Goal: Task Accomplishment & Management: Complete application form

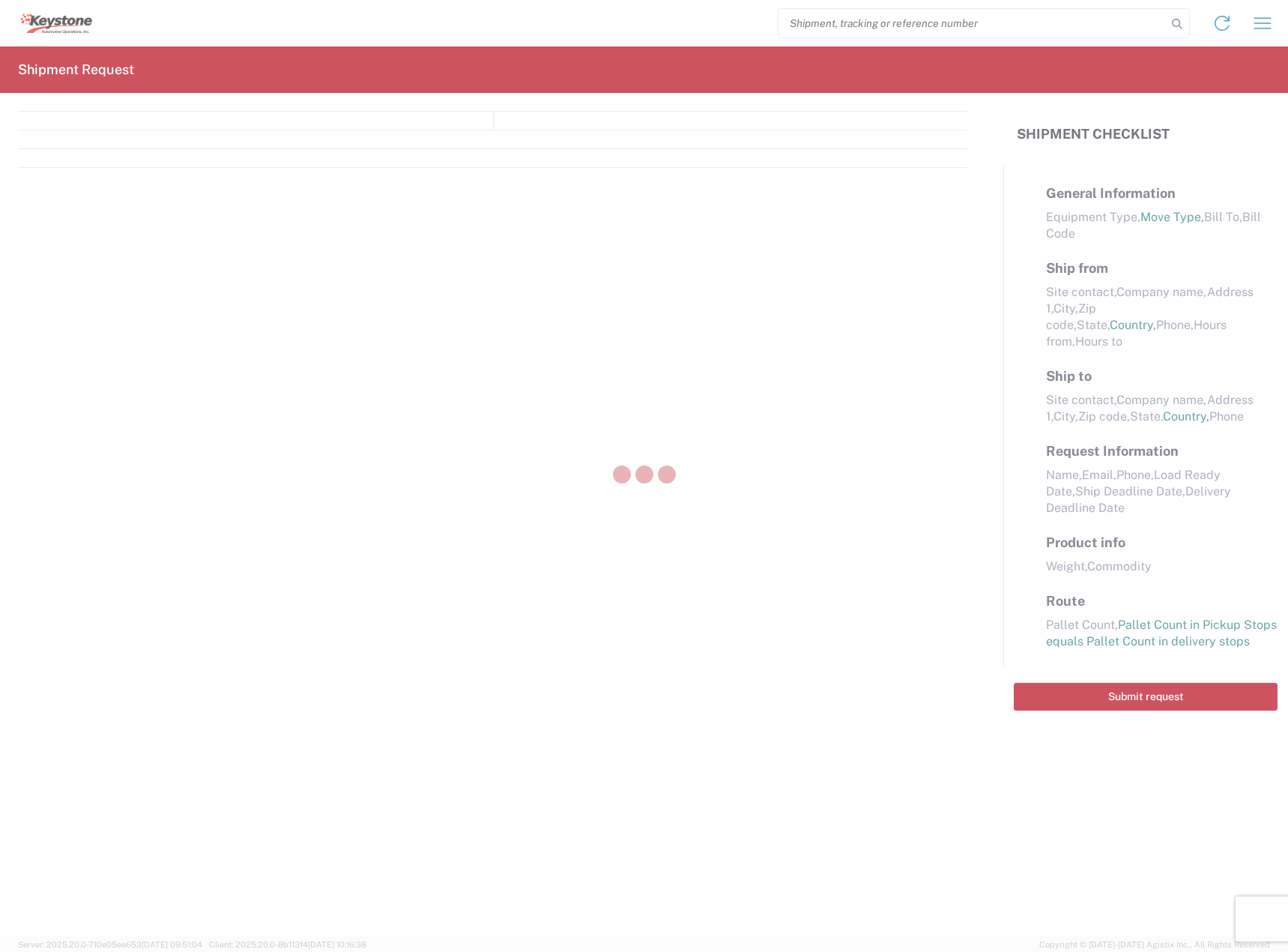
select select "FULL"
select select "LBS"
select select "IN"
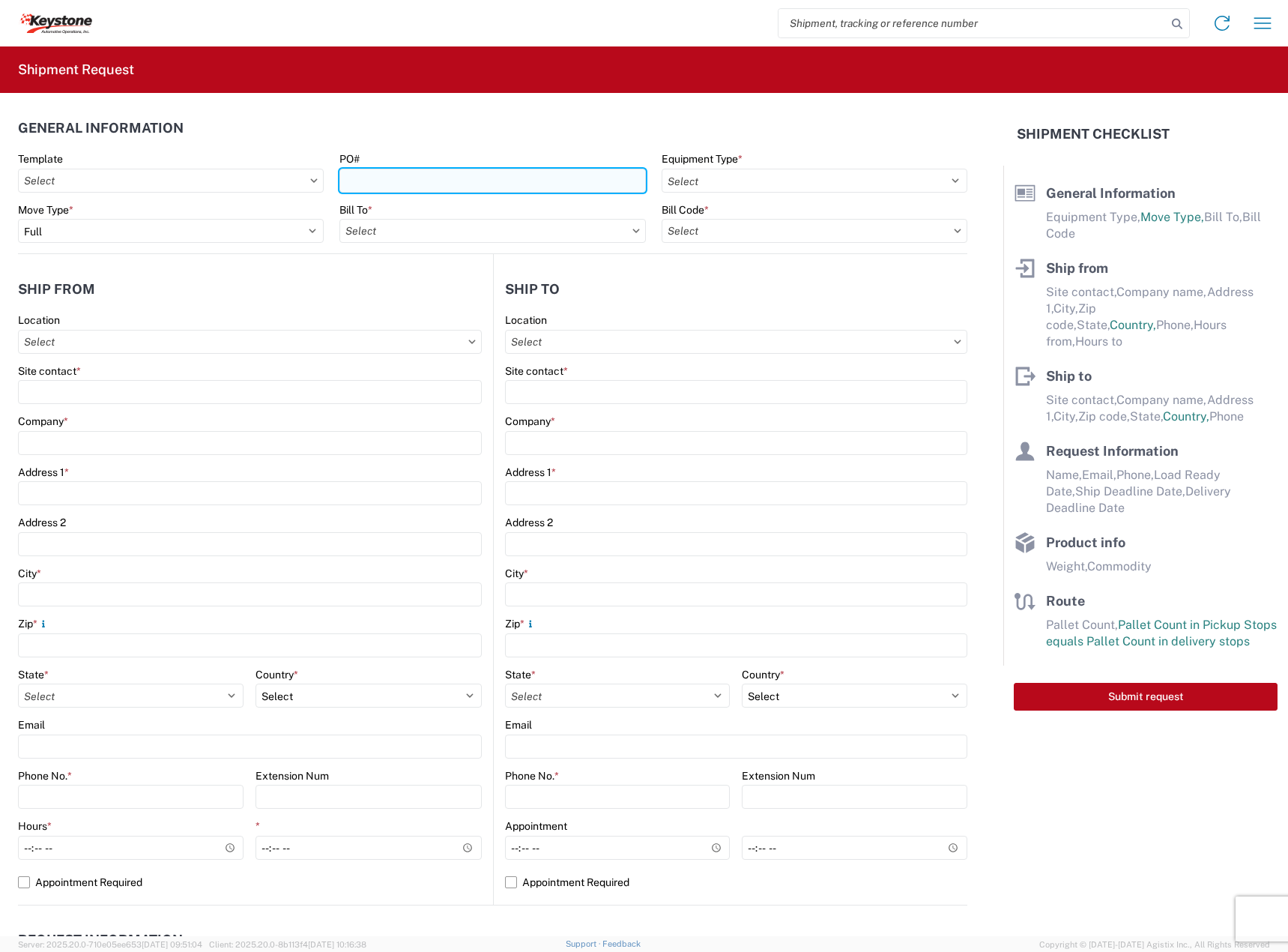
drag, startPoint x: 395, startPoint y: 173, endPoint x: 407, endPoint y: 172, distance: 12.0
click at [399, 173] on input "PO#" at bounding box center [491, 180] width 305 height 24
paste input "4497485"
type input "4497485"
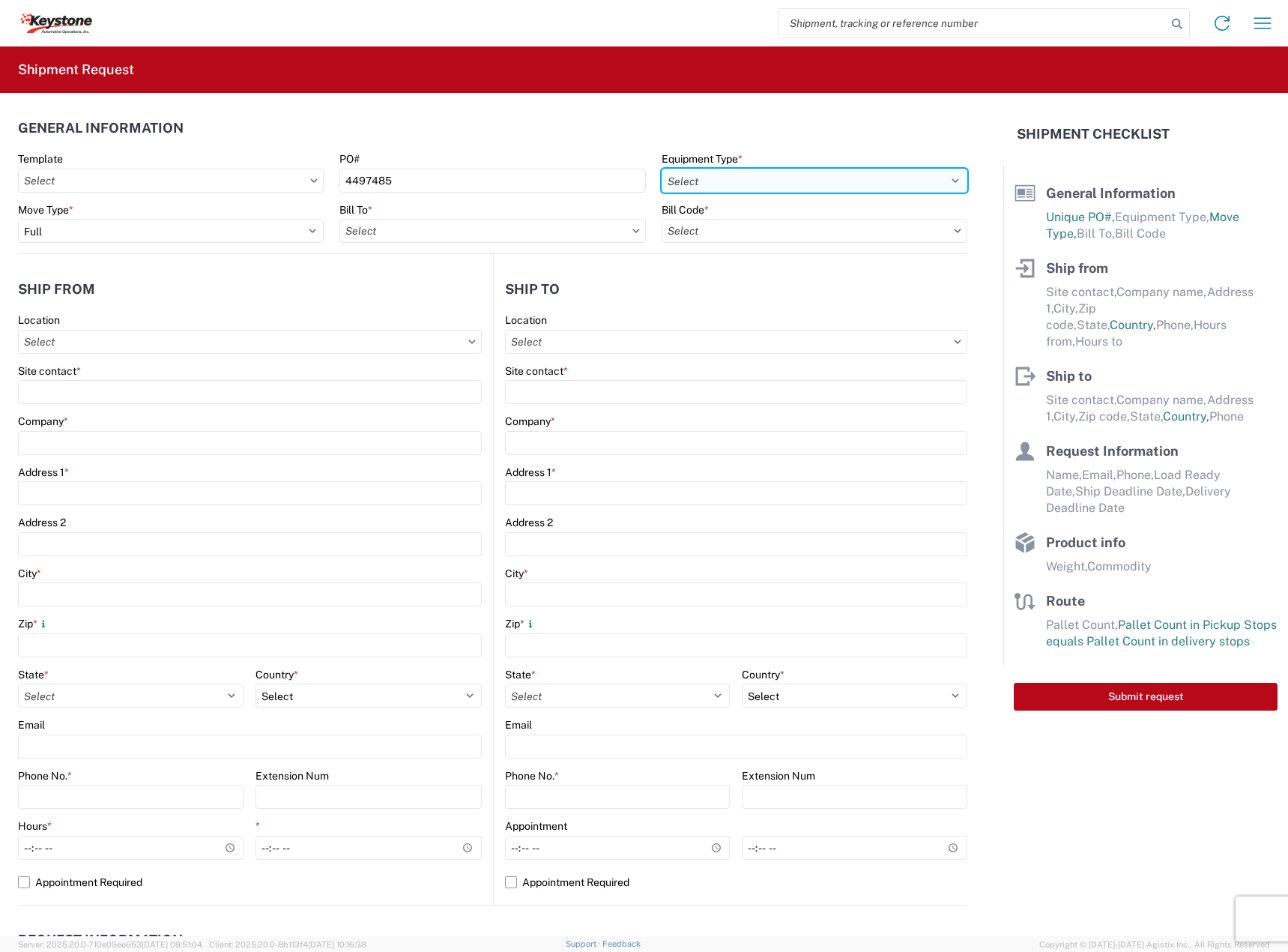
click at [725, 179] on select "Select 53’ Dry Van Flatbed Dropdeck (van) Lowboy (flatbed) Rail" at bounding box center [814, 180] width 305 height 24
select select "STDV"
click at [662, 169] on select "Select 53’ Dry Van Flatbed Dropdeck (van) Lowboy (flatbed) Rail" at bounding box center [814, 180] width 305 height 24
click at [365, 231] on input "text" at bounding box center [491, 230] width 305 height 24
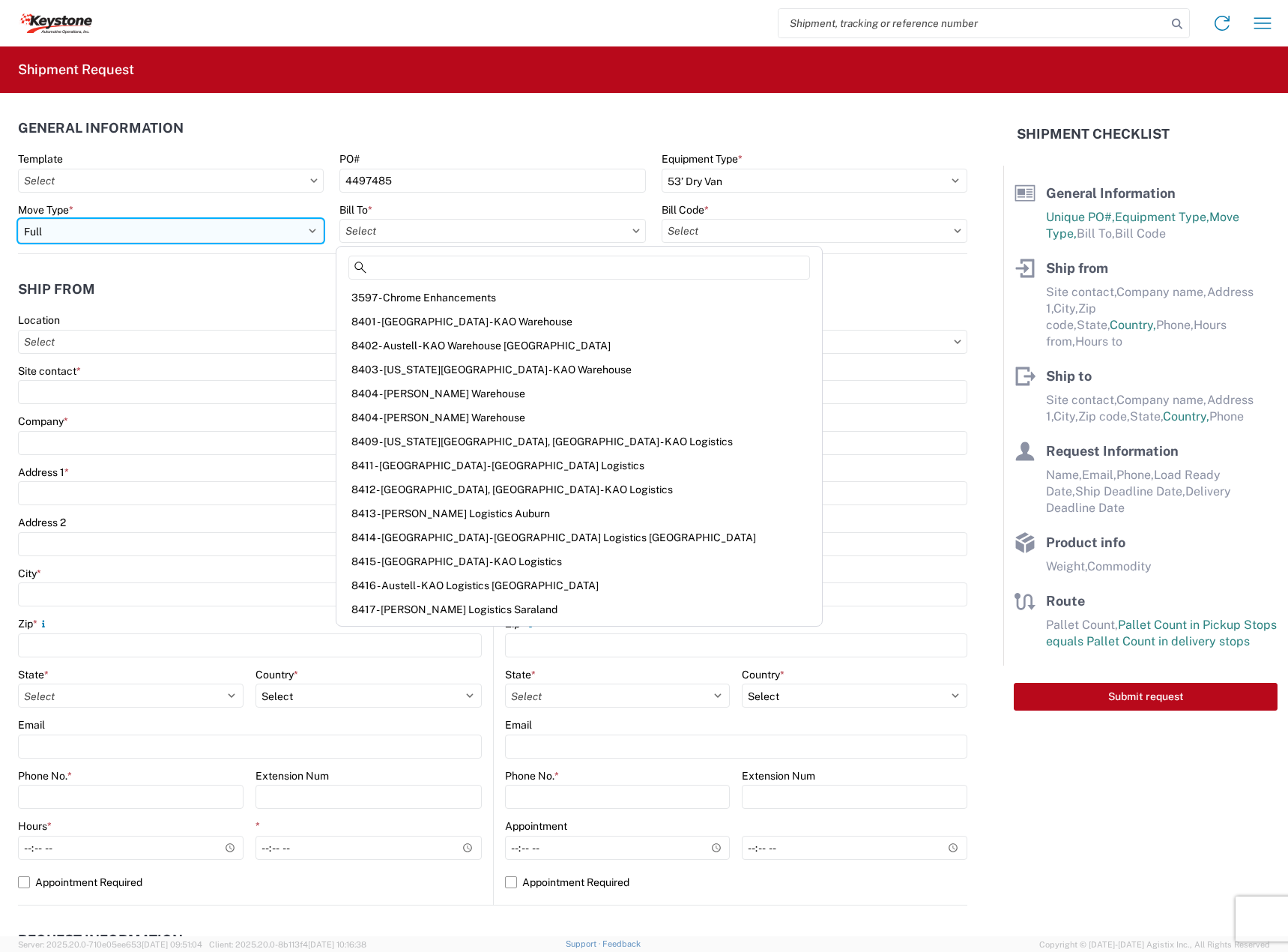
click at [312, 229] on select "Select Full Partial TL" at bounding box center [171, 230] width 305 height 24
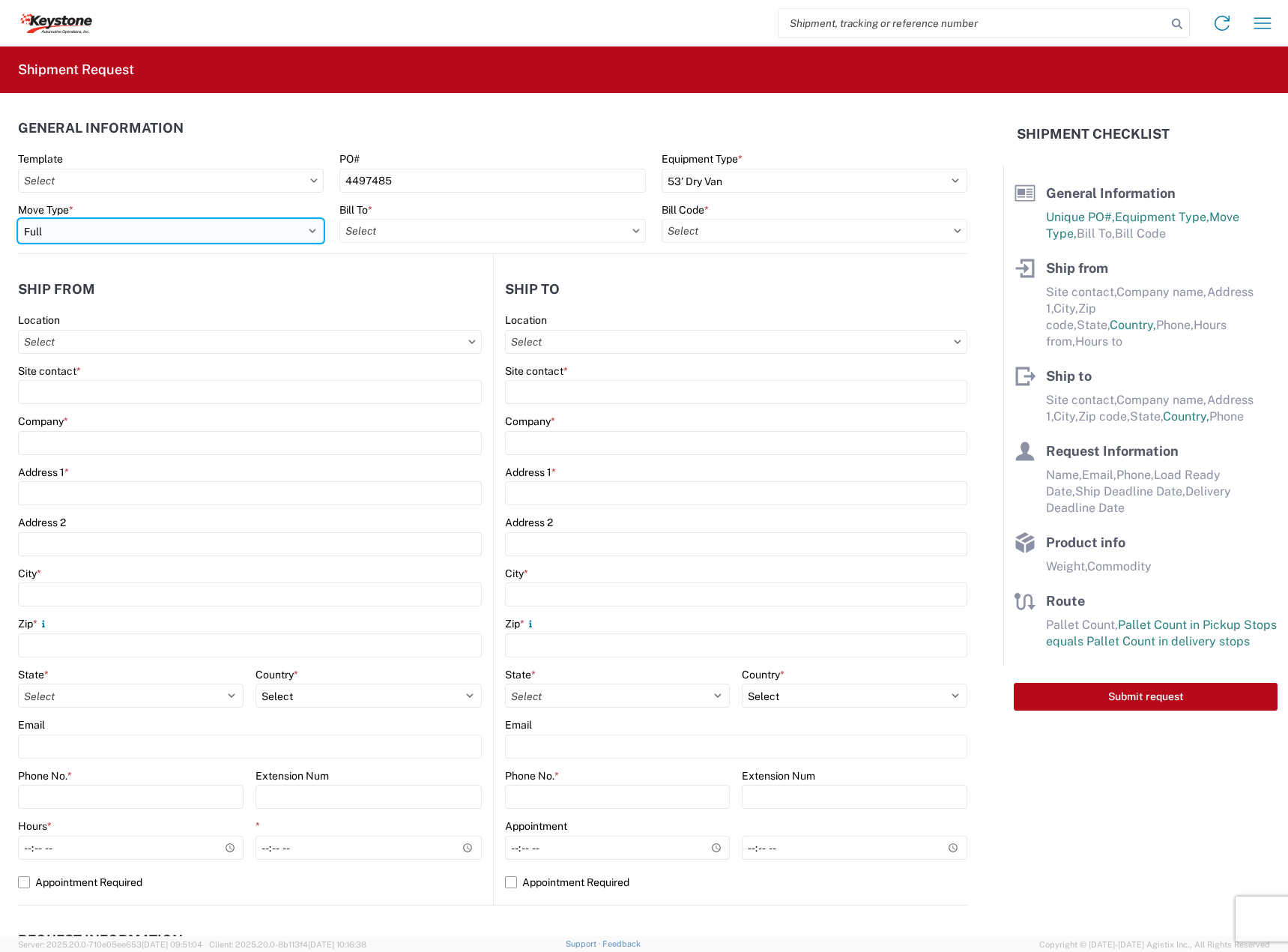
select select "PARTIAL_TL"
click at [18, 219] on select "Select Full Partial TL" at bounding box center [171, 230] width 305 height 24
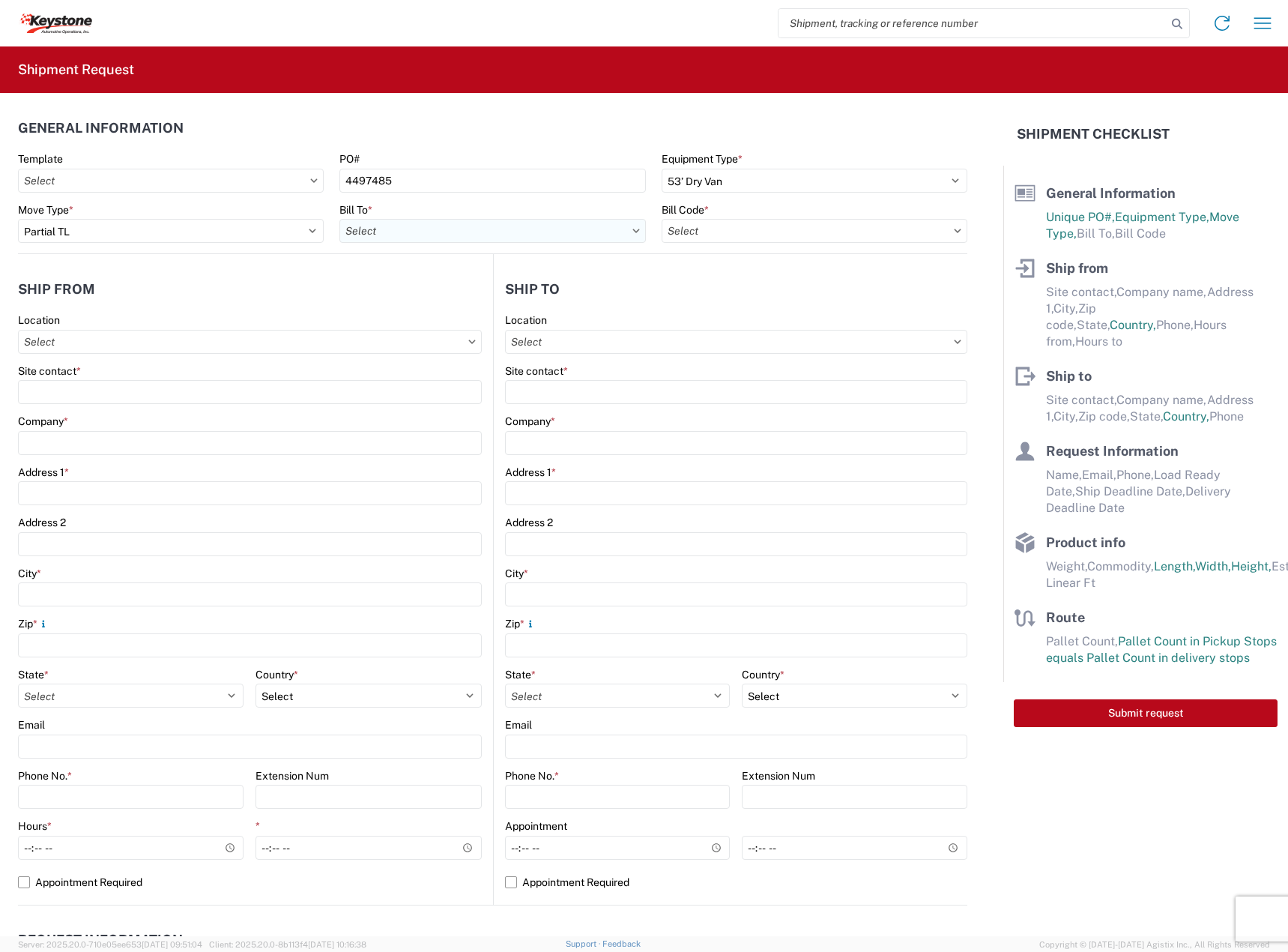
click at [439, 235] on input "text" at bounding box center [491, 230] width 305 height 24
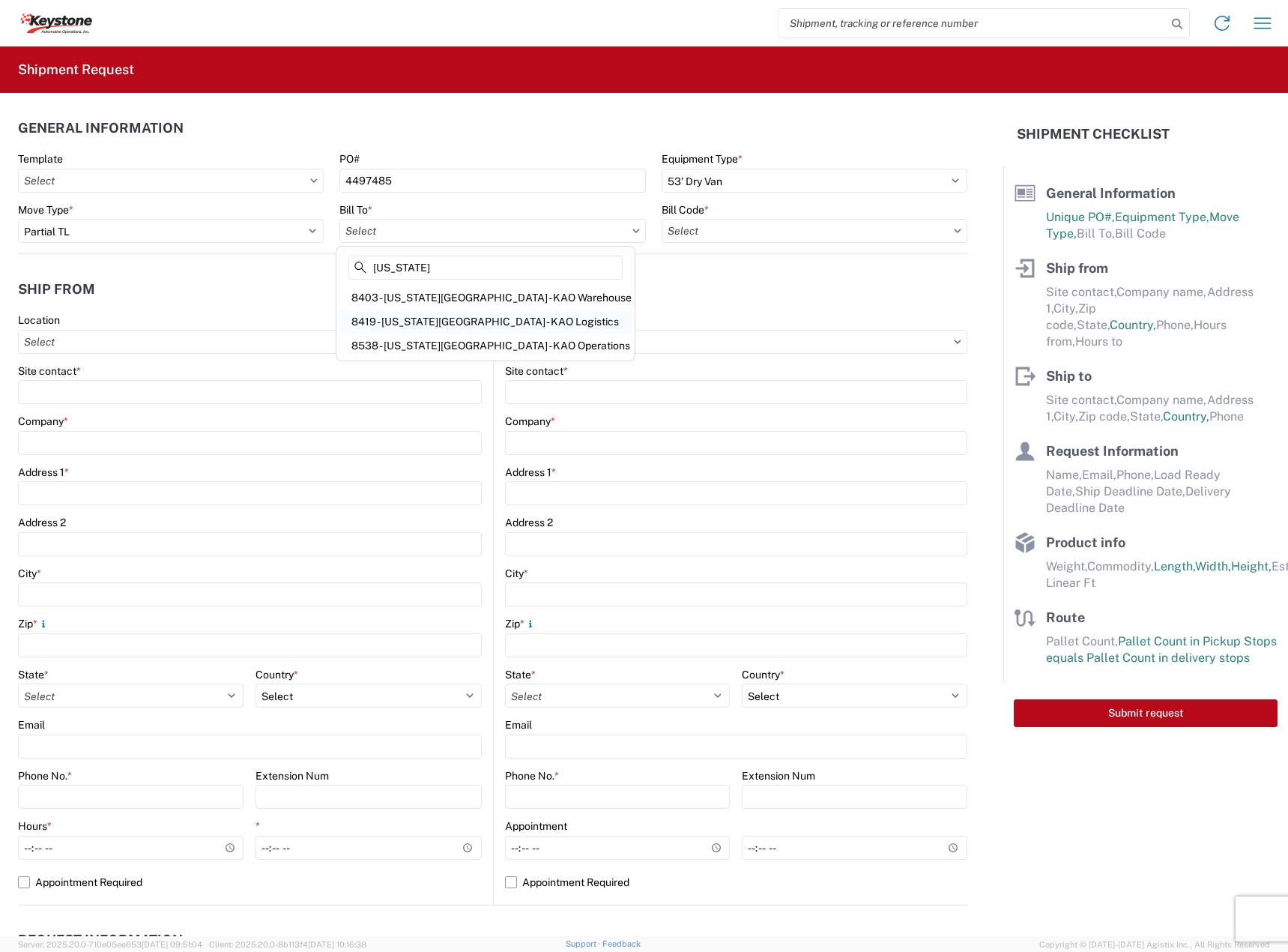
type input "kansas"
drag, startPoint x: 468, startPoint y: 316, endPoint x: 626, endPoint y: 292, distance: 159.8
click at [468, 316] on div "8419 - [US_STATE][GEOGRAPHIC_DATA] - KAO Logistics" at bounding box center [485, 321] width 292 height 24
type input "8419 - [US_STATE][GEOGRAPHIC_DATA] - KAO Logistics"
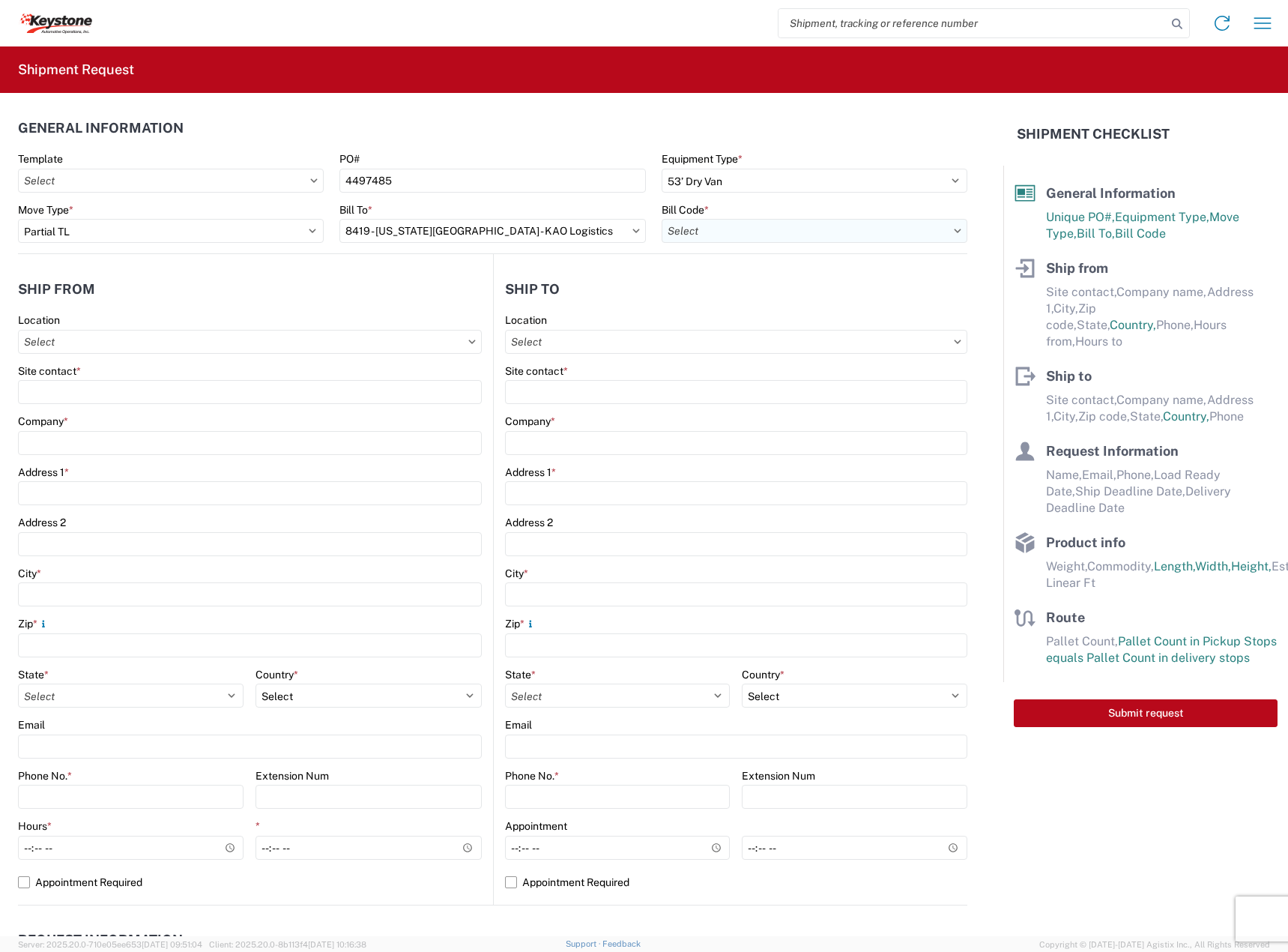
click at [724, 233] on input "text" at bounding box center [814, 230] width 305 height 24
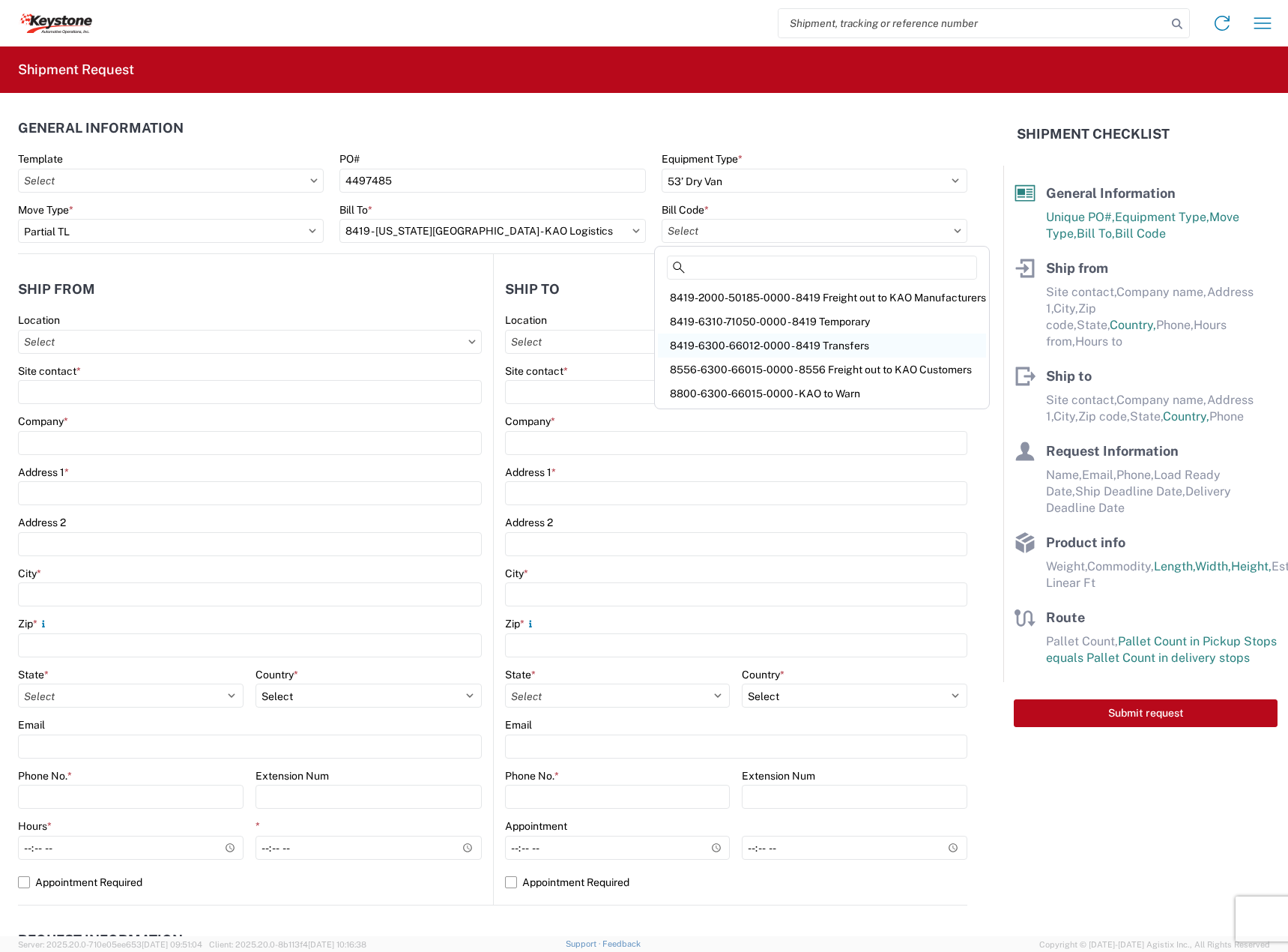
click at [762, 341] on div "8419-6300-66012-0000 - 8419 Transfers" at bounding box center [822, 345] width 329 height 24
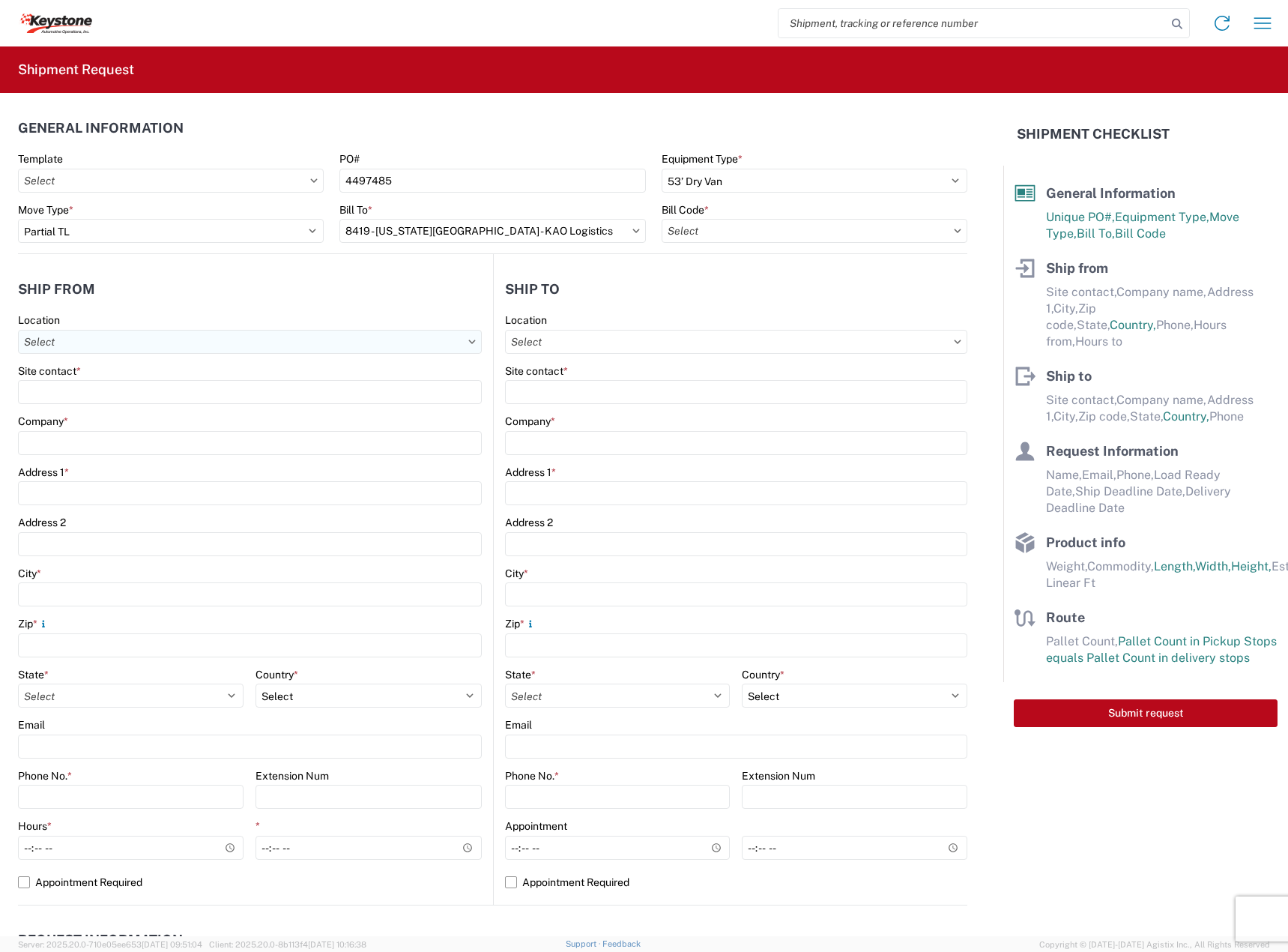
type input "8419-6300-66012-0000 - 8419 Transfers, 8419-6300-66012-0000 - 8419 Transfers"
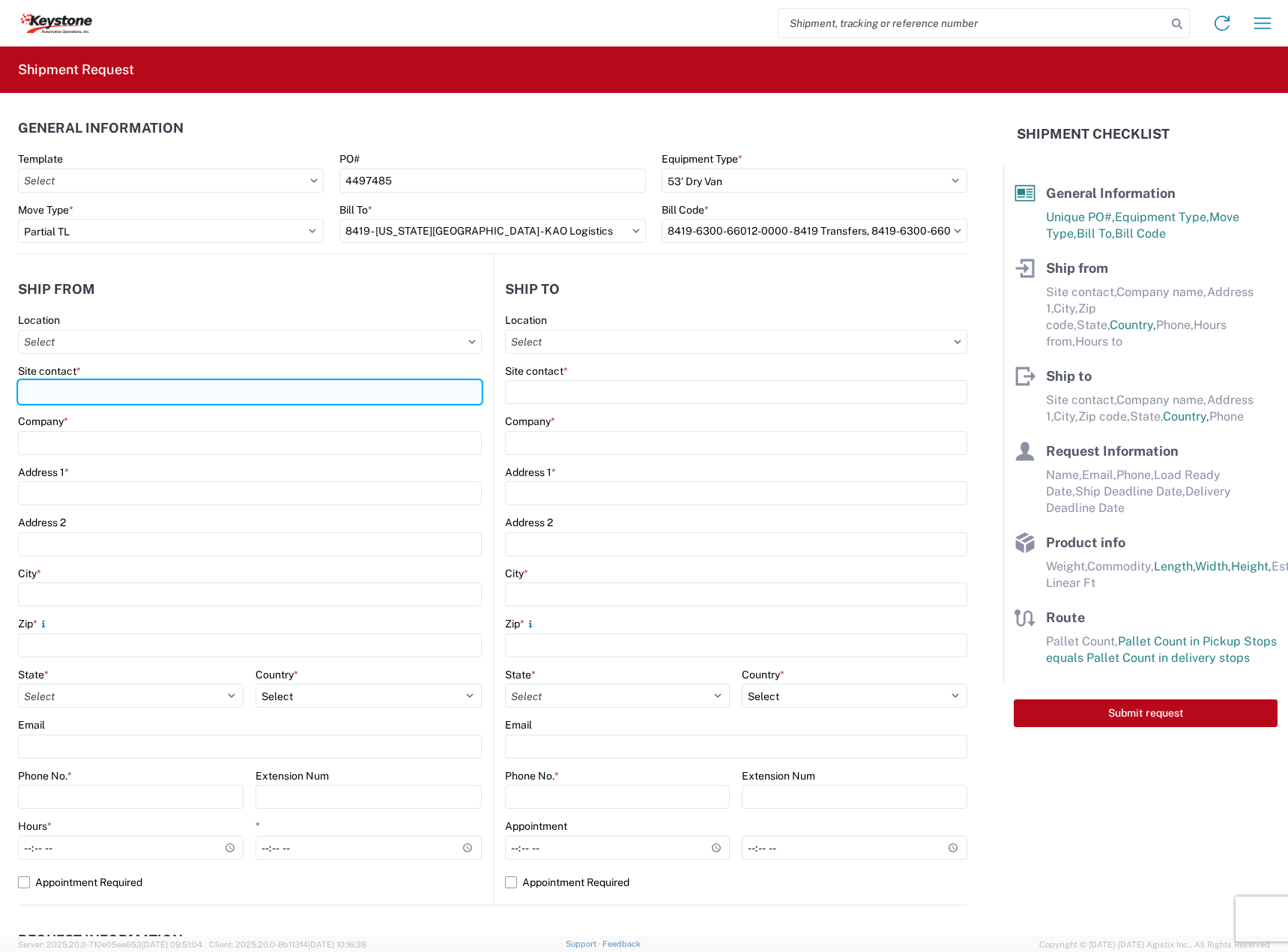
click at [87, 393] on input "Site contact *" at bounding box center [250, 391] width 464 height 24
type input "[PERSON_NAME]"
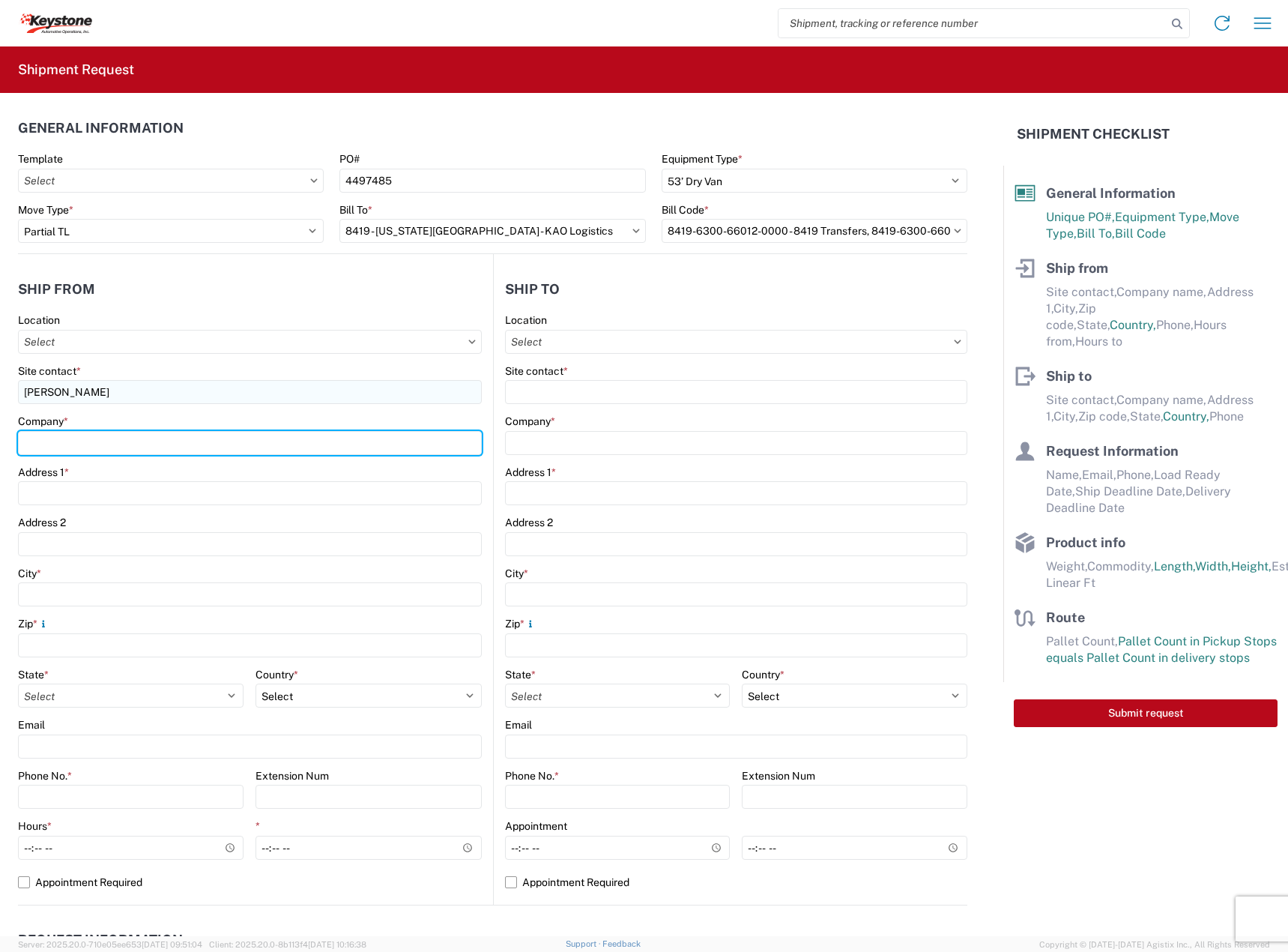
type input "DECKED"
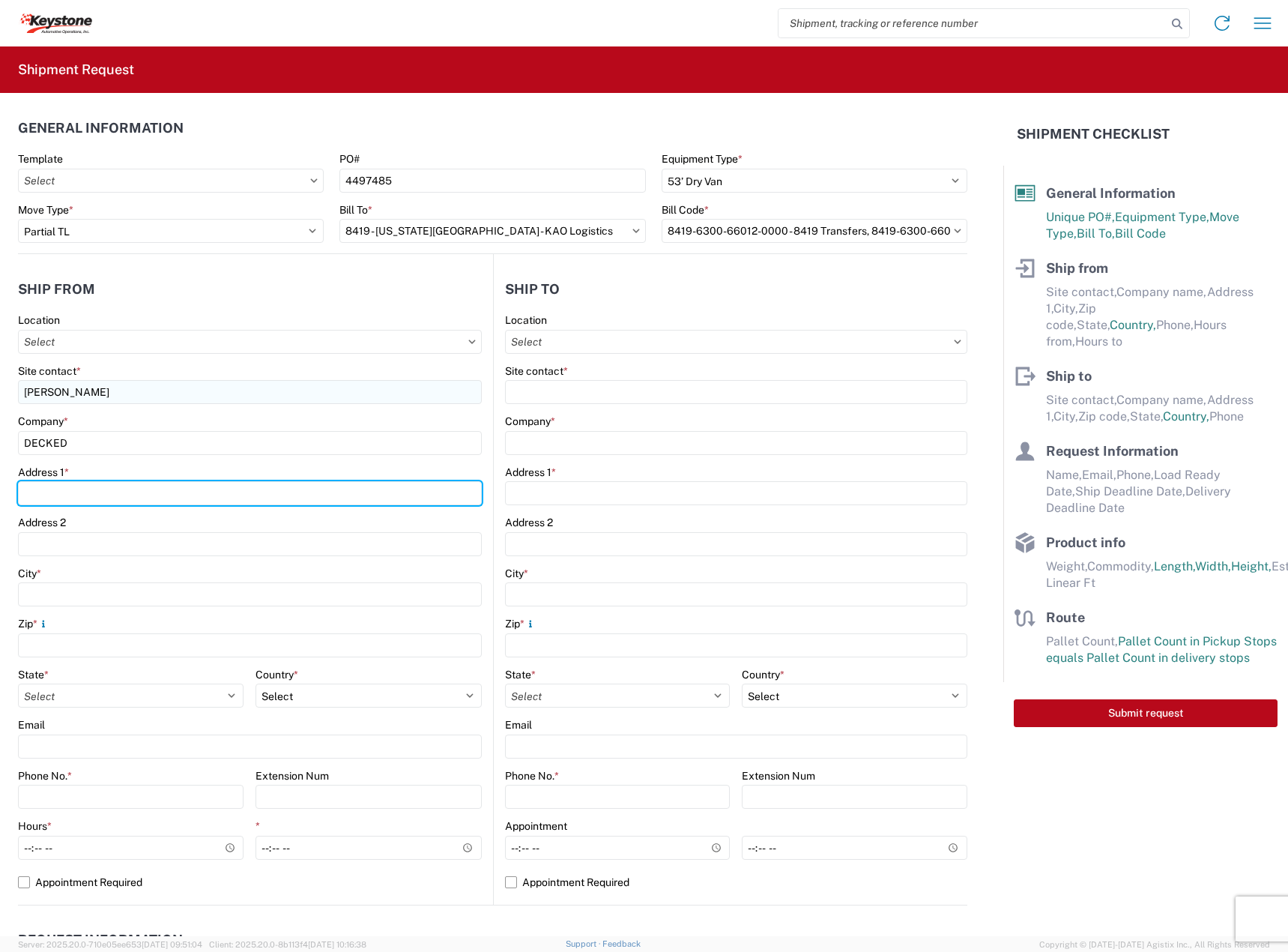
type input "[STREET_ADDRESS][PERSON_NAME]"
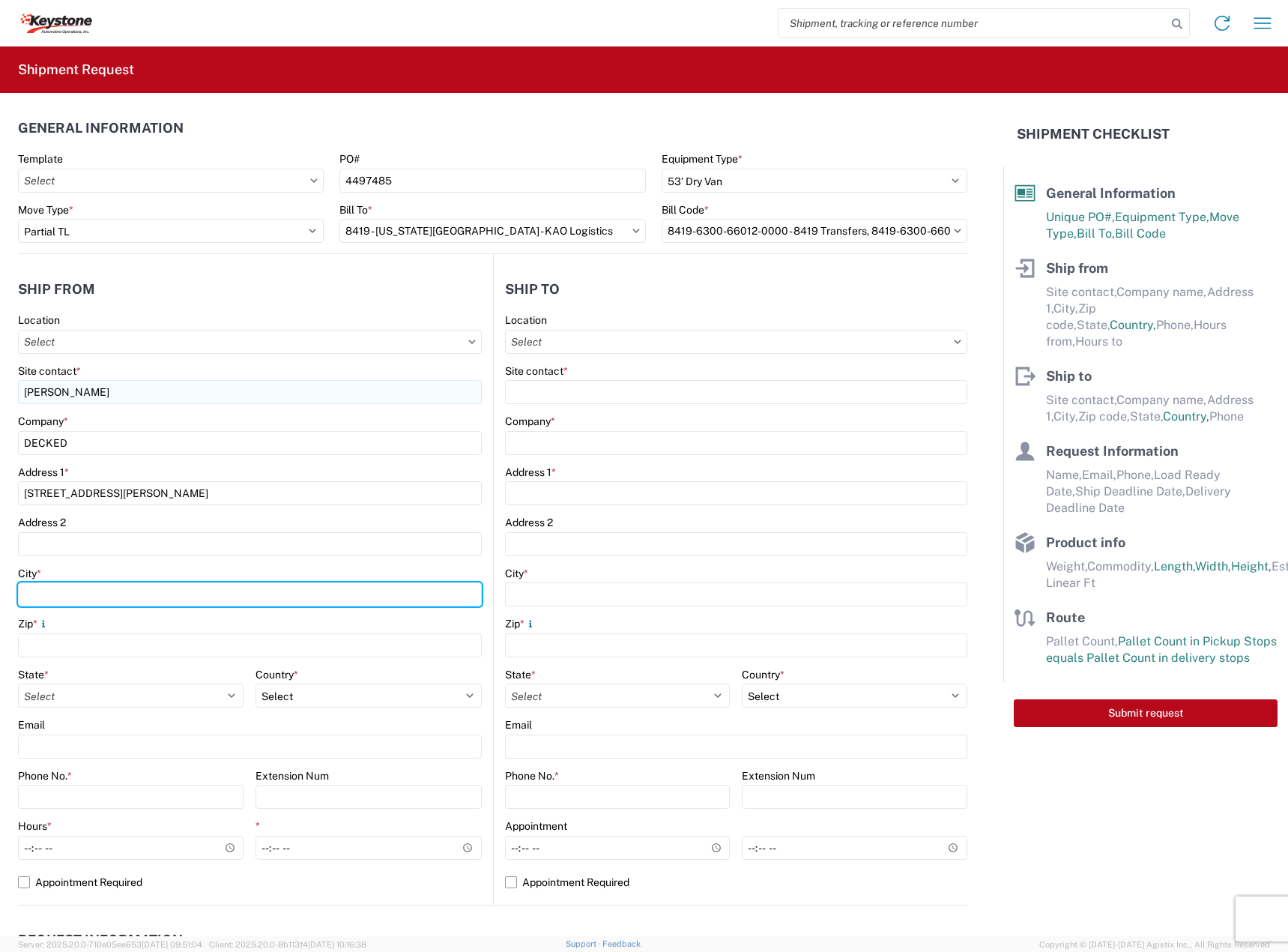
type input "Defiance"
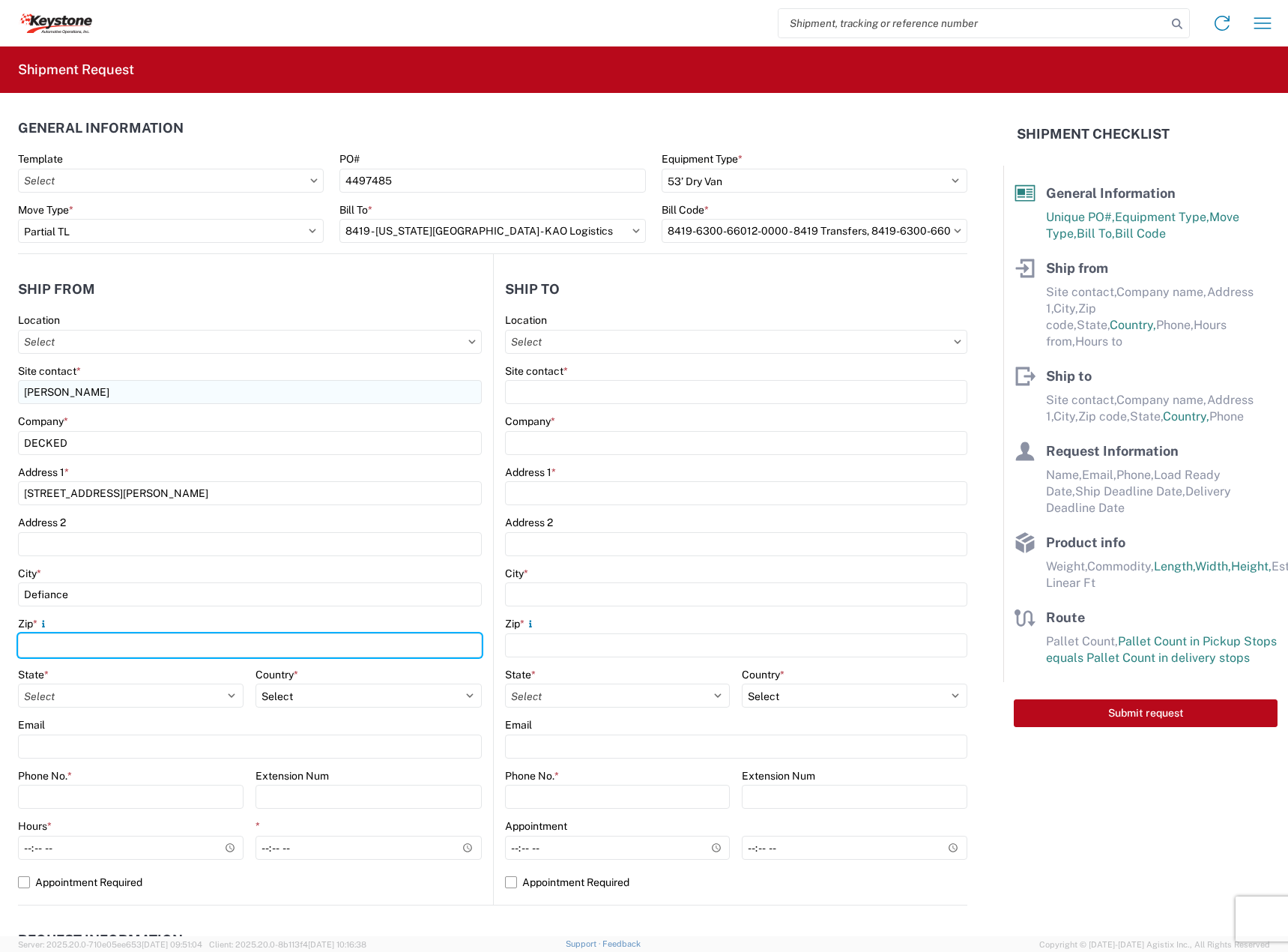
type input "43512"
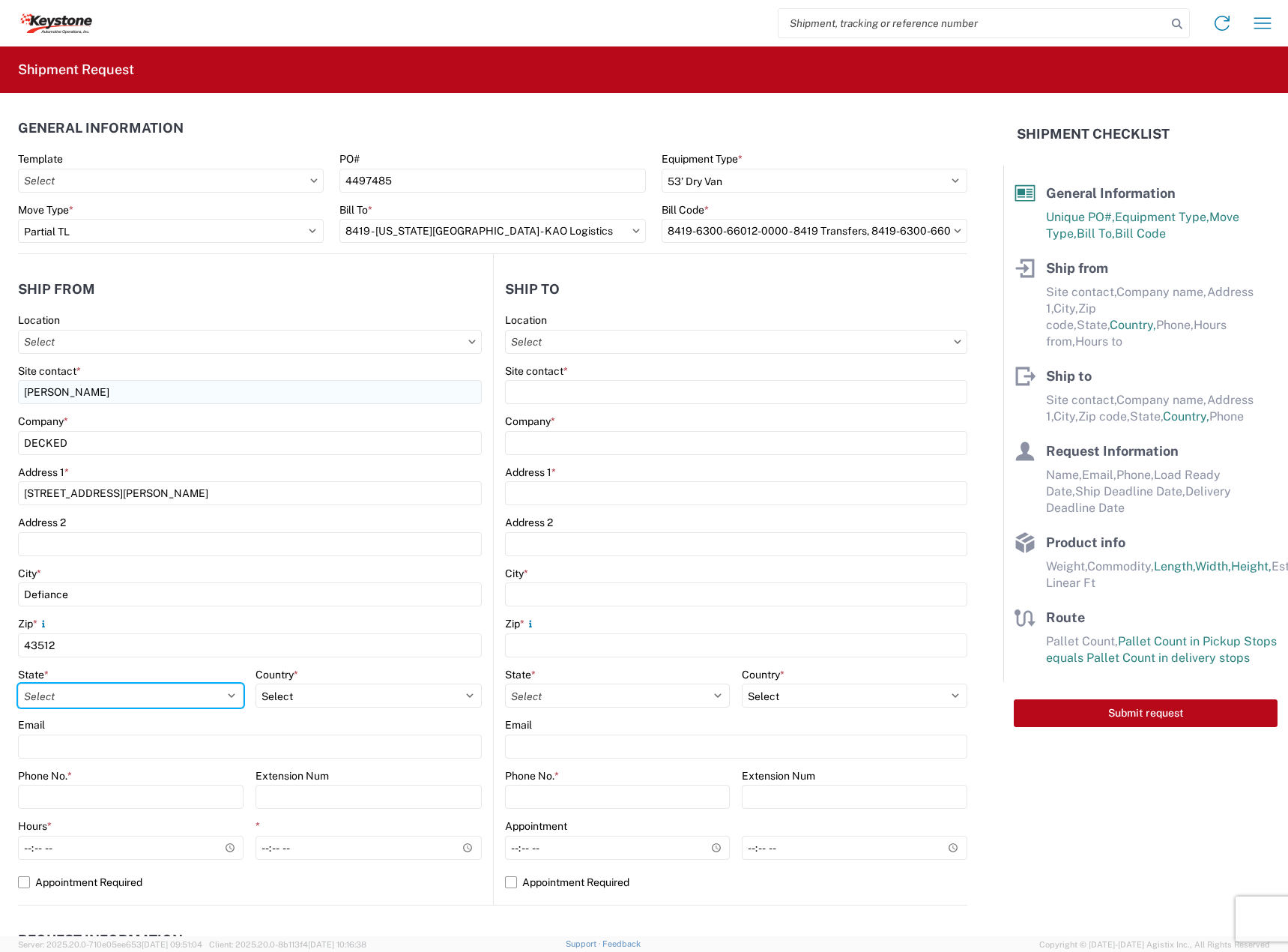
select select "OH"
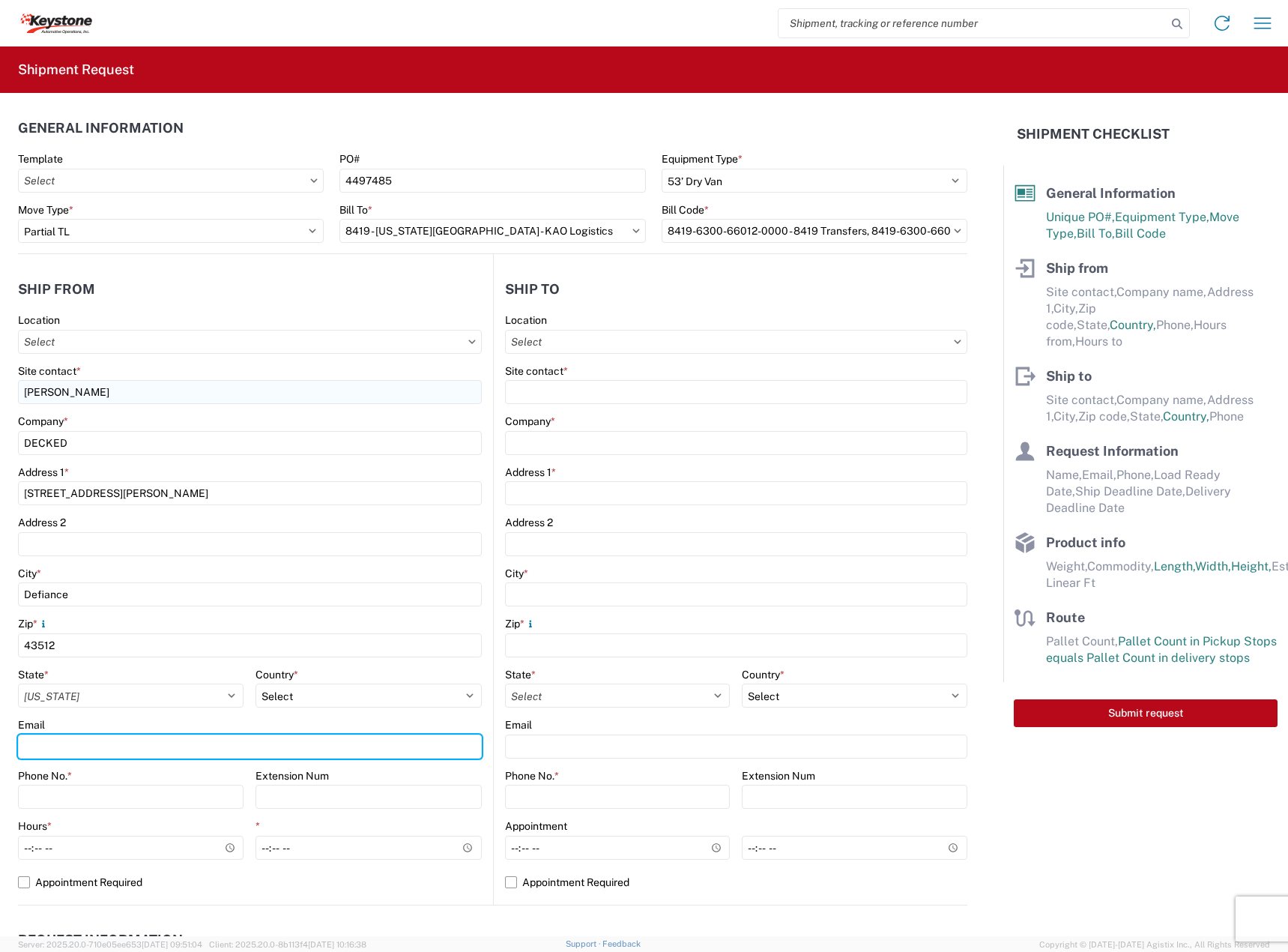
type input "[EMAIL_ADDRESS][DOMAIN_NAME]"
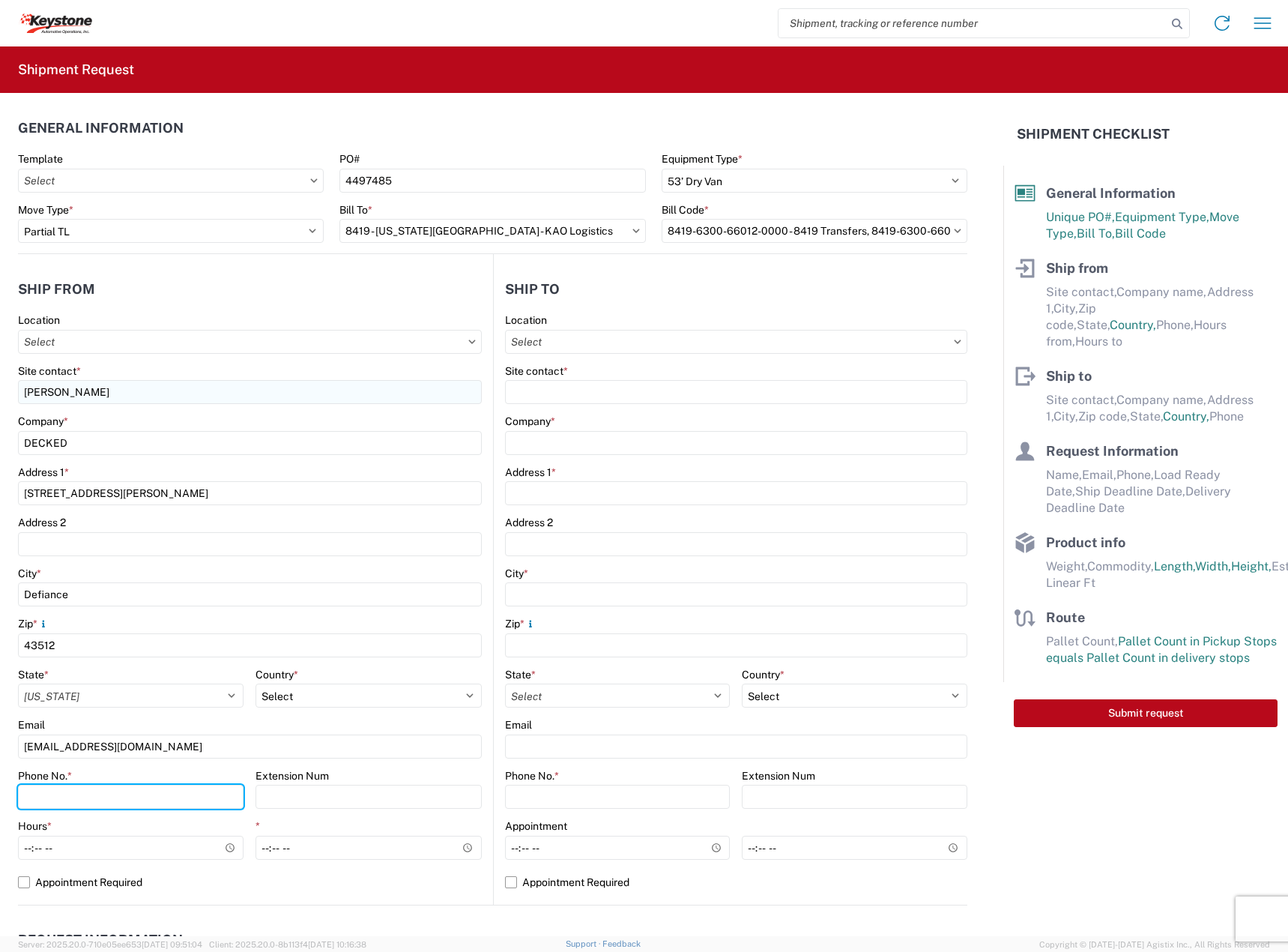
type input "2088060251"
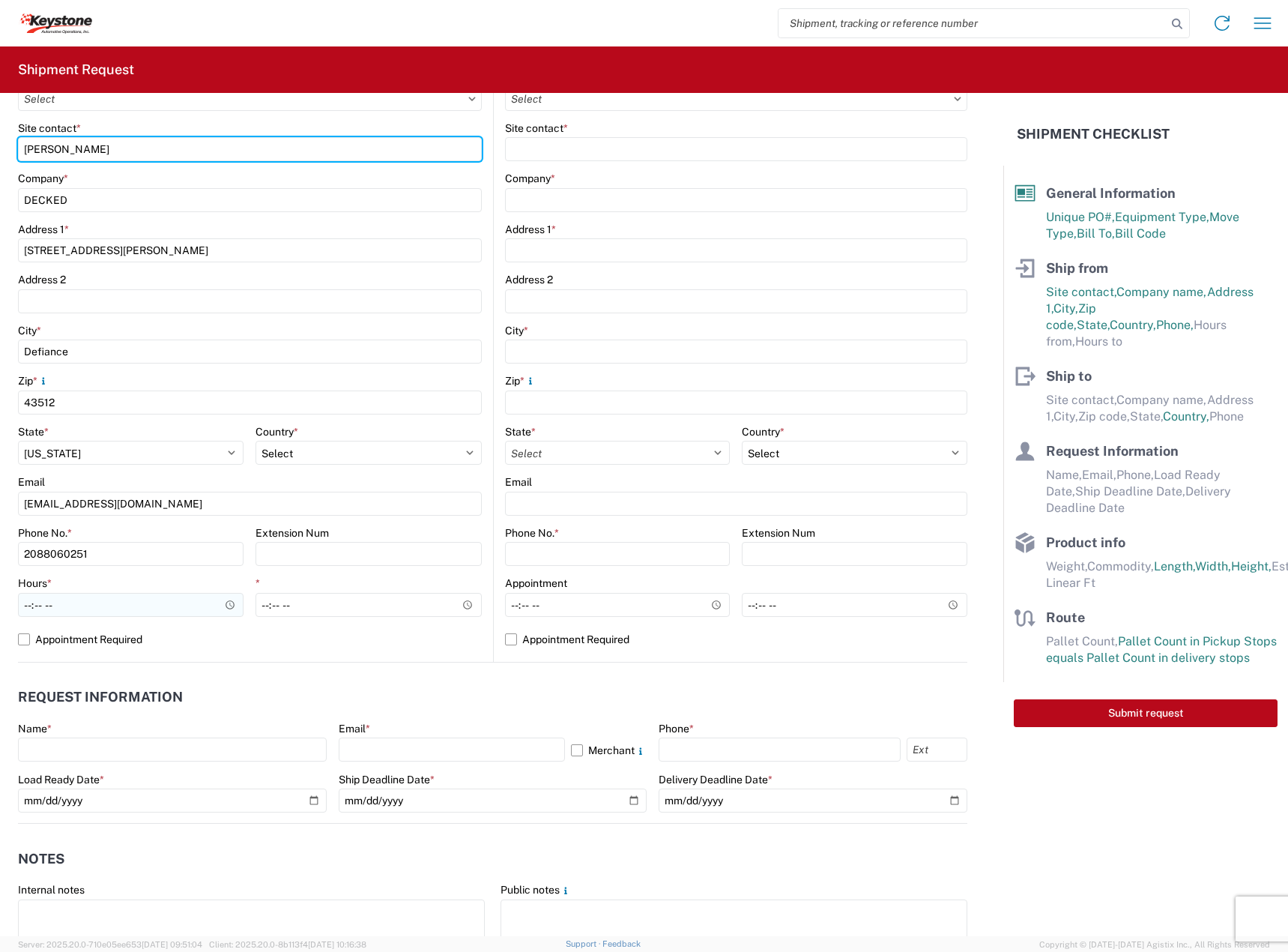
scroll to position [250, 0]
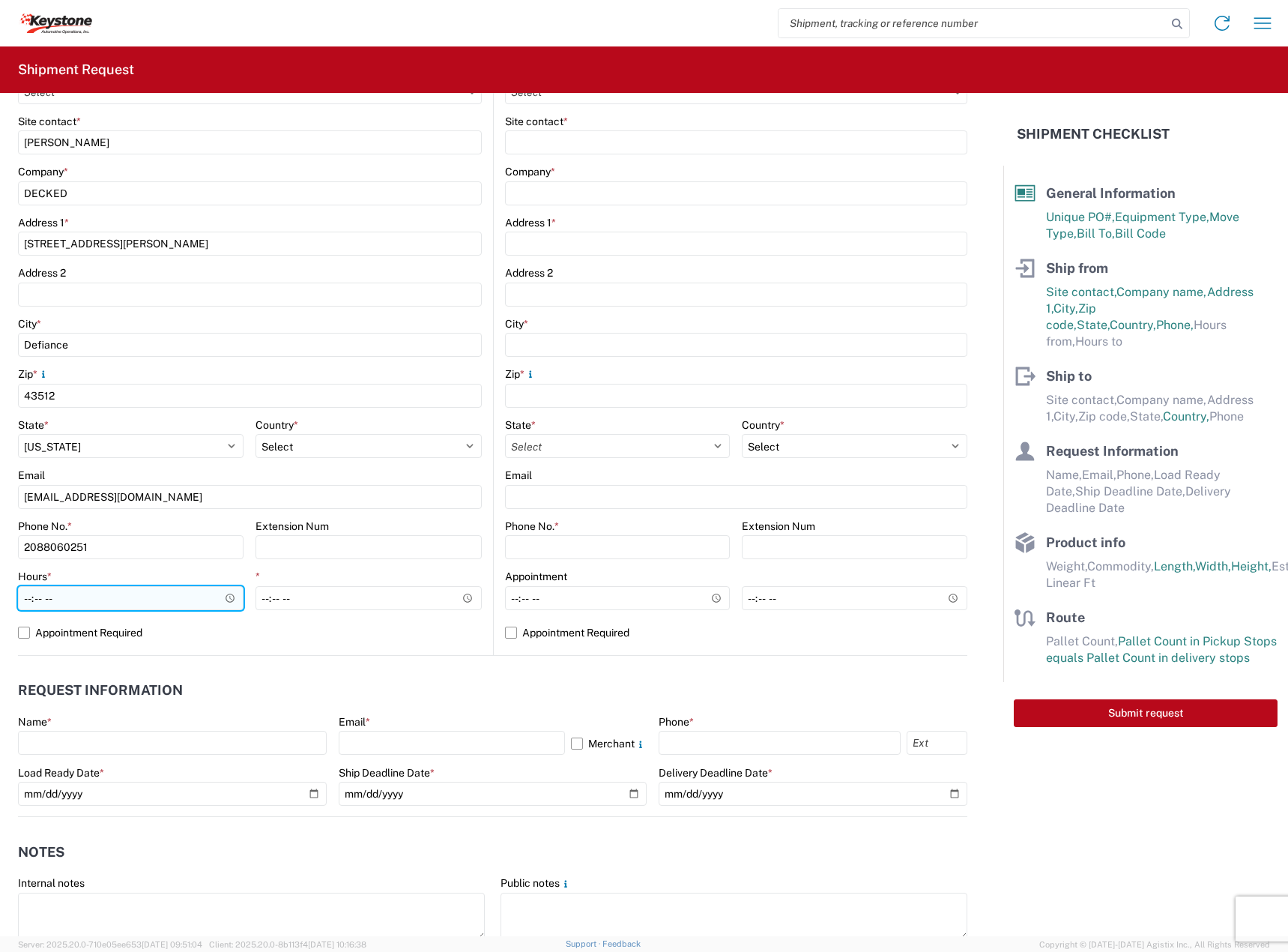
click at [31, 594] on input "Hours *" at bounding box center [131, 597] width 225 height 24
type input "07:00"
type input "03:30"
click at [34, 596] on input "07:00" at bounding box center [131, 597] width 225 height 24
type input "08:00"
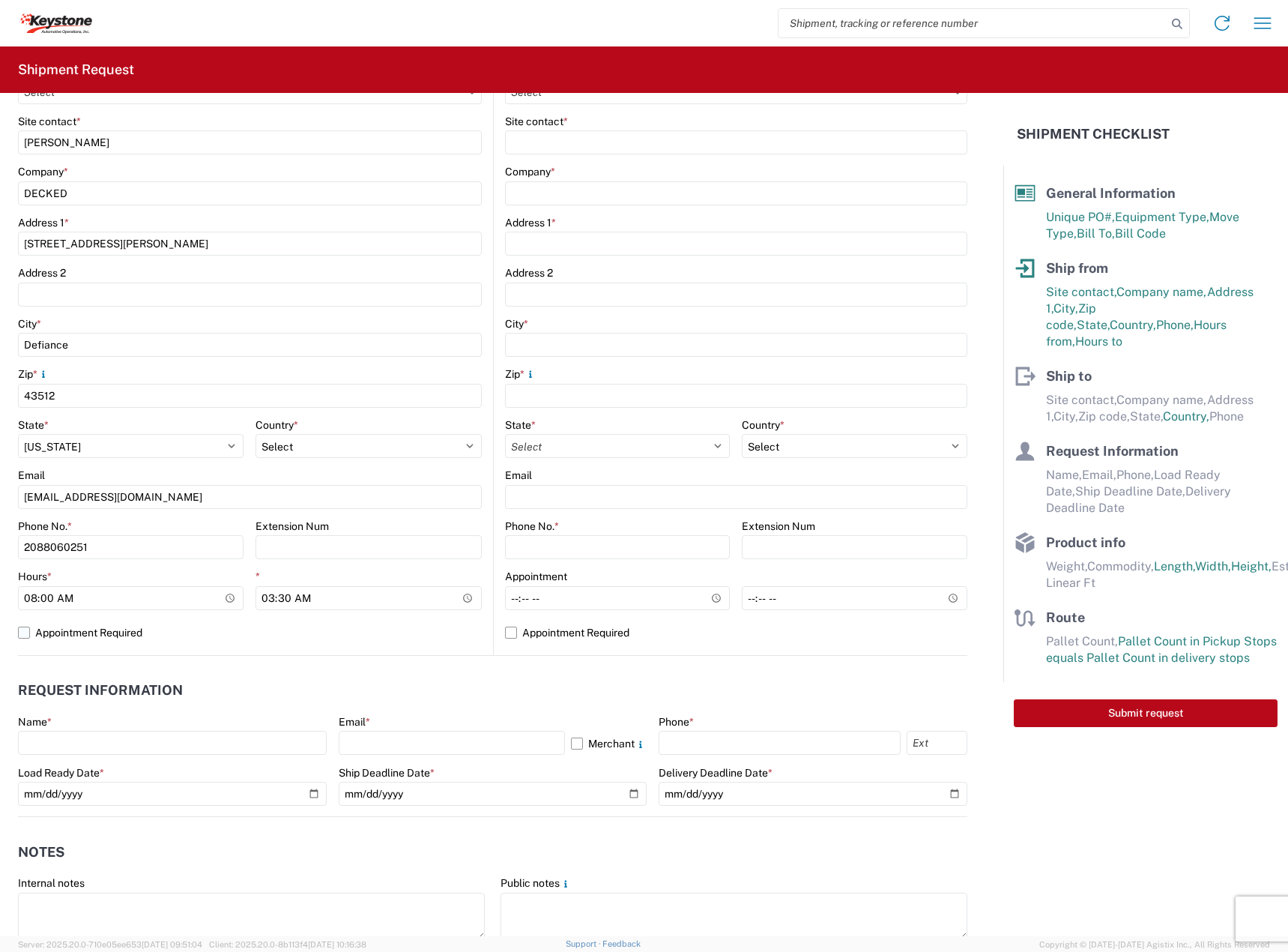
click at [92, 626] on label "Appointment Required" at bounding box center [250, 632] width 464 height 24
click at [0, 0] on input "Appointment Required" at bounding box center [0, 0] width 0 height 0
select select "OH"
select select "US"
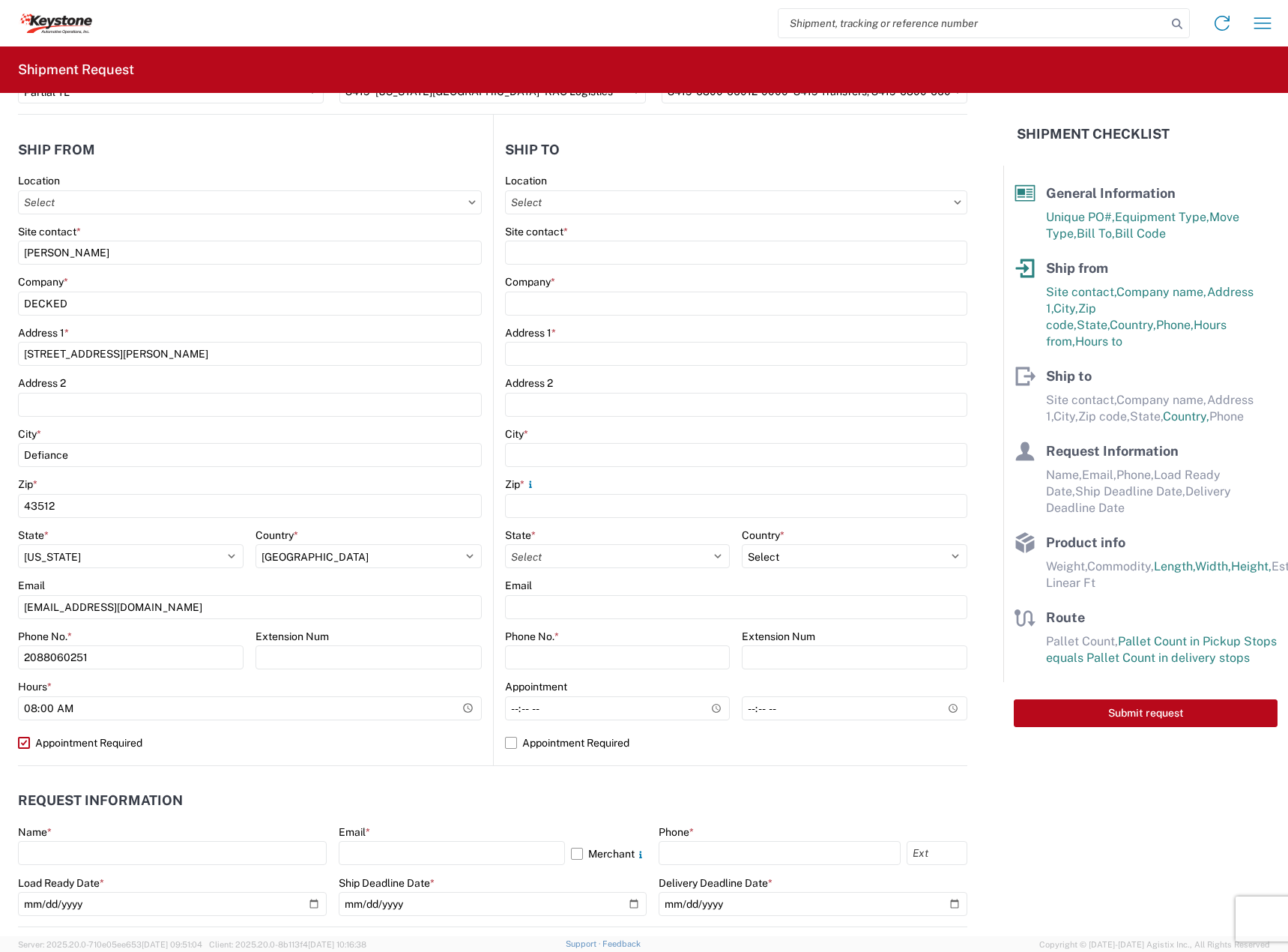
scroll to position [0, 0]
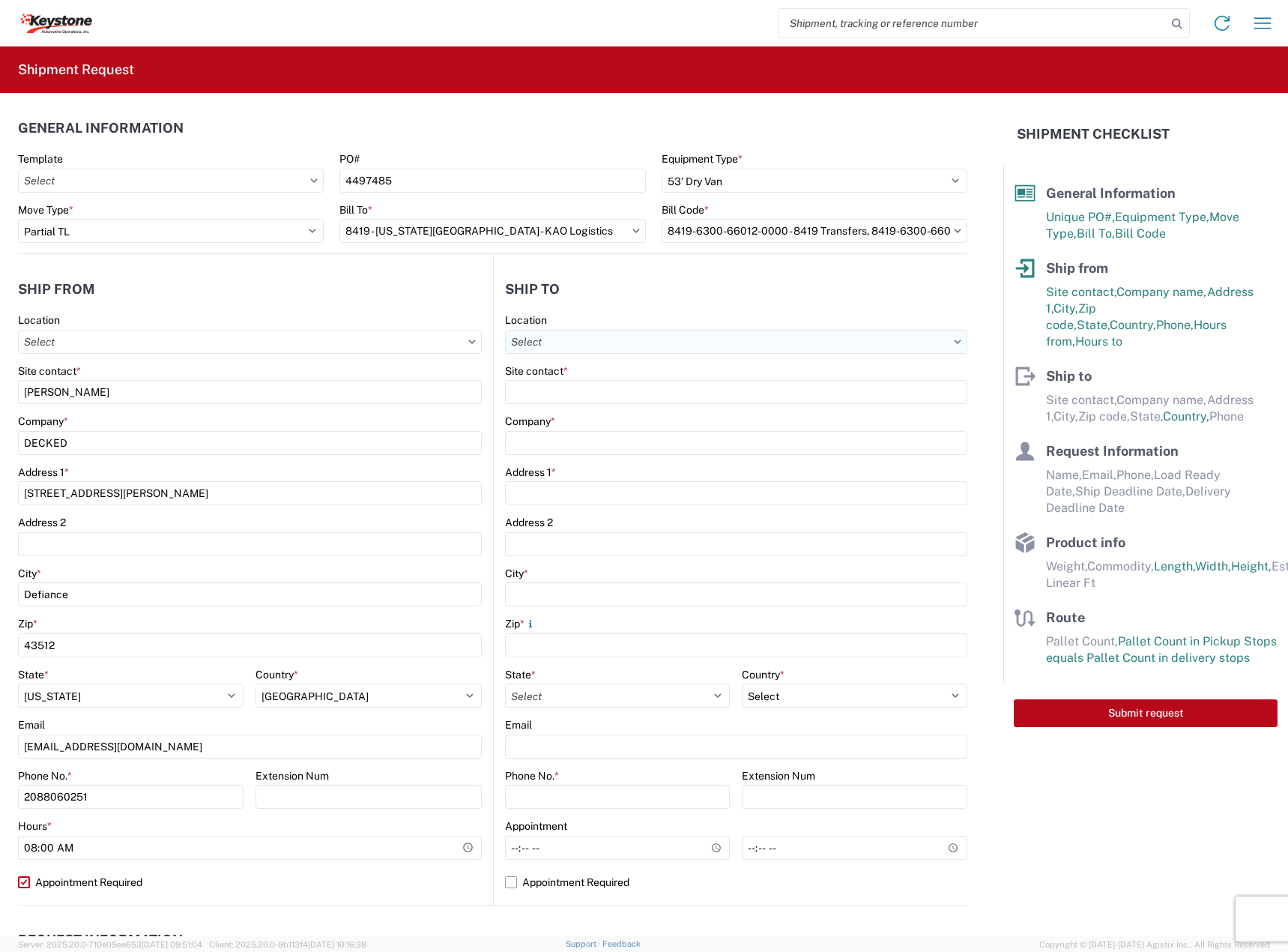
click at [690, 348] on input "text" at bounding box center [736, 341] width 463 height 24
type input "8419"
click at [638, 413] on div "8419 - [US_STATE][GEOGRAPHIC_DATA] - KAO Logistics" at bounding box center [643, 409] width 279 height 24
type input "8419 - [US_STATE][GEOGRAPHIC_DATA] - KAO Logistics"
type input "KAO"
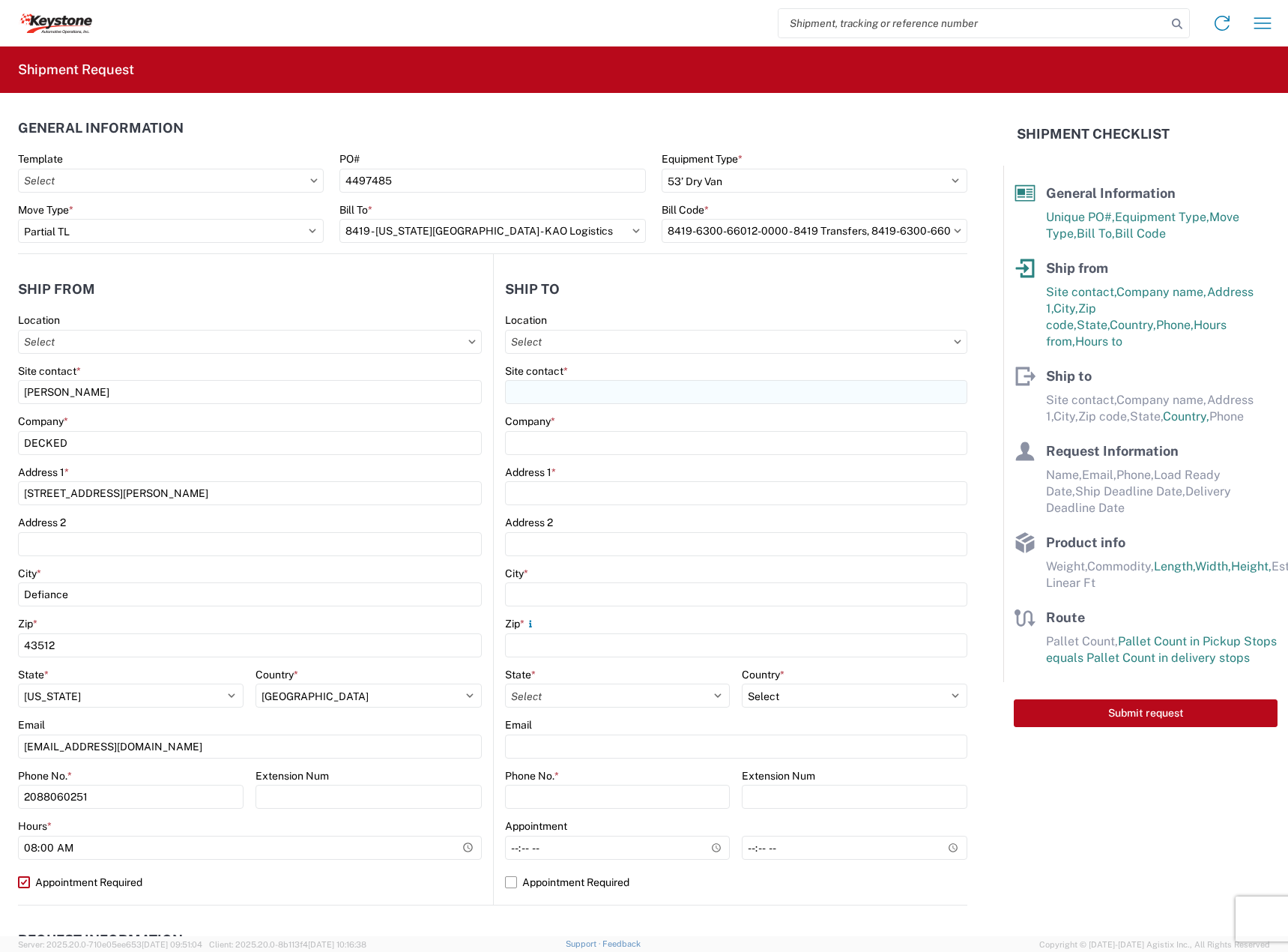
type input "90 Shawnee Ave."
type input "Kansas City"
type input "66105"
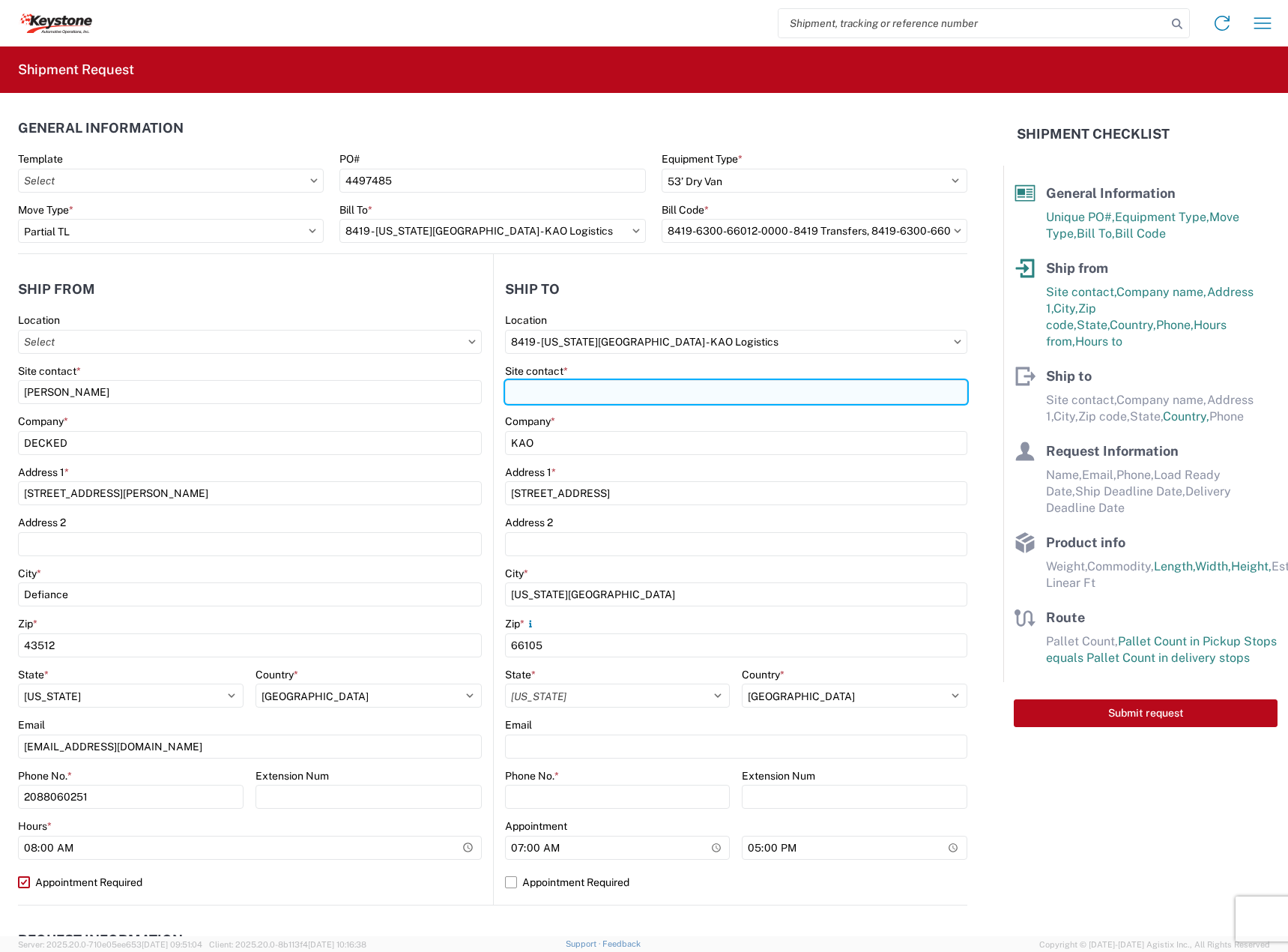
select select "KS"
select select "US"
click at [622, 397] on input "Site contact *" at bounding box center [736, 391] width 463 height 24
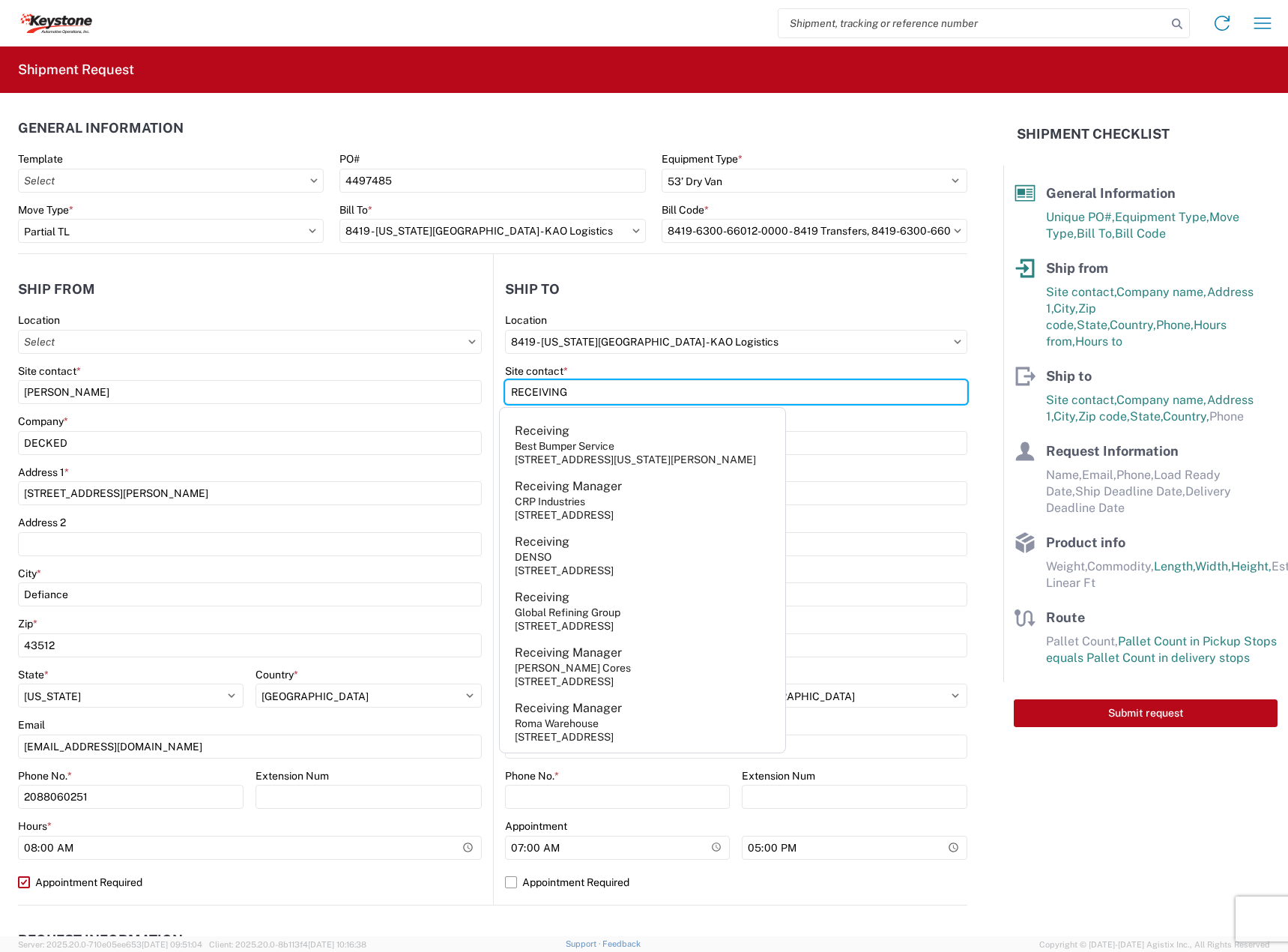
type input "RECEIVING"
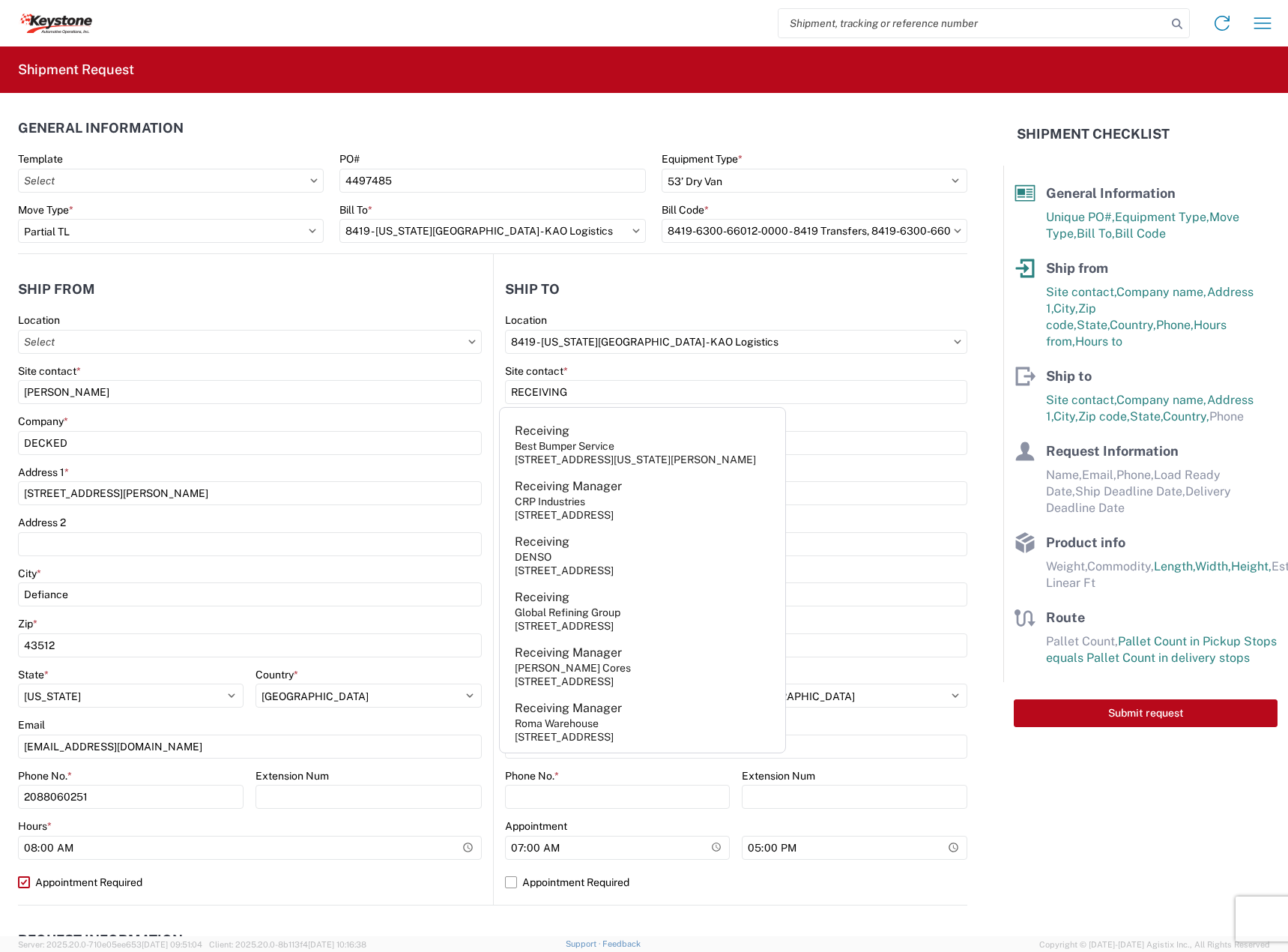
click at [781, 368] on div "Site contact *" at bounding box center [736, 371] width 463 height 13
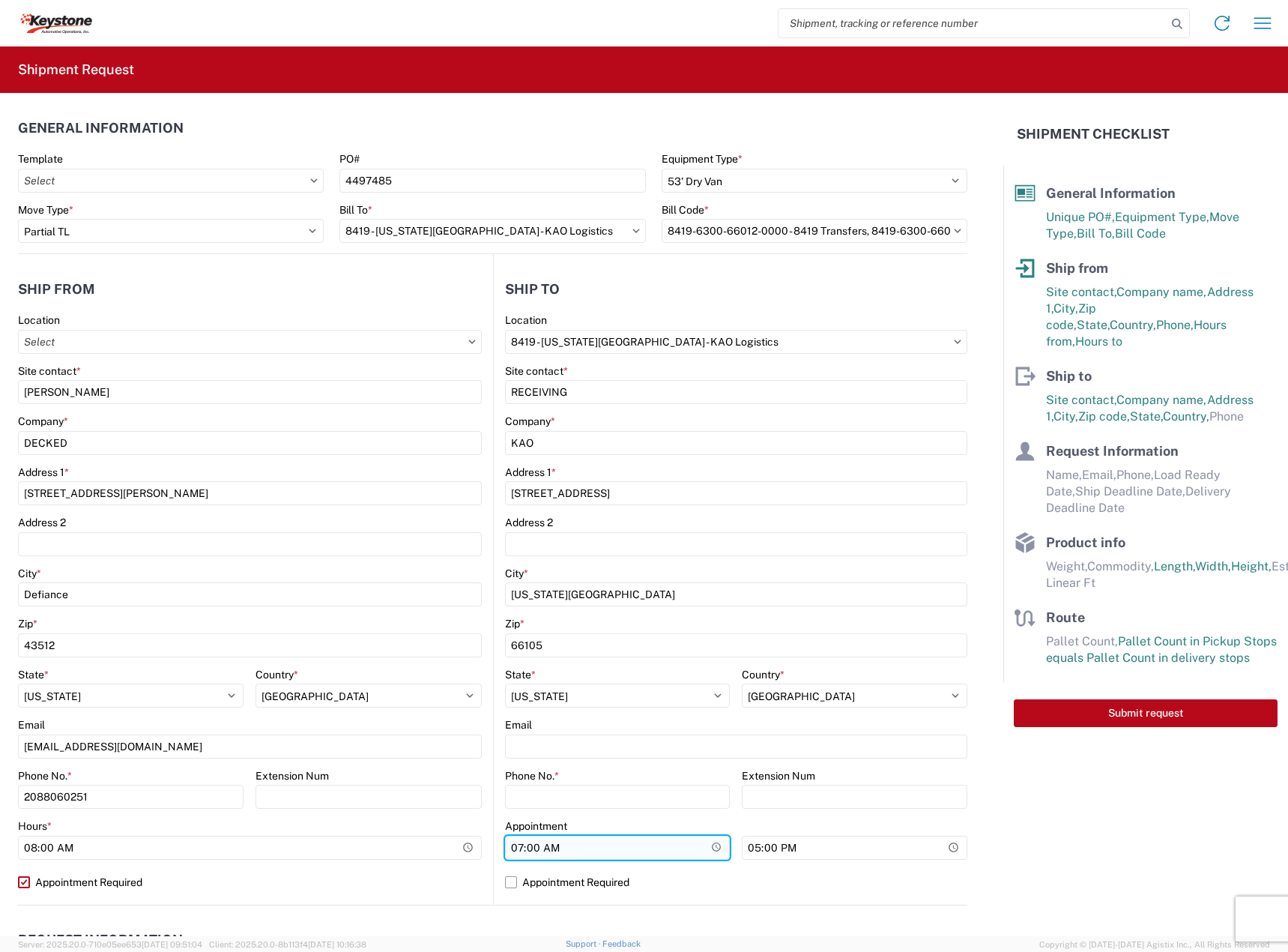
click at [511, 849] on input "07:00" at bounding box center [618, 847] width 225 height 24
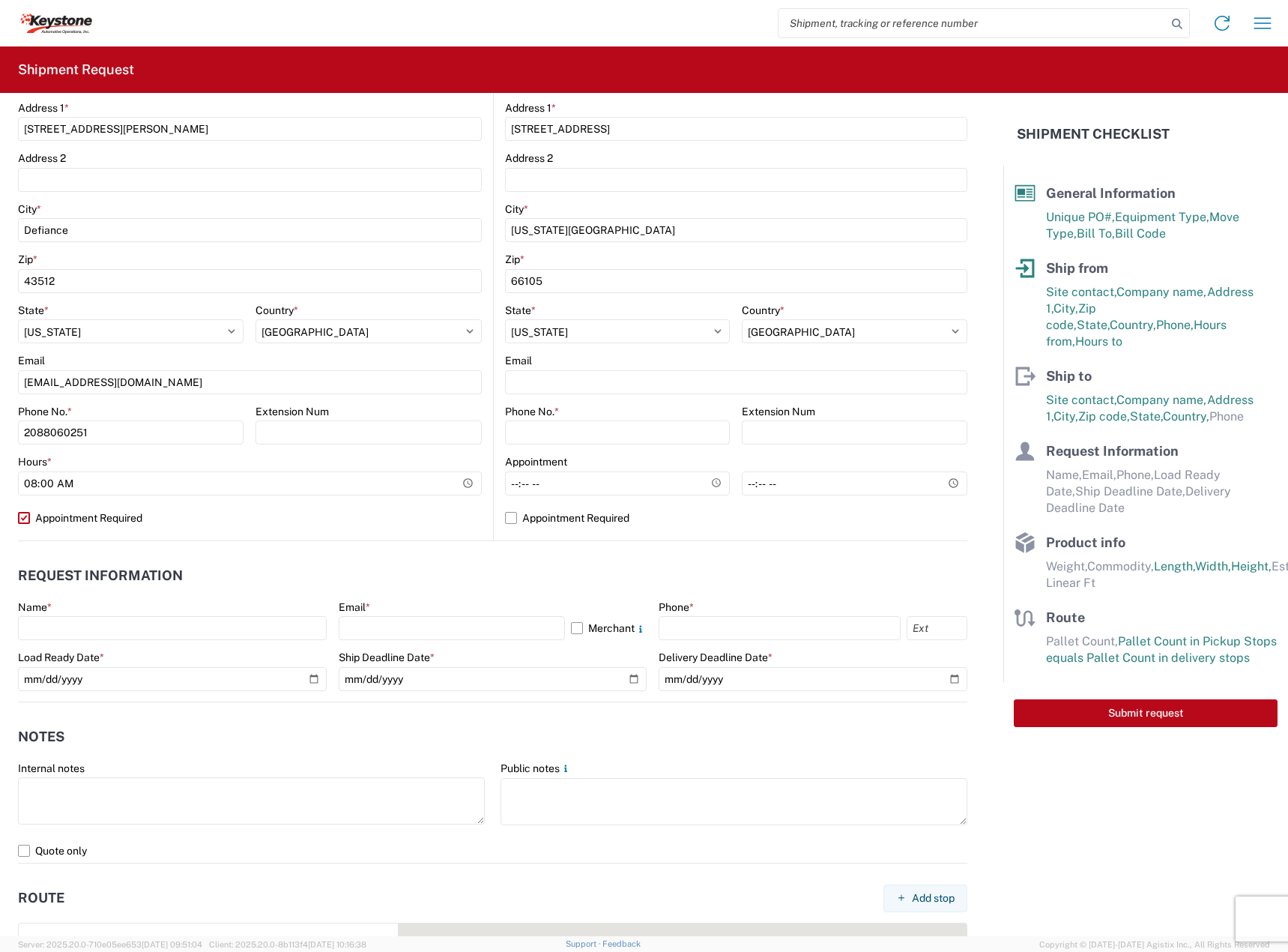
scroll to position [375, 0]
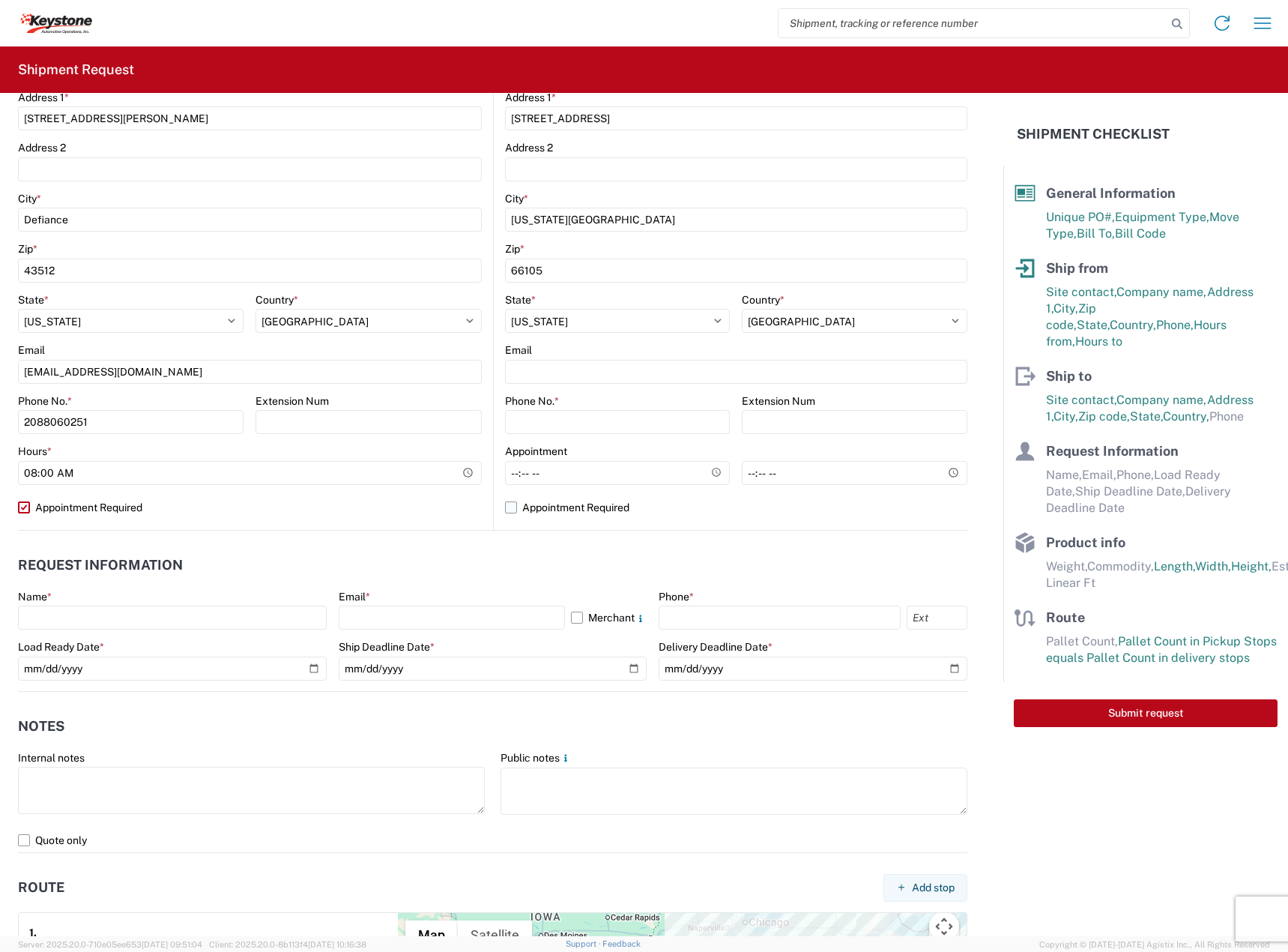
drag, startPoint x: 549, startPoint y: 511, endPoint x: 518, endPoint y: 515, distance: 31.3
click at [549, 511] on label "Appointment Required" at bounding box center [736, 507] width 463 height 24
click at [0, 0] on input "Appointment Required" at bounding box center [0, 0] width 0 height 0
select select "KS"
select select "US"
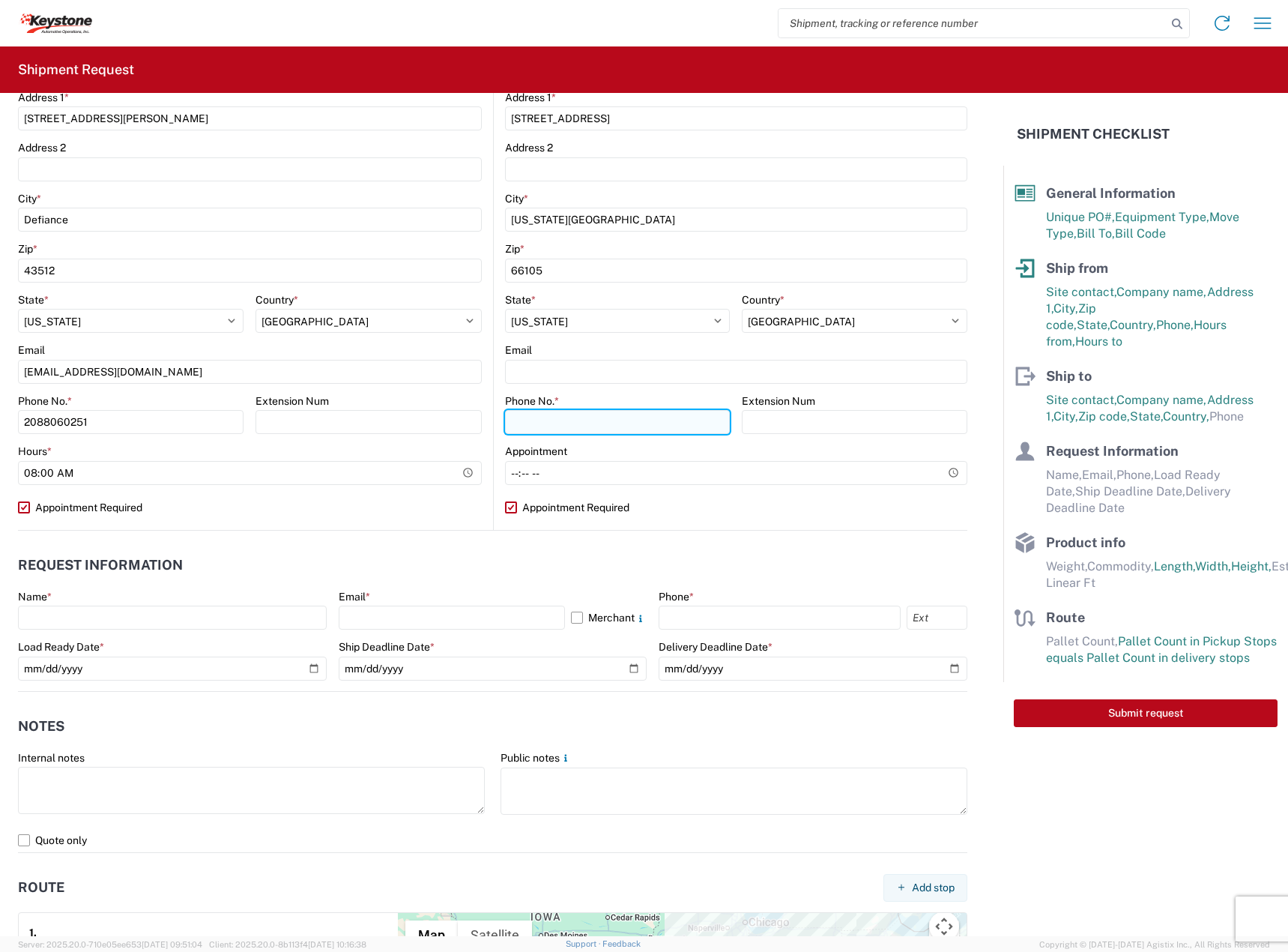
click at [559, 420] on input "Phone No. *" at bounding box center [618, 422] width 225 height 24
paste input "913-371-3249"
type input "913-371-3249"
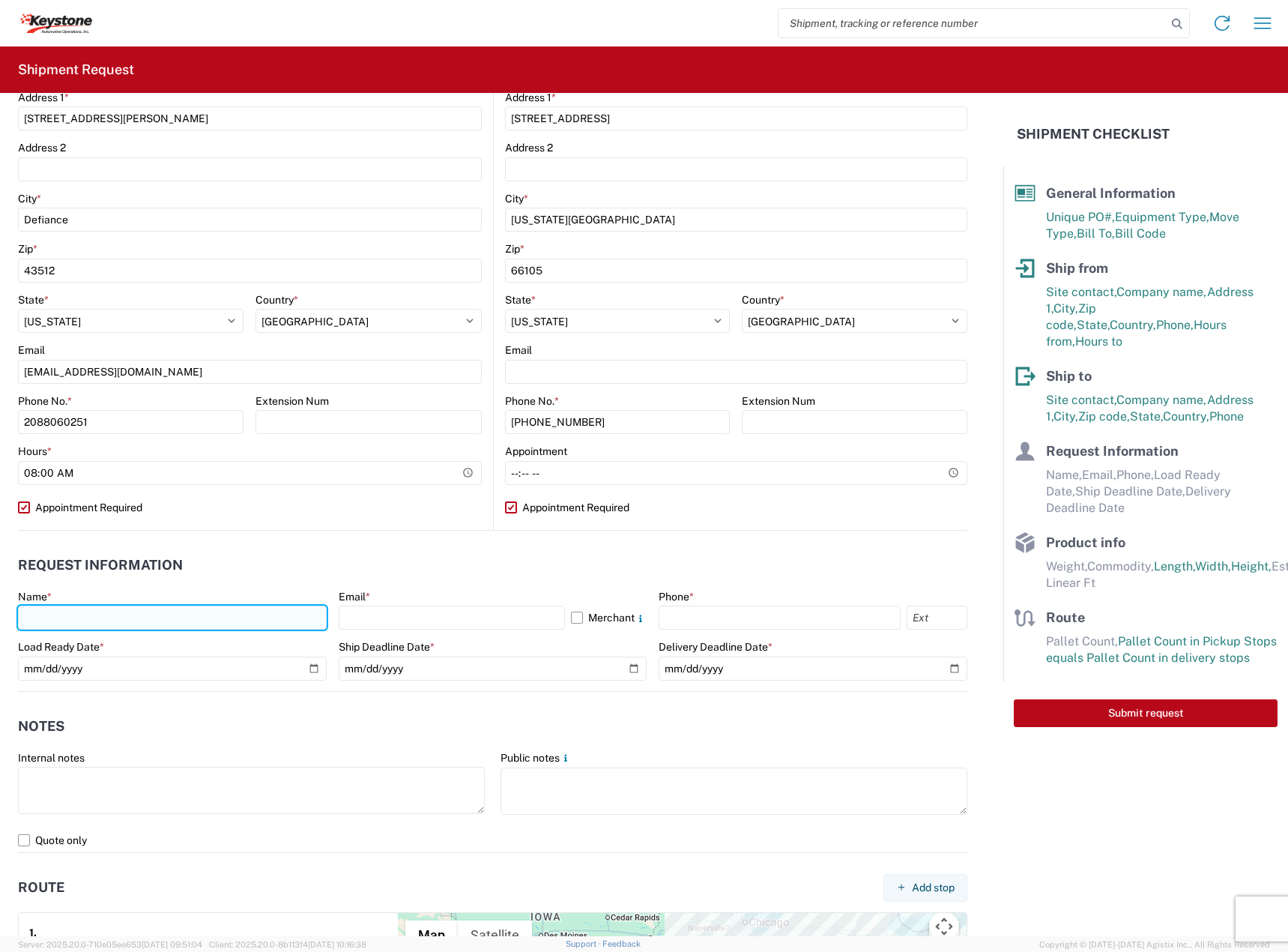
click at [240, 624] on input "text" at bounding box center [172, 618] width 309 height 24
type input "[PERSON_NAME]"
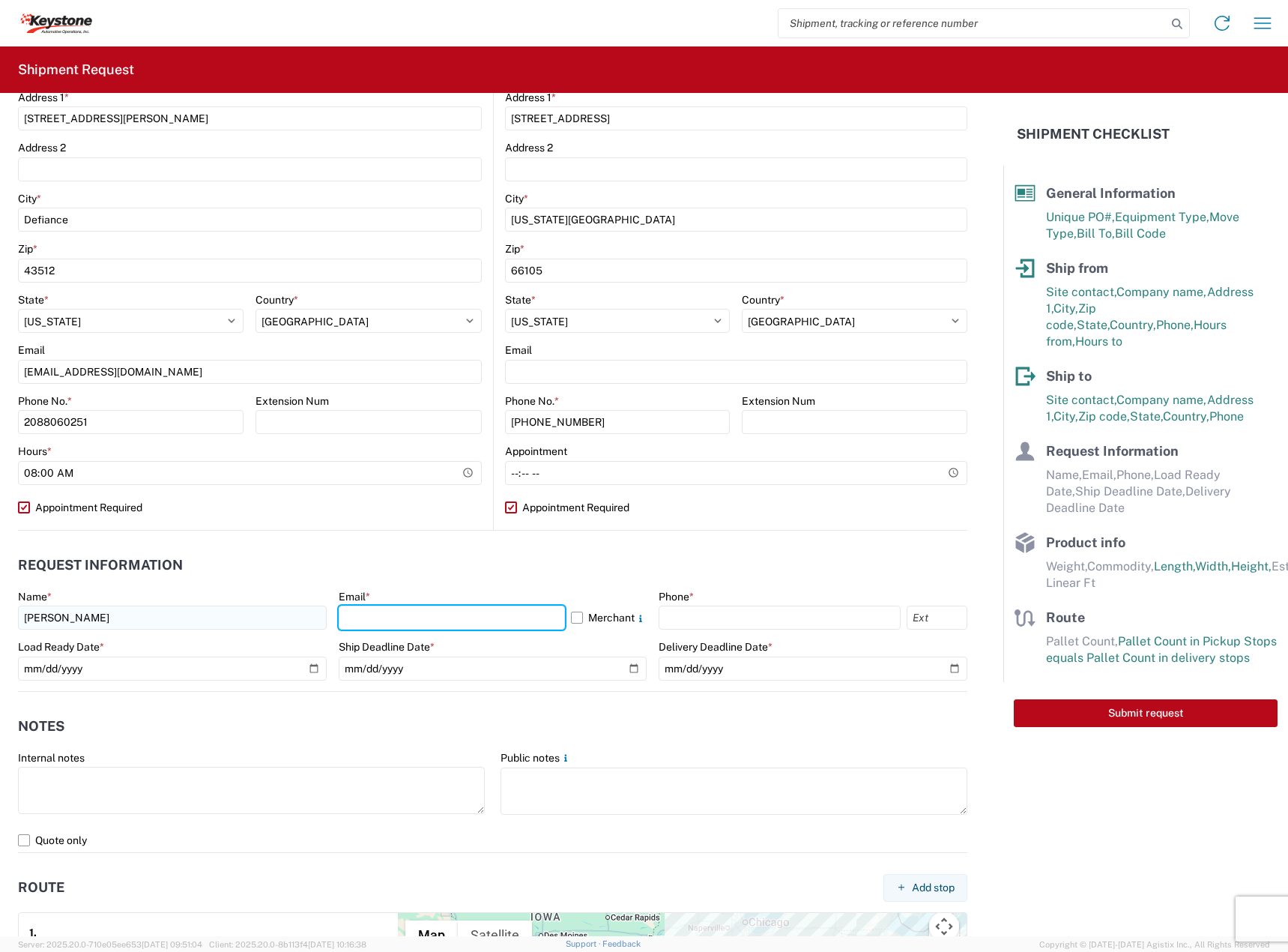
type input "[EMAIL_ADDRESS][DOMAIN_NAME]"
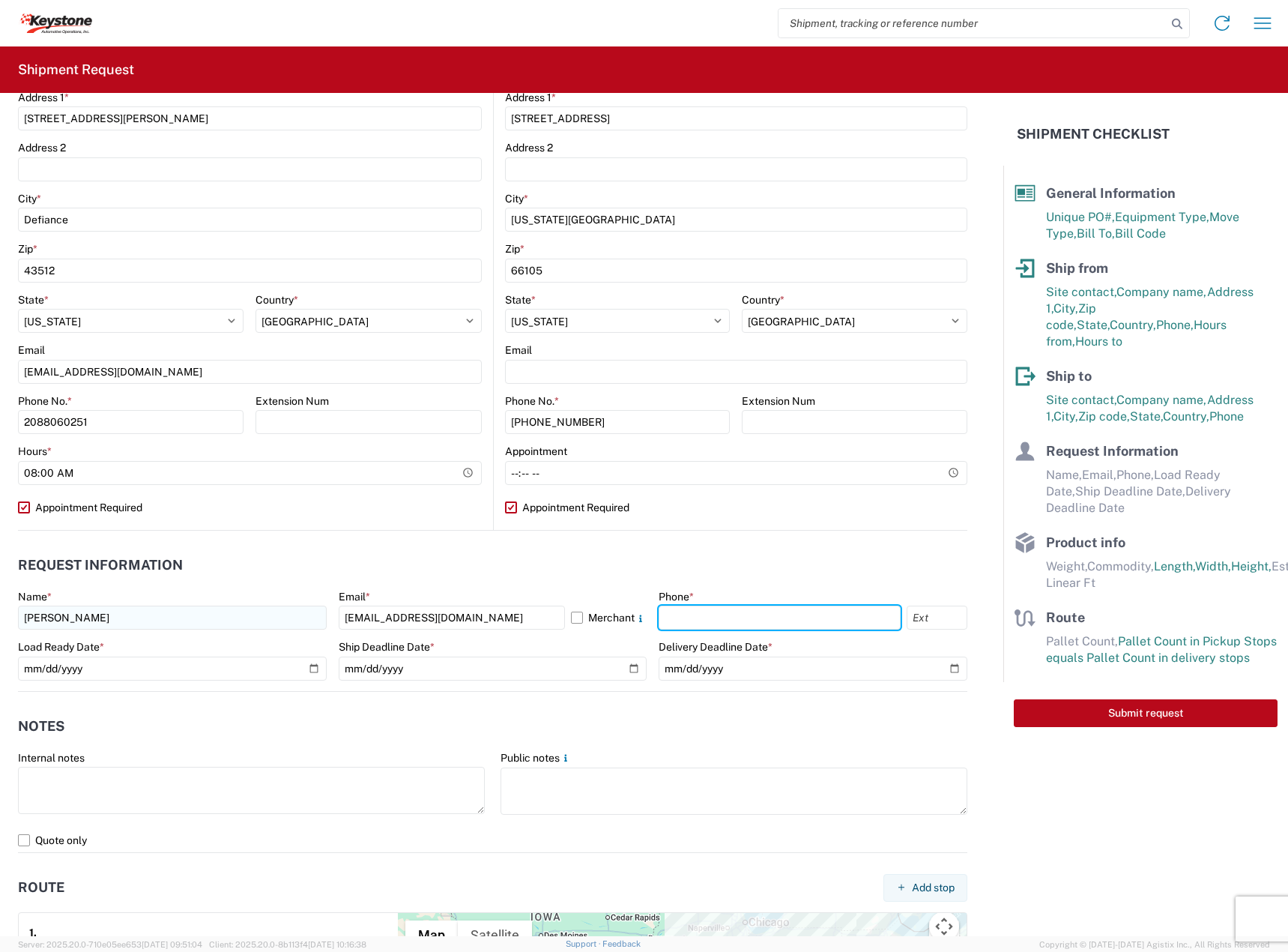
type input "2088060251"
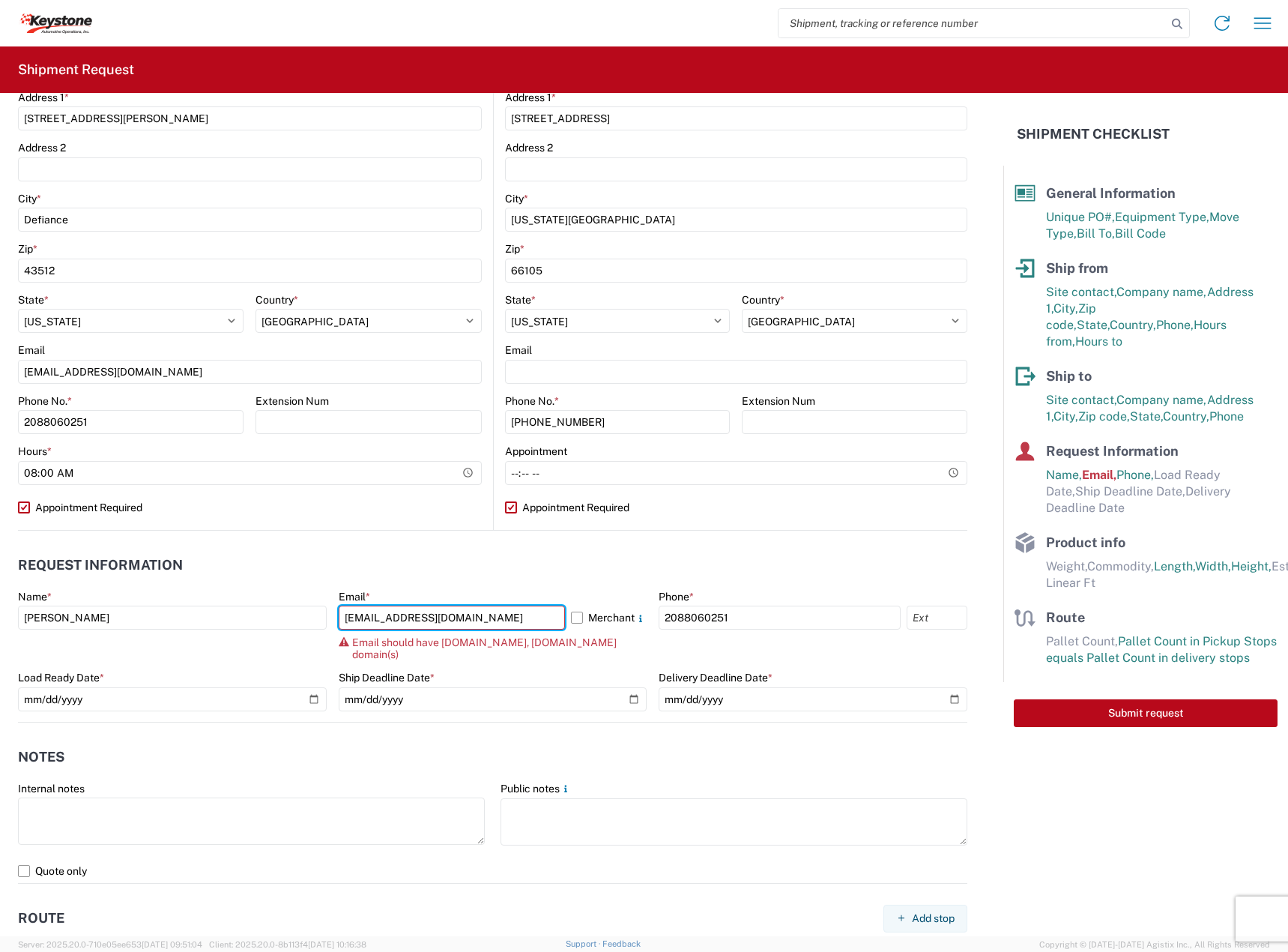
drag, startPoint x: 407, startPoint y: 616, endPoint x: 140, endPoint y: 591, distance: 268.2
click at [140, 591] on div "Name * [PERSON_NAME] Email * [EMAIL_ADDRESS][DOMAIN_NAME] Merchant Email should…" at bounding box center [493, 655] width 950 height 132
type input "[PERSON_NAME][EMAIL_ADDRESS][DOMAIN_NAME]"
click at [582, 620] on label "Merchant" at bounding box center [609, 618] width 76 height 24
click at [0, 0] on input "Merchant" at bounding box center [0, 0] width 0 height 0
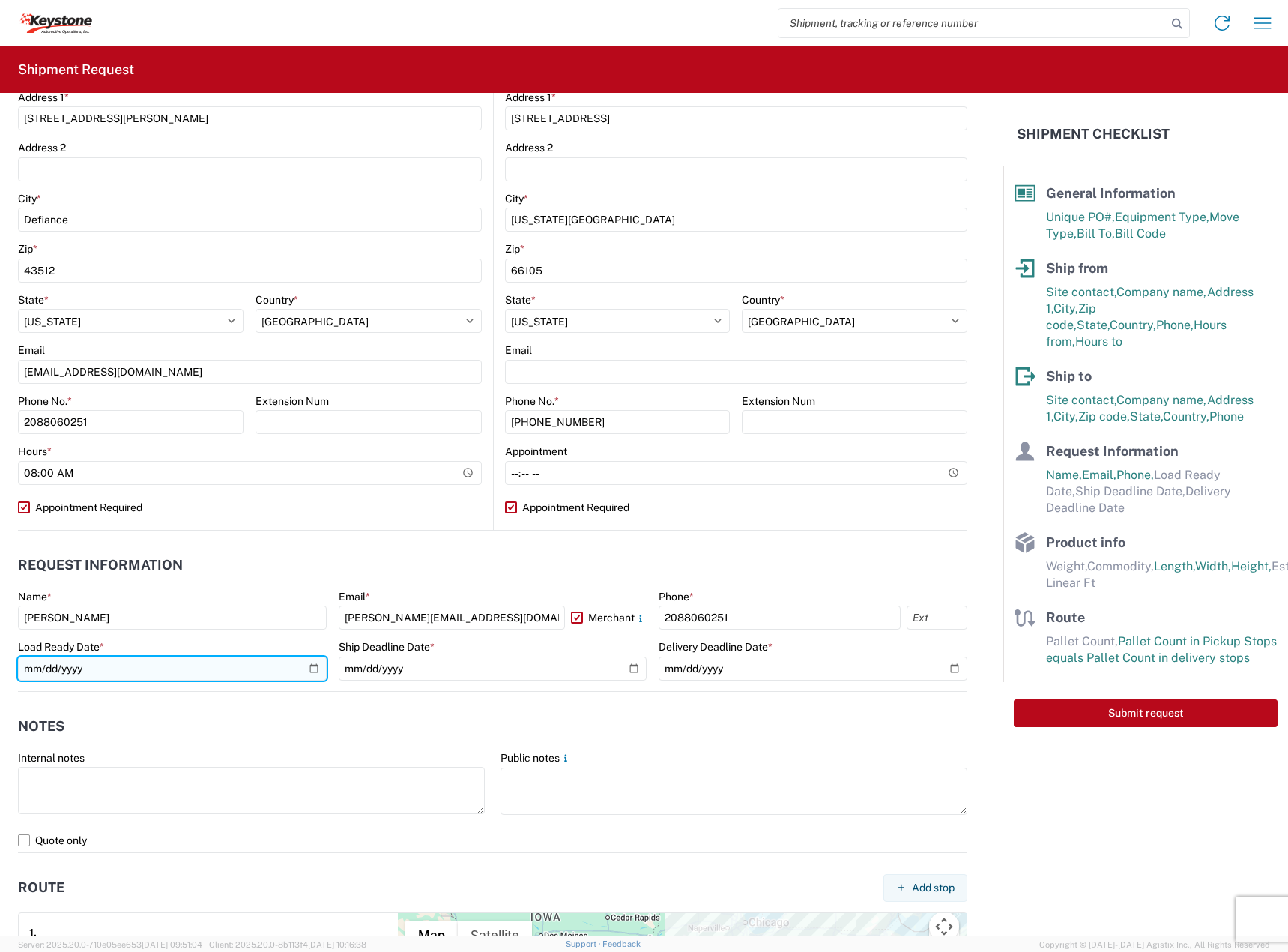
click at [300, 665] on input "date" at bounding box center [172, 669] width 309 height 24
click at [310, 667] on input "date" at bounding box center [172, 669] width 309 height 24
type input "[DATE]"
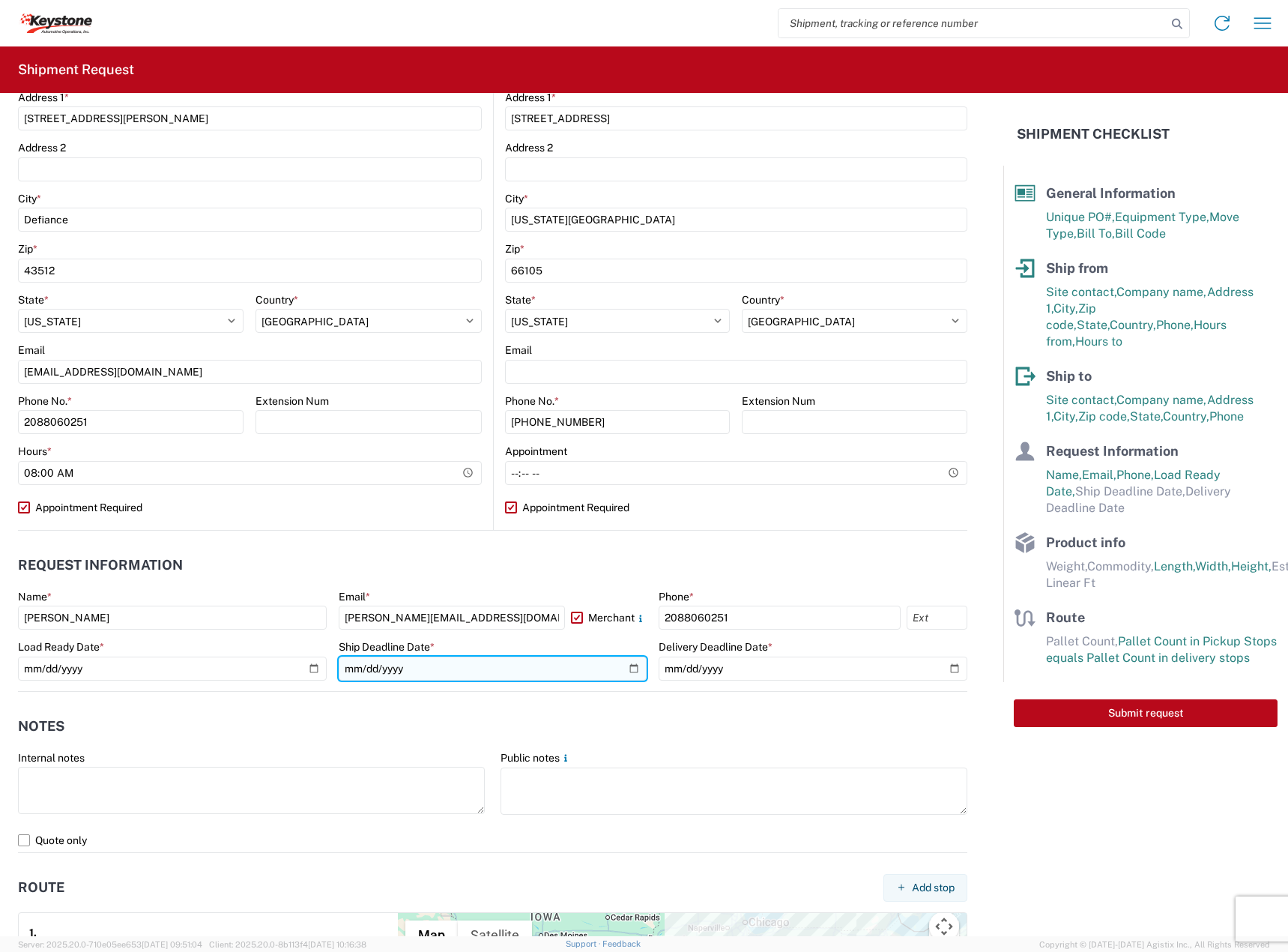
click at [623, 668] on input "date" at bounding box center [493, 669] width 309 height 24
type input "2025-10-08"
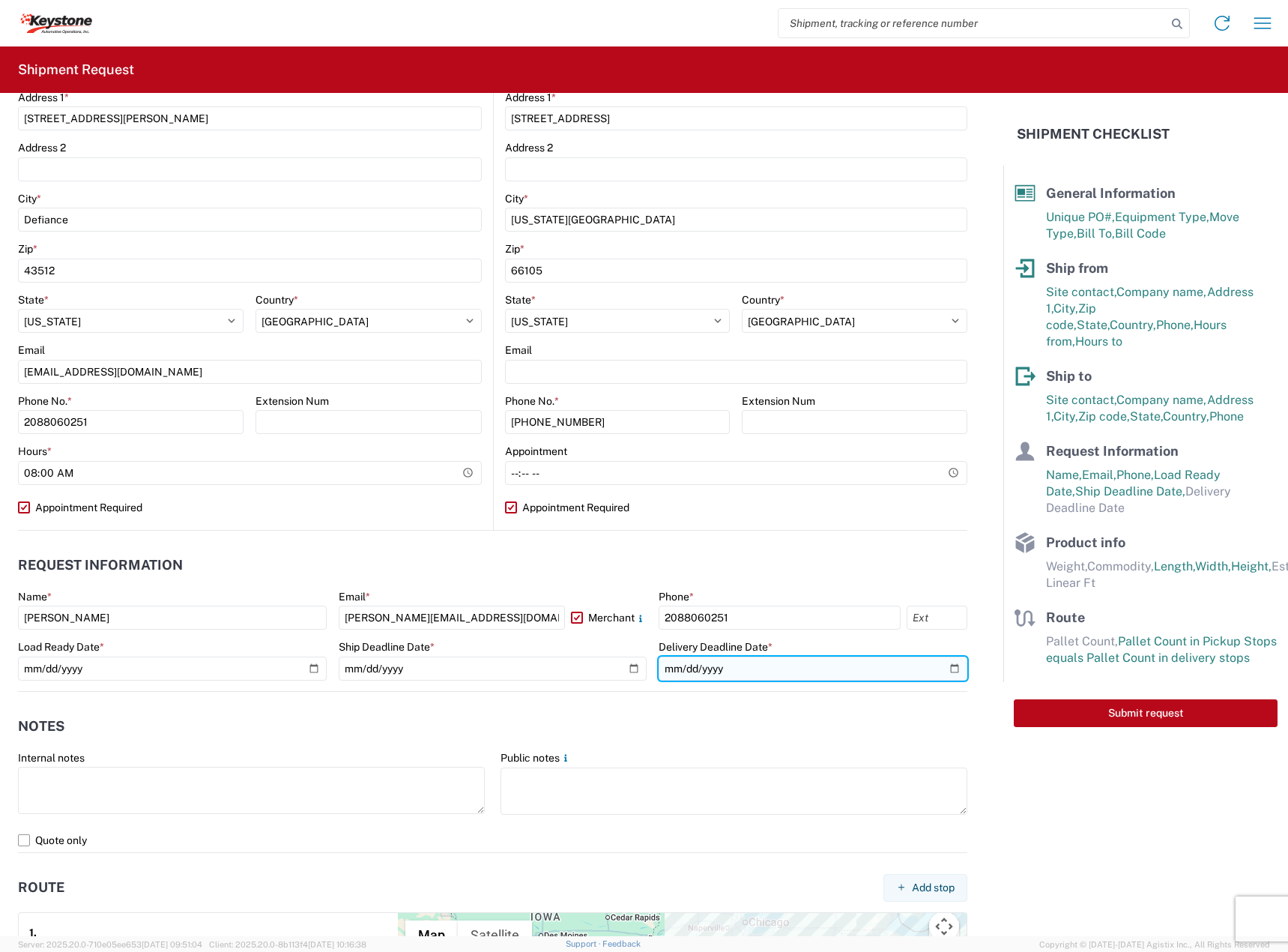
click at [944, 668] on input "date" at bounding box center [813, 669] width 309 height 24
type input "[DATE]"
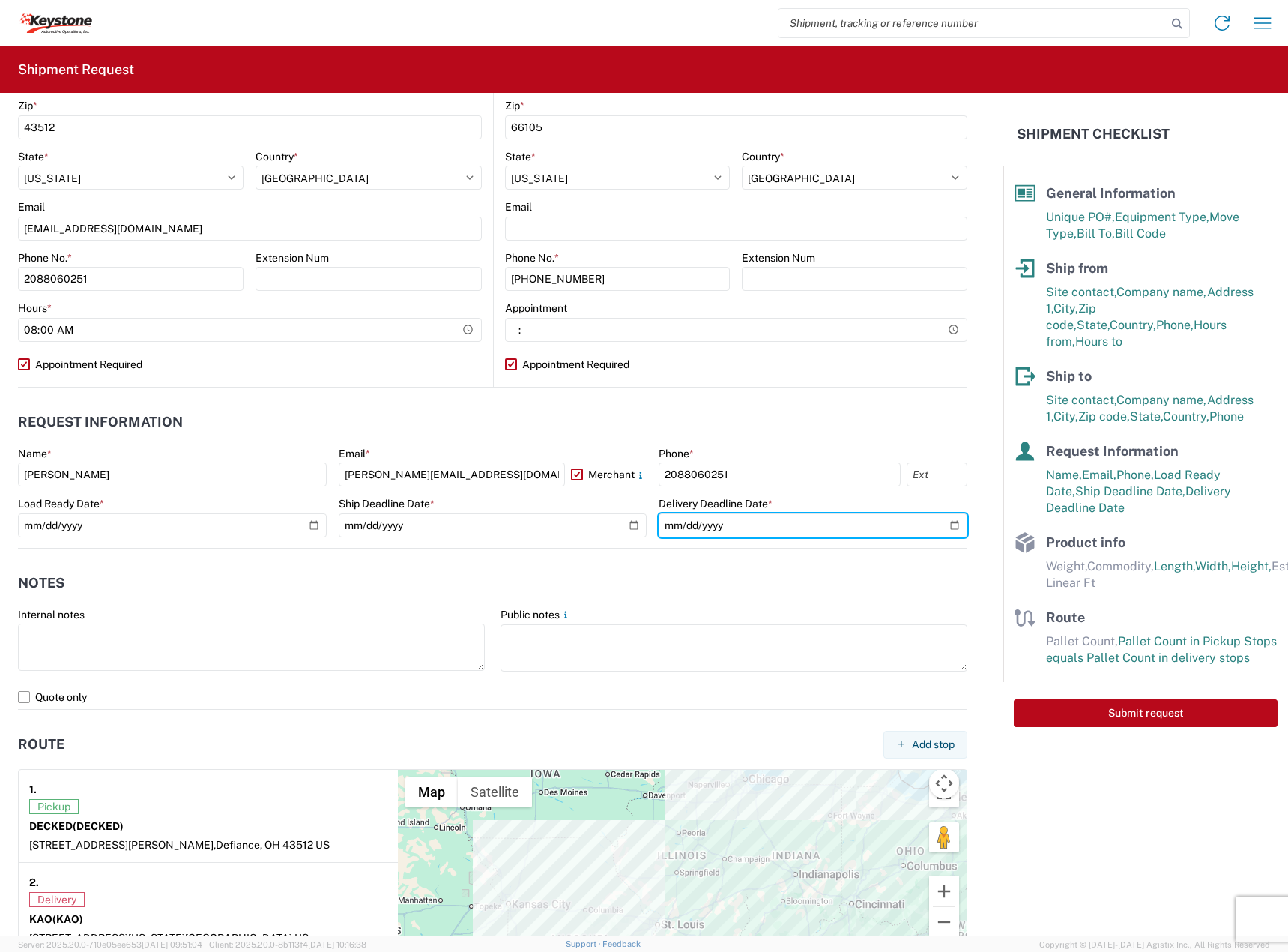
scroll to position [624, 0]
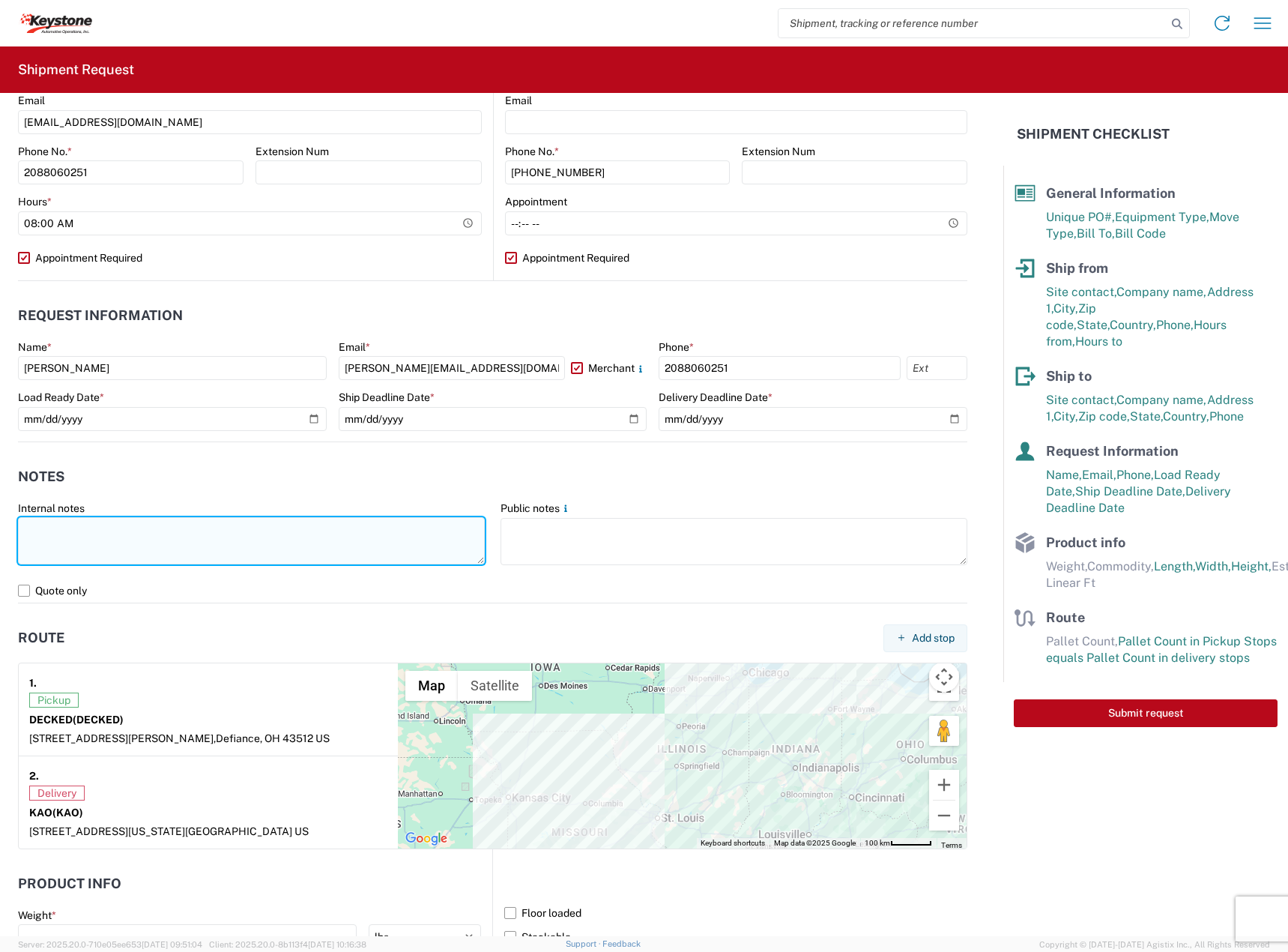
click at [213, 522] on textarea at bounding box center [251, 541] width 467 height 47
paste textarea "Driver is required to provide and utilize LOAD STRAPS and/or LOAD BARS to secur…"
click at [64, 544] on textarea "Driver is required to provide and utilize LOAD STRAPS and/or LOAD BARS to secur…" at bounding box center [251, 541] width 467 height 47
click at [122, 539] on textarea "Driver is required to provide and utilize LOAD STRAPS and/or LOAD BARS to secur…" at bounding box center [251, 541] width 467 height 47
click at [341, 542] on textarea "Driver is required to provide and utilize LOAD STRAPS and/or LOAD BARS to secur…" at bounding box center [251, 541] width 467 height 47
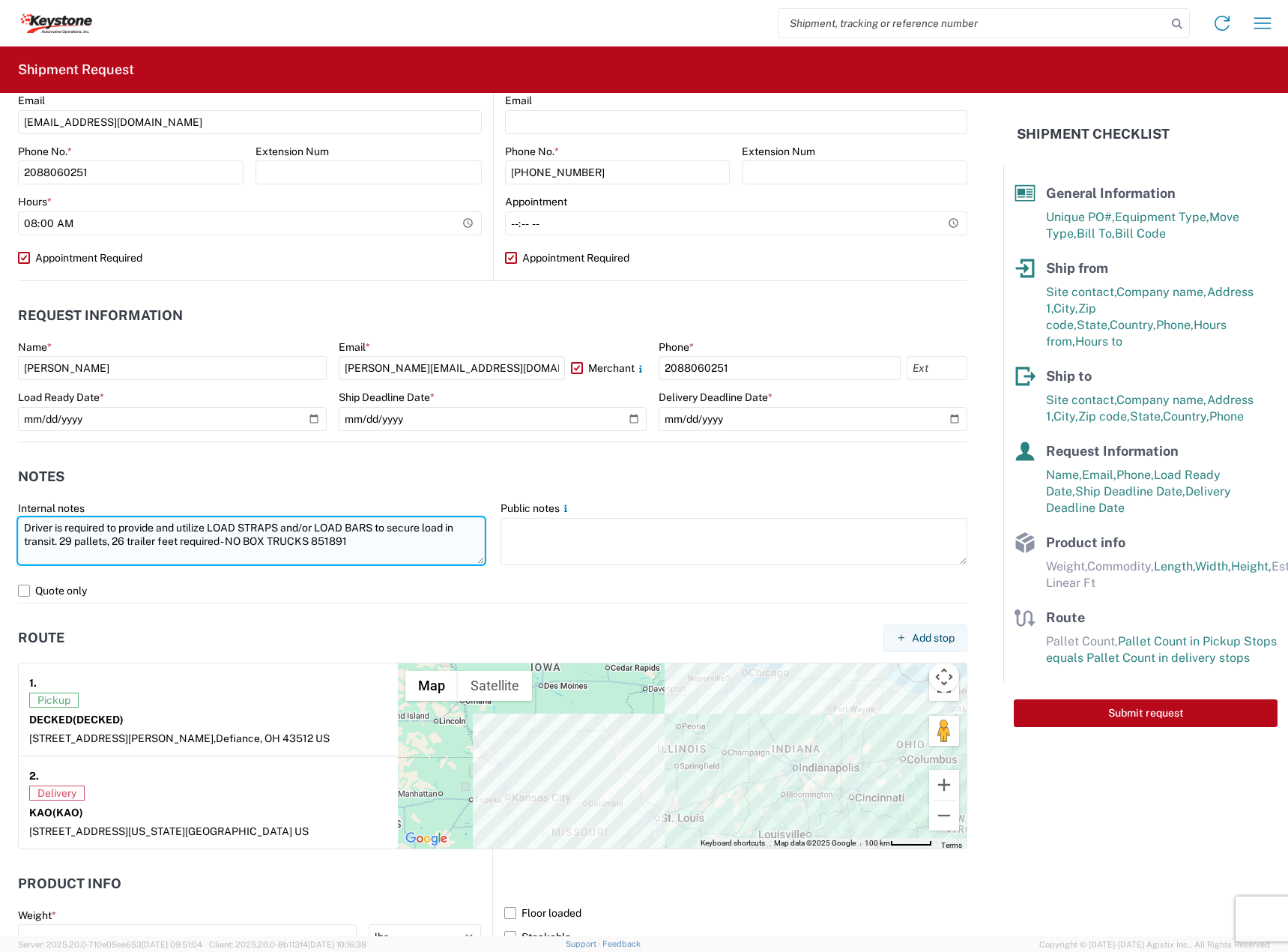
click at [341, 542] on textarea "Driver is required to provide and utilize LOAD STRAPS and/or LOAD BARS to secur…" at bounding box center [251, 541] width 467 height 47
paste textarea "4333"
drag, startPoint x: 269, startPoint y: 531, endPoint x: -74, endPoint y: 481, distance: 346.6
click at [0, 481] on html "Home Shipment request Shipment tracking Shipment Request General Information Te…" at bounding box center [644, 476] width 1288 height 952
type textarea "Driver is required to provide and utilize LOAD STRAPS and/or LOAD BARS to secur…"
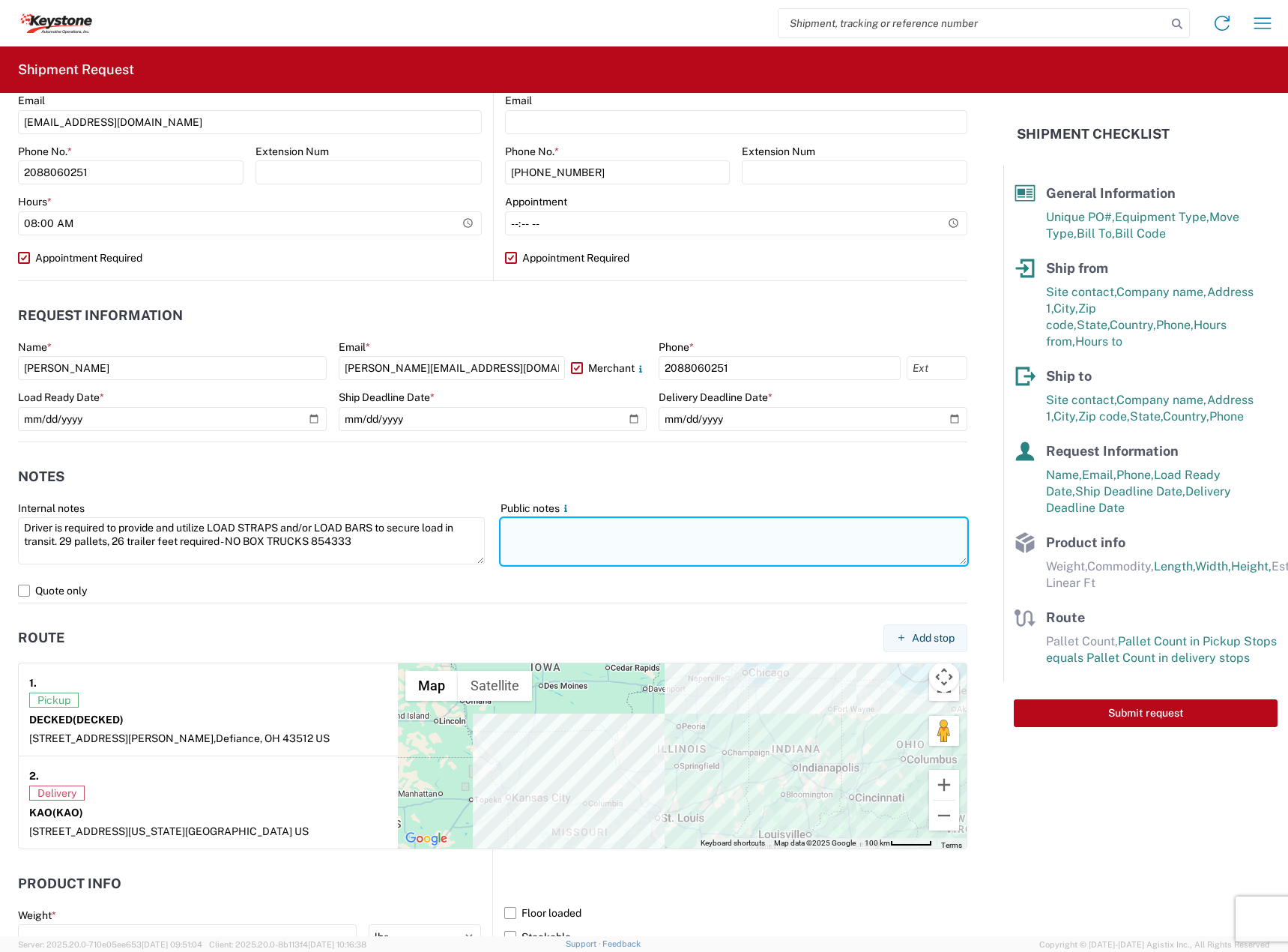
click at [713, 549] on textarea at bounding box center [734, 542] width 467 height 47
paste textarea "Driver is required to provide and utilize LOAD STRAPS and/or LOAD BARS to secur…"
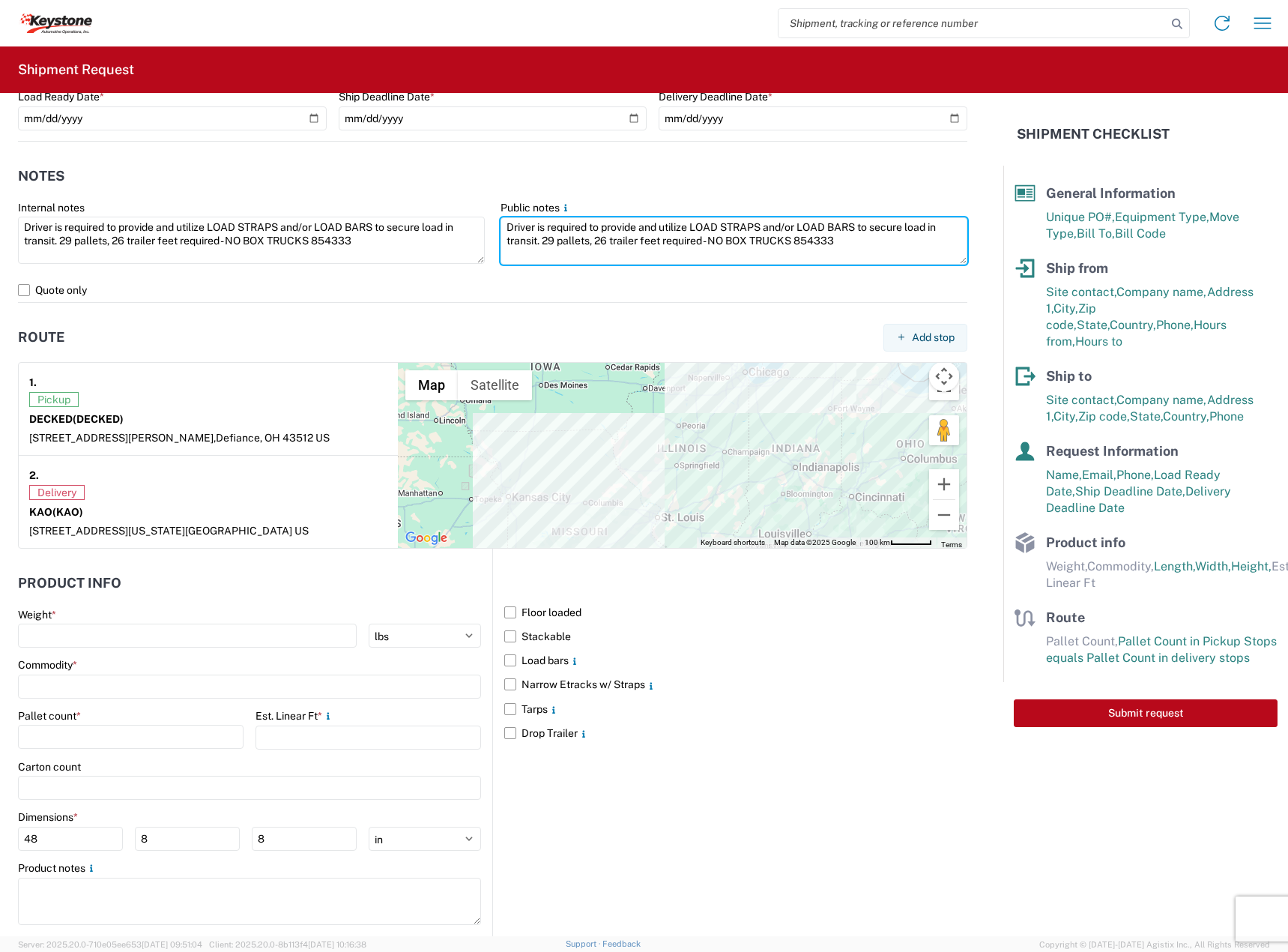
scroll to position [955, 0]
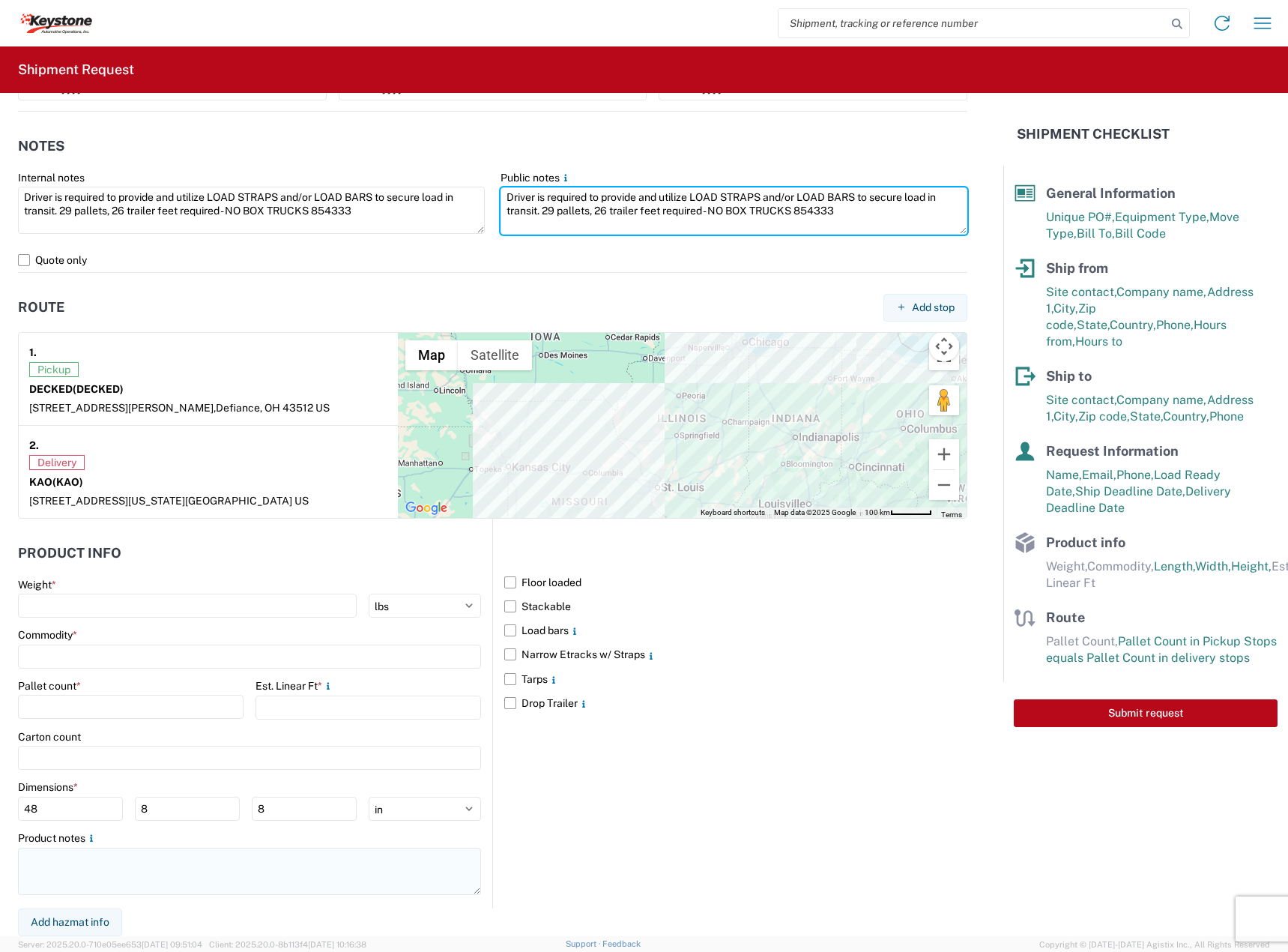
type textarea "Driver is required to provide and utilize LOAD STRAPS and/or LOAD BARS to secur…"
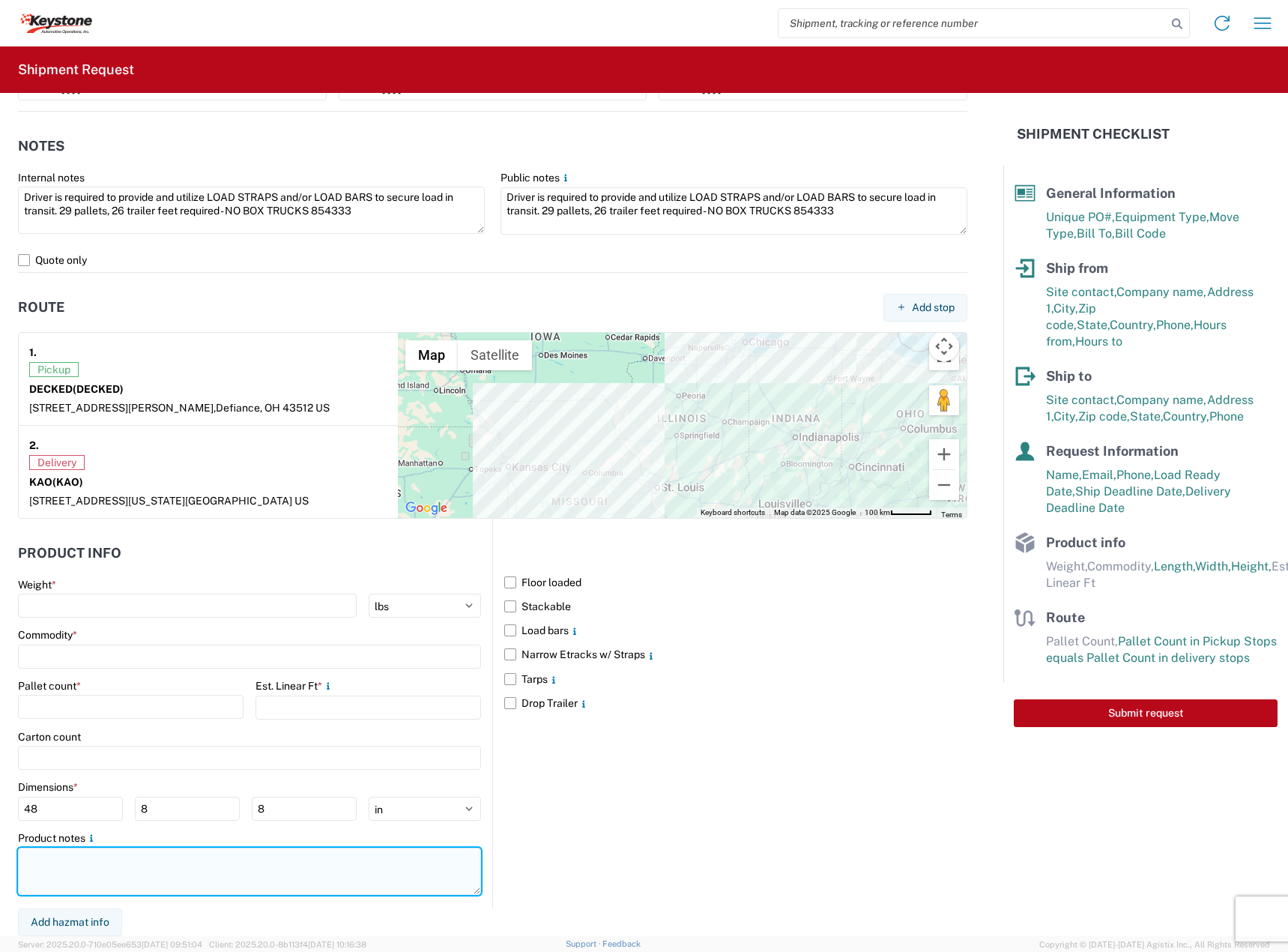
click at [78, 866] on textarea at bounding box center [250, 871] width 463 height 47
paste textarea "Driver is required to provide and utilize LOAD STRAPS and/or LOAD BARS to secur…"
type textarea "Driver is required to provide and utilize LOAD STRAPS and/or LOAD BARS to secur…"
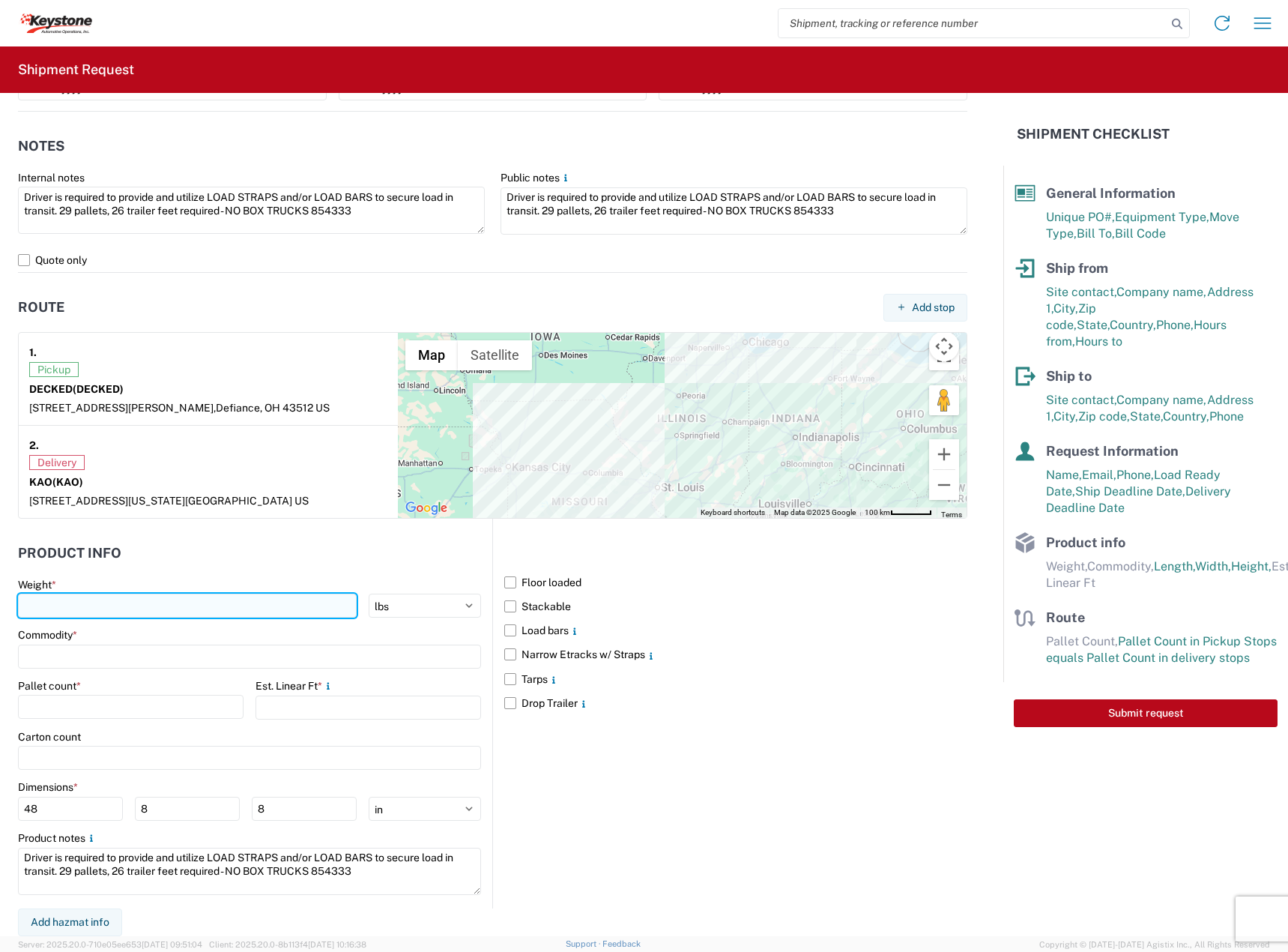
click at [90, 605] on input "number" at bounding box center [188, 605] width 339 height 24
type input "7087"
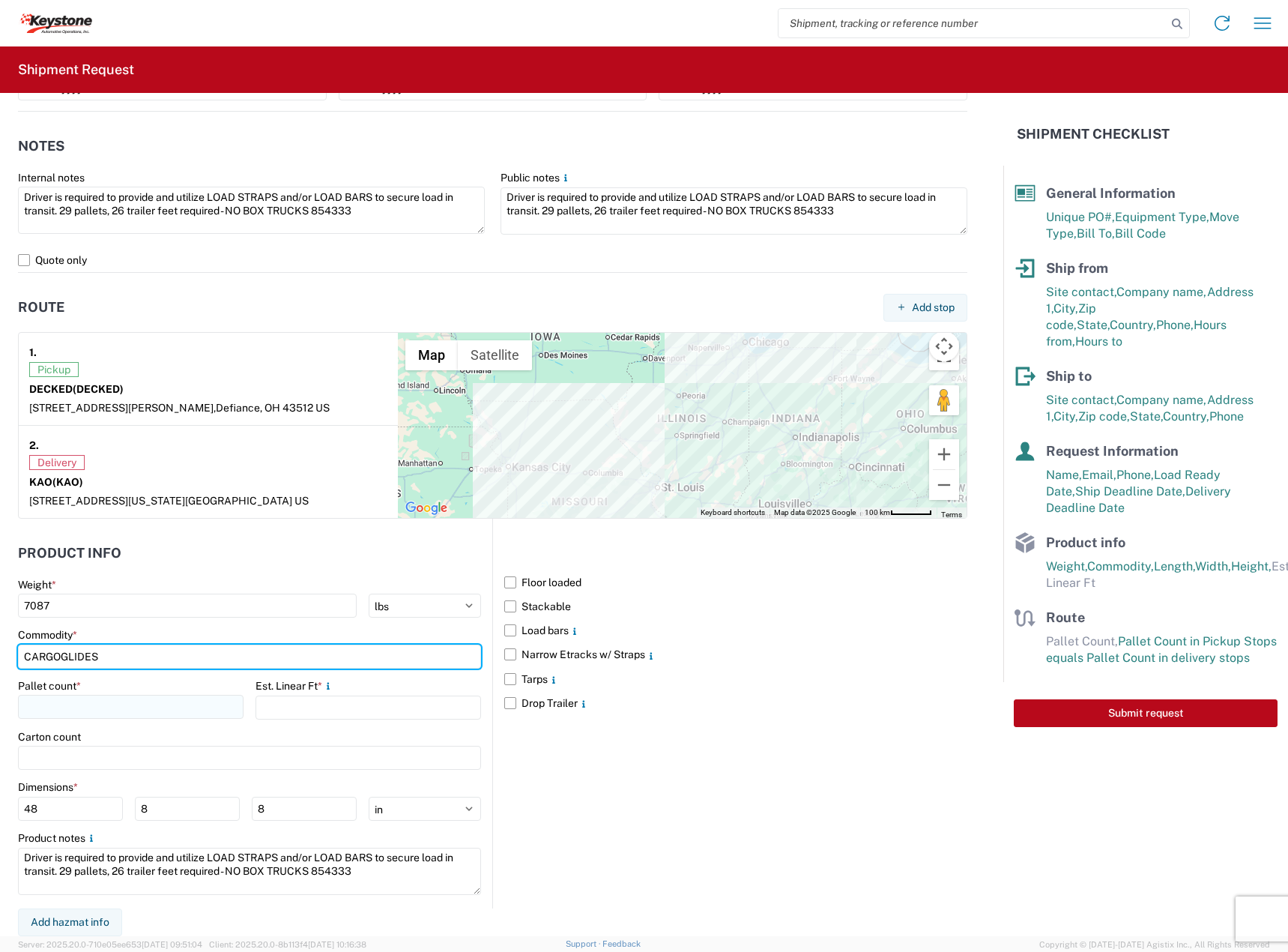
type input "CARGOGLIDES"
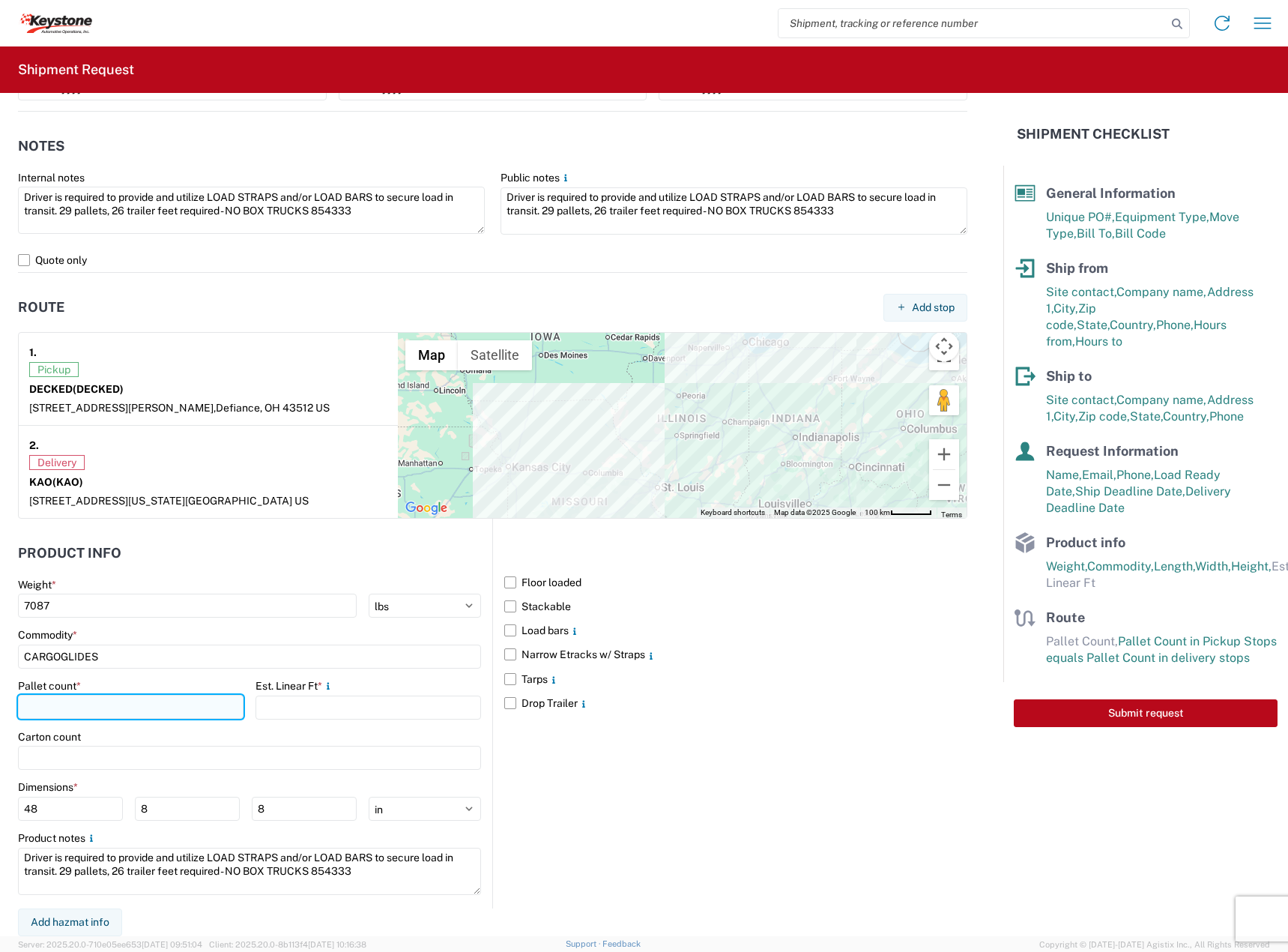
click at [99, 700] on input "number" at bounding box center [131, 706] width 225 height 24
type input "29"
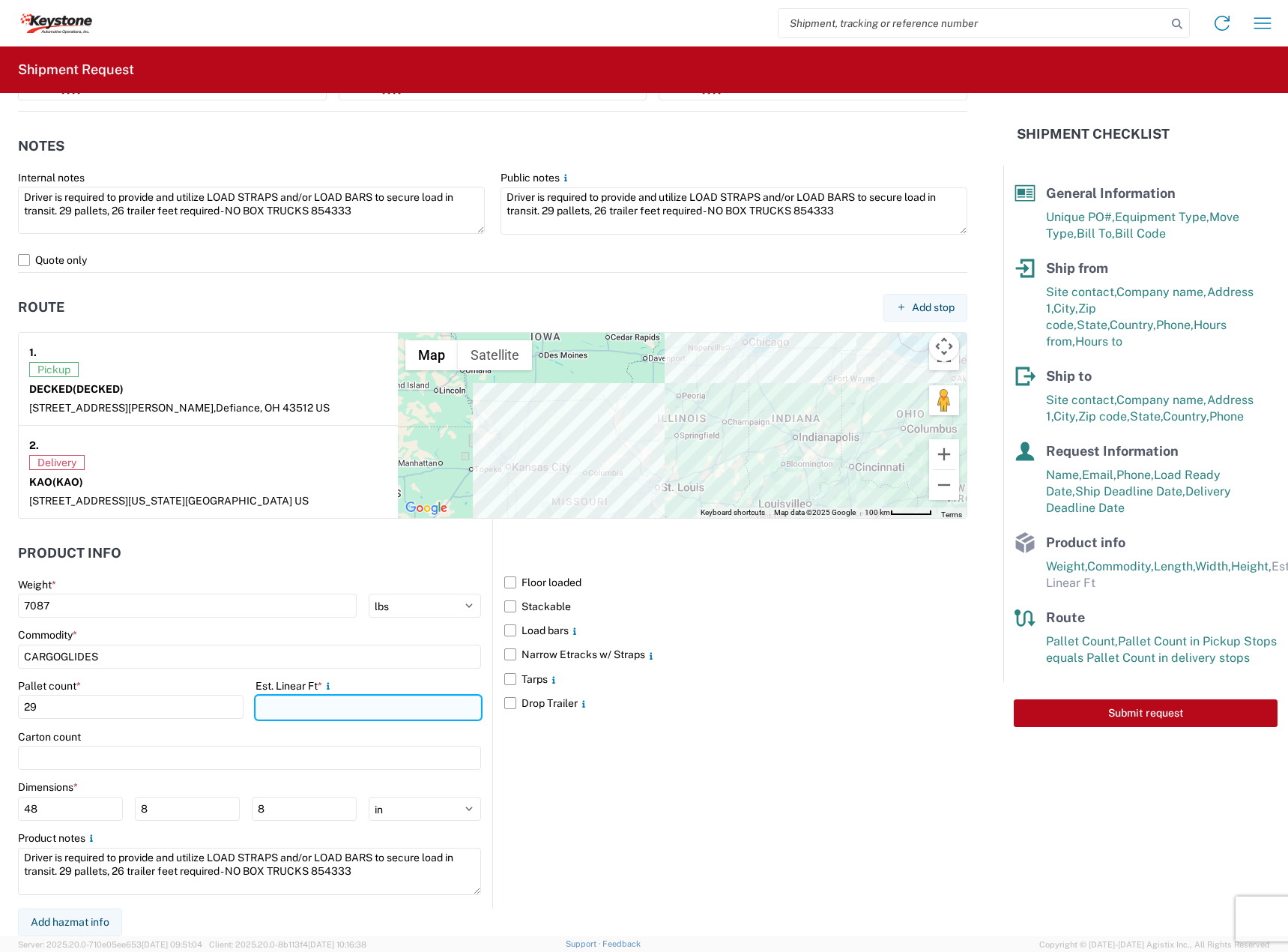
click at [315, 701] on input "number" at bounding box center [368, 707] width 225 height 24
type input "26"
click at [545, 604] on label "Stackable" at bounding box center [736, 606] width 463 height 24
click at [0, 0] on input "Stackable" at bounding box center [0, 0] width 0 height 0
click at [545, 629] on label "Load bars" at bounding box center [736, 630] width 463 height 24
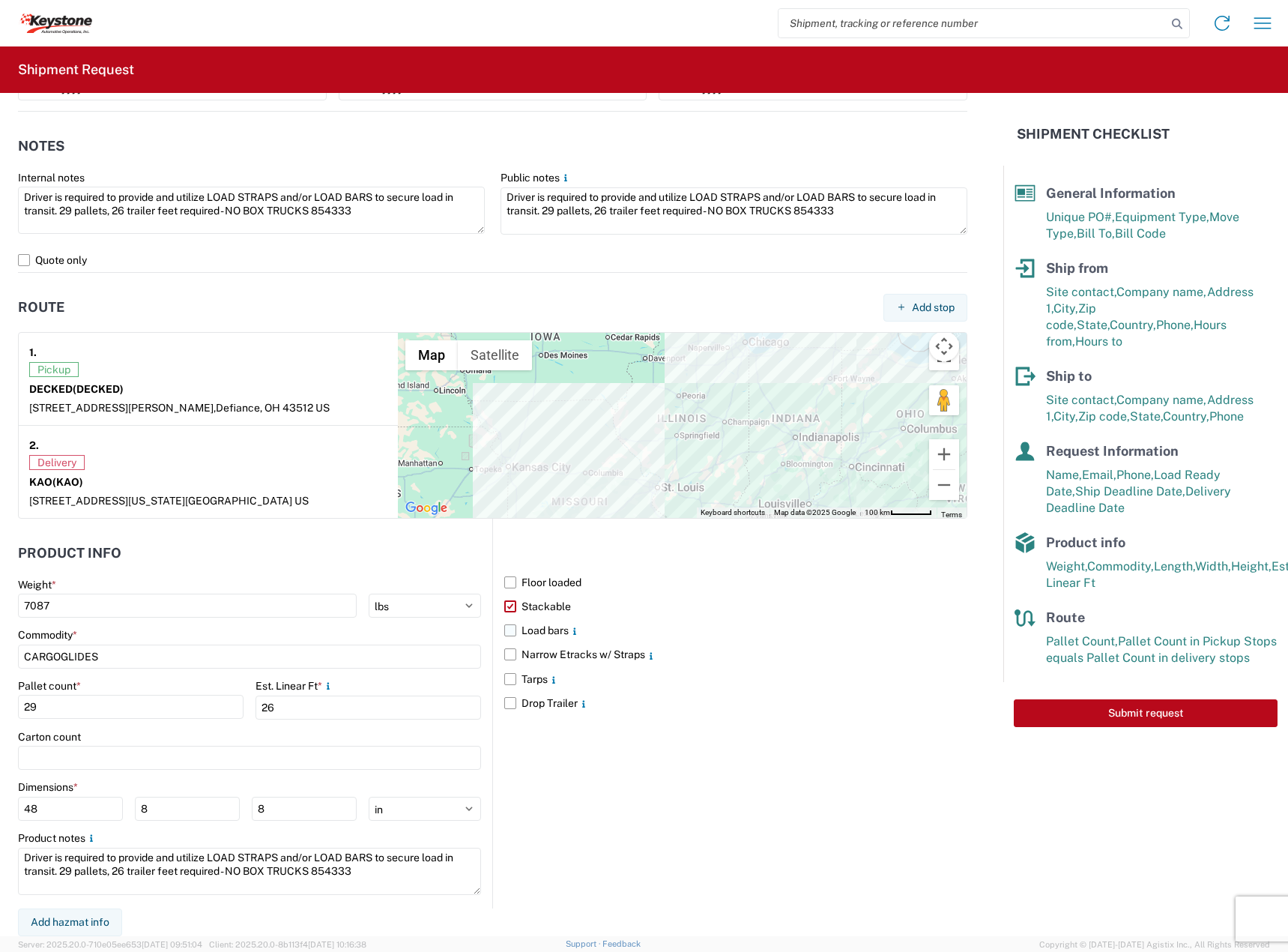
click at [0, 0] on input "Load bars" at bounding box center [0, 0] width 0 height 0
click at [781, 835] on div "Floor loaded Stackable Load bars Narrow Etracks w/ Straps Tarps Drop Trailer" at bounding box center [729, 713] width 475 height 390
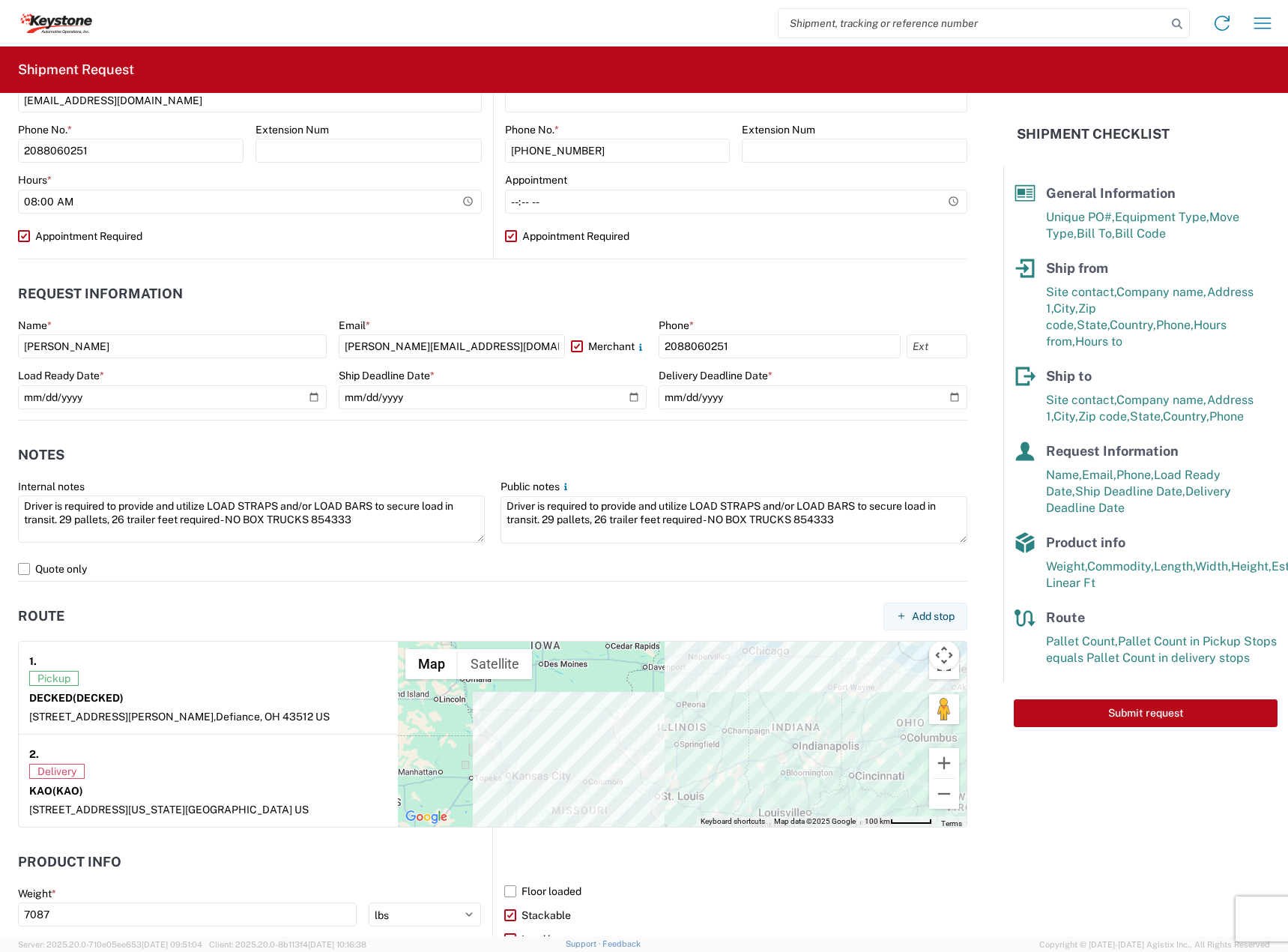
scroll to position [0, 0]
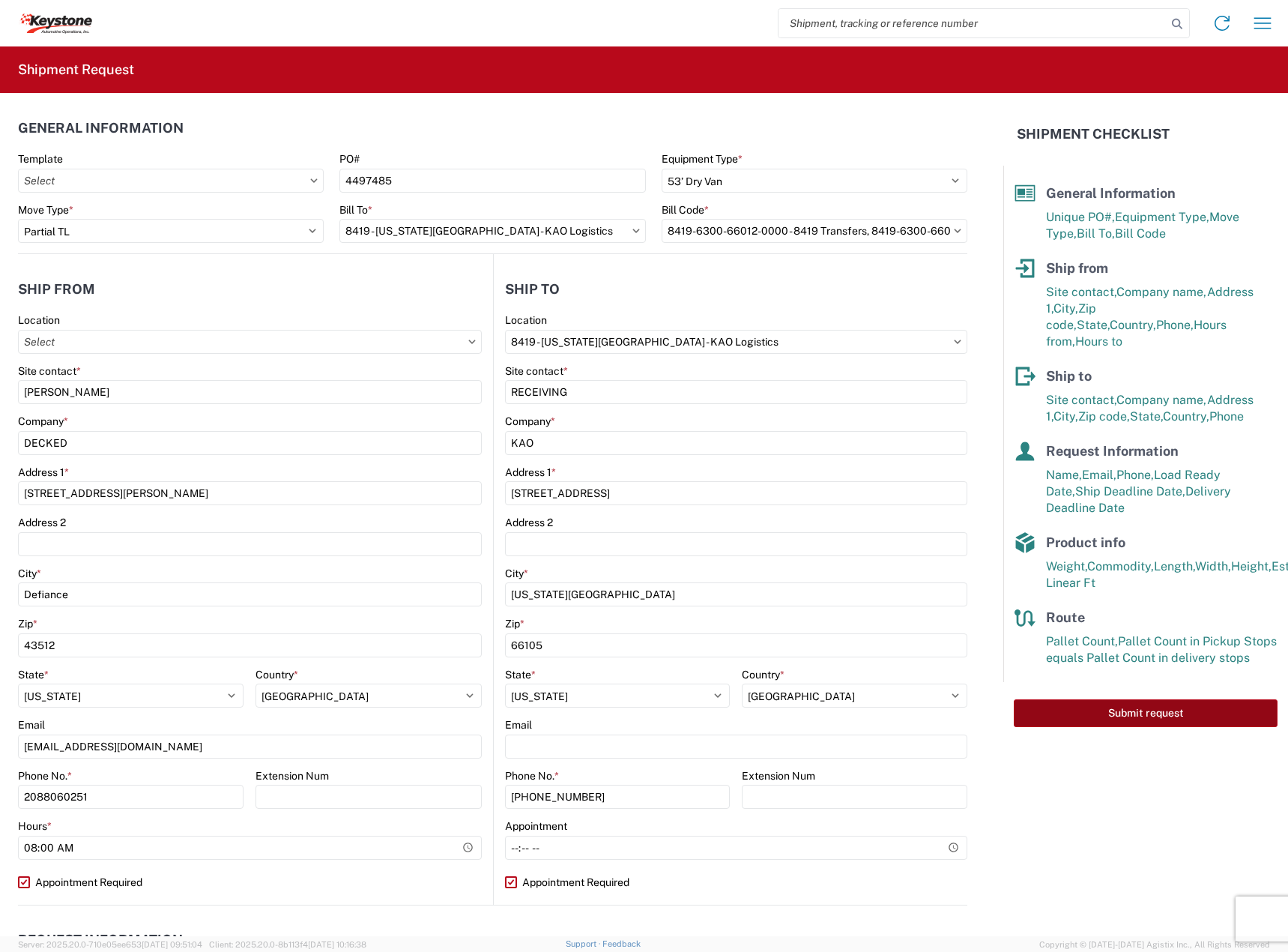
click at [1200, 700] on button "Submit request" at bounding box center [1146, 713] width 264 height 28
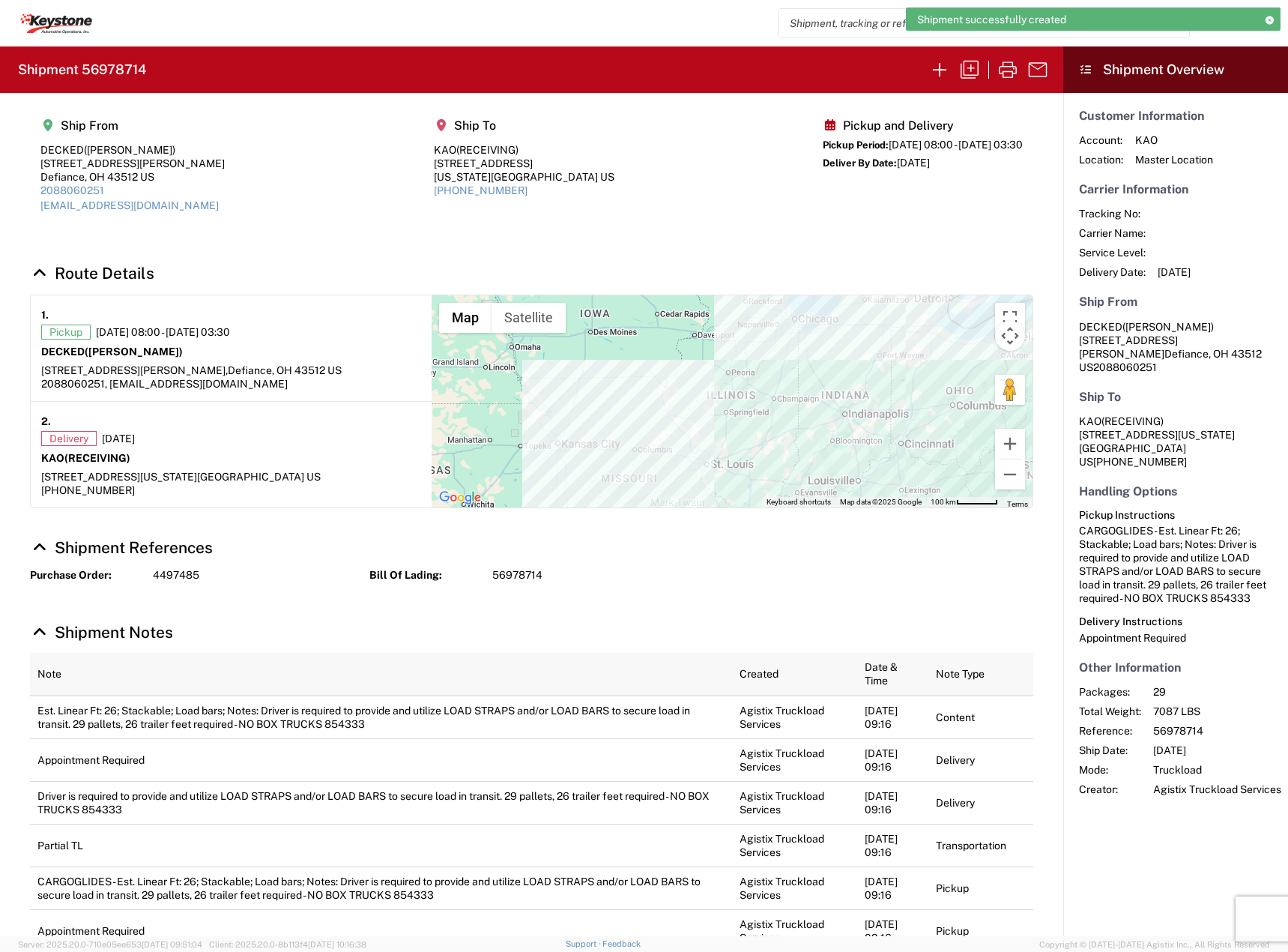
click at [120, 72] on h2 "Shipment 56978714" at bounding box center [82, 69] width 128 height 18
click at [120, 71] on h2 "Shipment 56978714" at bounding box center [82, 69] width 128 height 18
copy h2 "56978714"
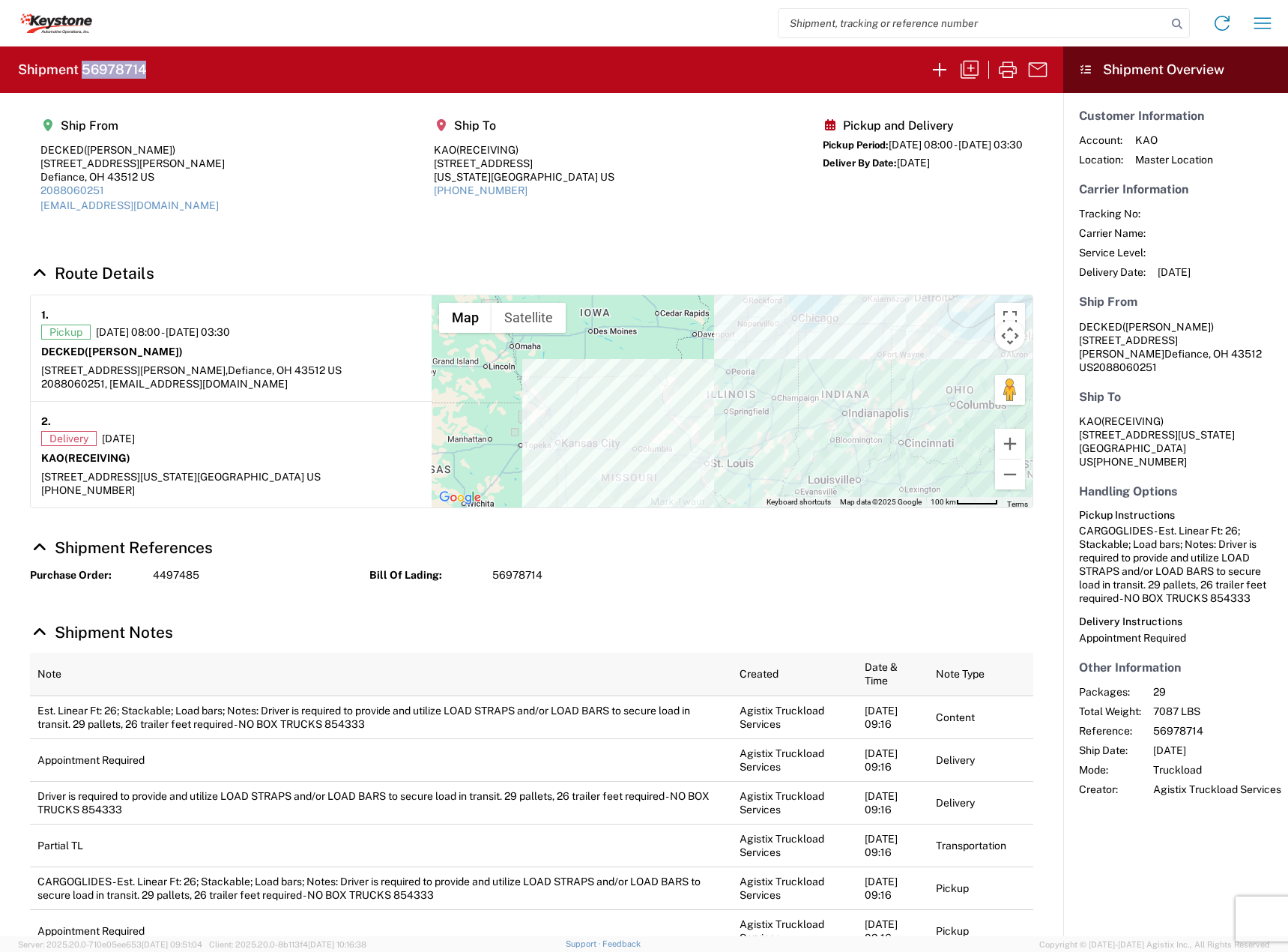
click at [125, 71] on h2 "Shipment 56978714" at bounding box center [82, 69] width 128 height 18
copy h2 "56978714"
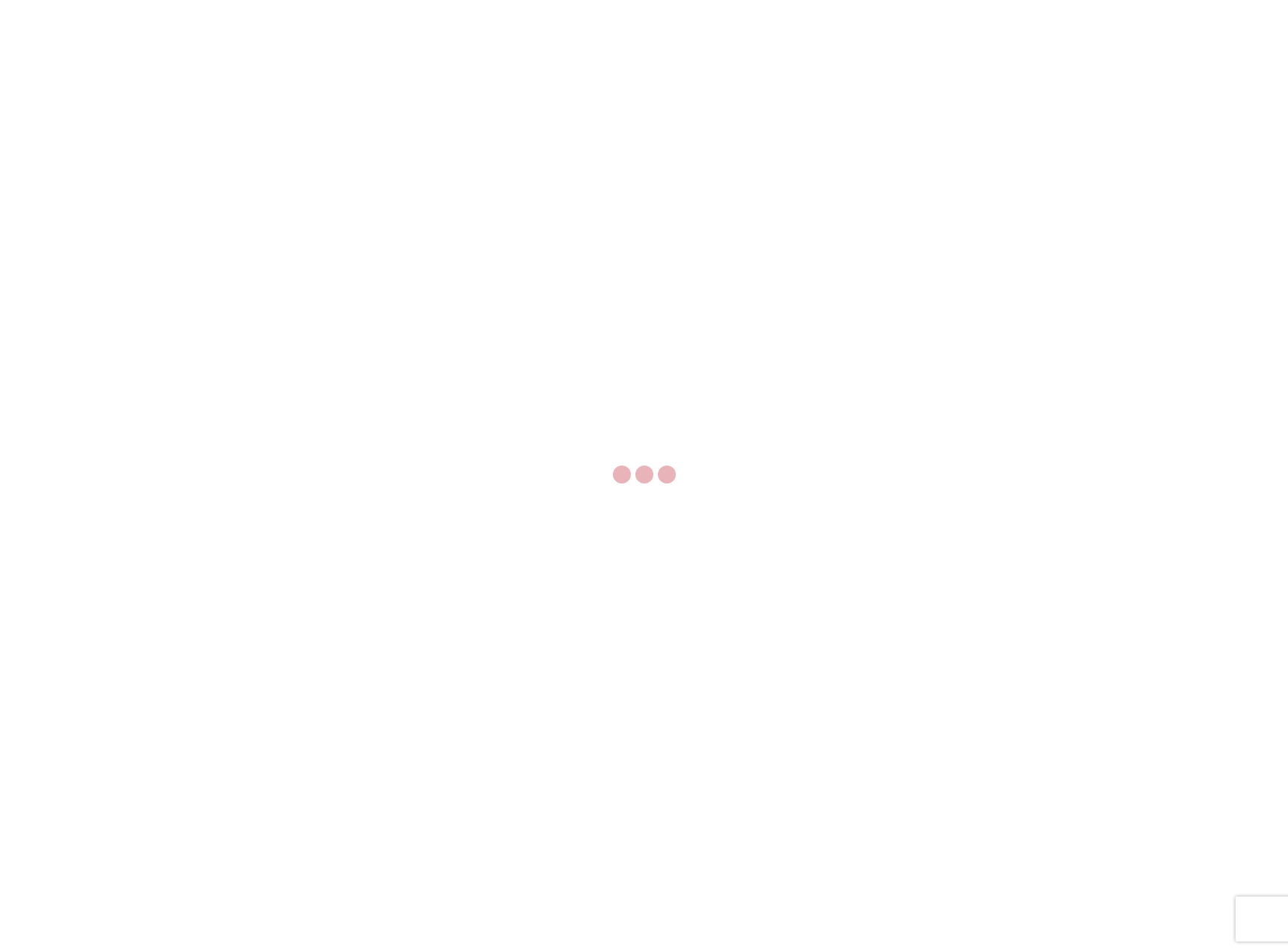
select select "FULL"
select select "LBS"
select select "IN"
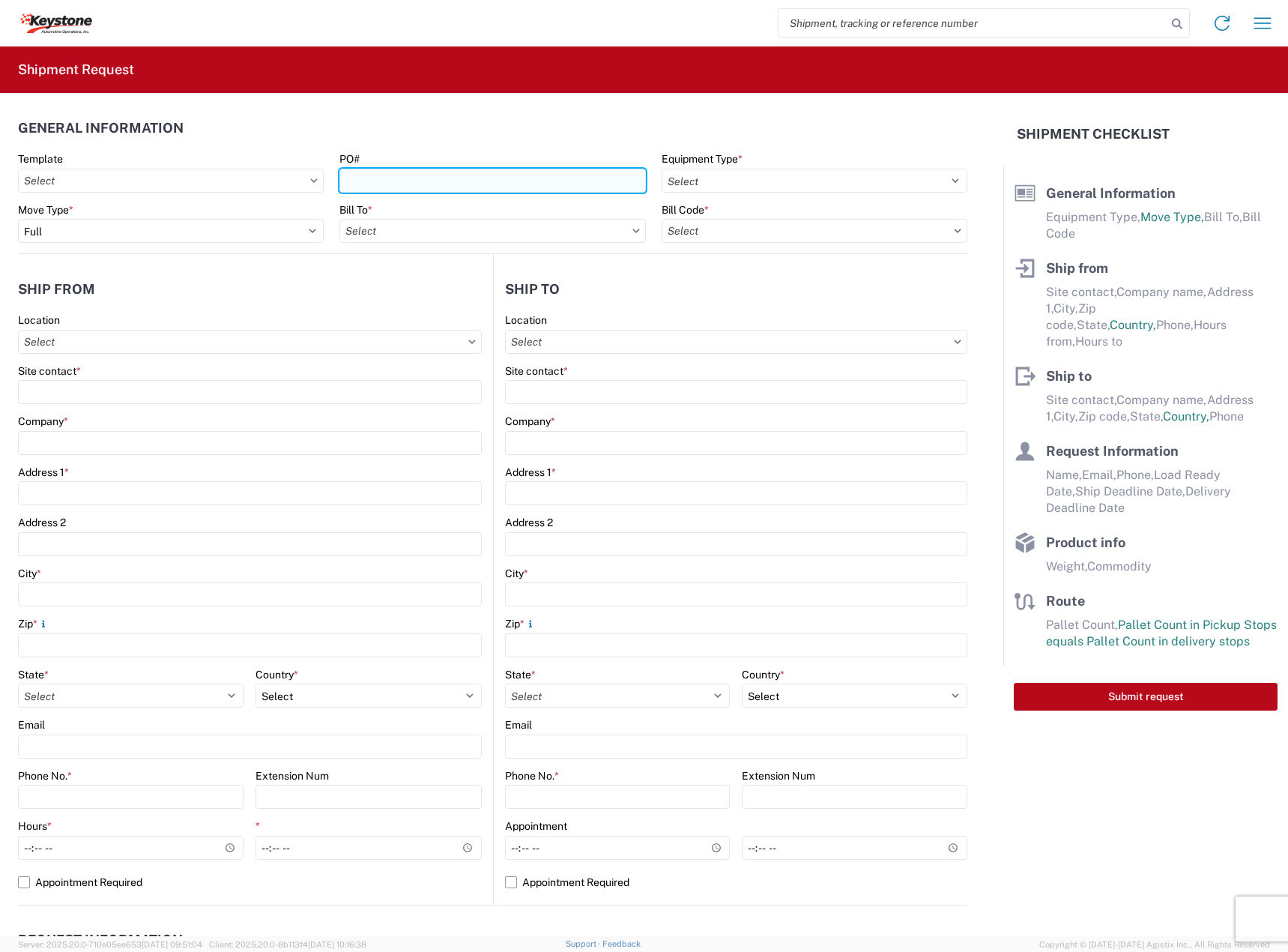
drag, startPoint x: 410, startPoint y: 183, endPoint x: 515, endPoint y: 181, distance: 105.0
click at [410, 183] on input "PO#" at bounding box center [491, 180] width 305 height 24
paste input "4371329"
type input "4371329"
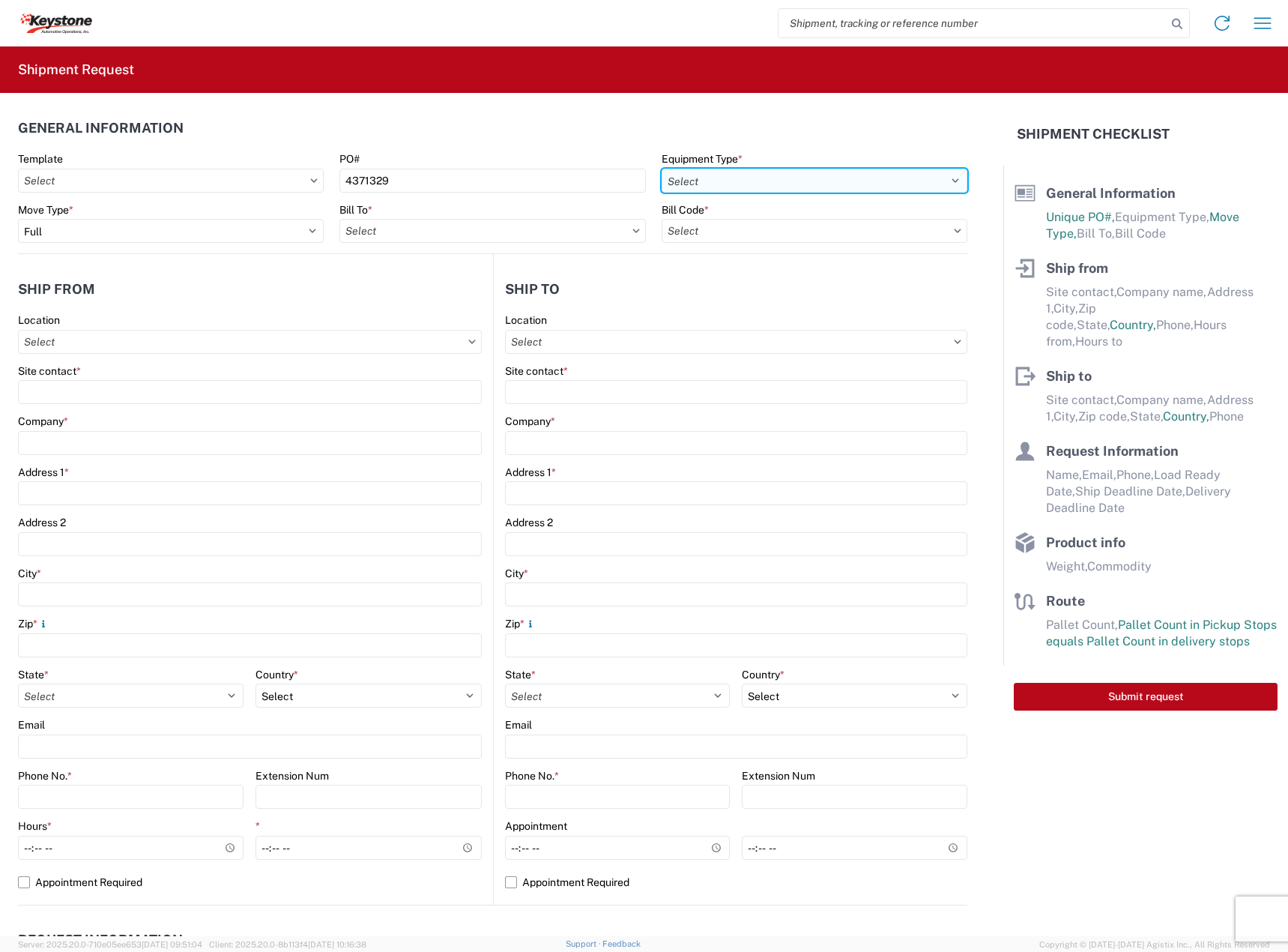
drag, startPoint x: 685, startPoint y: 174, endPoint x: 680, endPoint y: 184, distance: 11.2
click at [685, 174] on select "Select 53’ Dry Van Flatbed Dropdeck (van) Lowboy (flatbed) Rail" at bounding box center [814, 180] width 305 height 24
select select "STDV"
click at [662, 169] on select "Select 53’ Dry Van Flatbed Dropdeck (van) Lowboy (flatbed) Rail" at bounding box center [814, 180] width 305 height 24
click at [434, 224] on input "text" at bounding box center [491, 230] width 305 height 24
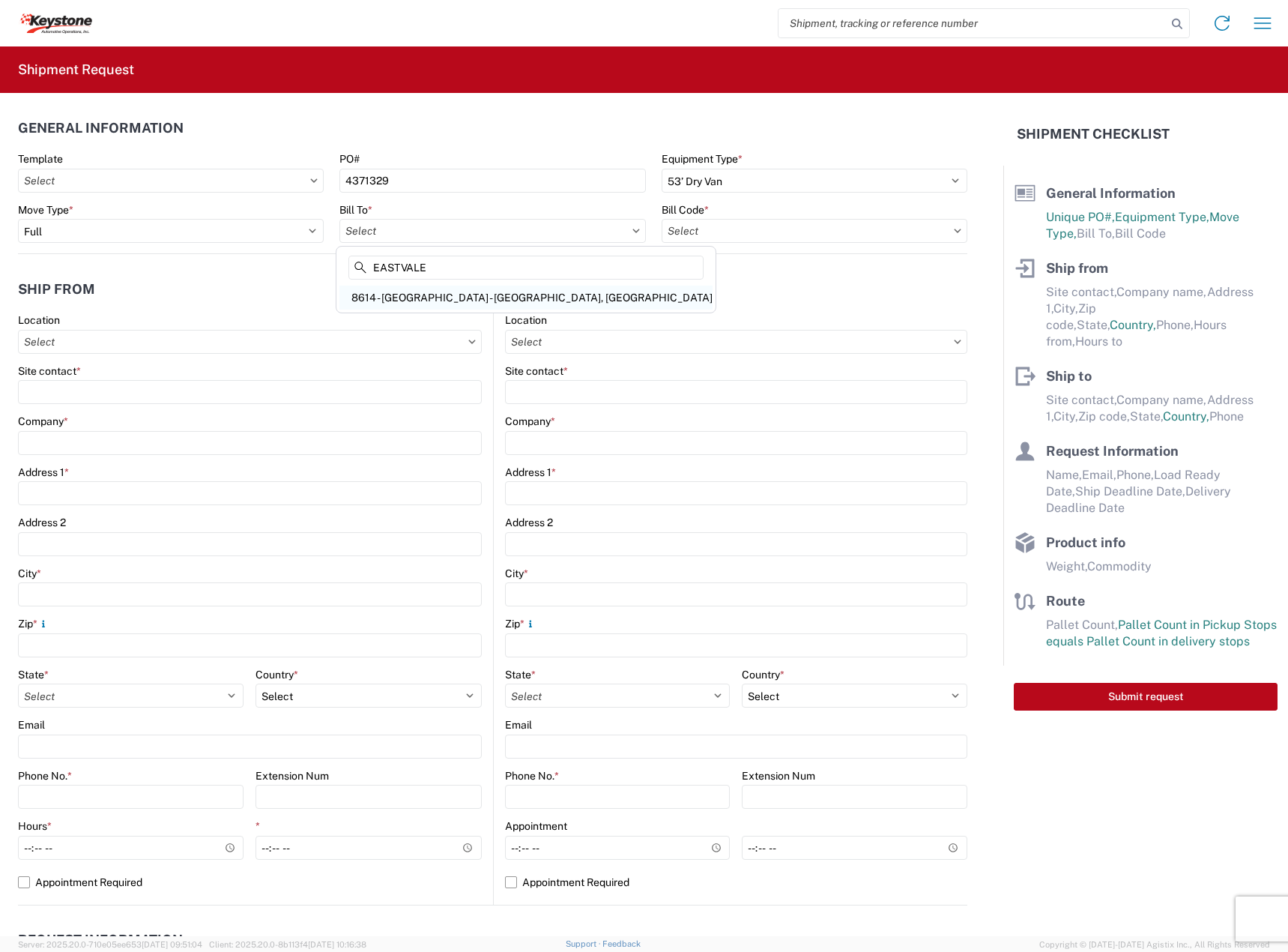
type input "EASTVALE"
click at [491, 299] on div "8614 - [GEOGRAPHIC_DATA] - [GEOGRAPHIC_DATA], [GEOGRAPHIC_DATA]" at bounding box center [525, 297] width 373 height 24
type input "8614 - [GEOGRAPHIC_DATA] - [GEOGRAPHIC_DATA], [GEOGRAPHIC_DATA]"
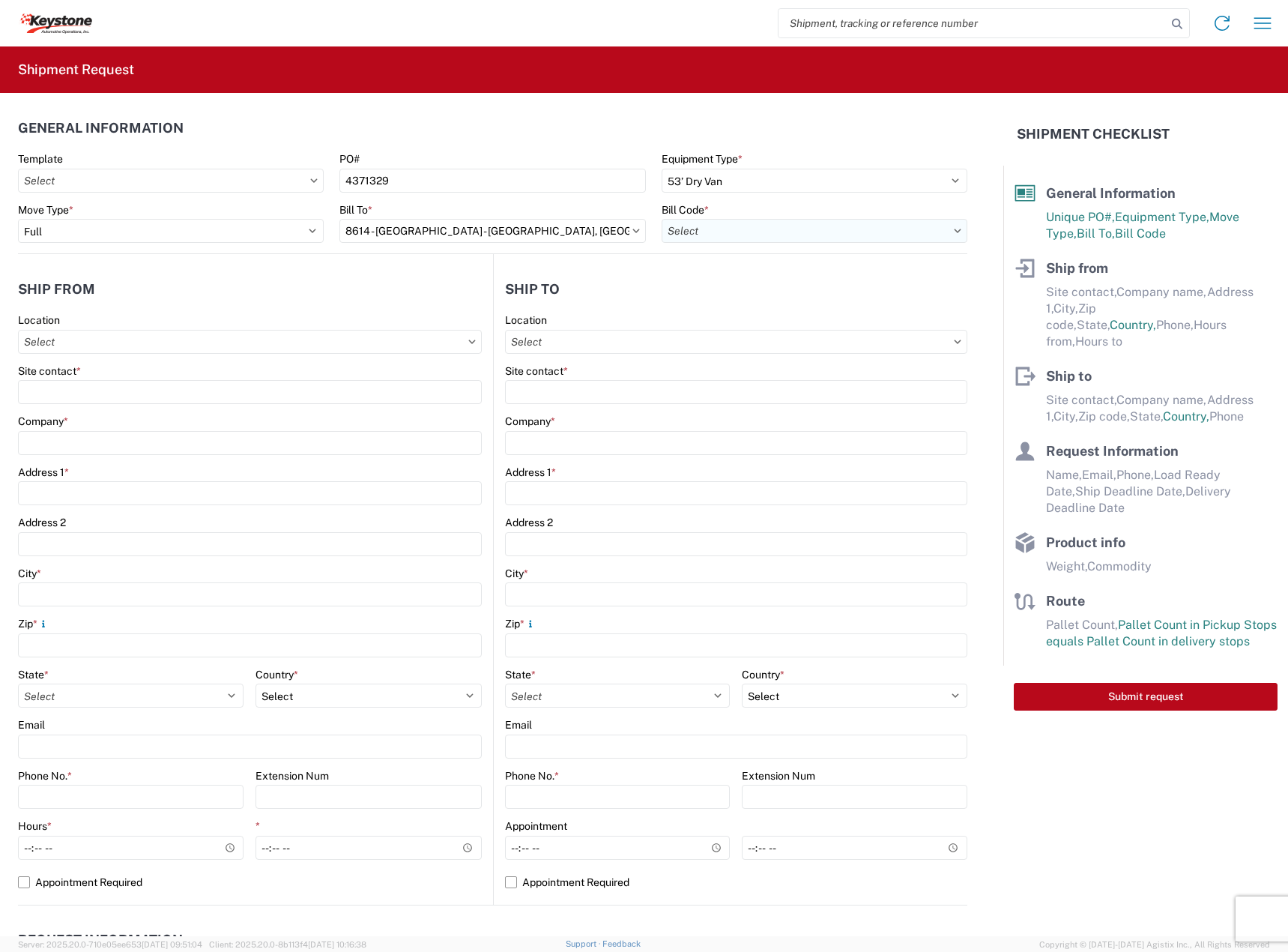
click at [743, 232] on input "text" at bounding box center [814, 230] width 305 height 24
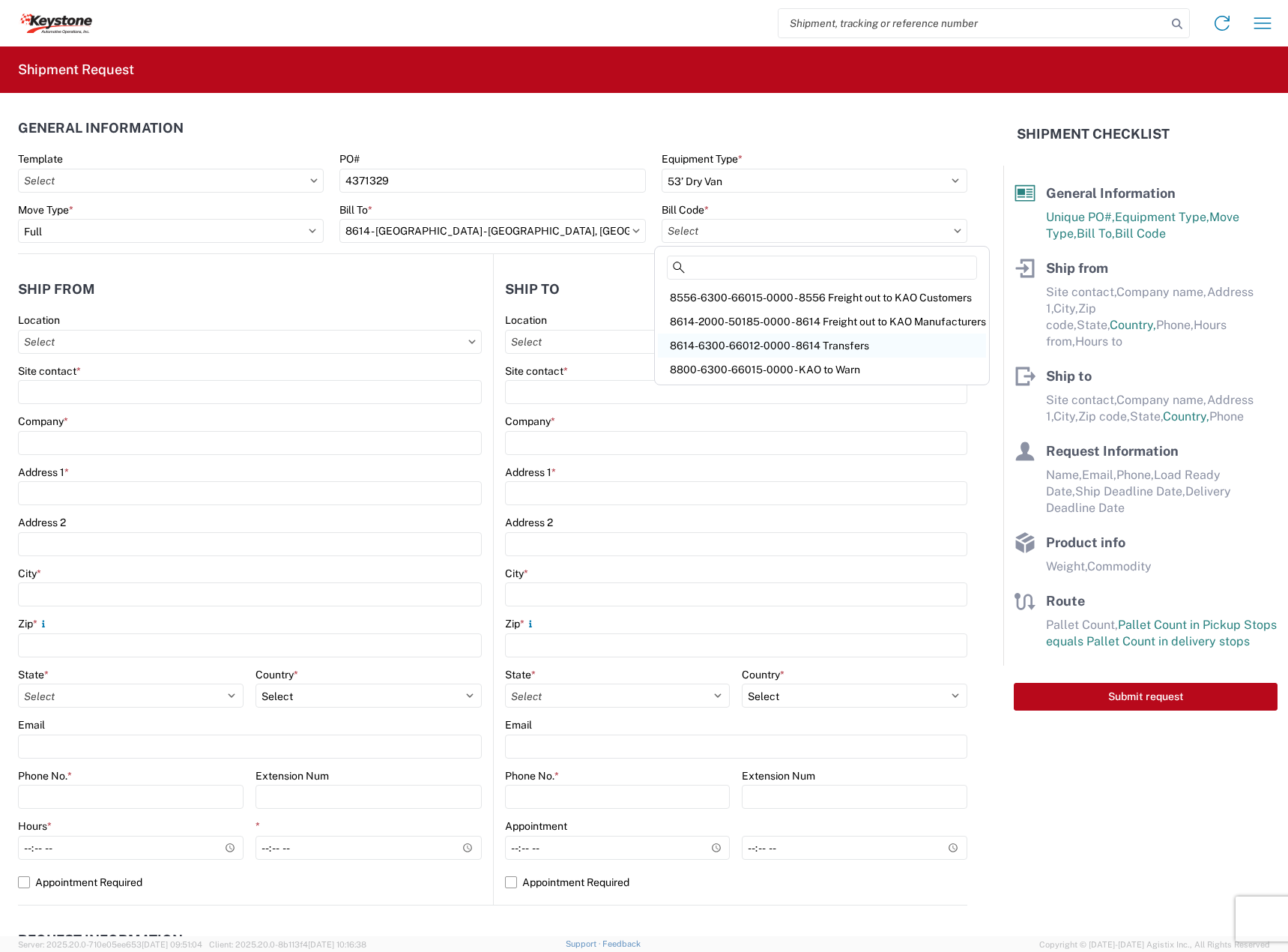
click at [748, 348] on div "8614-6300-66012-0000 - 8614 Transfers" at bounding box center [822, 345] width 329 height 24
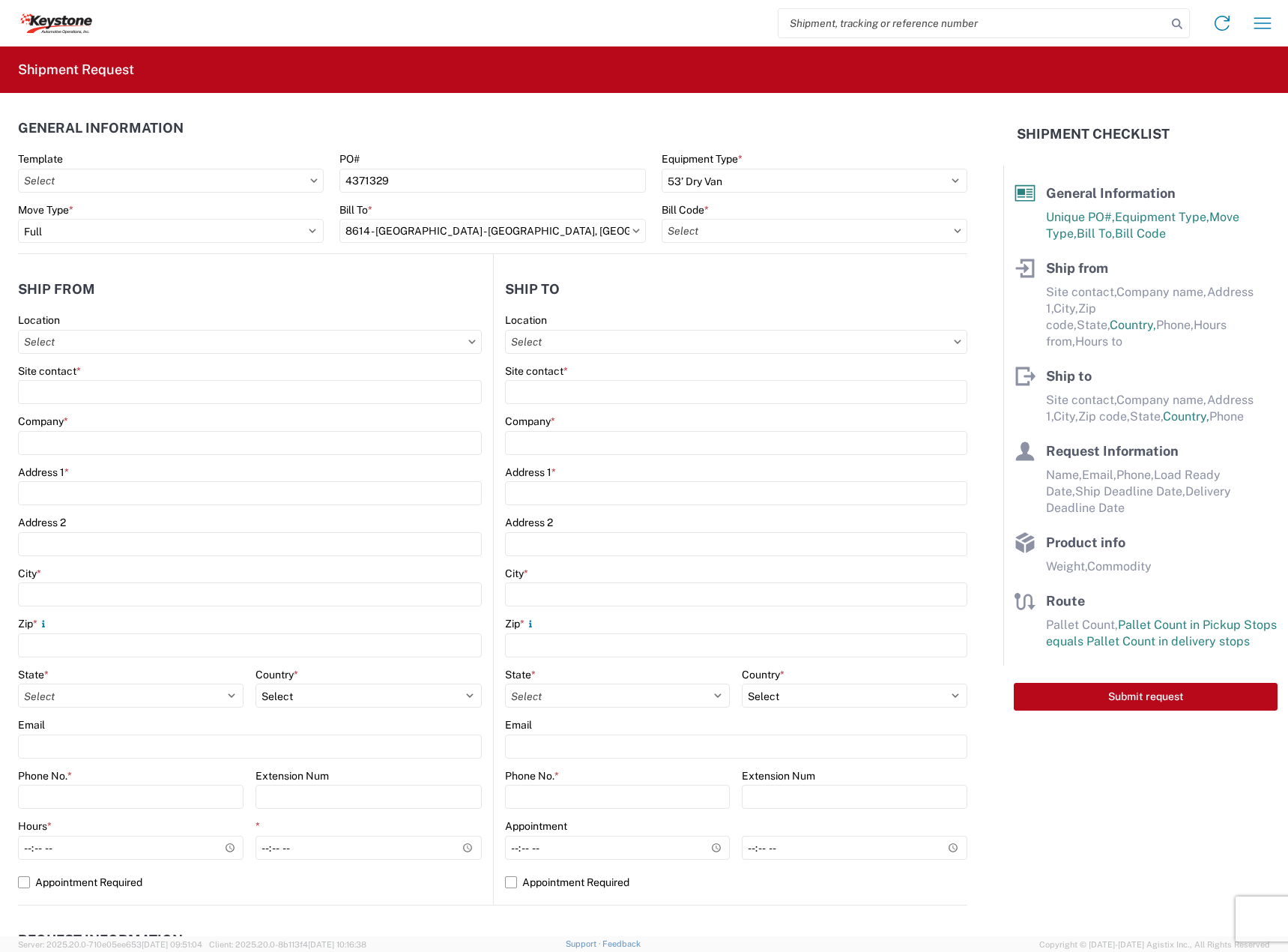
type input "8614-6300-66012-0000 - 8614 Transfers, 8614-6300-66012-0000 - 8614 Transfers"
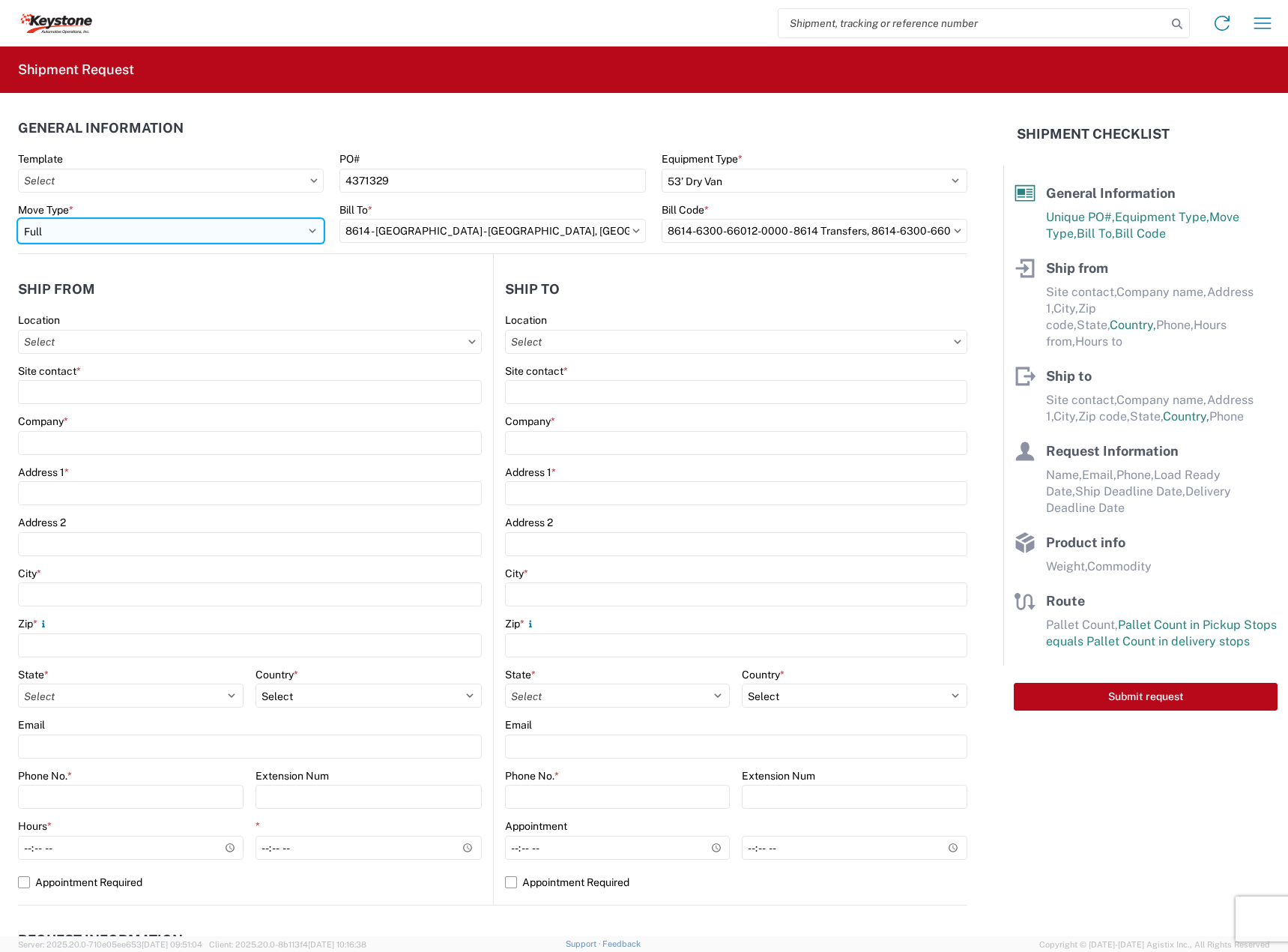
click at [144, 234] on select "Select Full Partial TL" at bounding box center [171, 230] width 305 height 24
select select "PARTIAL_TL"
click at [18, 219] on select "Select Full Partial TL" at bounding box center [171, 230] width 305 height 24
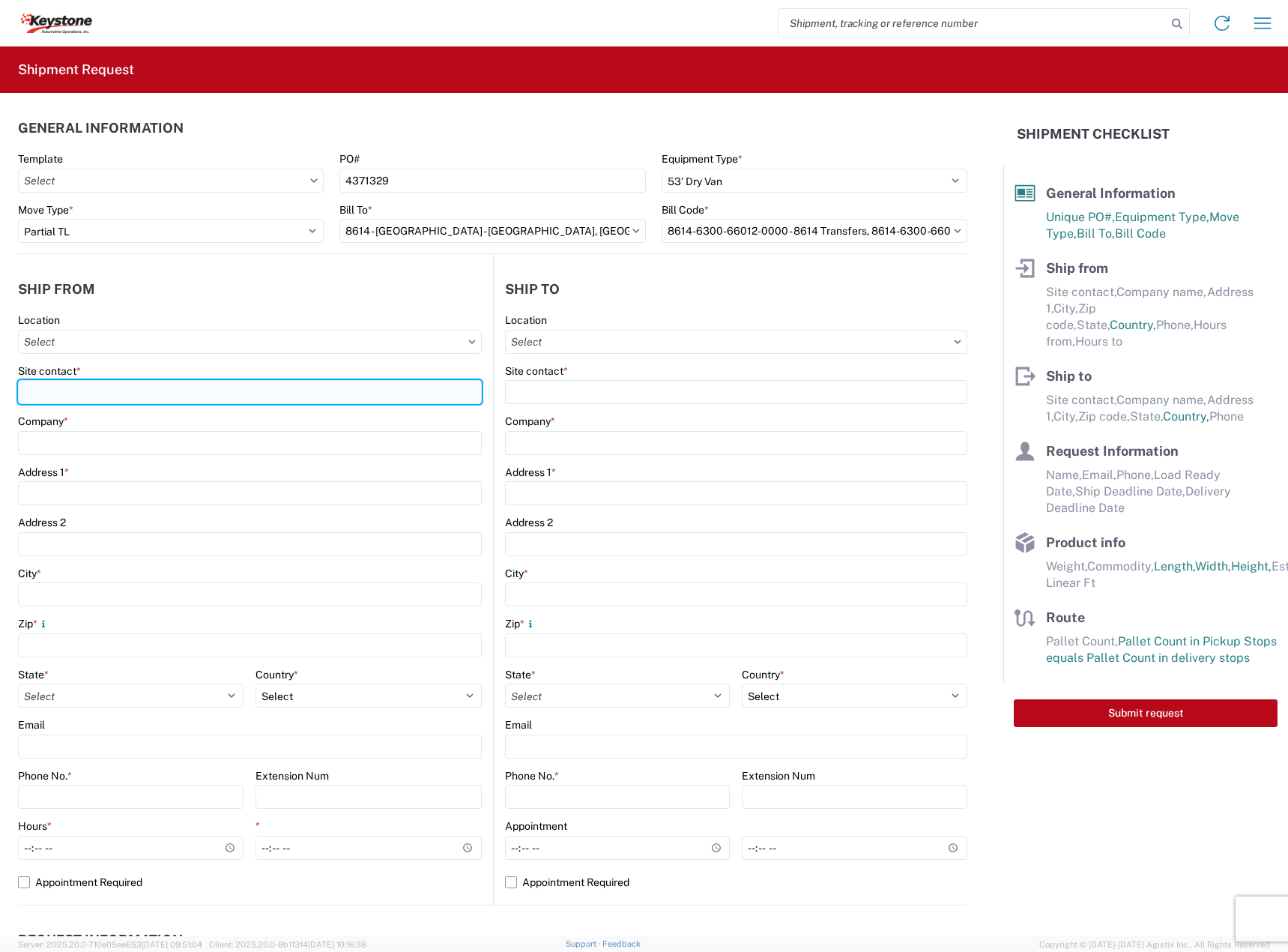
click at [137, 386] on input "Site contact *" at bounding box center [250, 391] width 464 height 24
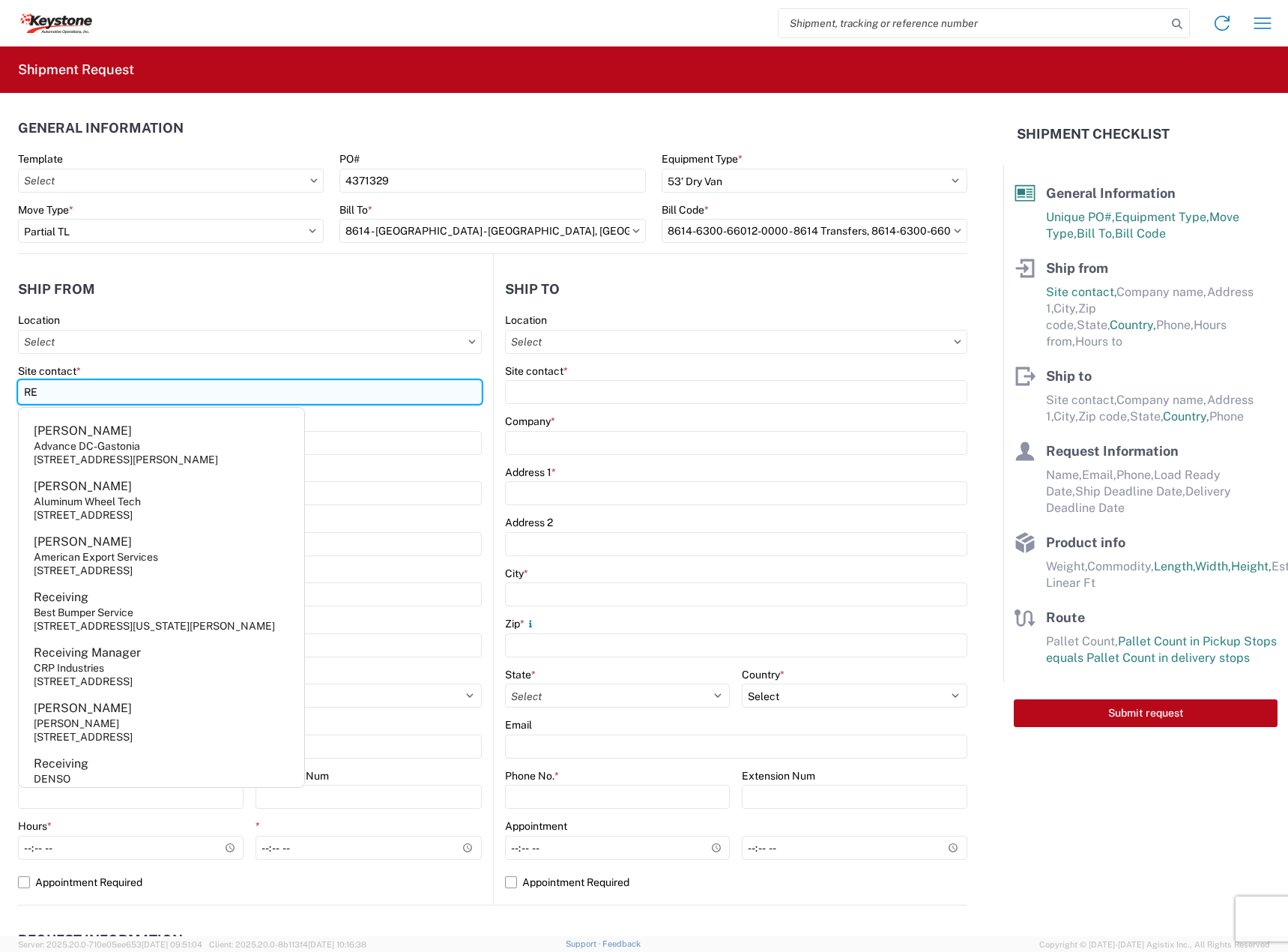
type input "R"
click at [113, 393] on input "Site contact *" at bounding box center [250, 391] width 464 height 24
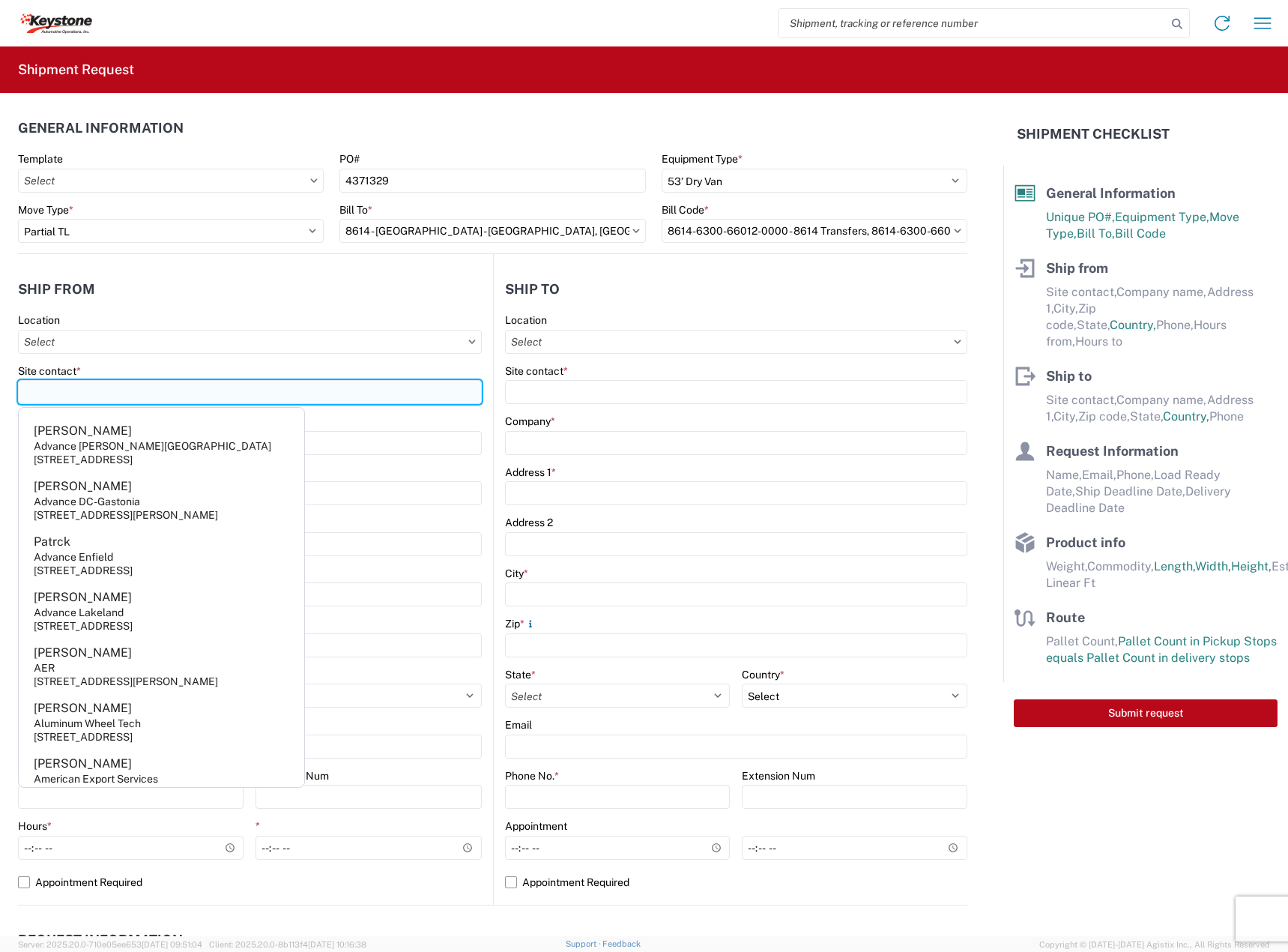
type input "[PERSON_NAME]"
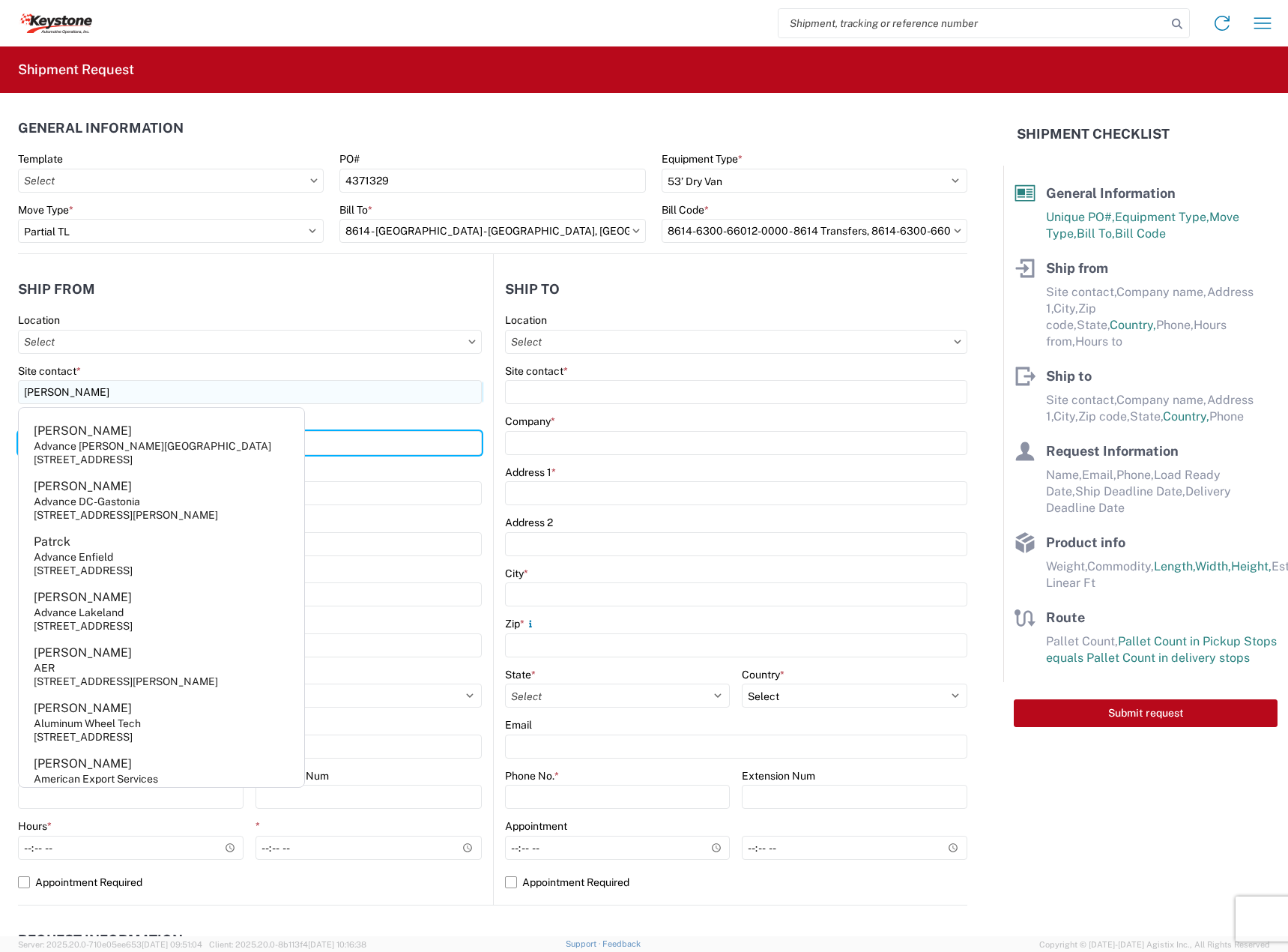
type input "DECKED"
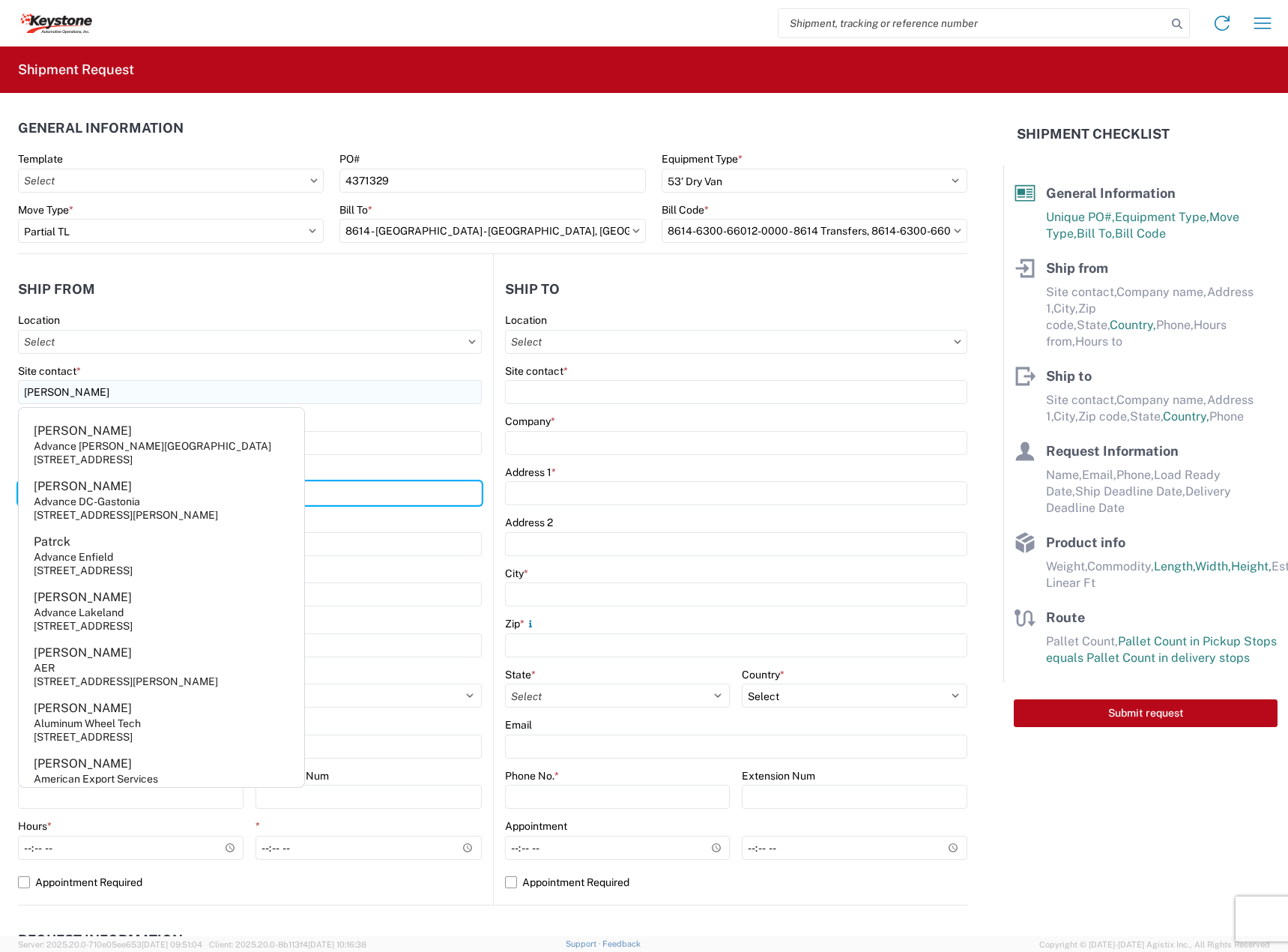
type input "[STREET_ADDRESS][PERSON_NAME]"
type input "Defiance"
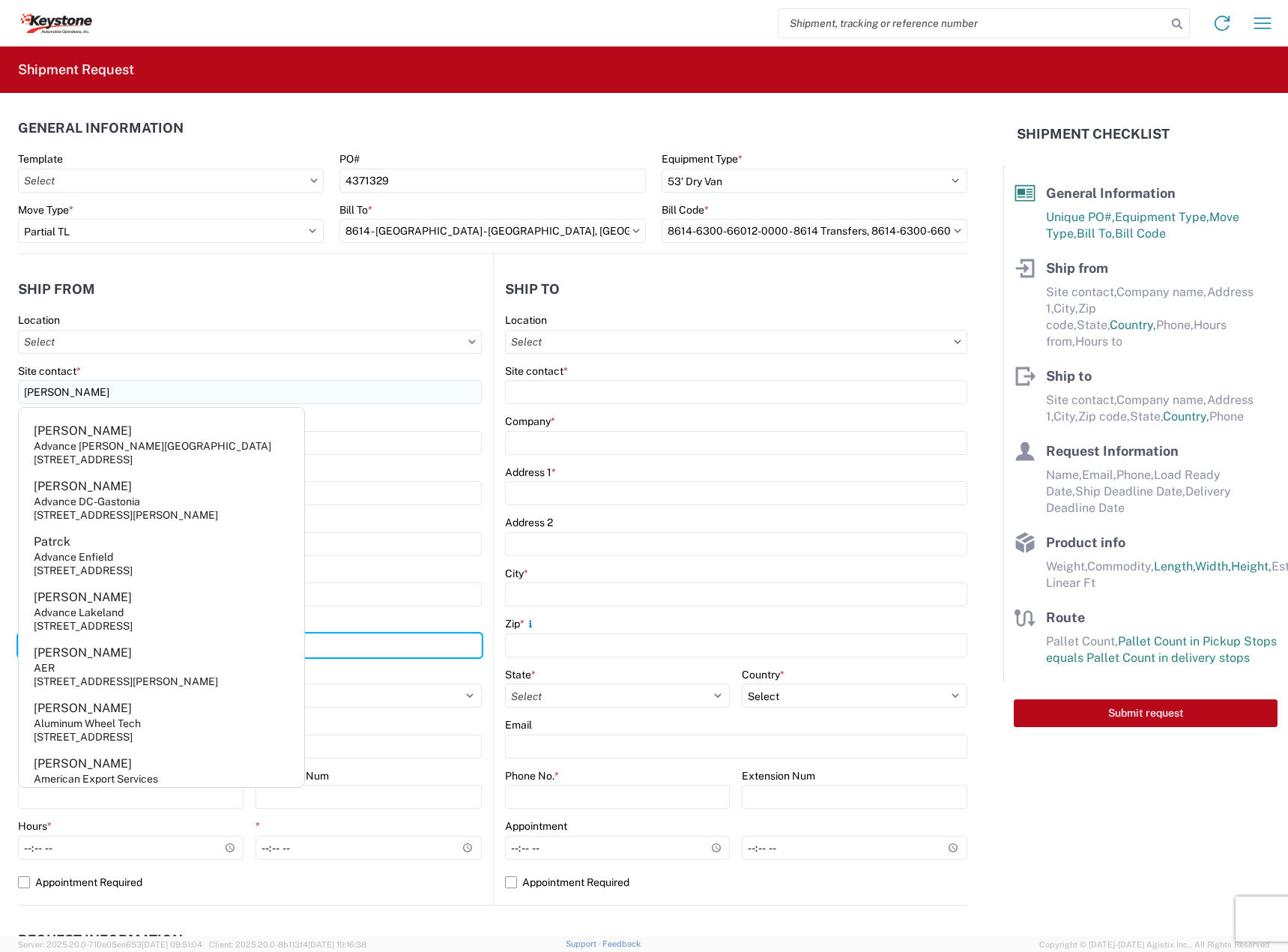
type input "43512"
select select "OH"
type input "[EMAIL_ADDRESS][DOMAIN_NAME]"
type input "2088060251"
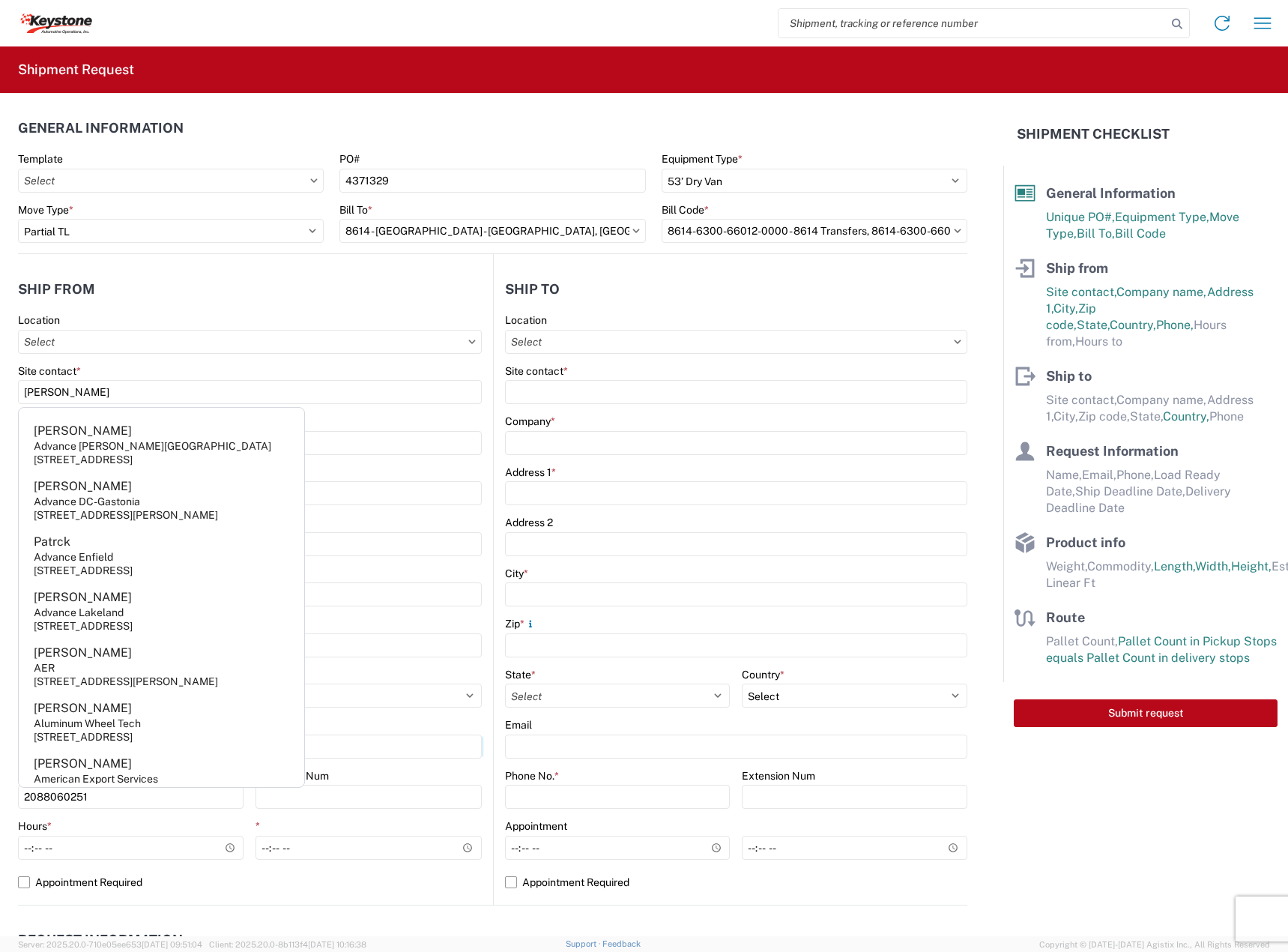
click at [413, 425] on div "Company *" at bounding box center [250, 421] width 464 height 13
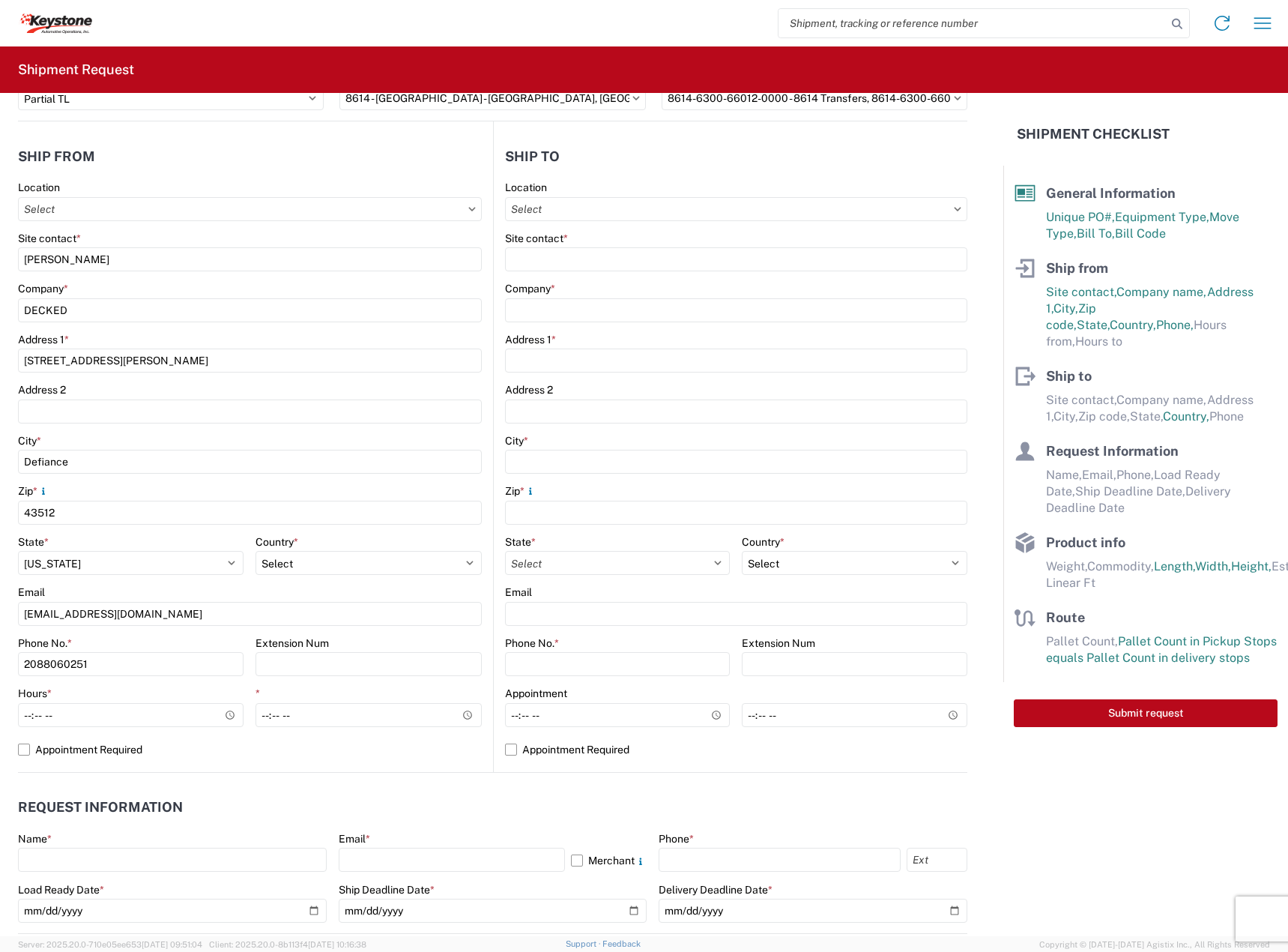
scroll to position [250, 0]
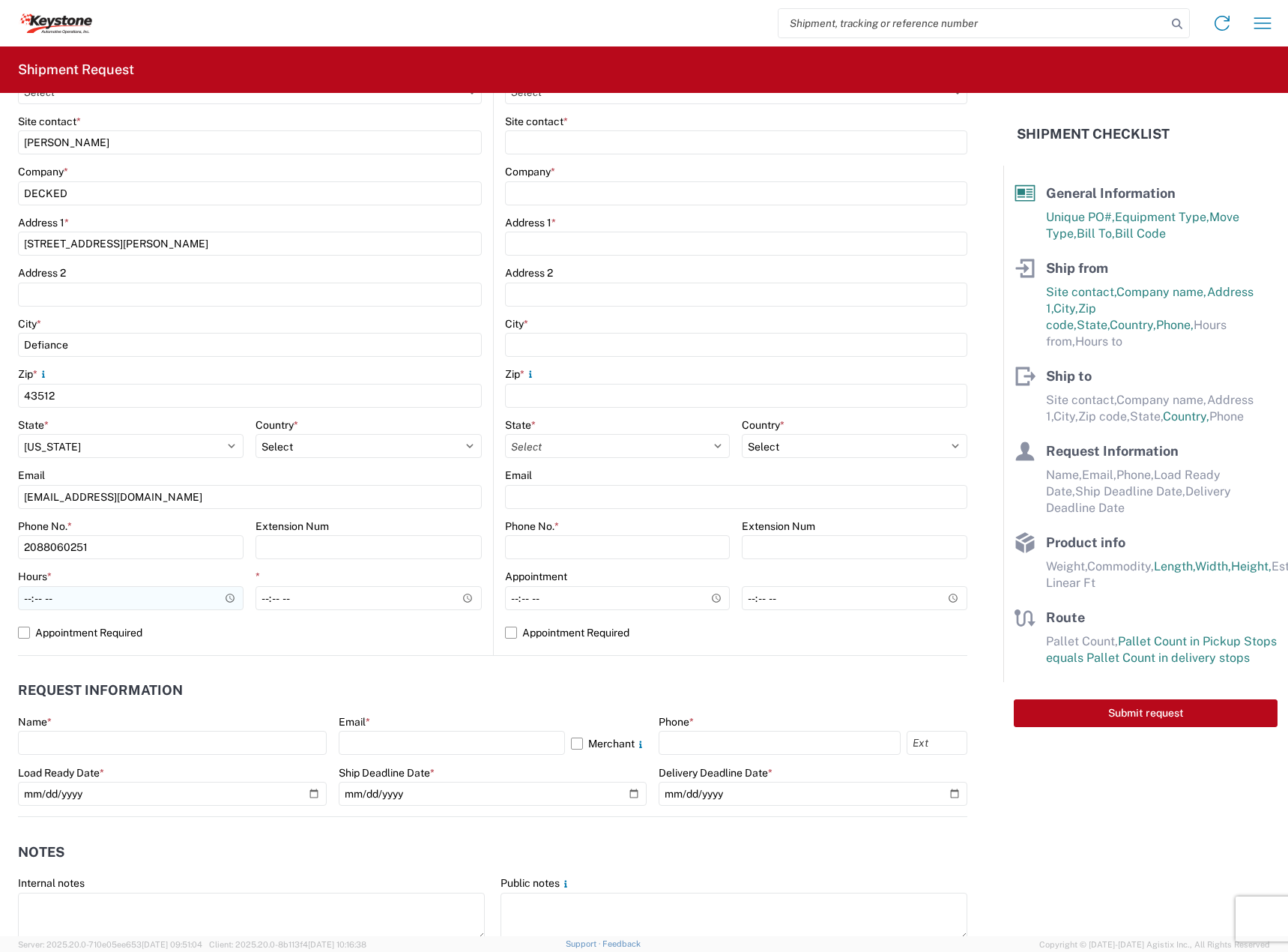
drag, startPoint x: 13, startPoint y: 599, endPoint x: 22, endPoint y: 597, distance: 9.2
click at [15, 599] on form "General Information Template PO# 4371329 Equipment Type * Select 53’ Dry Van Fl…" at bounding box center [502, 514] width 1004 height 843
click at [24, 597] on input "Hours *" at bounding box center [131, 597] width 225 height 24
type input "08:00"
type input "15:30"
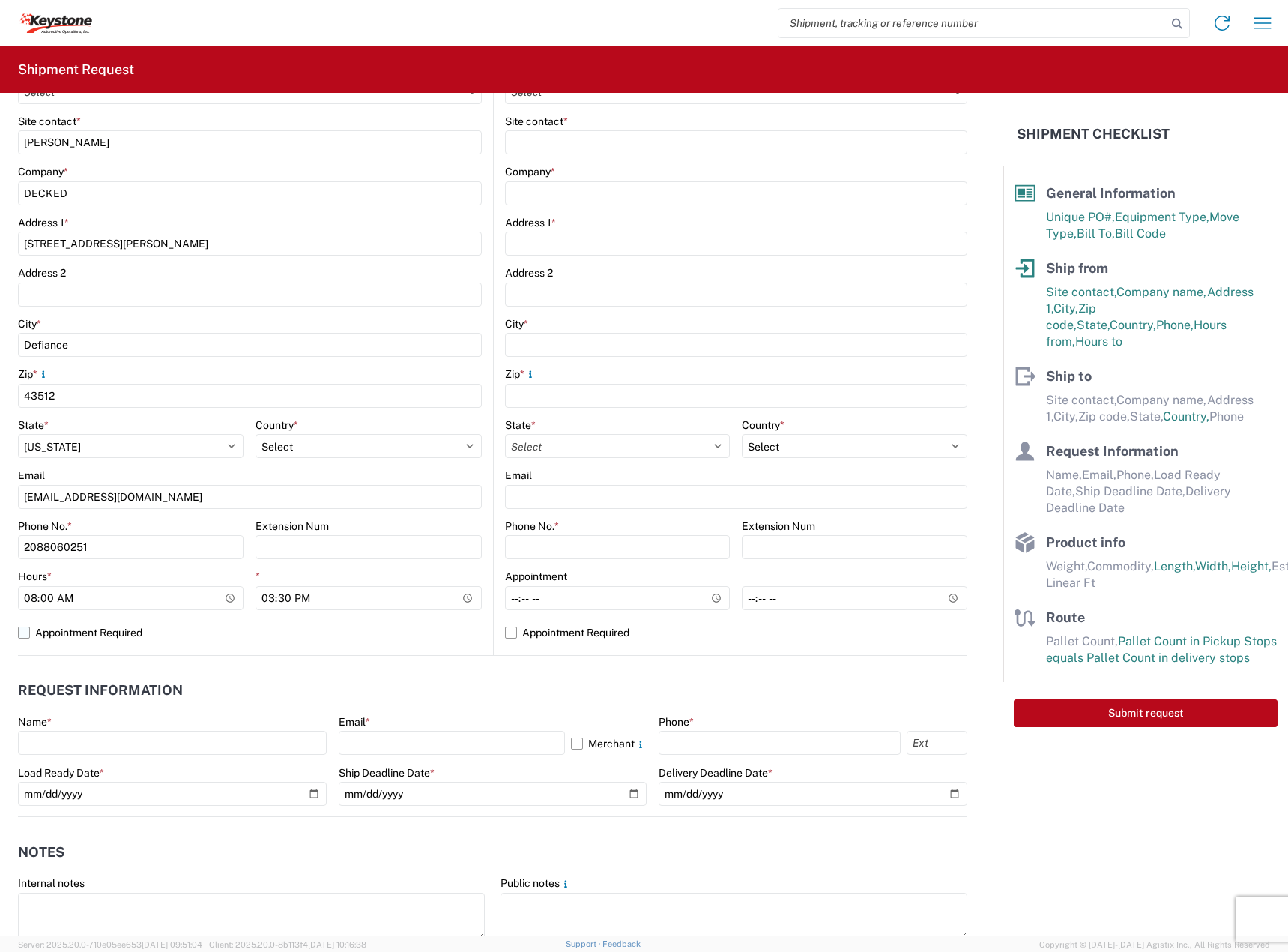
click at [86, 629] on label "Appointment Required" at bounding box center [250, 632] width 464 height 24
click at [0, 0] on input "Appointment Required" at bounding box center [0, 0] width 0 height 0
select select "US"
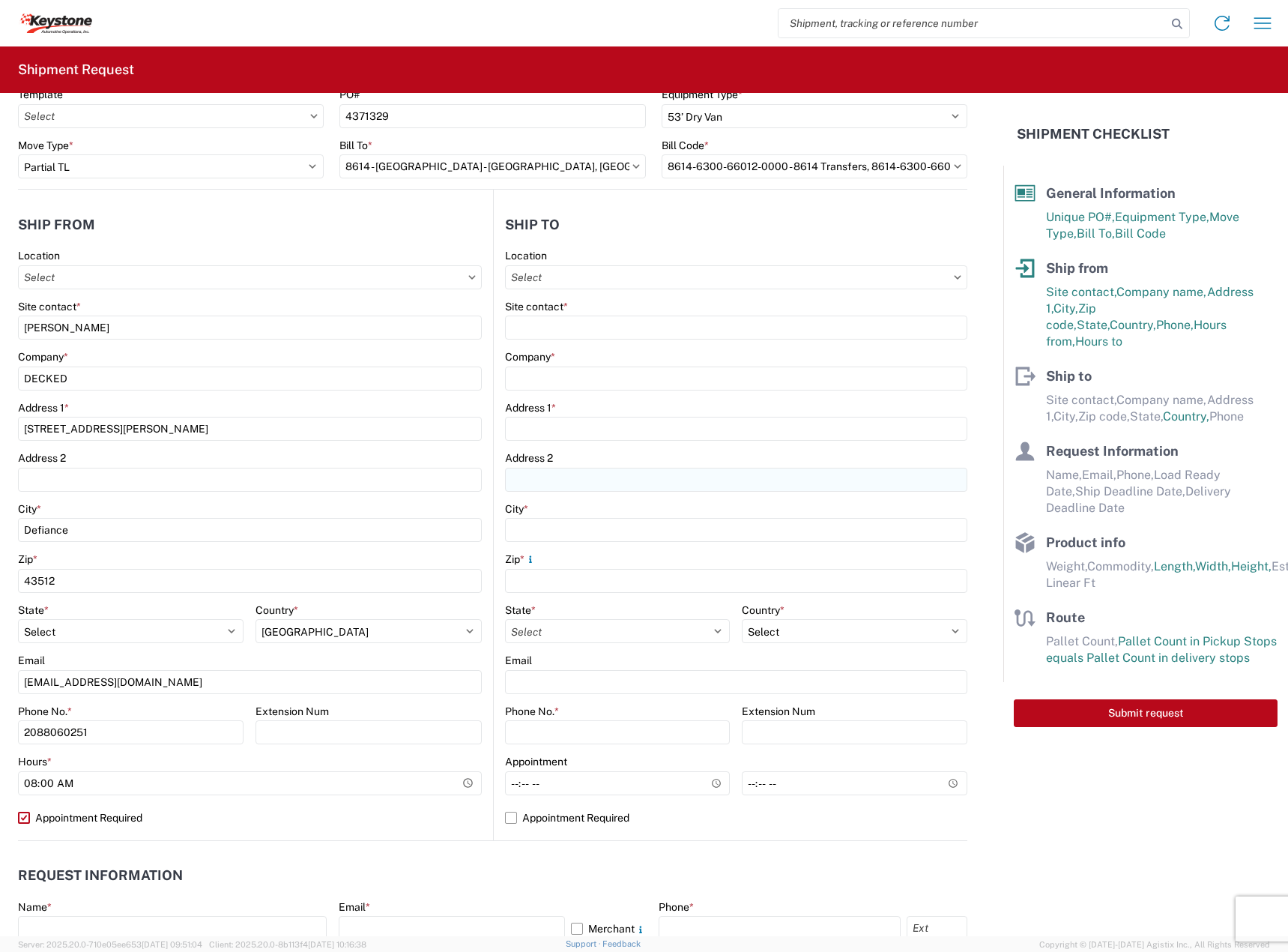
scroll to position [0, 0]
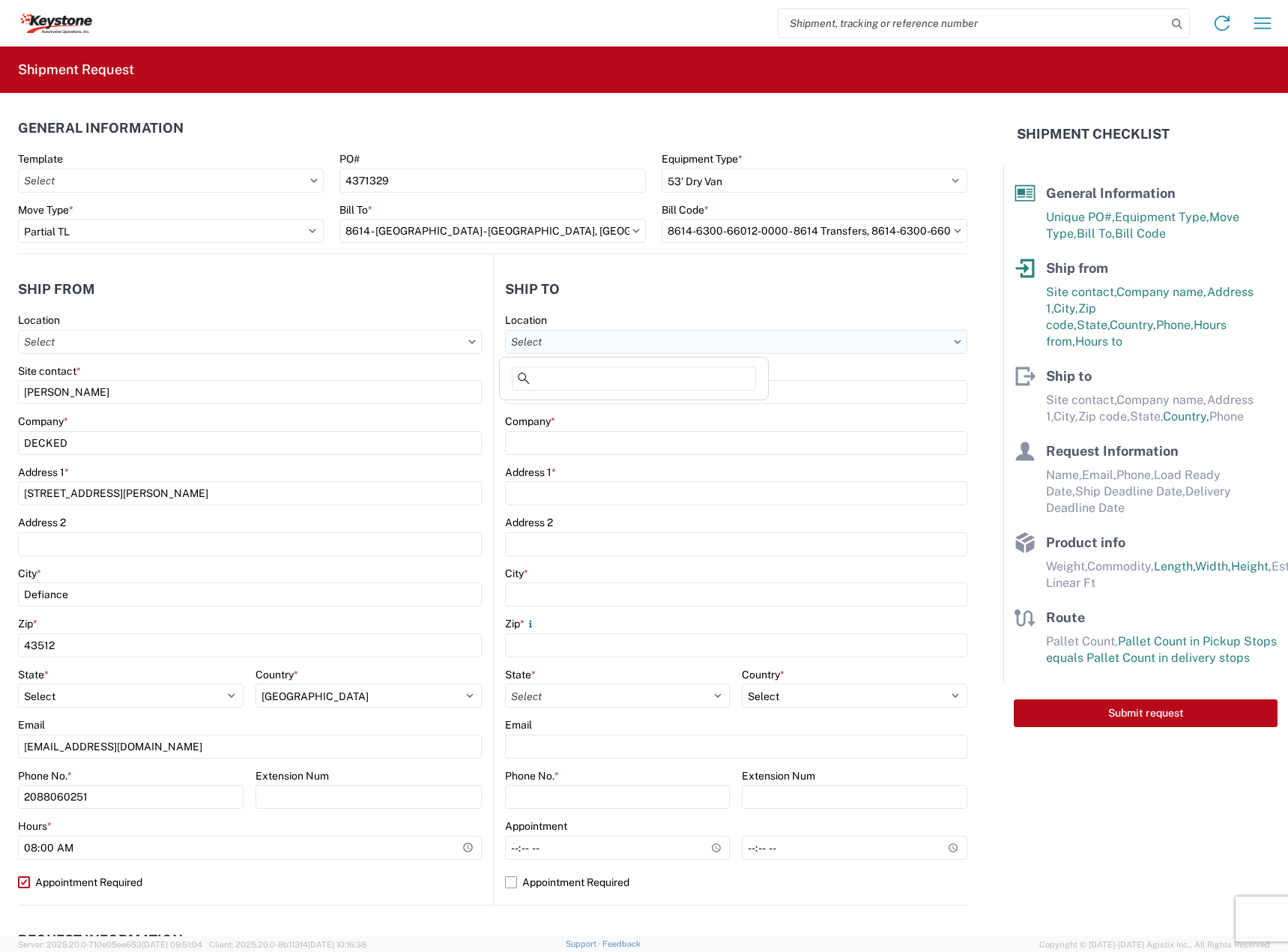
click at [578, 351] on input "text" at bounding box center [736, 341] width 463 height 24
type input "8614"
click at [585, 408] on div "8614 - [GEOGRAPHIC_DATA] - [GEOGRAPHIC_DATA], [GEOGRAPHIC_DATA]" at bounding box center [689, 409] width 373 height 24
type input "8614 - [GEOGRAPHIC_DATA] - [GEOGRAPHIC_DATA], [GEOGRAPHIC_DATA]"
type input "KAO"
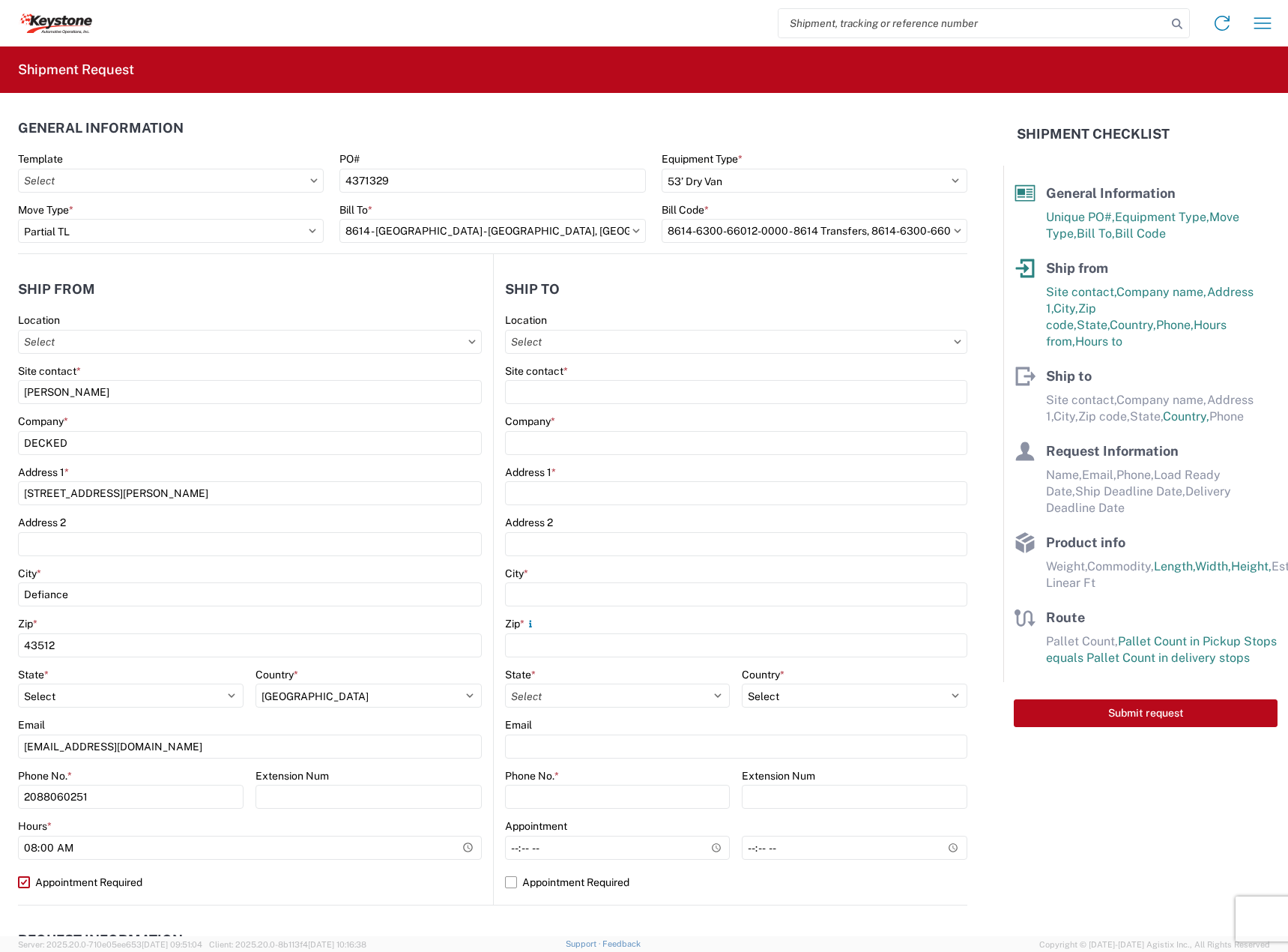
type input "15640 Cantu-Galleano Ranch Rd"
type input "Eastvale"
type input "91752"
select select "US"
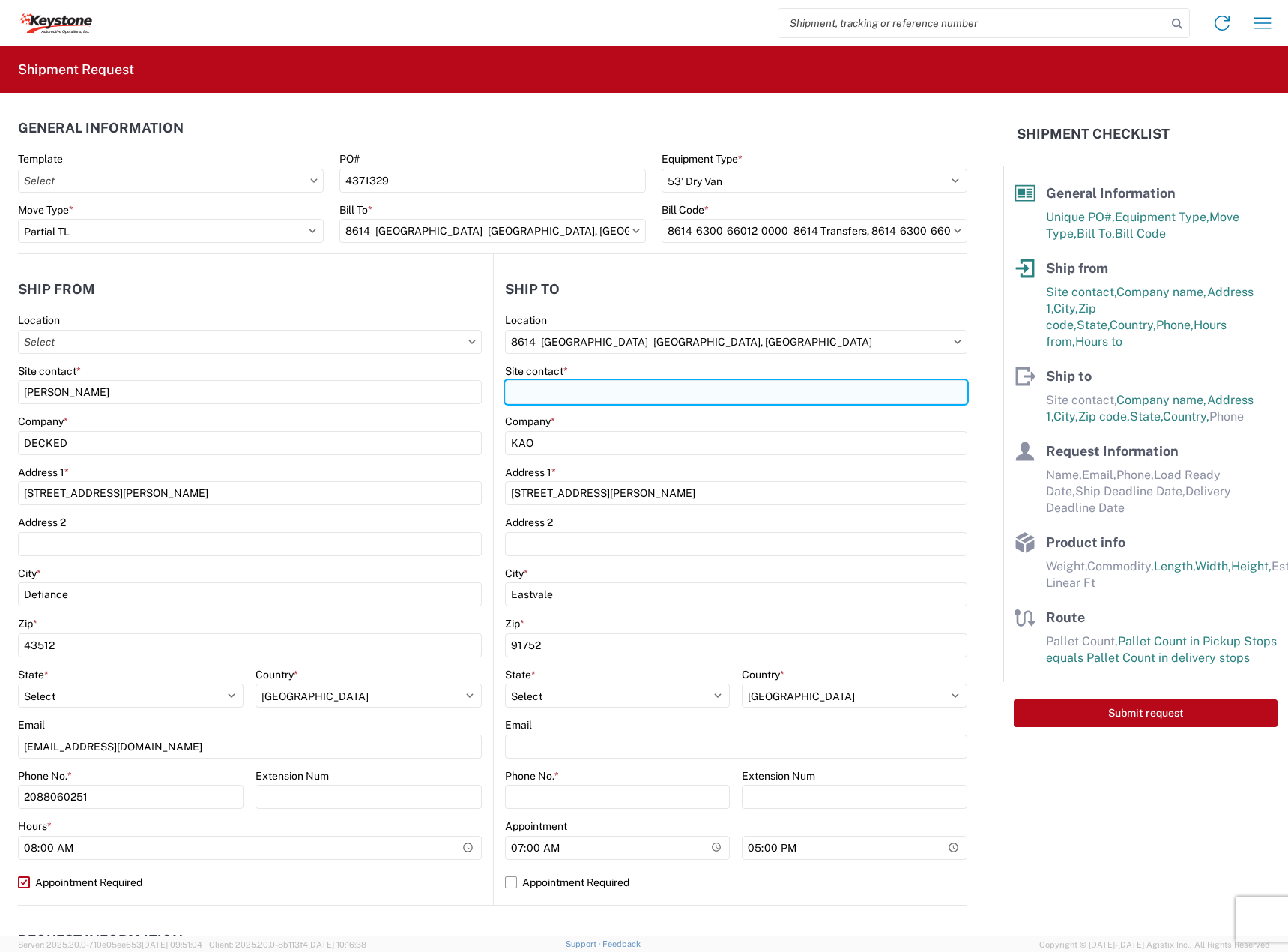
click at [583, 390] on input "Site contact *" at bounding box center [736, 391] width 463 height 24
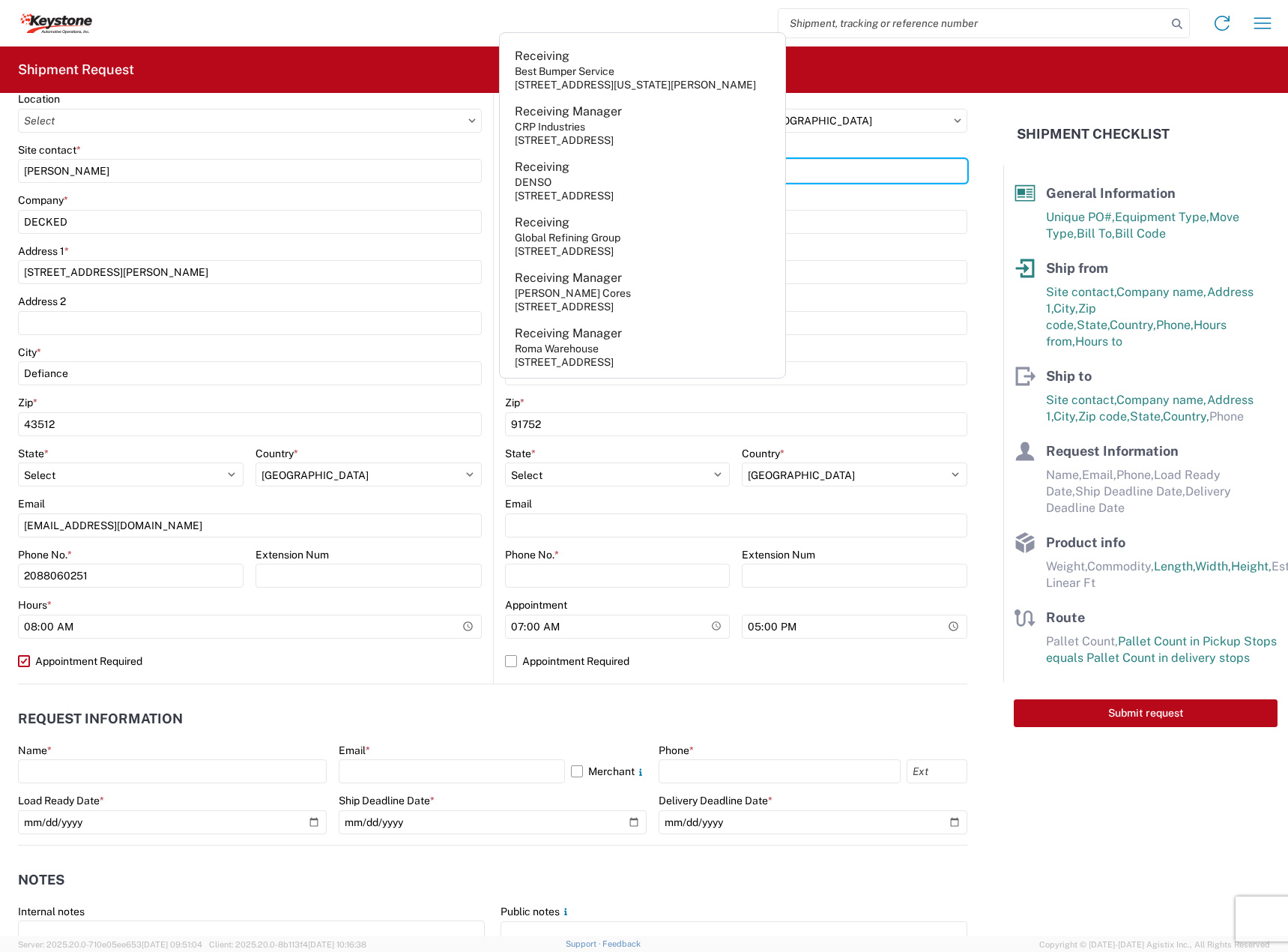
scroll to position [375, 0]
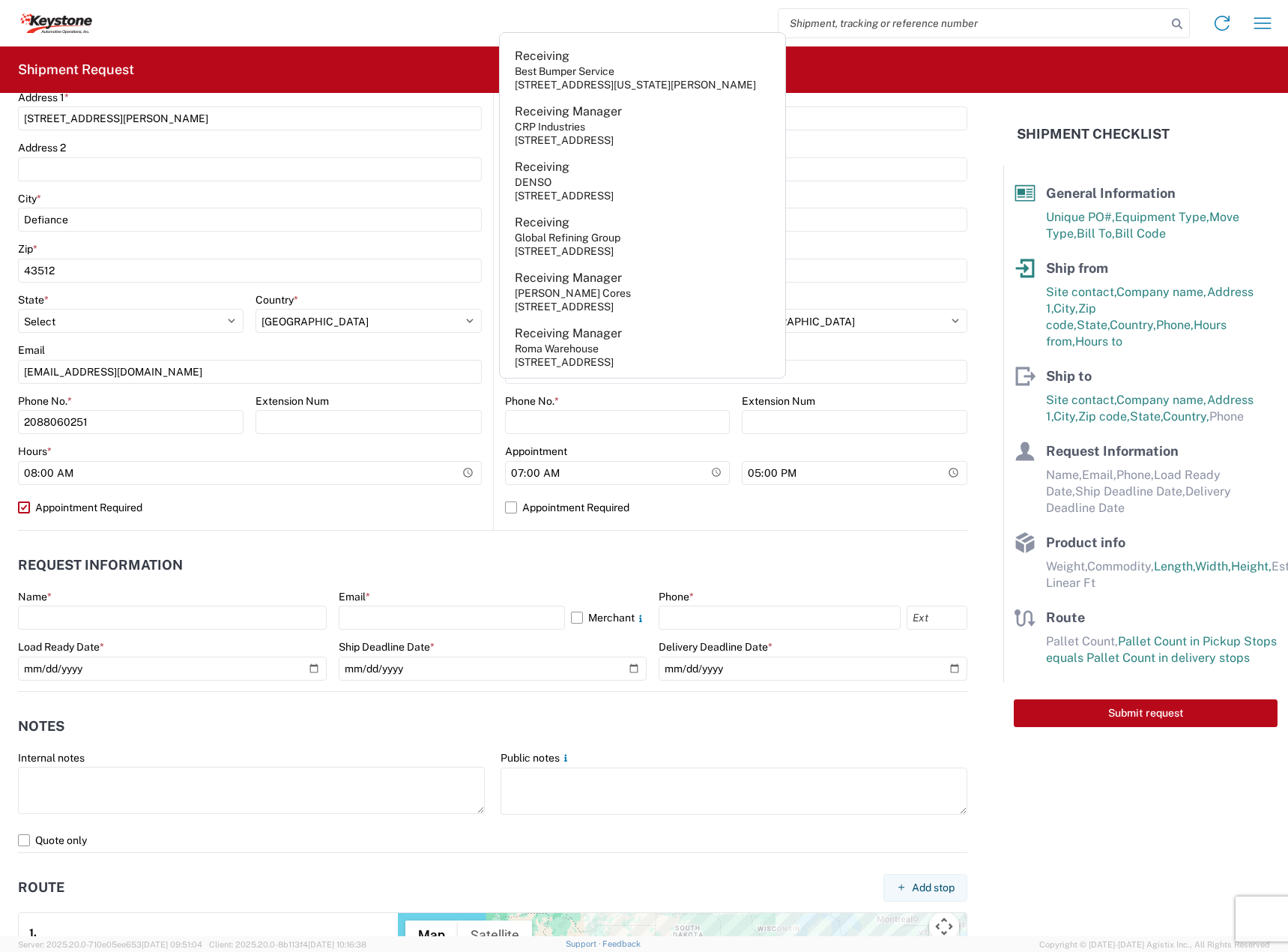
type input "RECEIVING"
drag, startPoint x: 548, startPoint y: 420, endPoint x: 540, endPoint y: 448, distance: 29.1
click at [548, 420] on input "Phone No. *" at bounding box center [618, 422] width 225 height 24
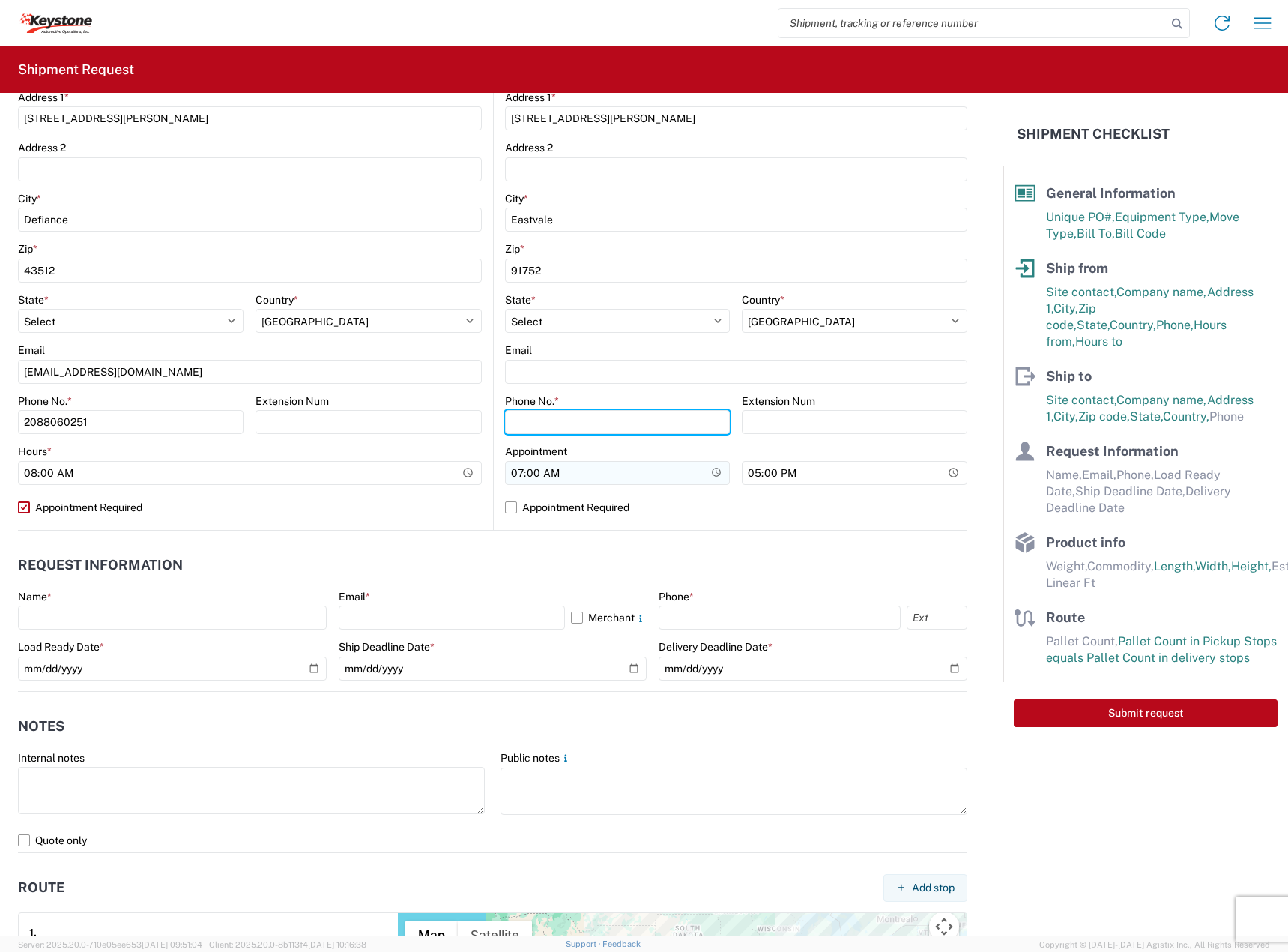
paste input "951-277-5237"
type input "951-277-5237"
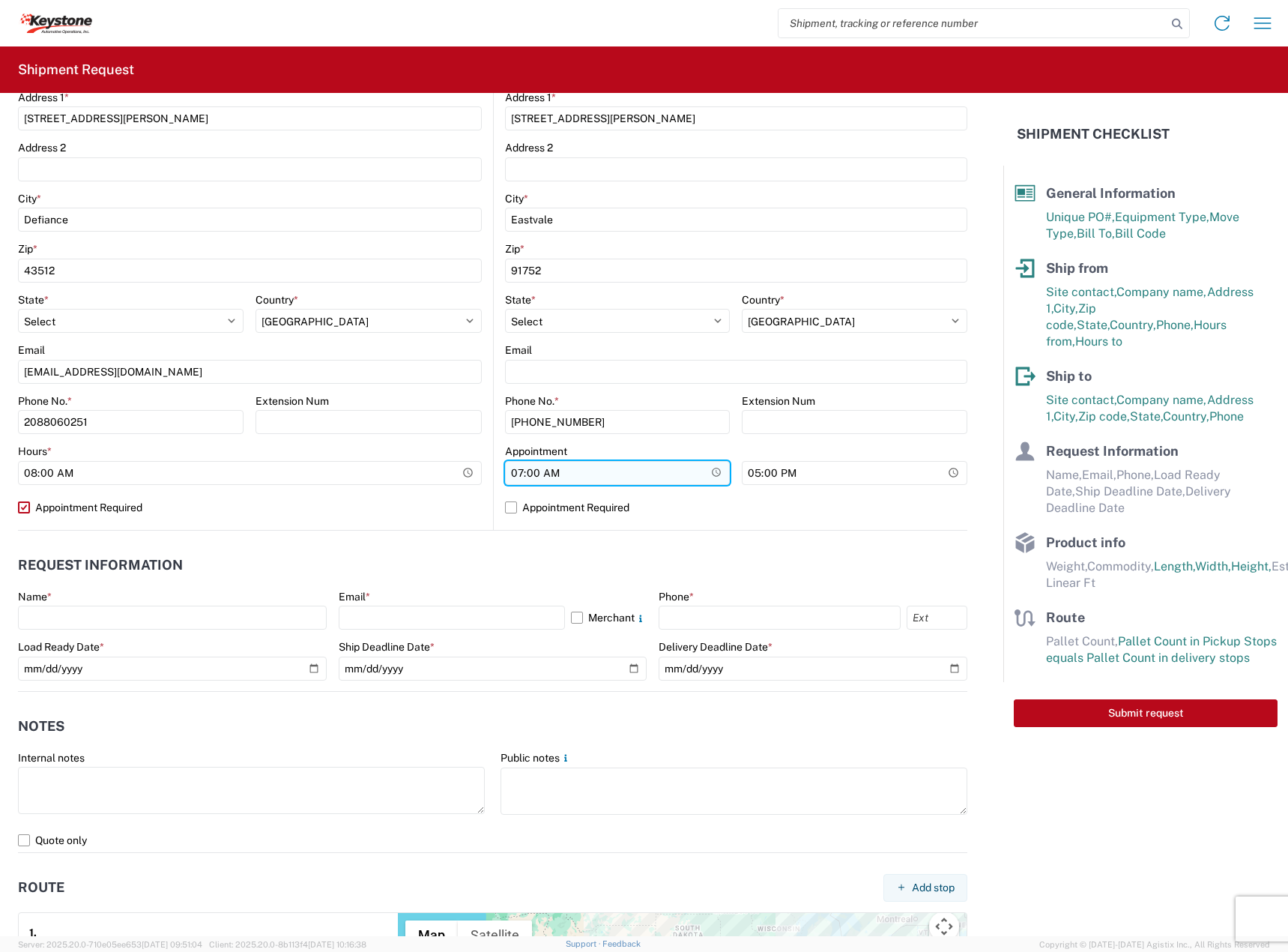
click at [519, 469] on input "07:00" at bounding box center [618, 472] width 225 height 24
click at [539, 501] on label "Appointment Required" at bounding box center [736, 507] width 463 height 24
click at [0, 0] on input "Appointment Required" at bounding box center [0, 0] width 0 height 0
select select "CA"
select select "US"
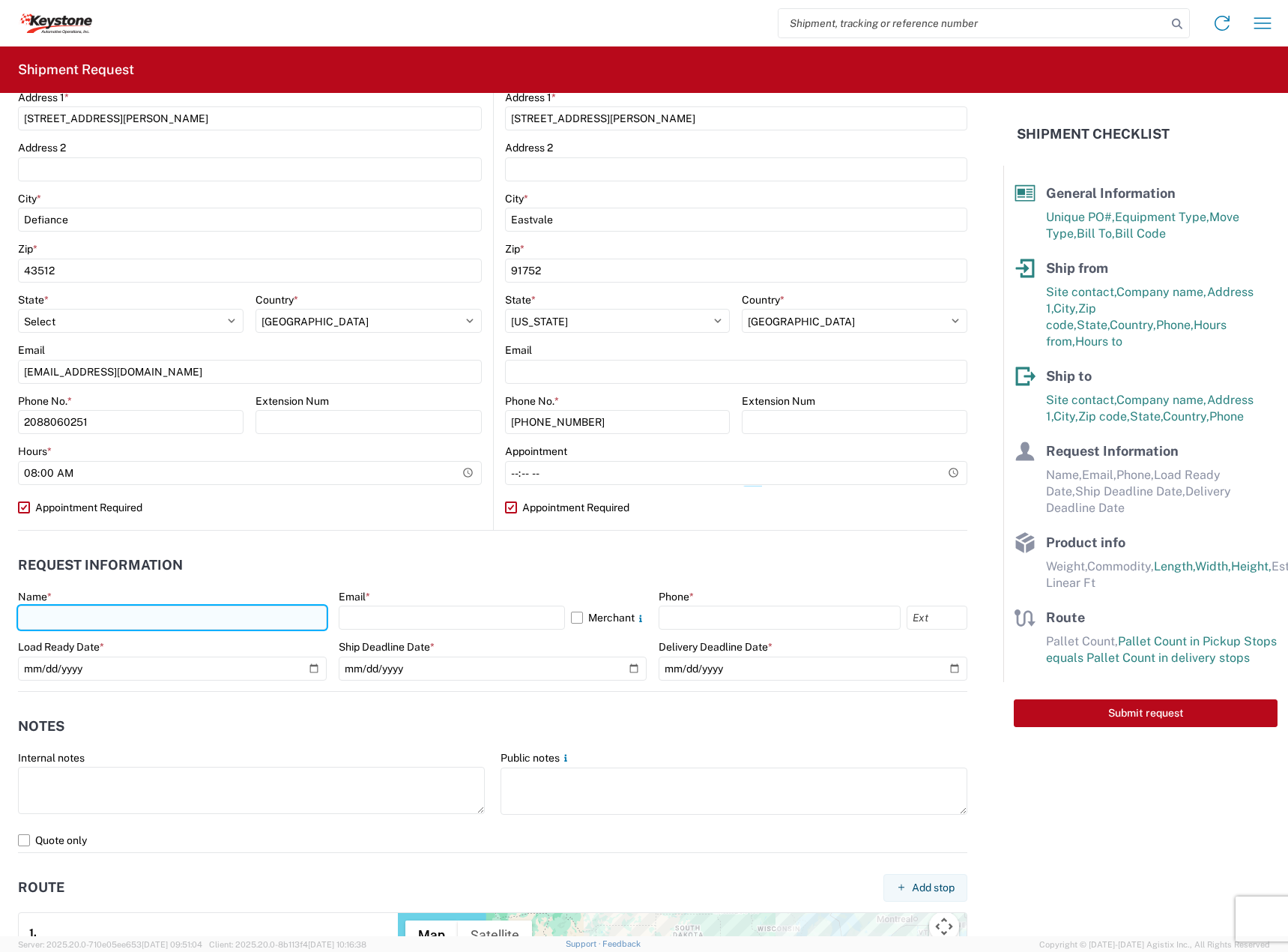
click at [133, 618] on input "text" at bounding box center [172, 618] width 309 height 24
type input "[PERSON_NAME]"
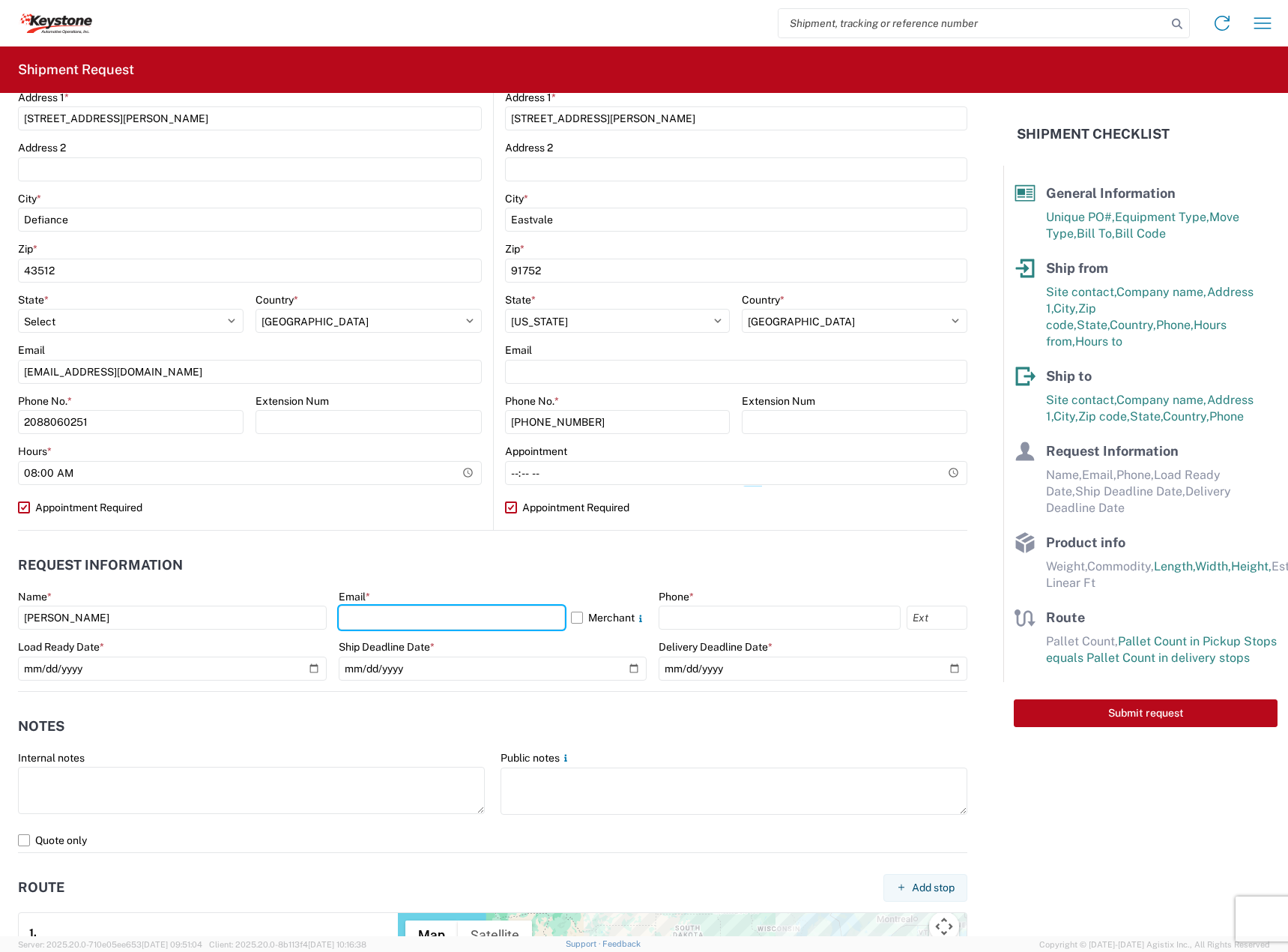
type input "[EMAIL_ADDRESS][DOMAIN_NAME]"
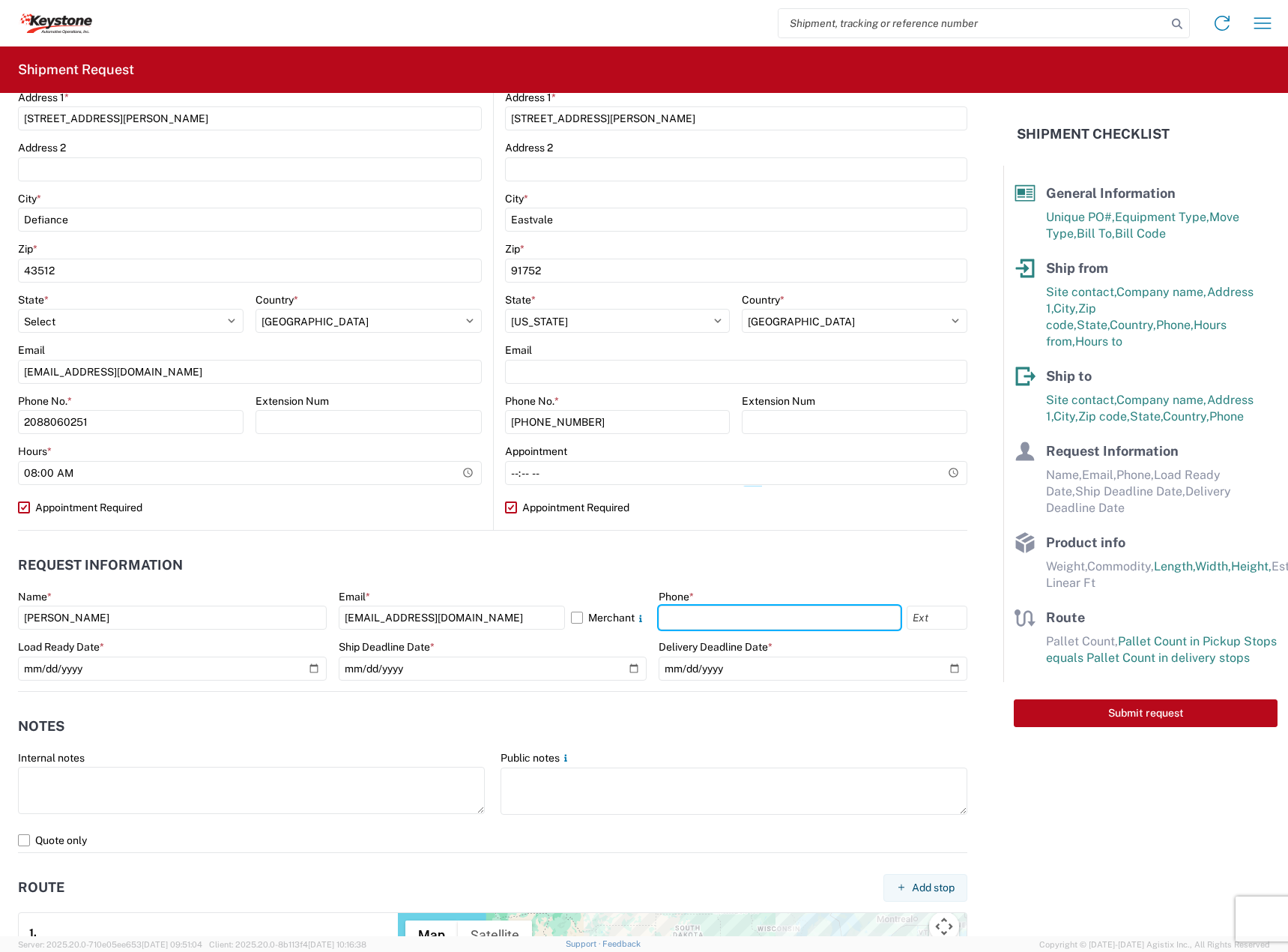
type input "2088060251"
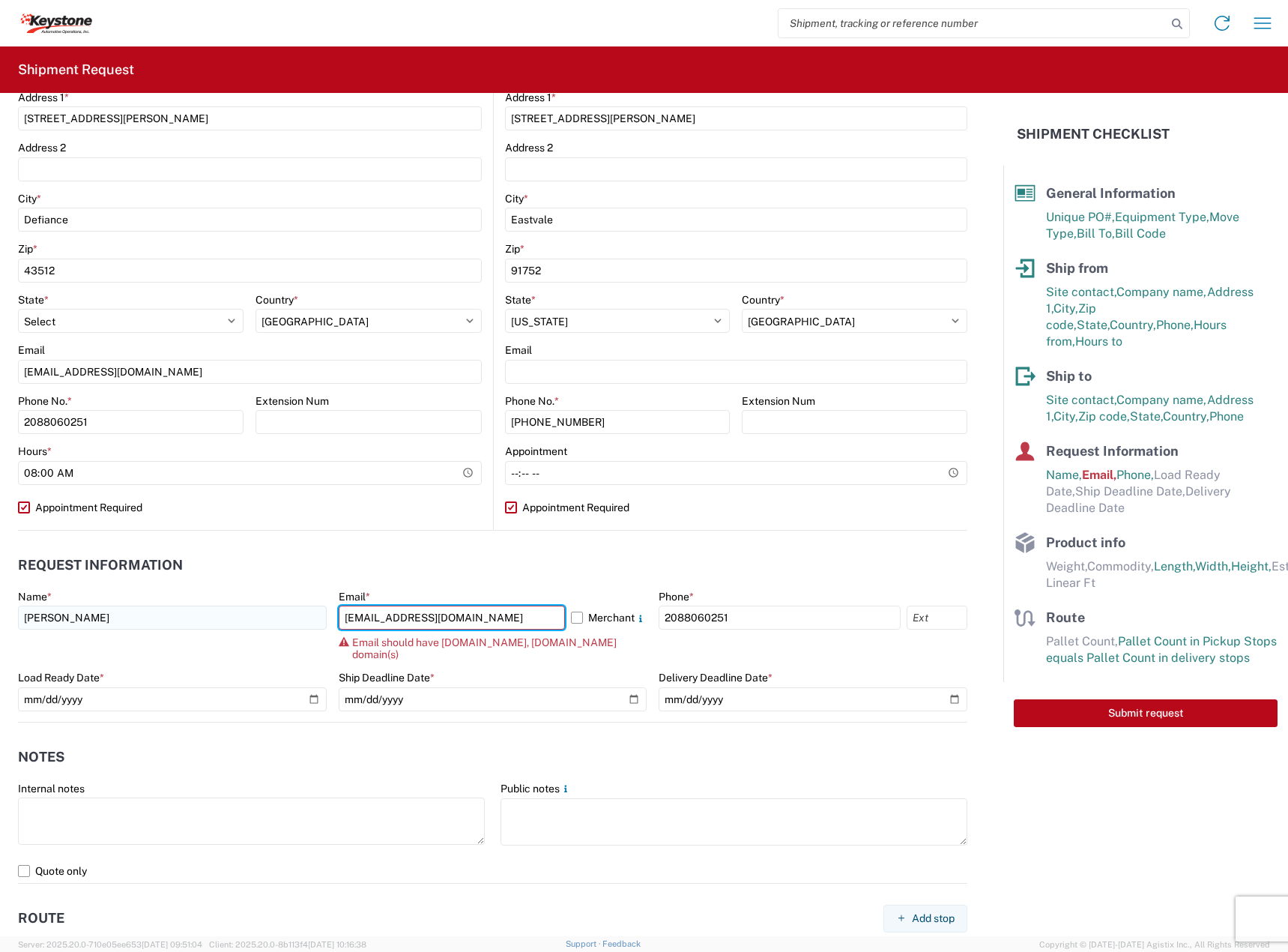
drag, startPoint x: 405, startPoint y: 620, endPoint x: 278, endPoint y: 618, distance: 127.0
click at [278, 618] on div "Name * [PERSON_NAME] Email * [EMAIL_ADDRESS][DOMAIN_NAME] Merchant Email should…" at bounding box center [493, 655] width 950 height 132
type input "[PERSON_NAME][EMAIL_ADDRESS][DOMAIN_NAME]"
click at [576, 620] on label "Merchant" at bounding box center [609, 618] width 76 height 24
click at [0, 0] on input "Merchant" at bounding box center [0, 0] width 0 height 0
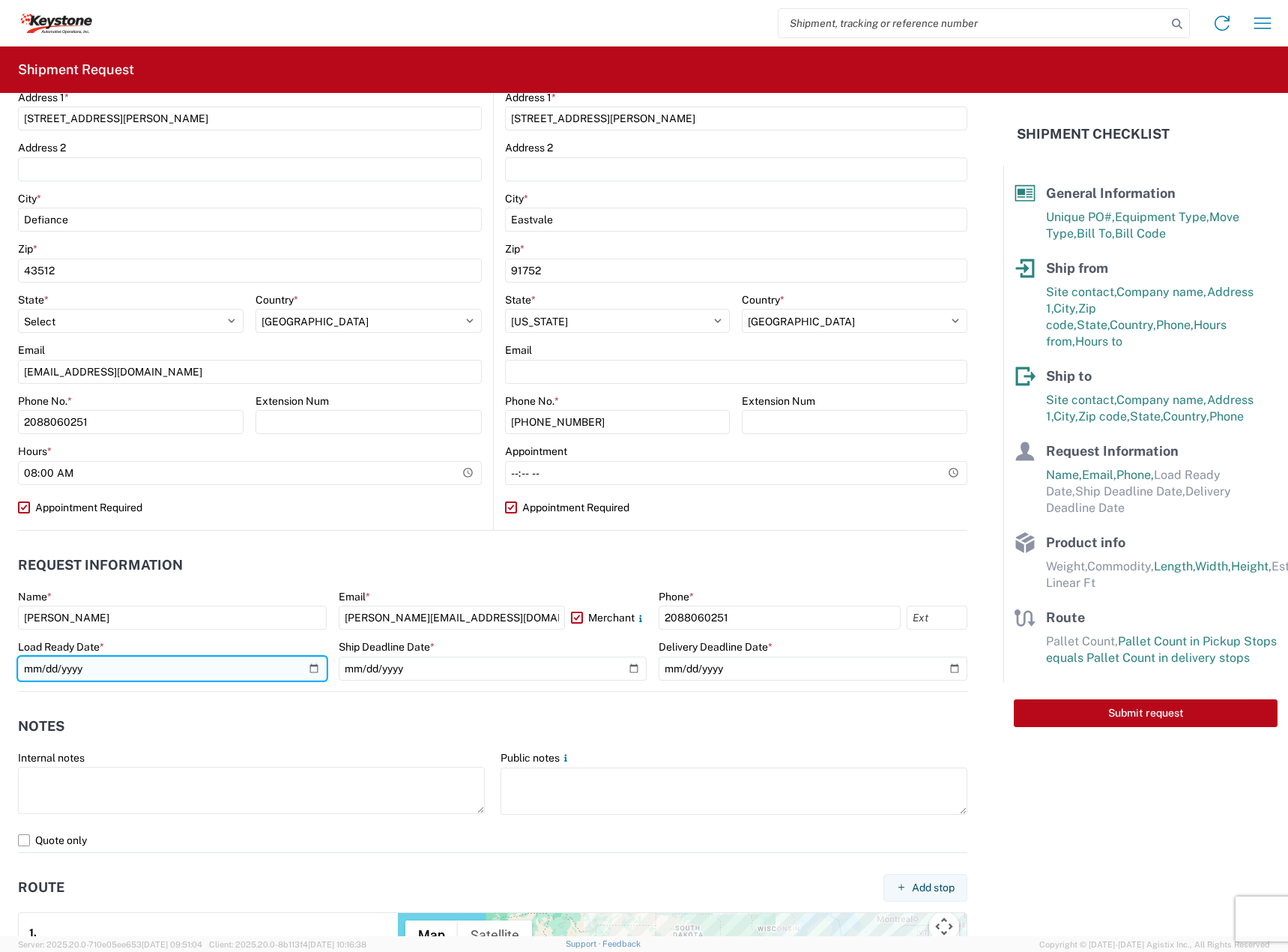
click at [305, 670] on input "date" at bounding box center [172, 669] width 309 height 24
type input "2025-10-03"
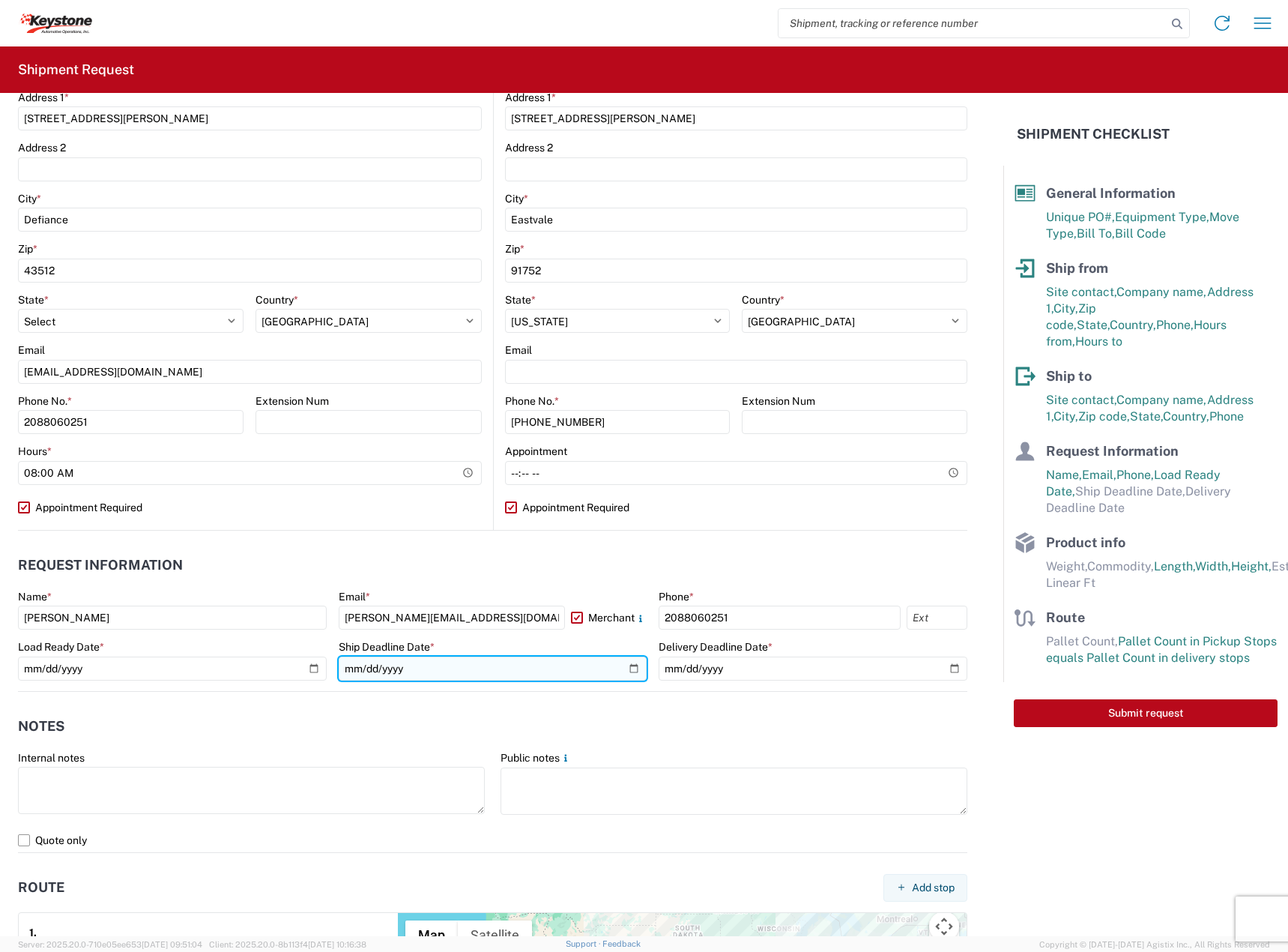
click at [629, 668] on input "date" at bounding box center [493, 669] width 309 height 24
type input "[DATE]"
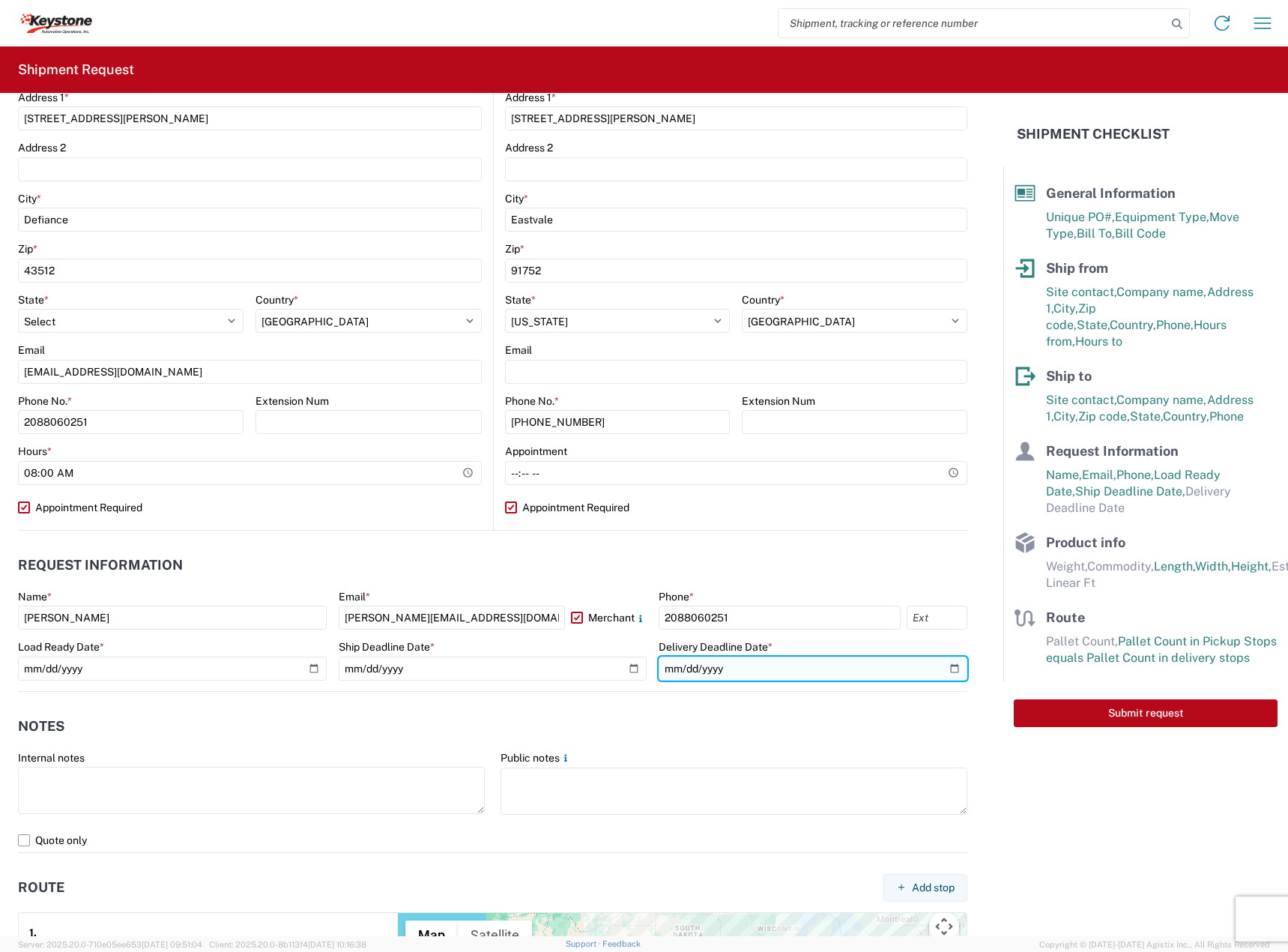
click at [945, 670] on input "date" at bounding box center [813, 669] width 309 height 24
type input "[DATE]"
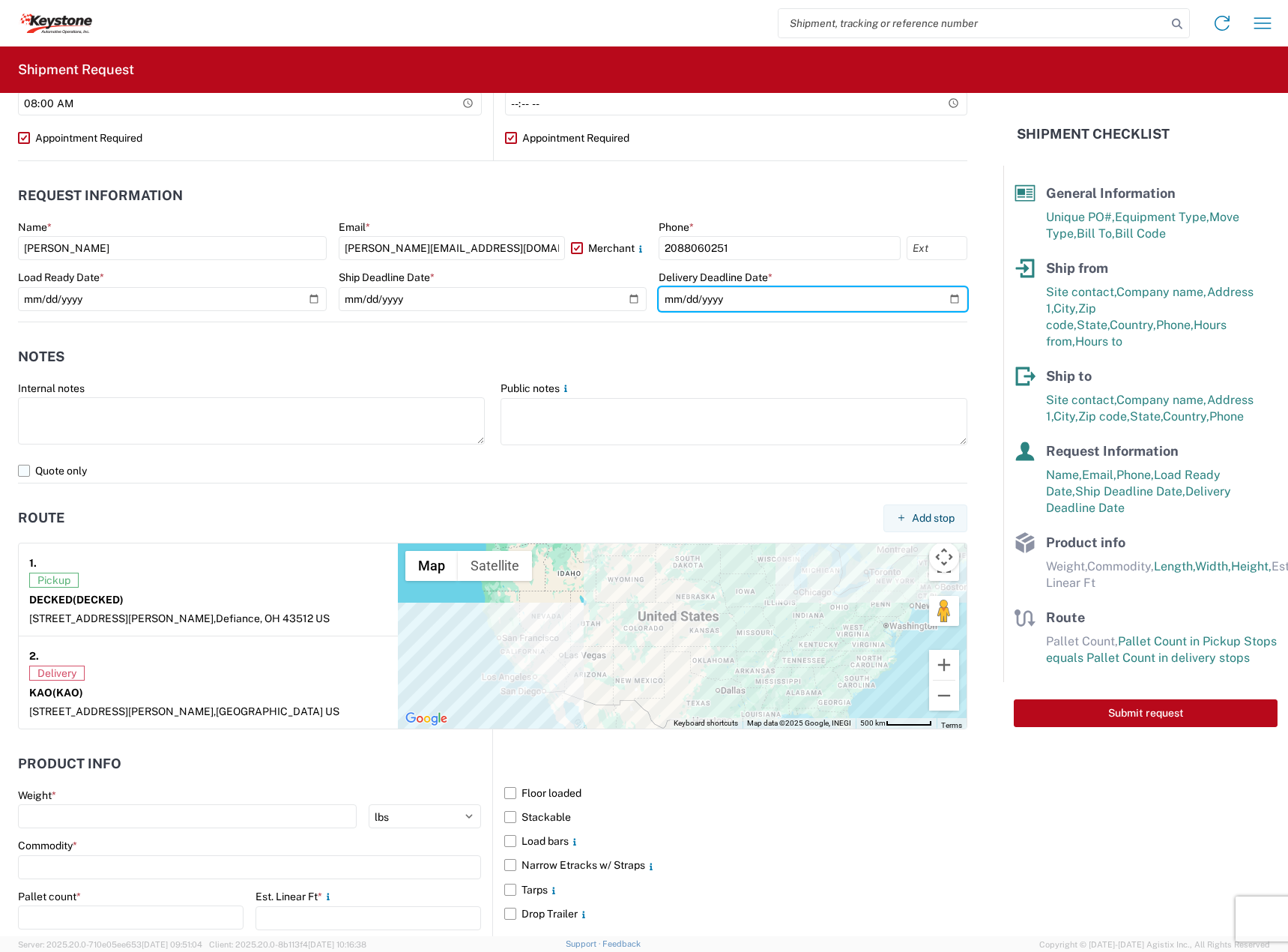
scroll to position [750, 0]
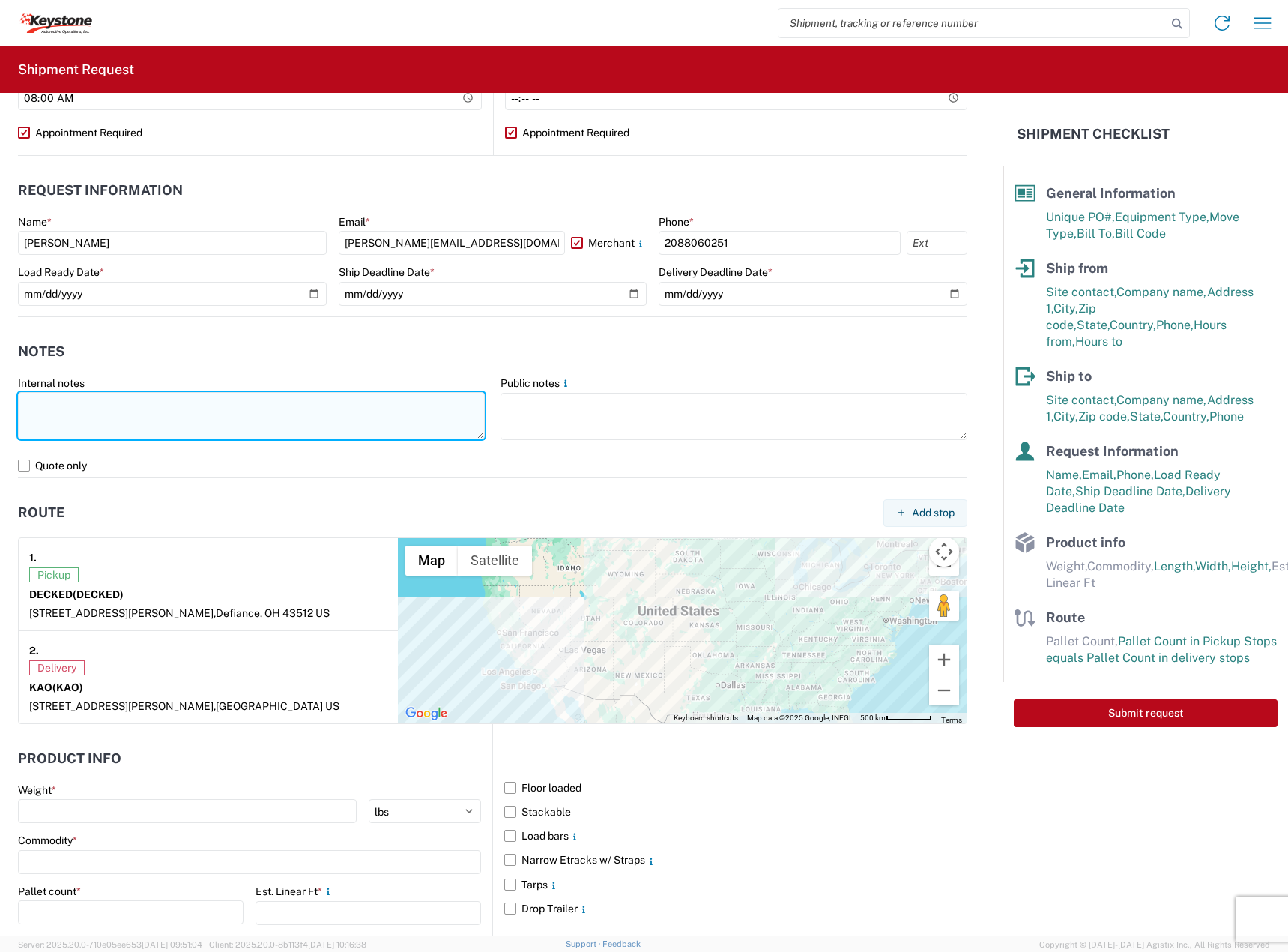
click at [128, 400] on textarea at bounding box center [251, 415] width 467 height 47
click at [186, 422] on textarea at bounding box center [251, 415] width 467 height 47
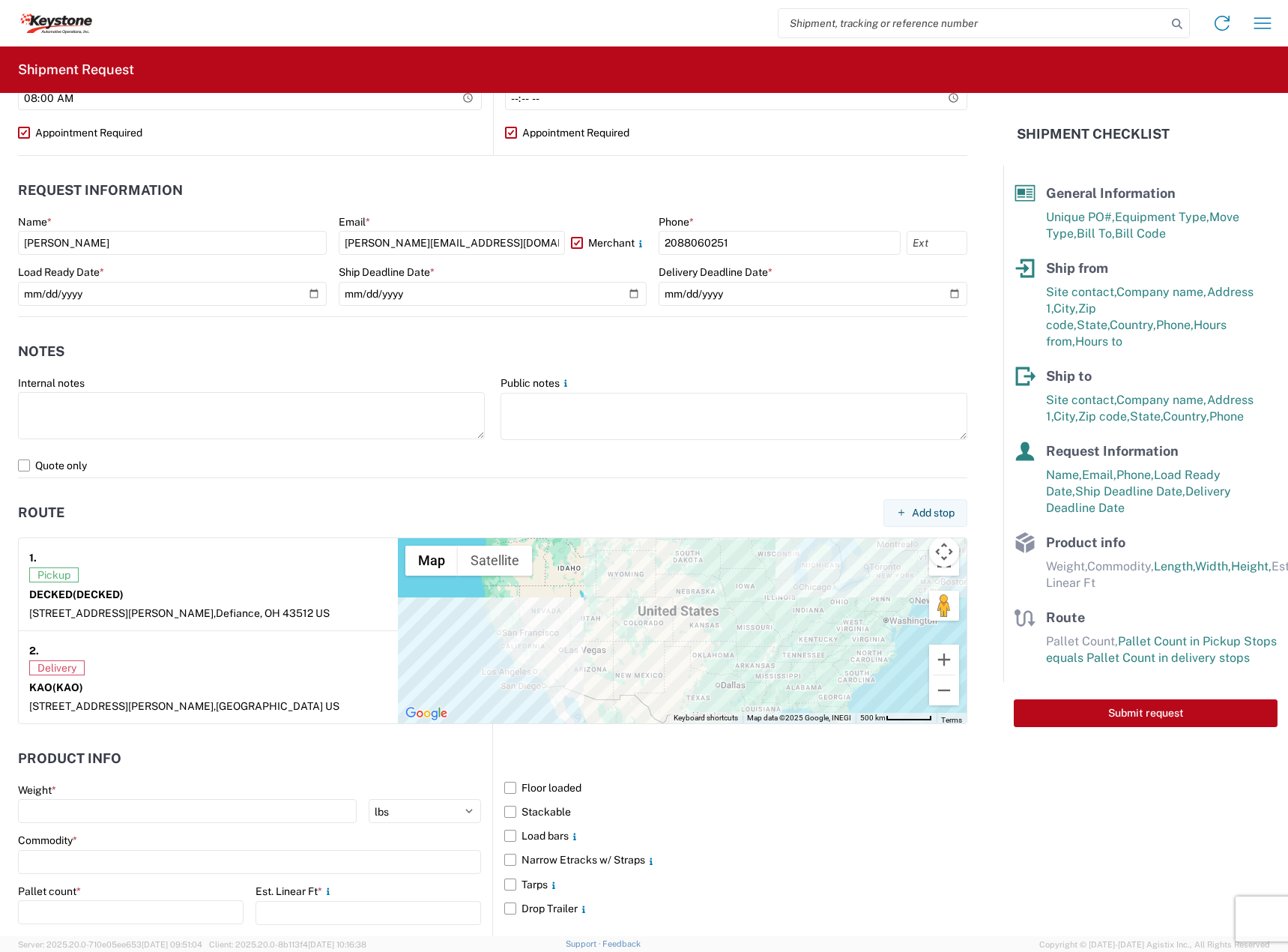
click at [161, 441] on div at bounding box center [251, 417] width 467 height 50
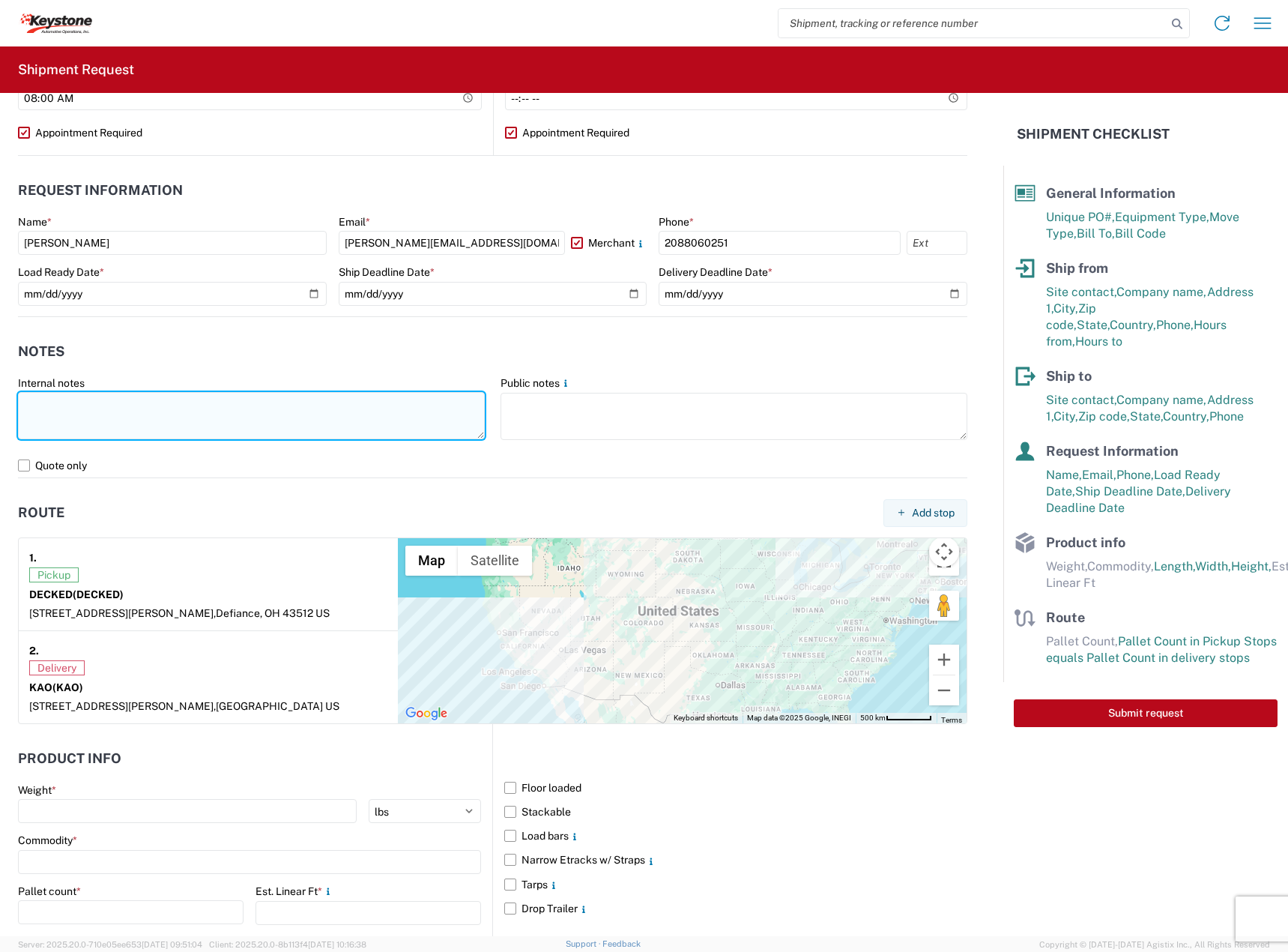
click at [162, 424] on textarea at bounding box center [251, 415] width 467 height 47
paste textarea "Driver is required to provide and utilize LOAD STRAPS and/or LOAD BARS to secur…"
drag, startPoint x: 72, startPoint y: 420, endPoint x: 63, endPoint y: 422, distance: 9.2
click at [63, 422] on textarea "Driver is required to provide and utilize LOAD STRAPS and/or LOAD BARS to secur…" at bounding box center [251, 415] width 467 height 47
drag, startPoint x: 125, startPoint y: 418, endPoint x: 117, endPoint y: 419, distance: 8.1
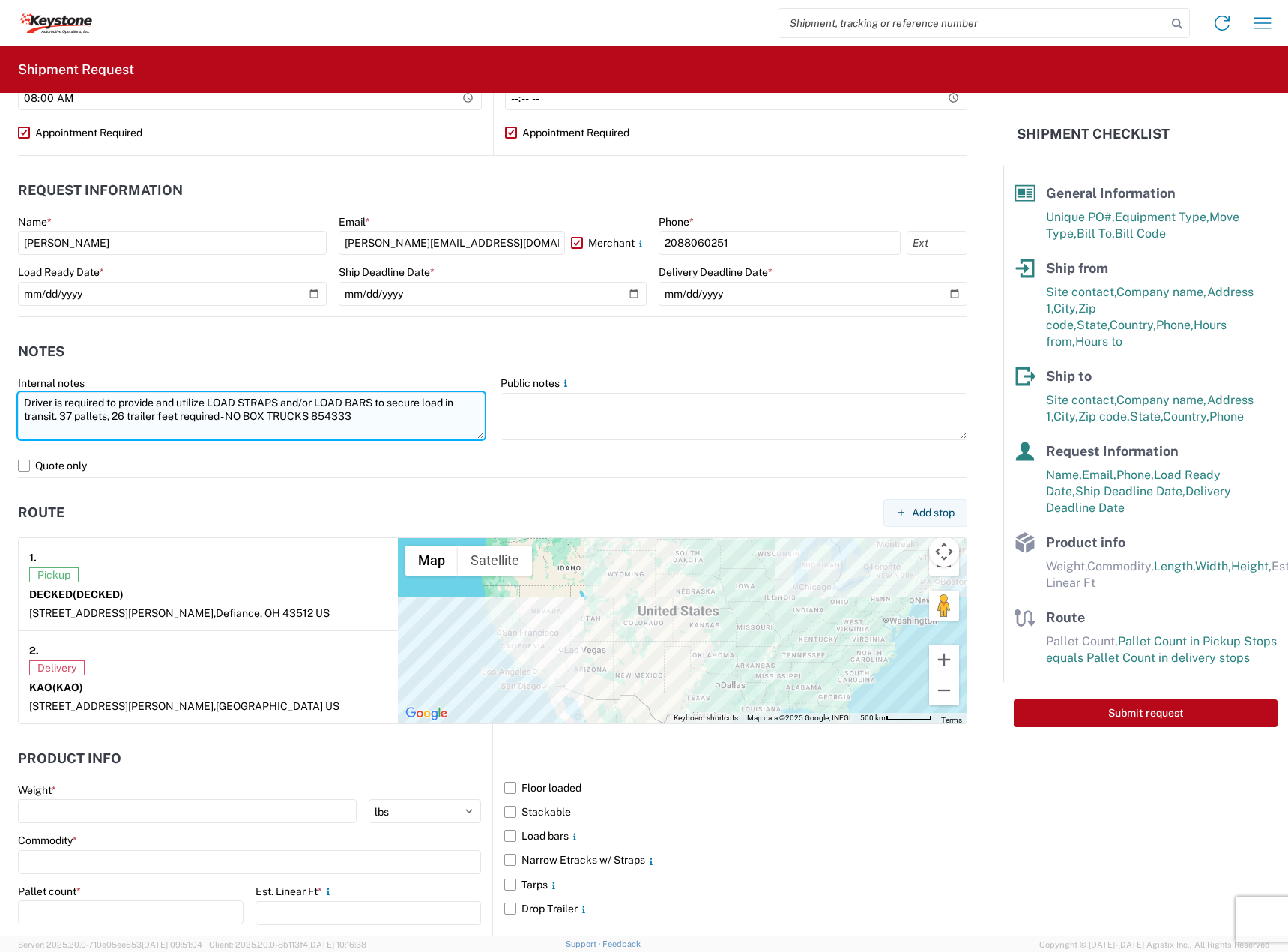
click at [117, 419] on textarea "Driver is required to provide and utilize LOAD STRAPS and/or LOAD BARS to secur…" at bounding box center [251, 415] width 467 height 47
drag, startPoint x: 123, startPoint y: 418, endPoint x: 116, endPoint y: 420, distance: 7.3
click at [116, 420] on textarea "Driver is required to provide and utilize LOAD STRAPS and/or LOAD BARS to secur…" at bounding box center [251, 415] width 467 height 47
click at [346, 418] on textarea "Driver is required to provide and utilize LOAD STRAPS and/or LOAD BARS to secur…" at bounding box center [251, 415] width 467 height 47
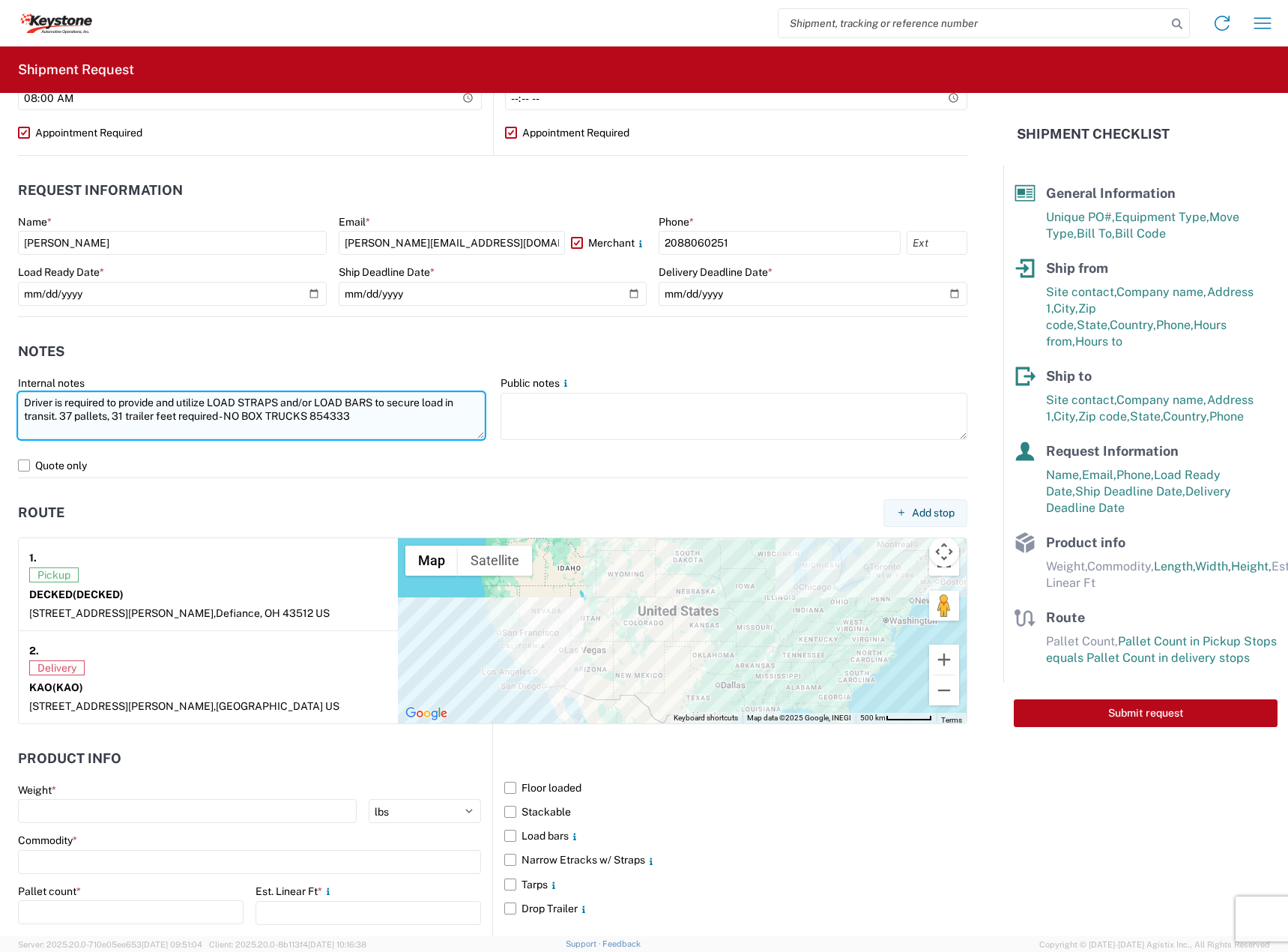
paste textarea "5"
drag, startPoint x: 193, startPoint y: 413, endPoint x: -59, endPoint y: 386, distance: 253.4
click at [0, 386] on html "Home Shipment request Shipment tracking Shipment Request General Information Te…" at bounding box center [644, 476] width 1288 height 952
type textarea "Driver is required to provide and utilize LOAD STRAPS and/or LOAD BARS to secur…"
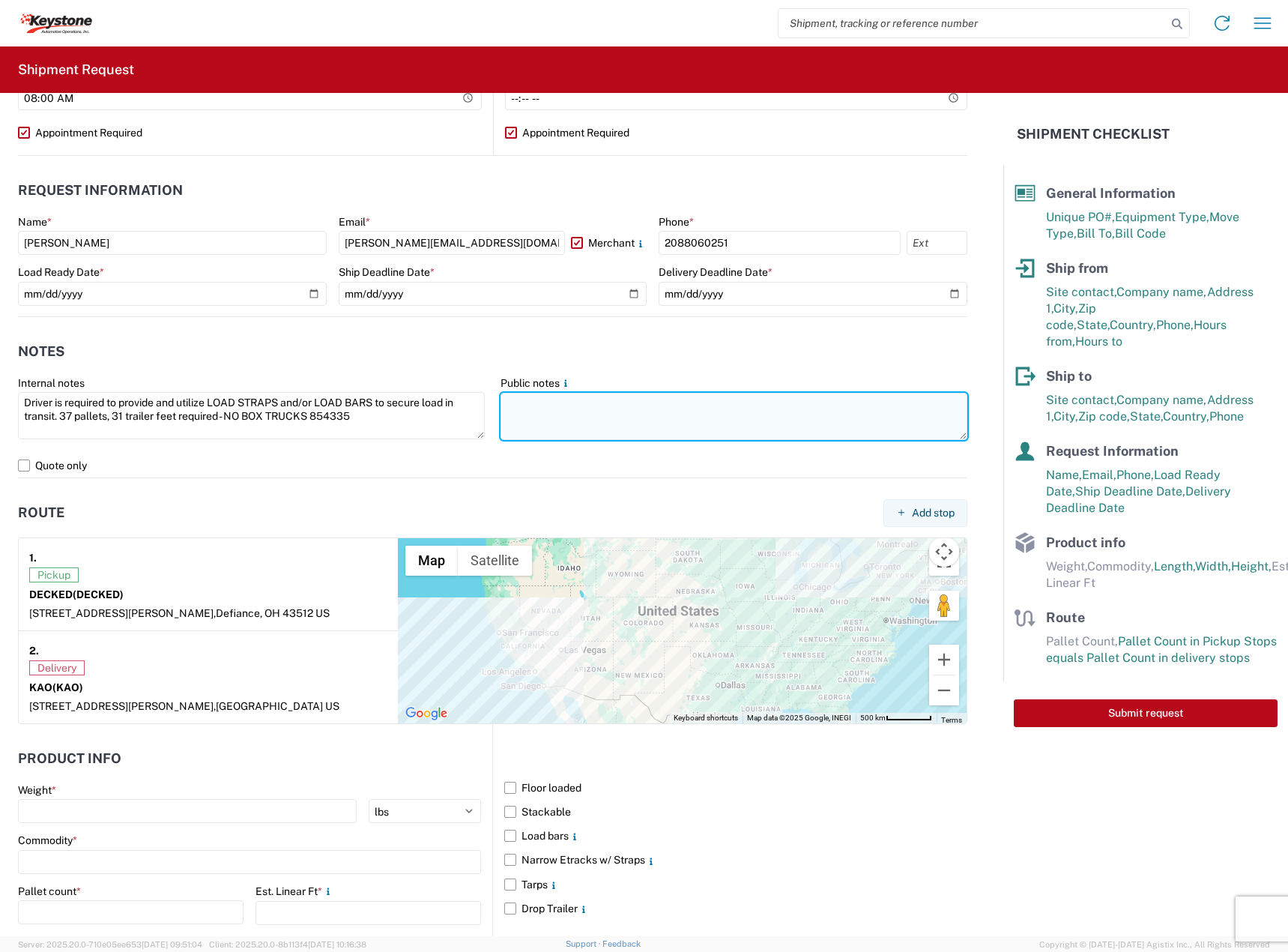
click at [537, 415] on textarea at bounding box center [734, 416] width 467 height 47
paste textarea "Driver is required to provide and utilize LOAD STRAPS and/or LOAD BARS to secur…"
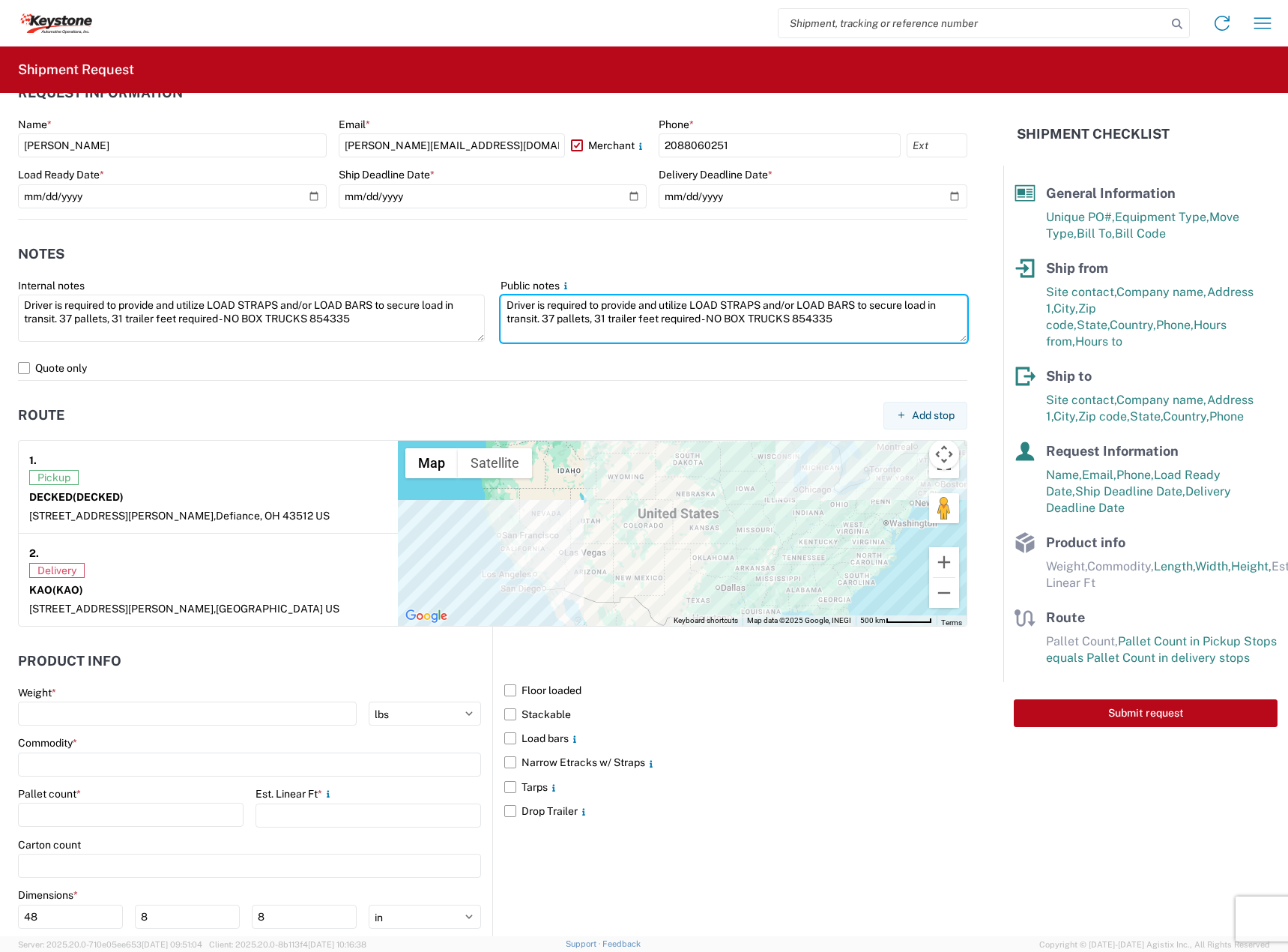
scroll to position [955, 0]
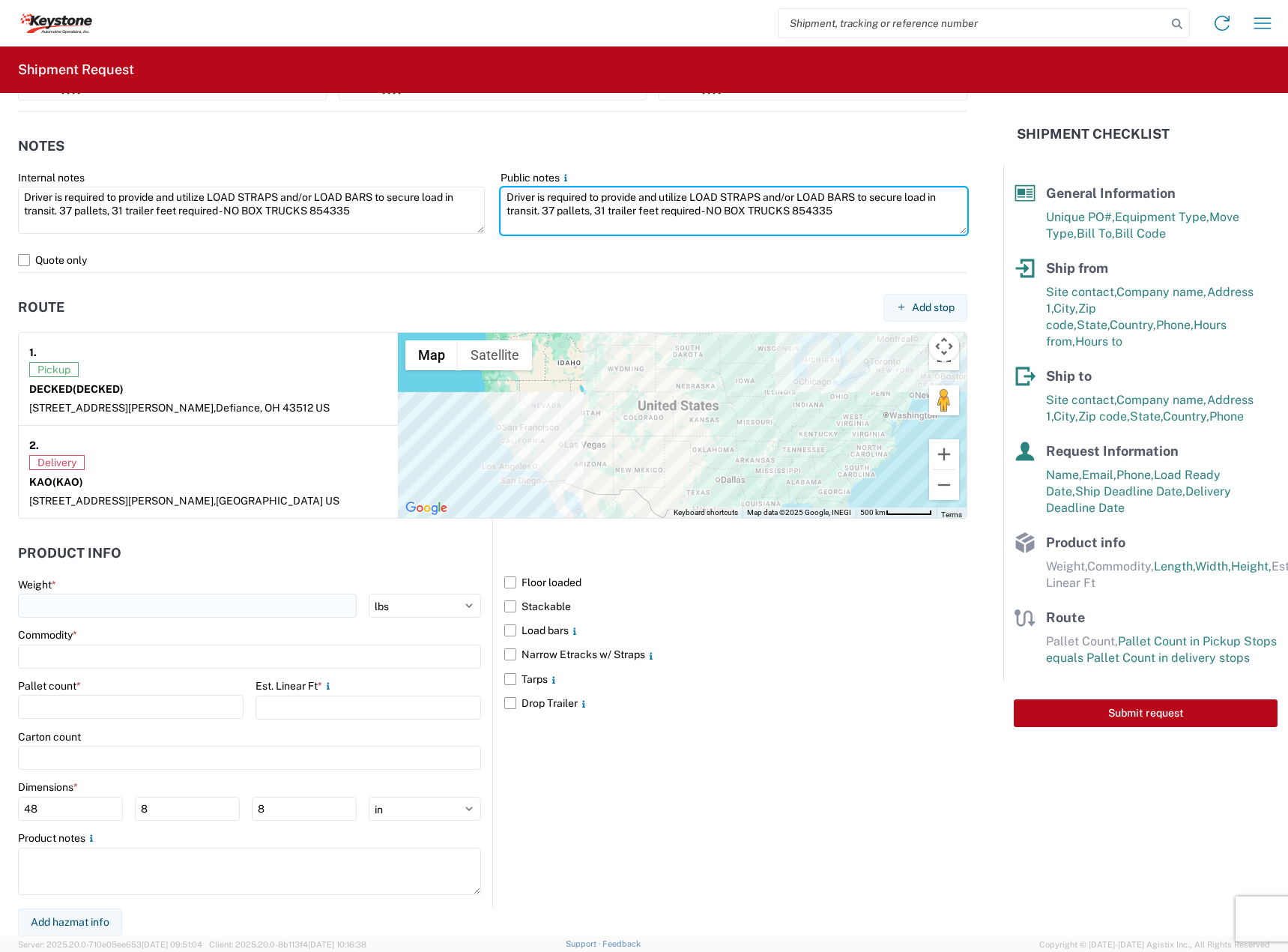
type textarea "Driver is required to provide and utilize LOAD STRAPS and/or LOAD BARS to secur…"
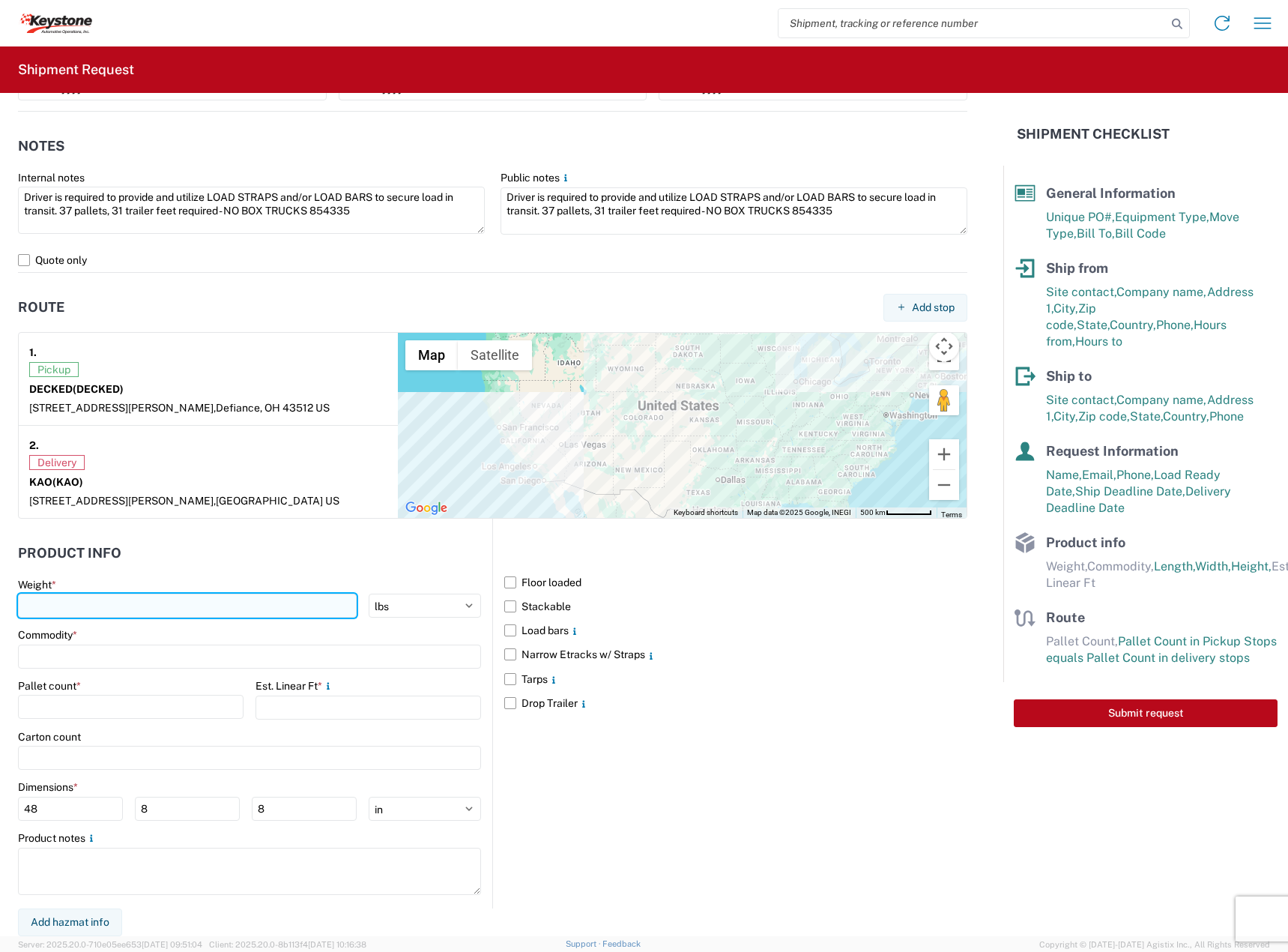
click at [123, 609] on input "number" at bounding box center [188, 605] width 339 height 24
type input "9755"
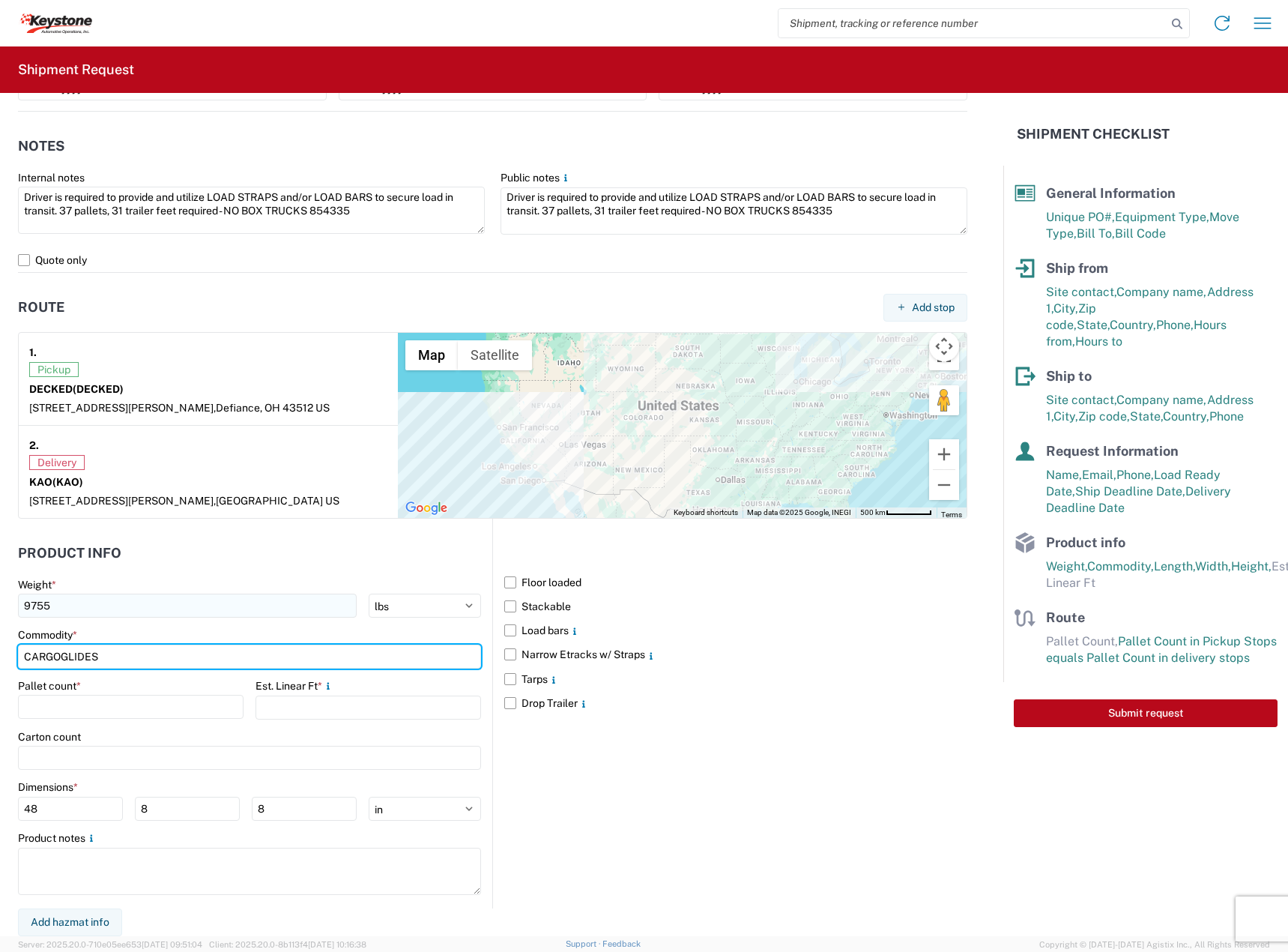
type input "CARGOGLIDES"
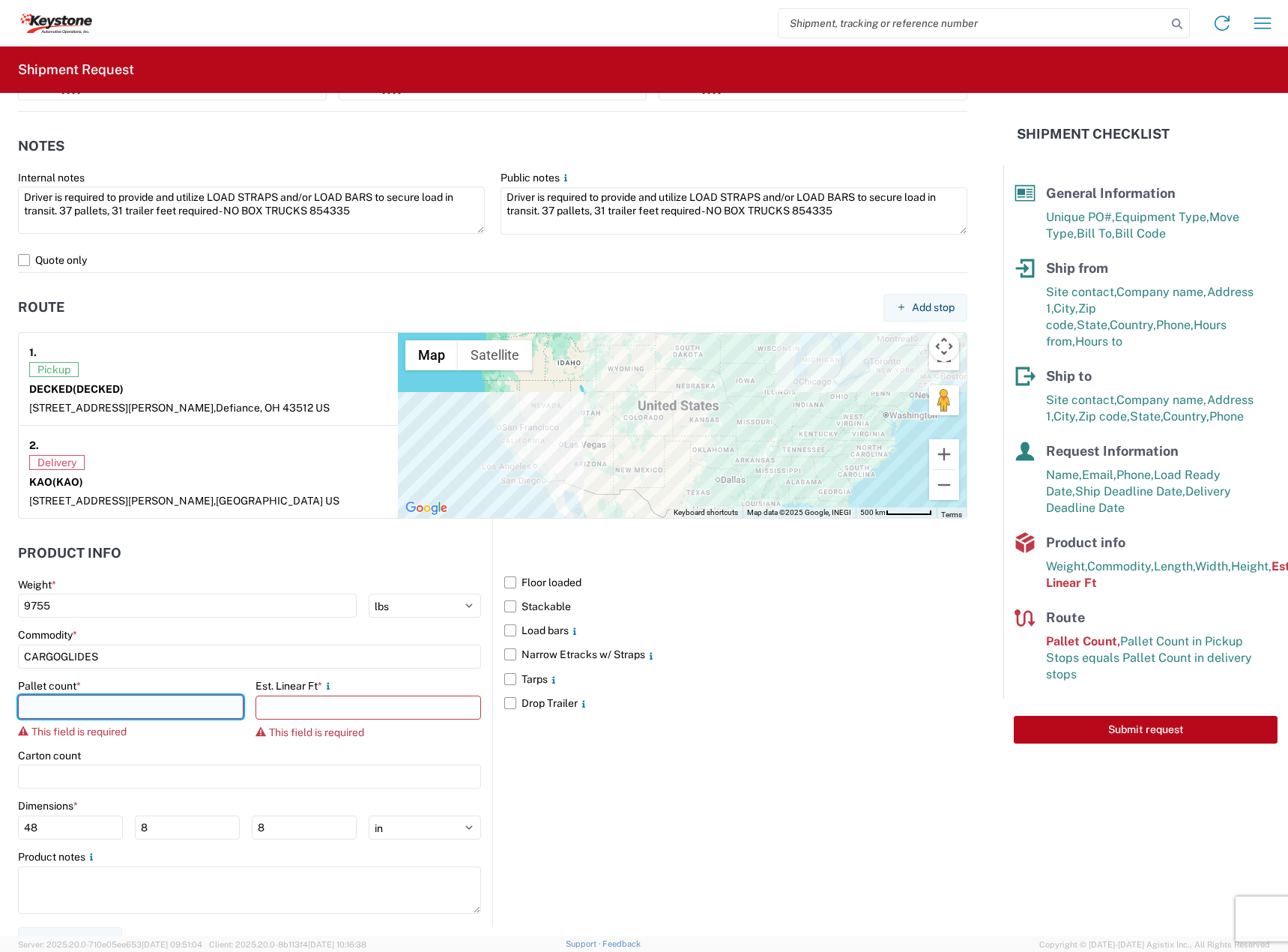
click at [168, 700] on input "number" at bounding box center [131, 706] width 225 height 24
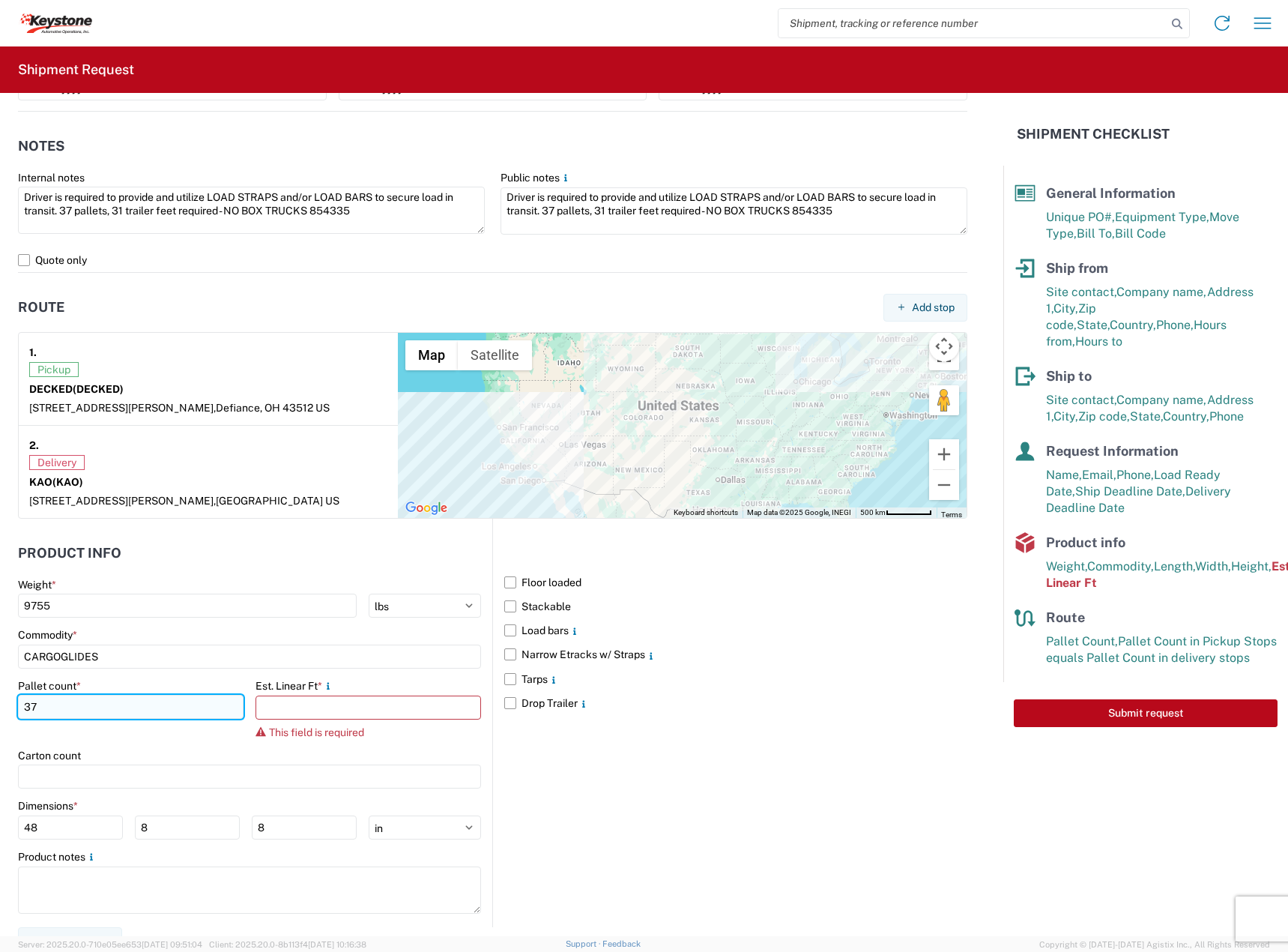
type input "37"
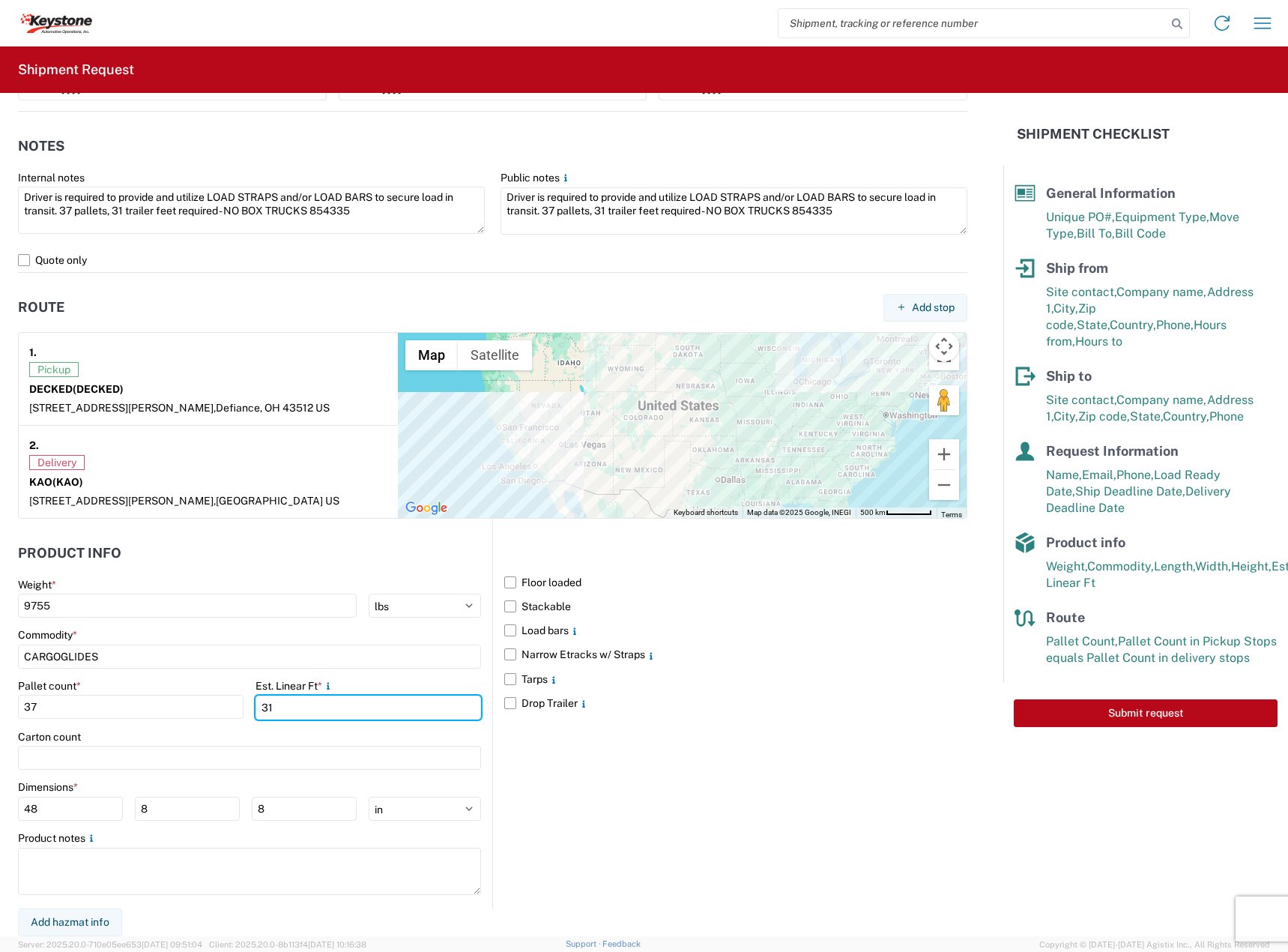
type input "31"
click at [253, 897] on div at bounding box center [250, 873] width 463 height 50
click at [542, 606] on label "Stackable" at bounding box center [736, 606] width 463 height 24
click at [0, 0] on input "Stackable" at bounding box center [0, 0] width 0 height 0
click at [537, 633] on label "Load bars" at bounding box center [736, 630] width 463 height 24
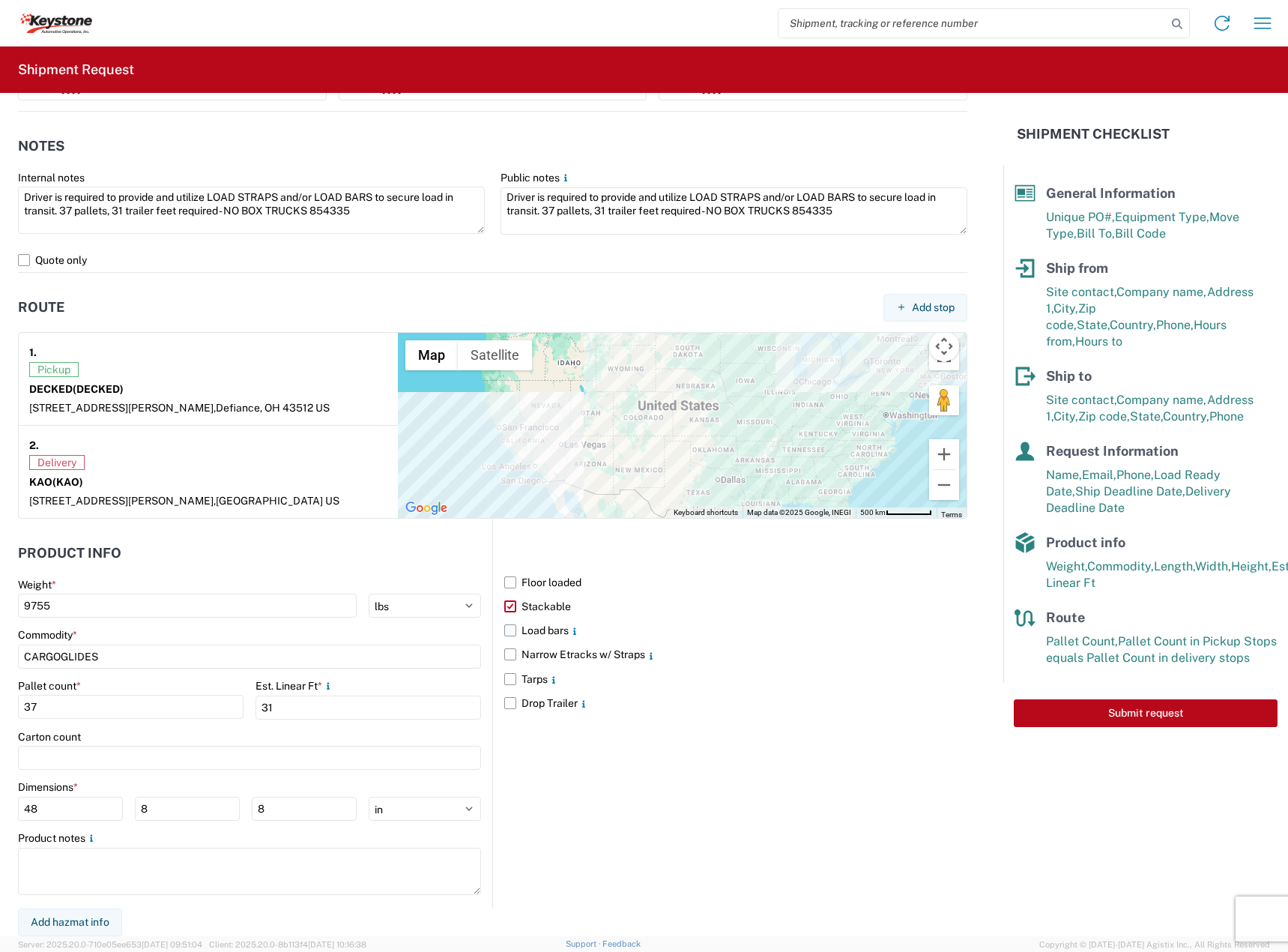
click at [0, 0] on input "Load bars" at bounding box center [0, 0] width 0 height 0
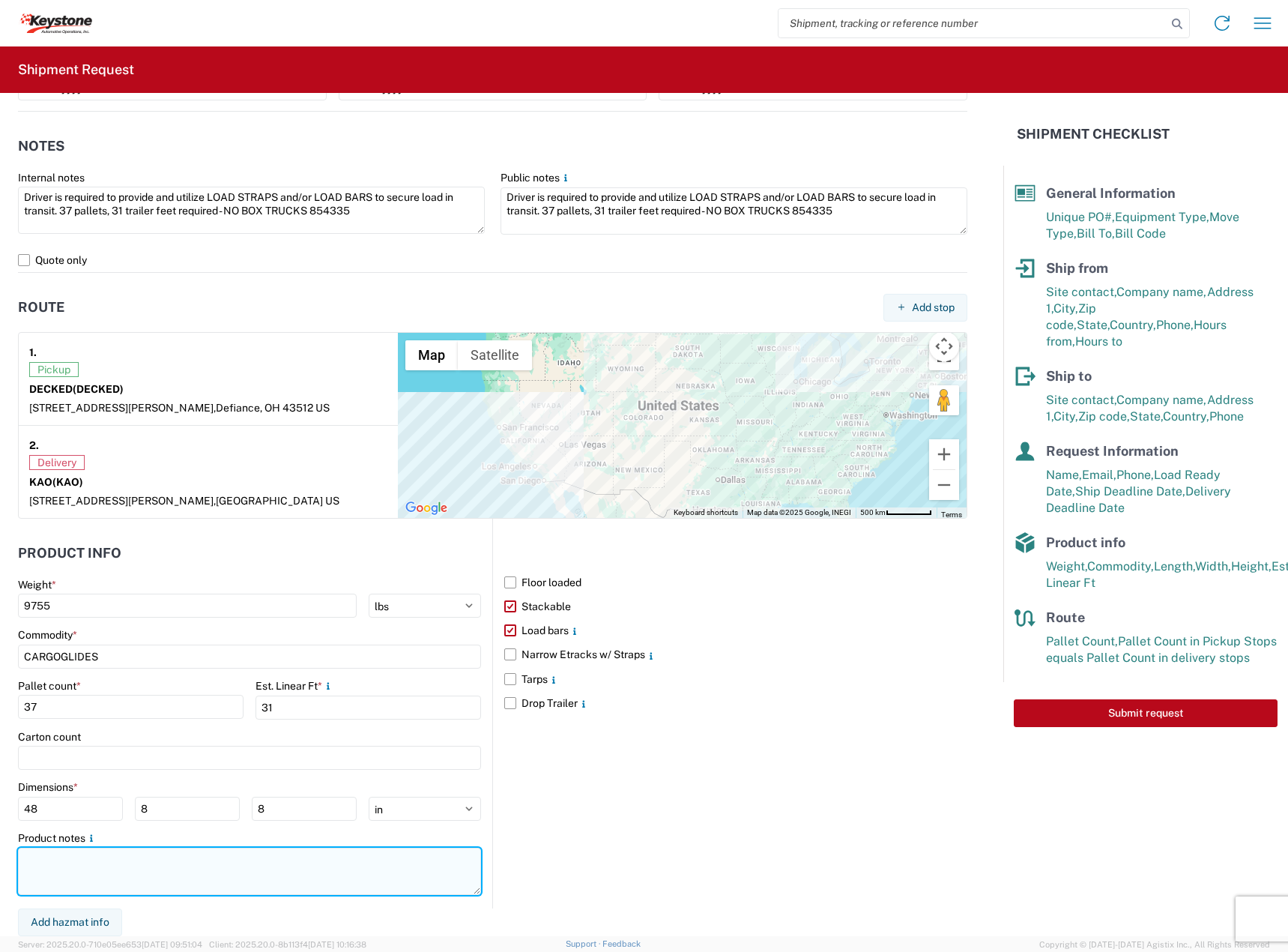
click at [302, 866] on textarea at bounding box center [250, 871] width 463 height 47
paste textarea "Driver is required to provide and utilize LOAD STRAPS and/or LOAD BARS to secur…"
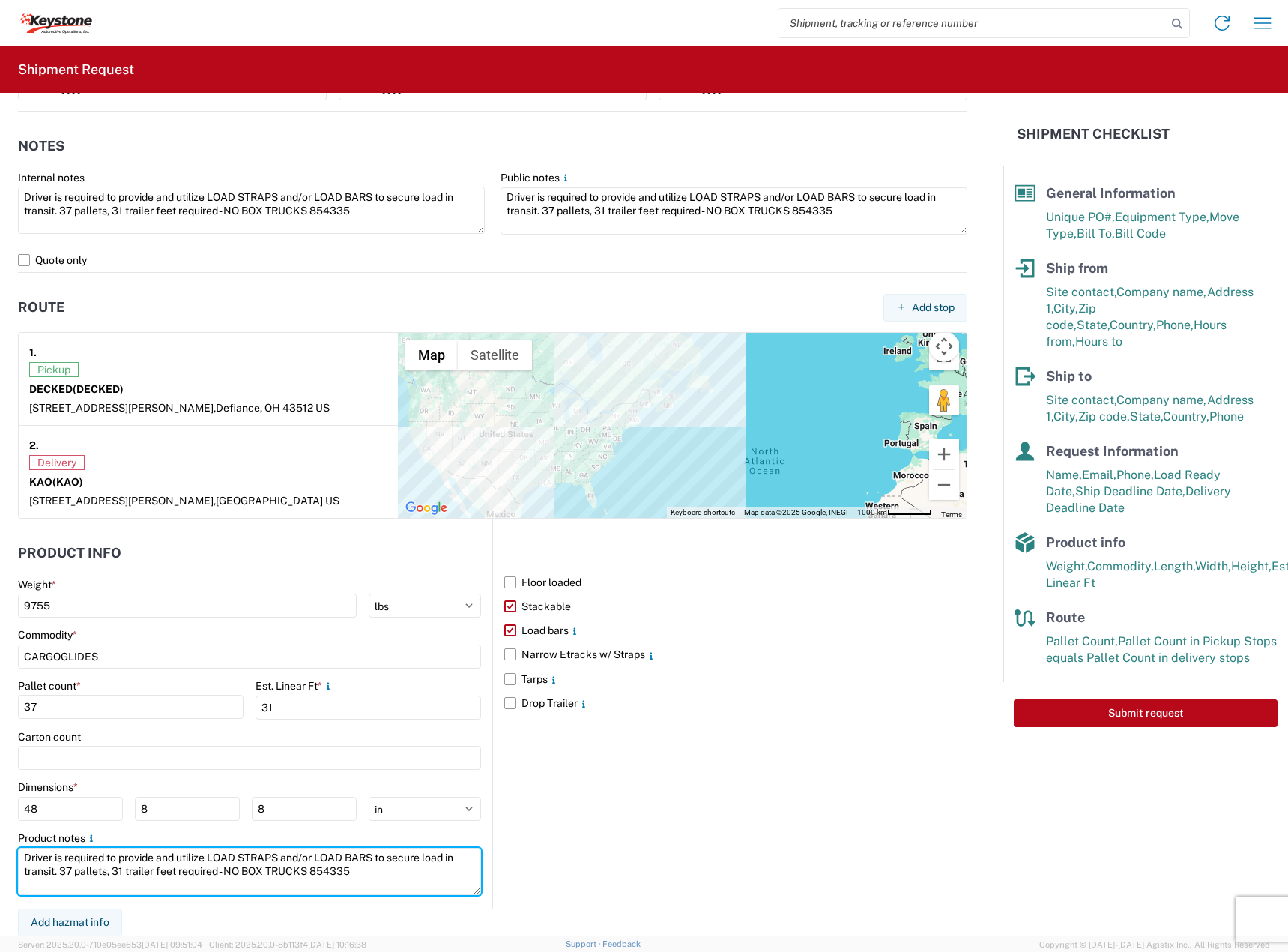
type textarea "Driver is required to provide and utilize LOAD STRAPS and/or LOAD BARS to secur…"
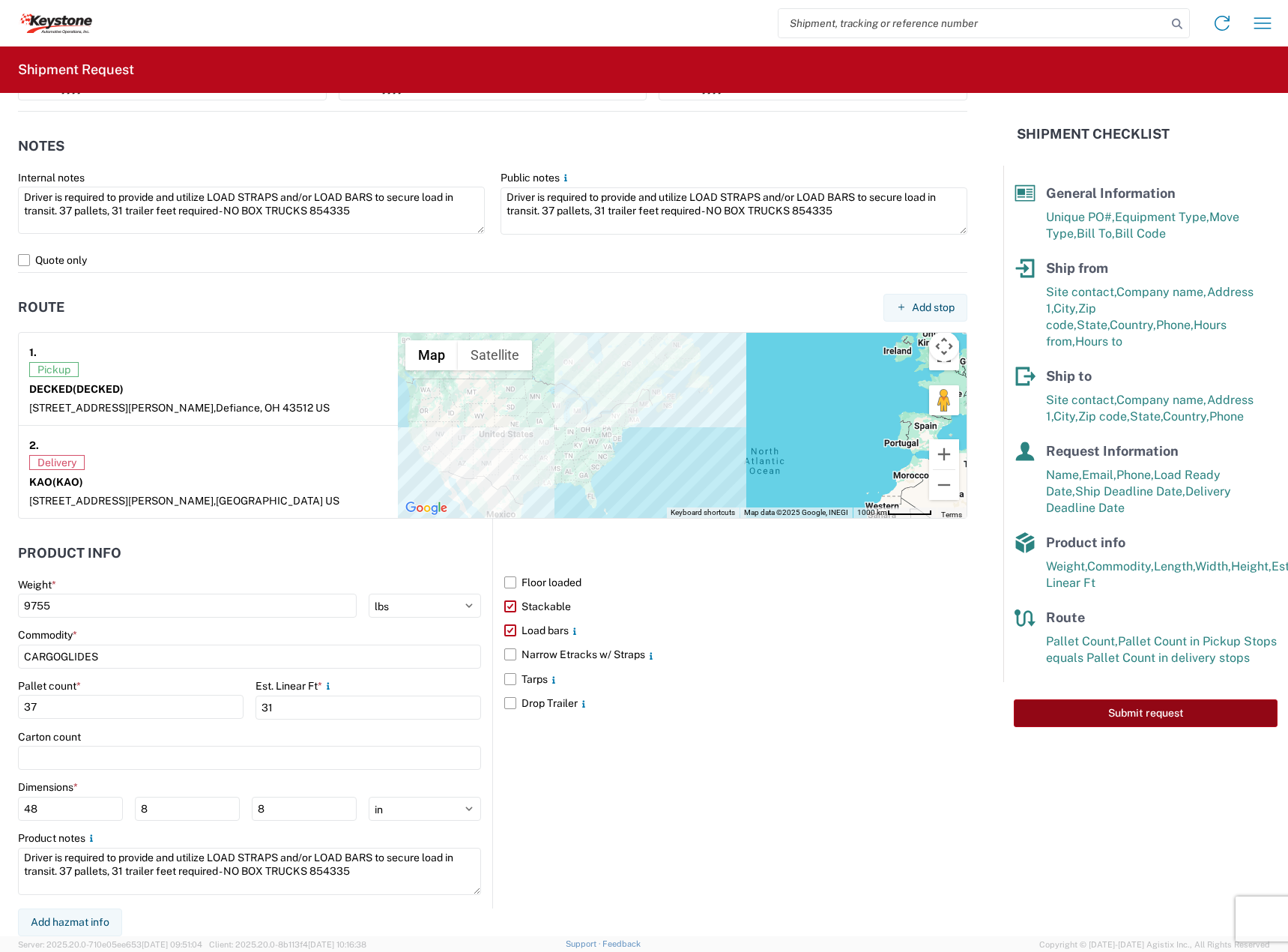
click at [1091, 700] on button "Submit request" at bounding box center [1146, 713] width 264 height 28
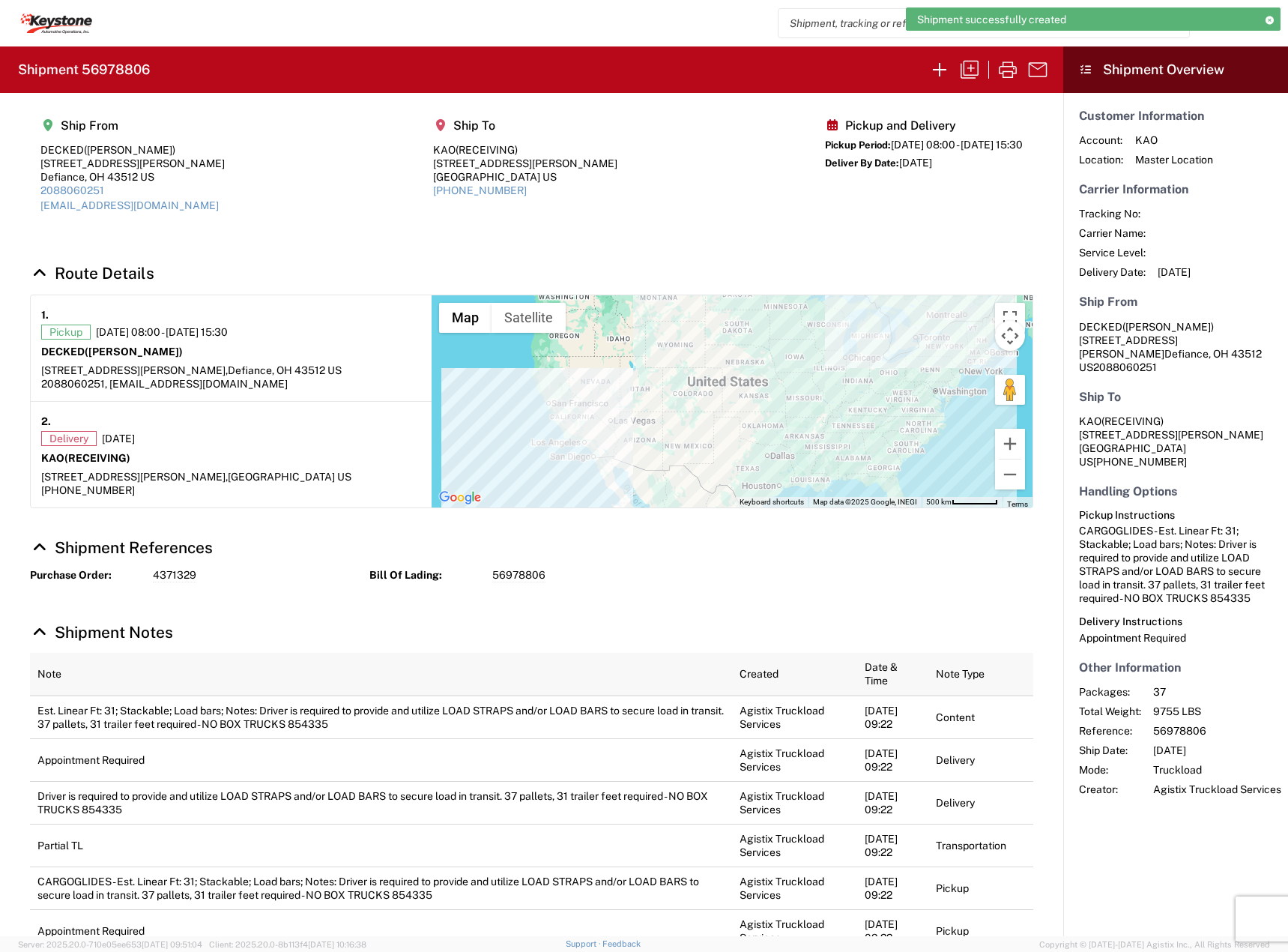
click at [115, 77] on h2 "Shipment 56978806" at bounding box center [84, 69] width 132 height 18
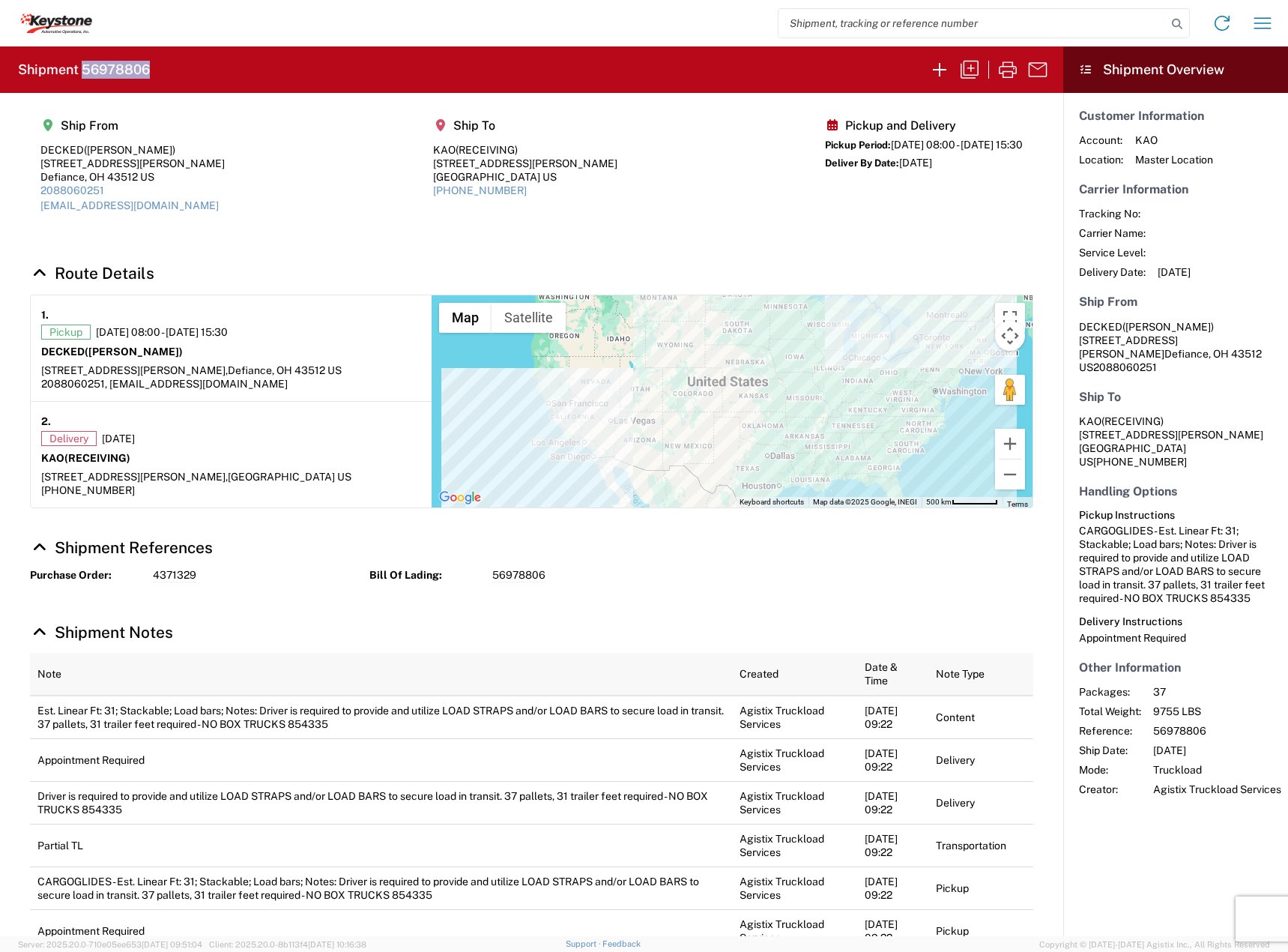
copy h2 "56978806"
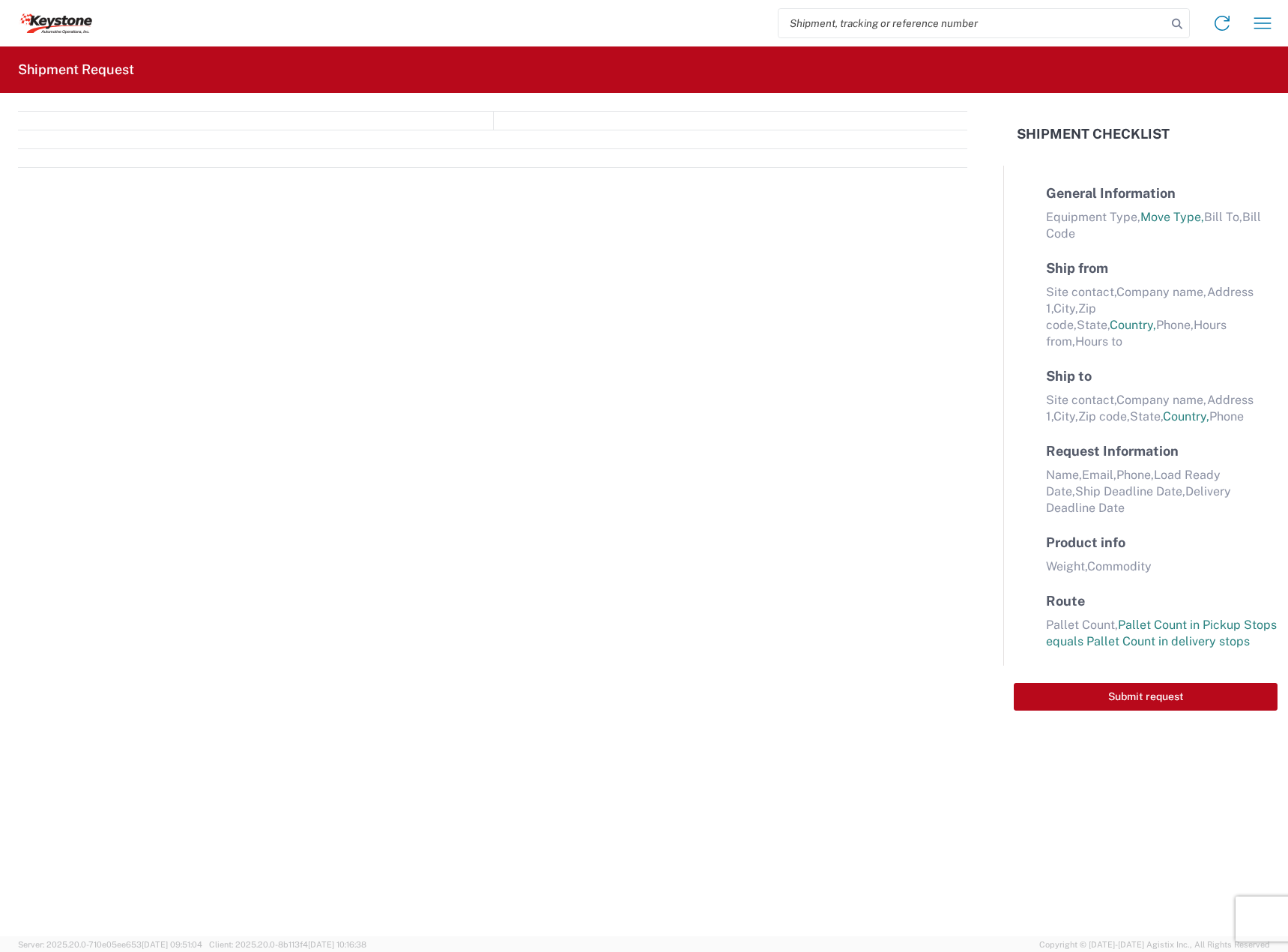
select select "FULL"
select select "US"
select select "LBS"
select select "IN"
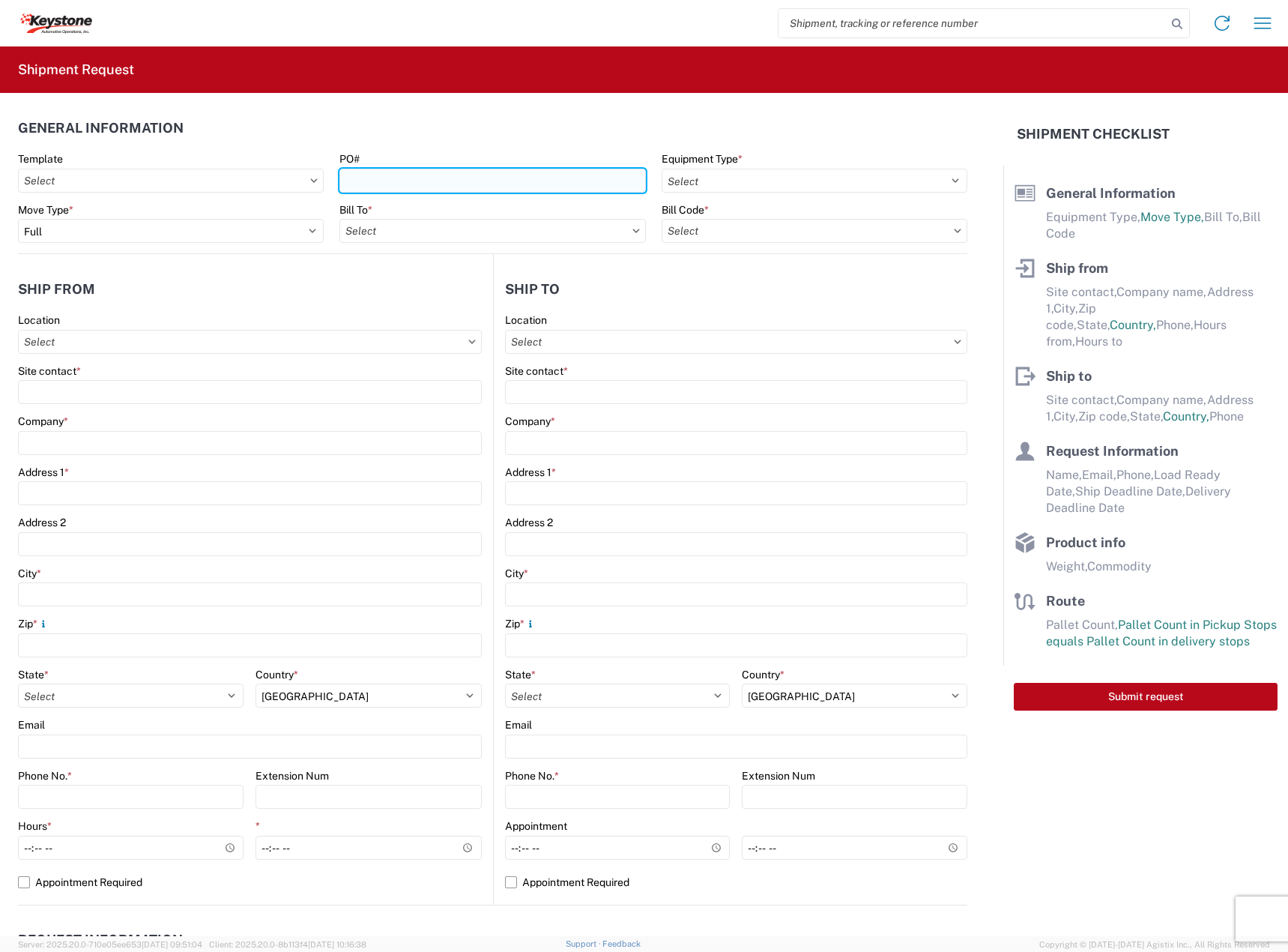
click at [480, 185] on input "PO#" at bounding box center [491, 180] width 305 height 24
paste input "5182442"
type input "5182442"
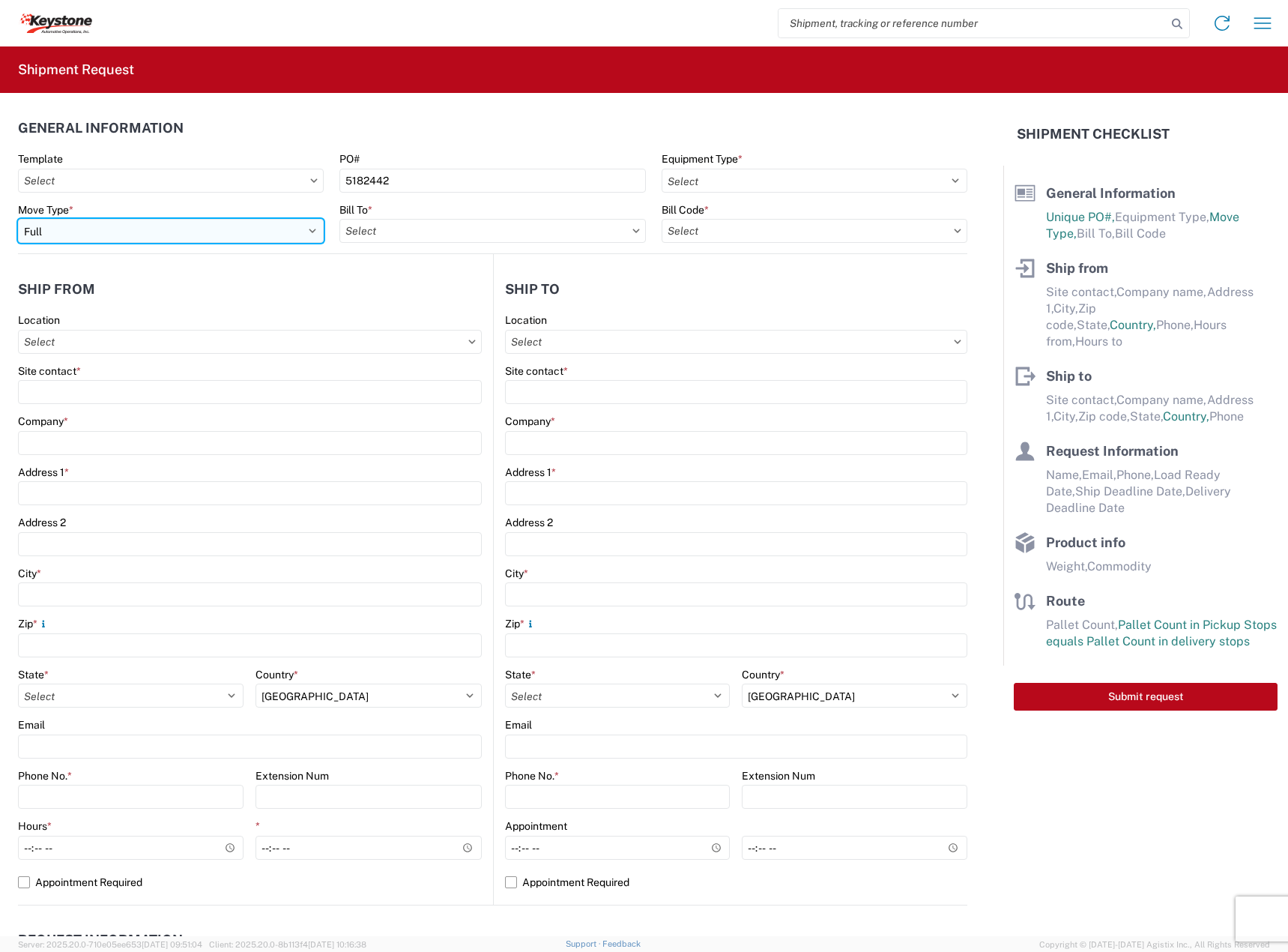
click at [288, 231] on select "Select Full Partial TL" at bounding box center [171, 230] width 305 height 24
select select "PARTIAL_TL"
click at [18, 219] on select "Select Full Partial TL" at bounding box center [171, 230] width 305 height 24
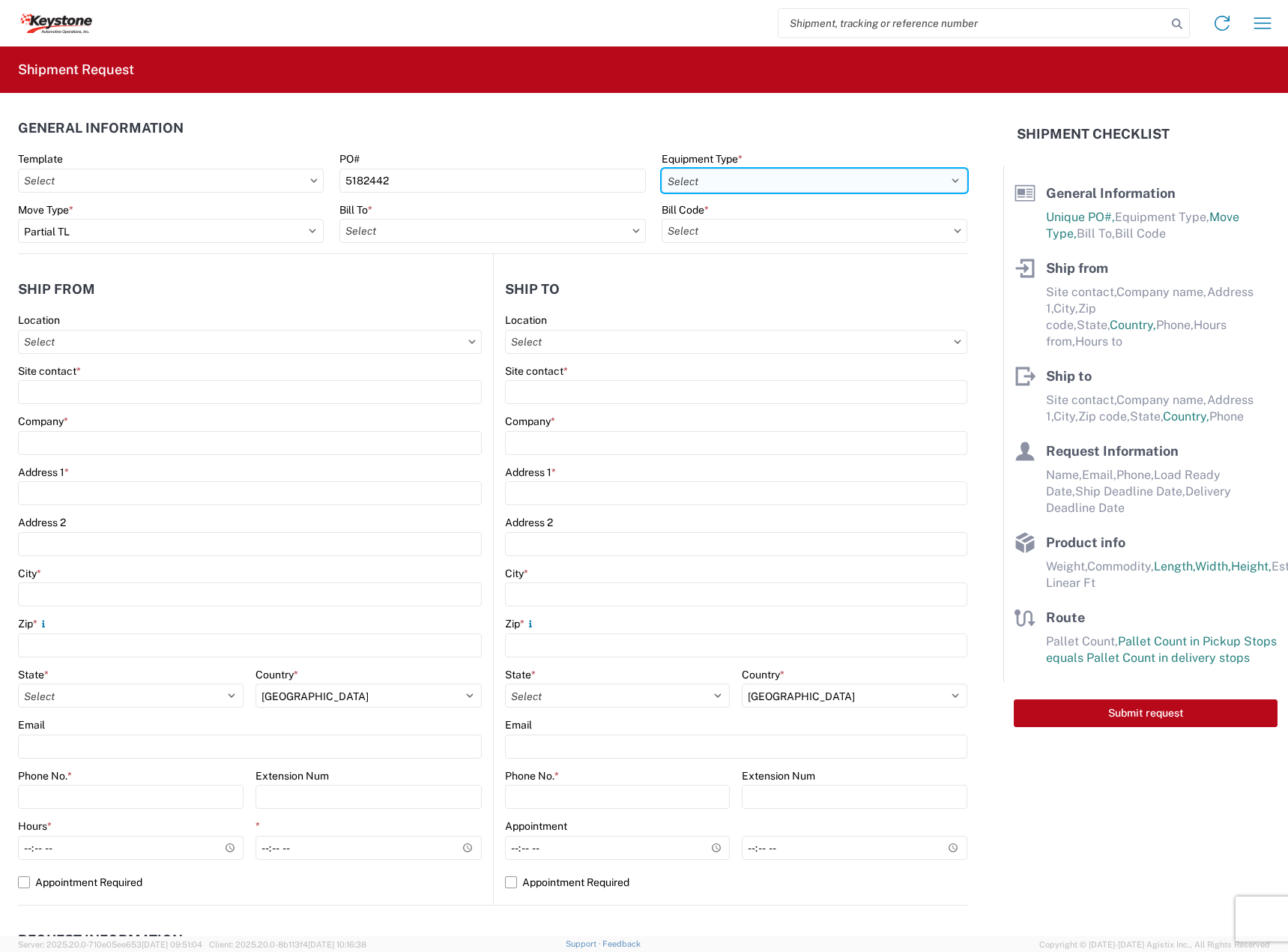
click at [722, 182] on select "Select 53’ Dry Van Flatbed Dropdeck (van) Lowboy (flatbed) Rail" at bounding box center [814, 180] width 305 height 24
select select "STDV"
click at [662, 169] on select "Select 53’ Dry Van Flatbed Dropdeck (van) Lowboy (flatbed) Rail" at bounding box center [814, 180] width 305 height 24
click at [497, 247] on agx-form-control-wrapper-v2 "Bill To *" at bounding box center [493, 228] width 322 height 51
click at [490, 232] on input "text" at bounding box center [491, 230] width 305 height 24
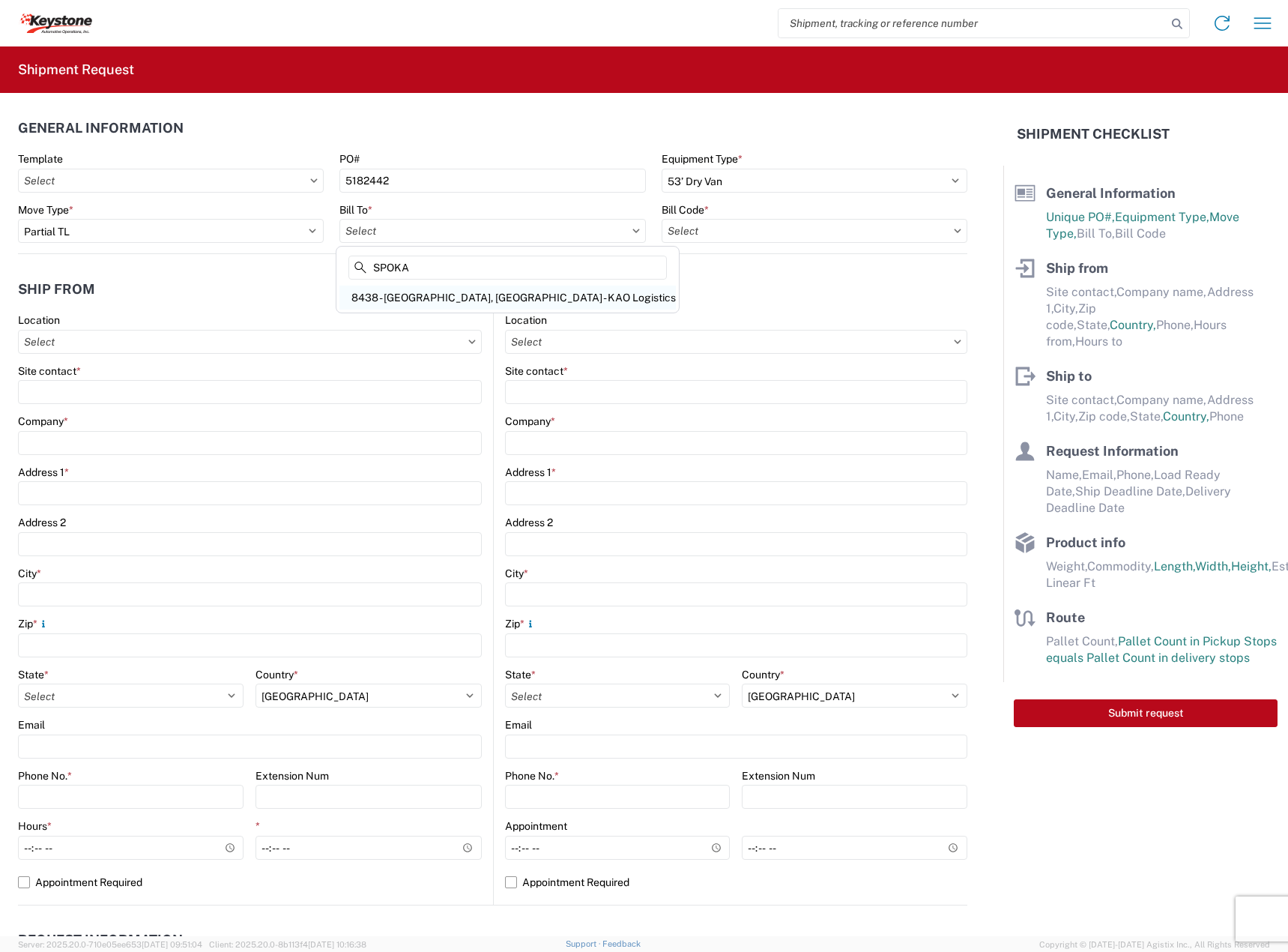
type input "SPOKA"
click at [478, 290] on div "8438 - [GEOGRAPHIC_DATA], [GEOGRAPHIC_DATA] - KAO Logistics" at bounding box center [507, 297] width 336 height 24
type input "8438 - [GEOGRAPHIC_DATA], [GEOGRAPHIC_DATA] - KAO Logistics"
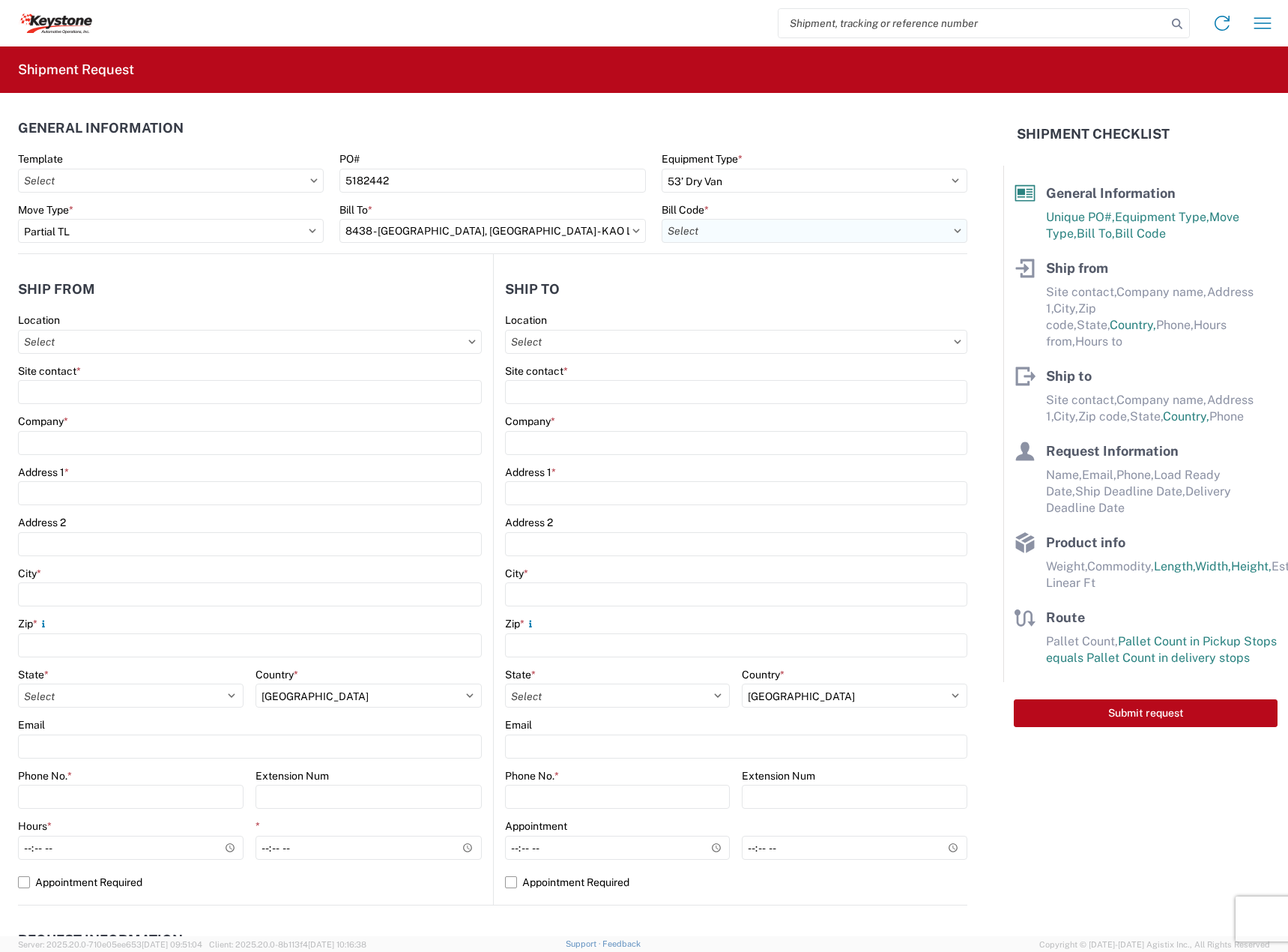
click at [705, 225] on input "text" at bounding box center [814, 230] width 305 height 24
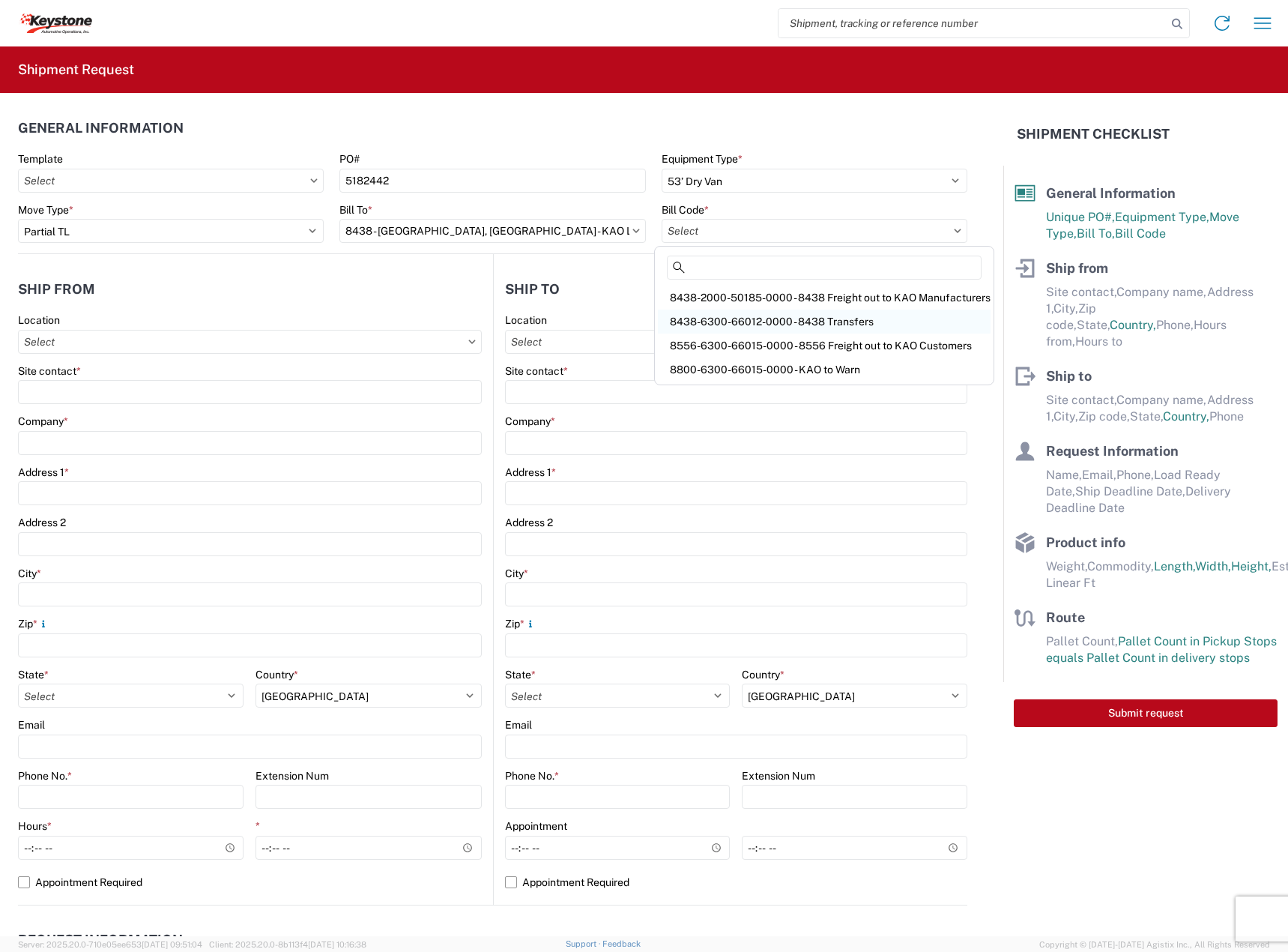
click at [756, 321] on div "8438-6300-66012-0000 - 8438 Transfers" at bounding box center [824, 321] width 332 height 24
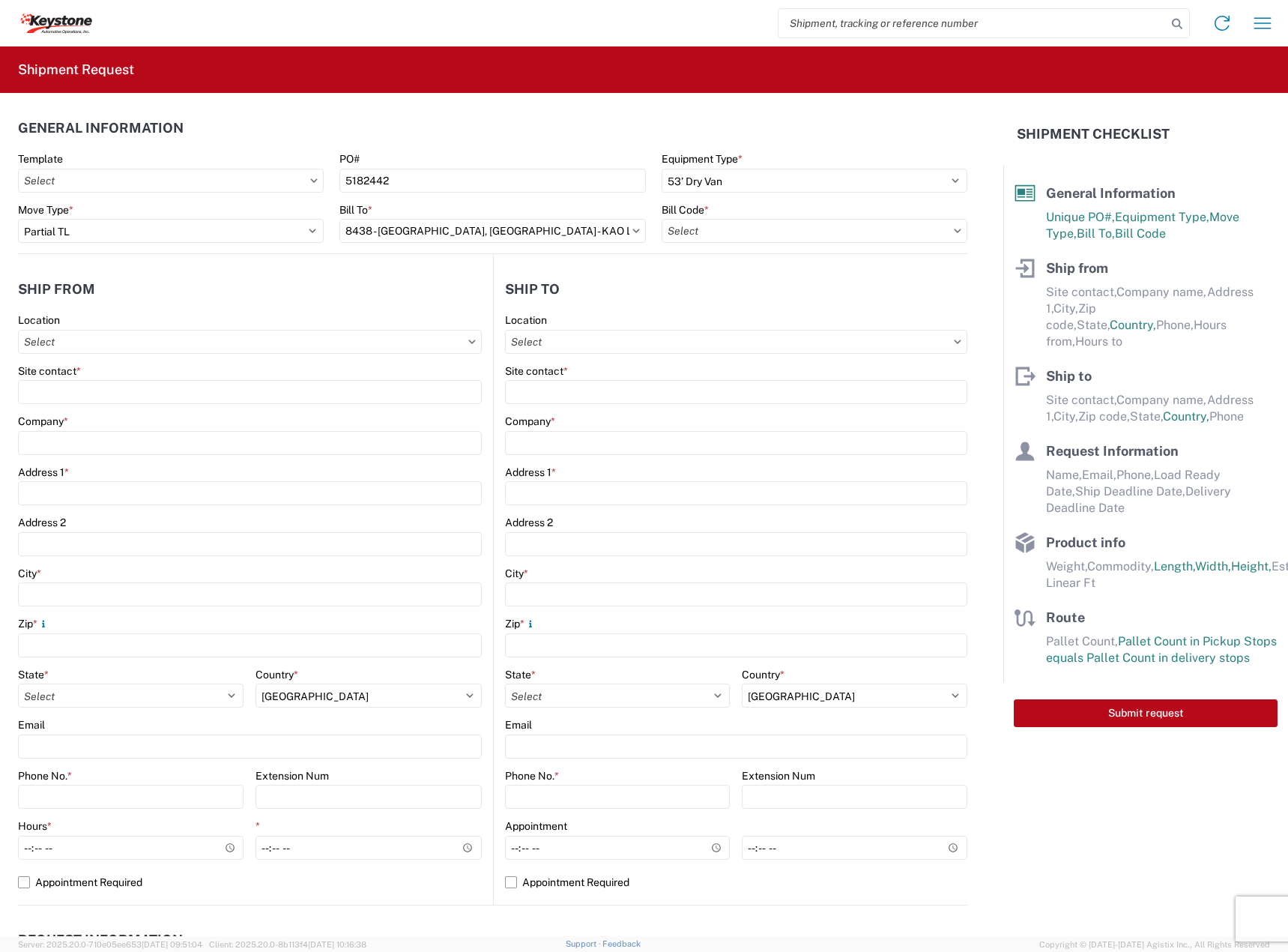
type input "8438-6300-66012-0000 - 8438 Transfers, 8438-6300-66012-0000 - 8438 Transfers"
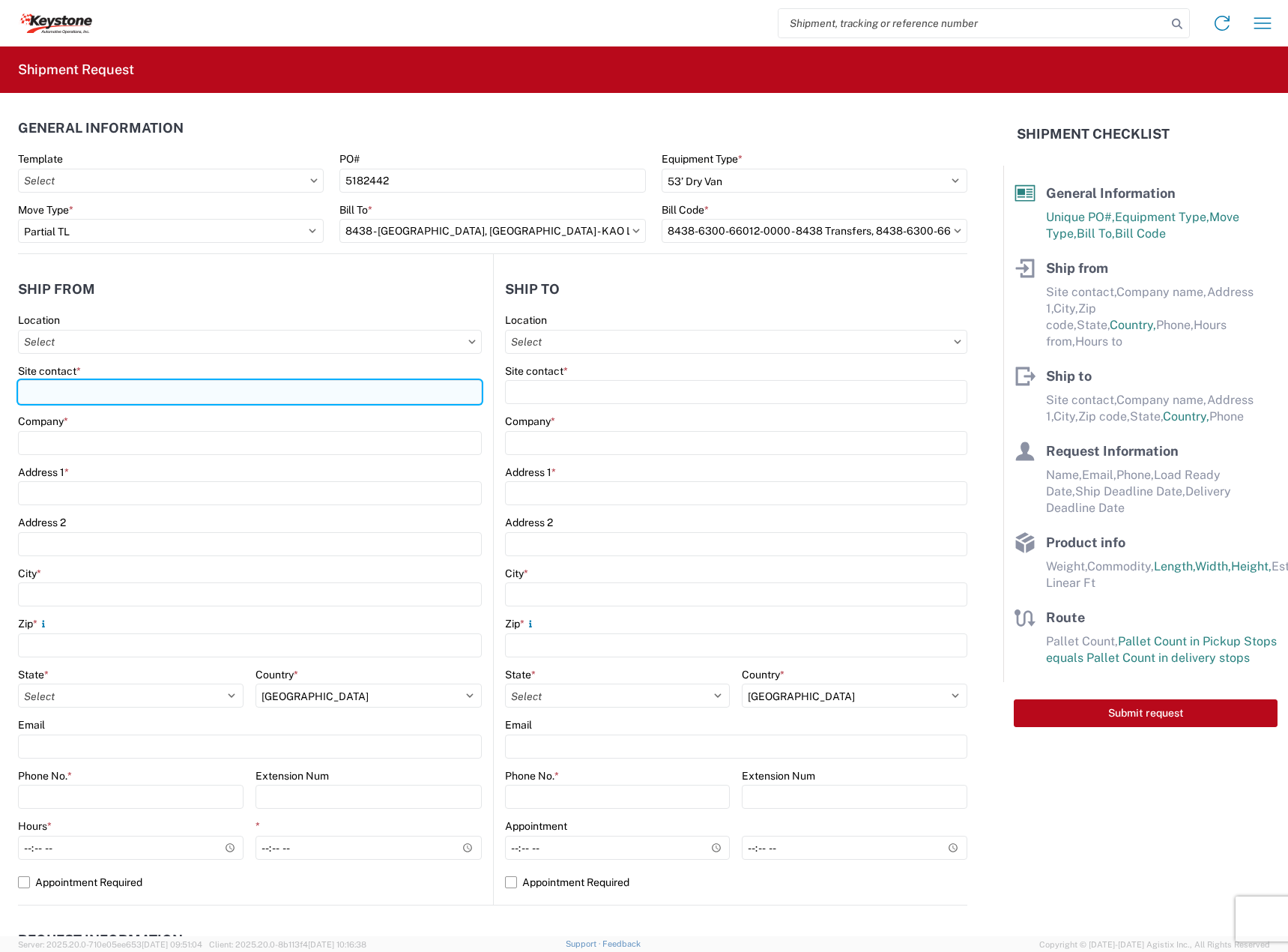
click at [91, 382] on input "Site contact *" at bounding box center [250, 391] width 464 height 24
type input "[PERSON_NAME]"
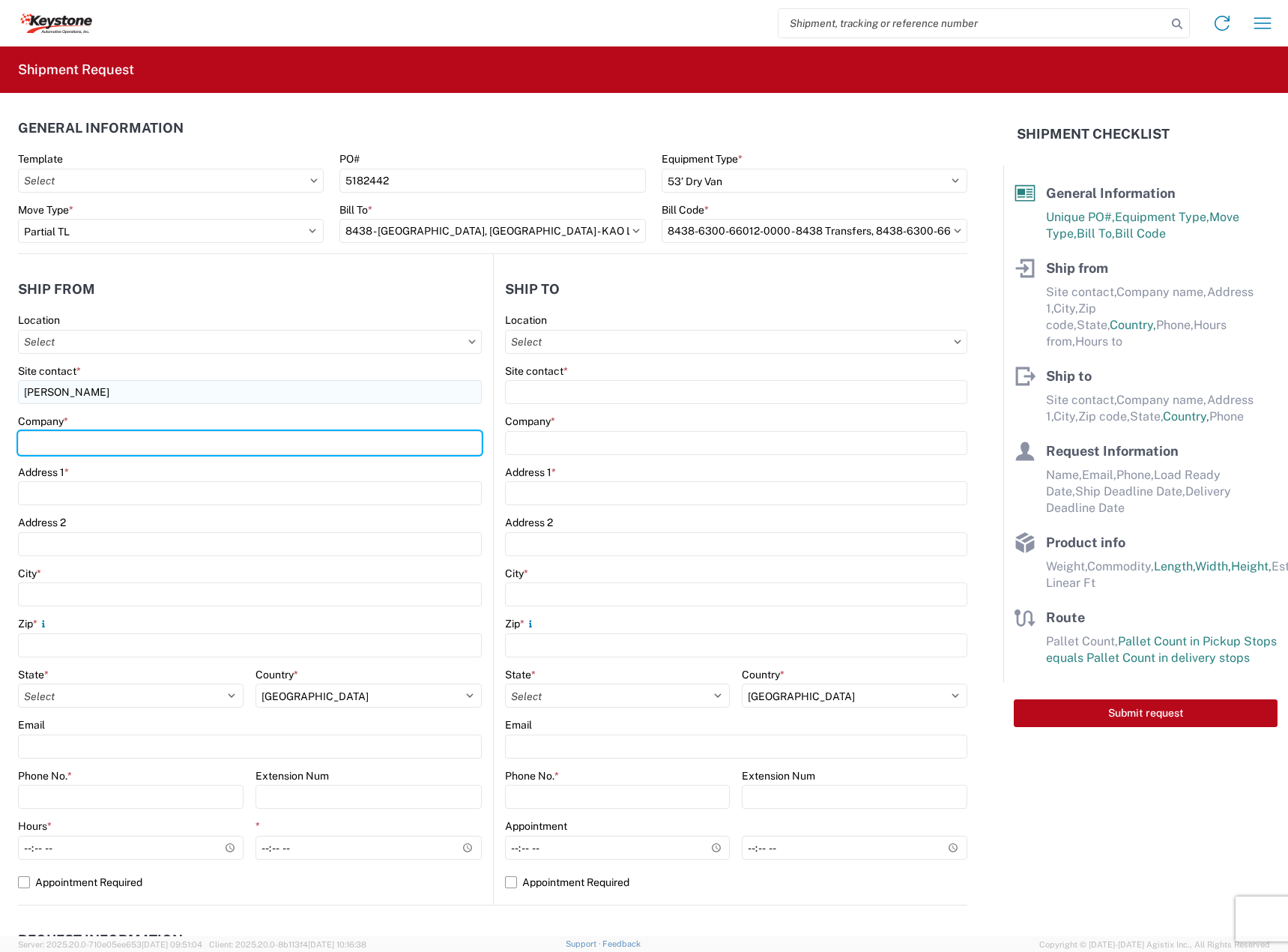
type input "DECKED"
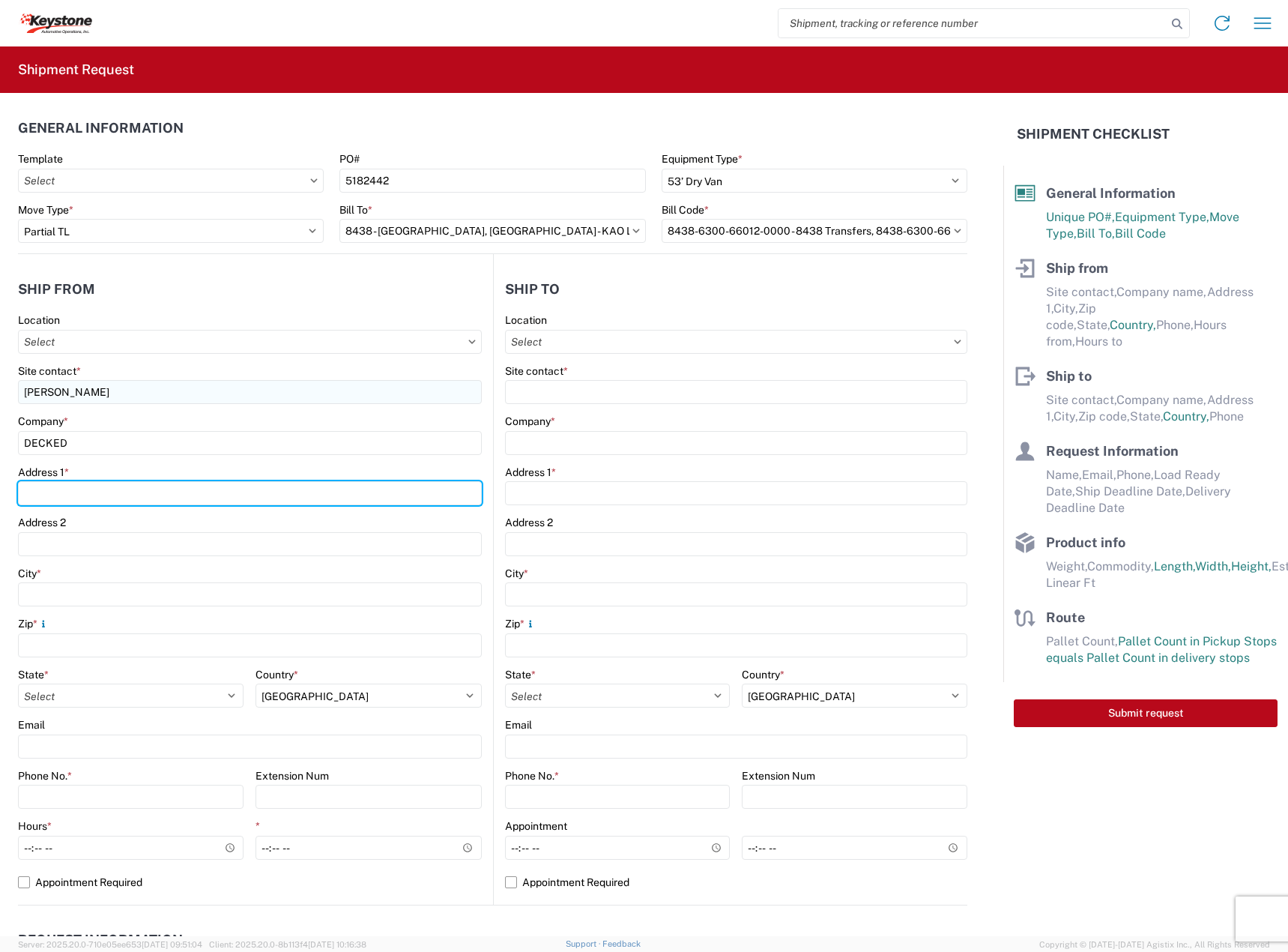
type input "[STREET_ADDRESS][PERSON_NAME]"
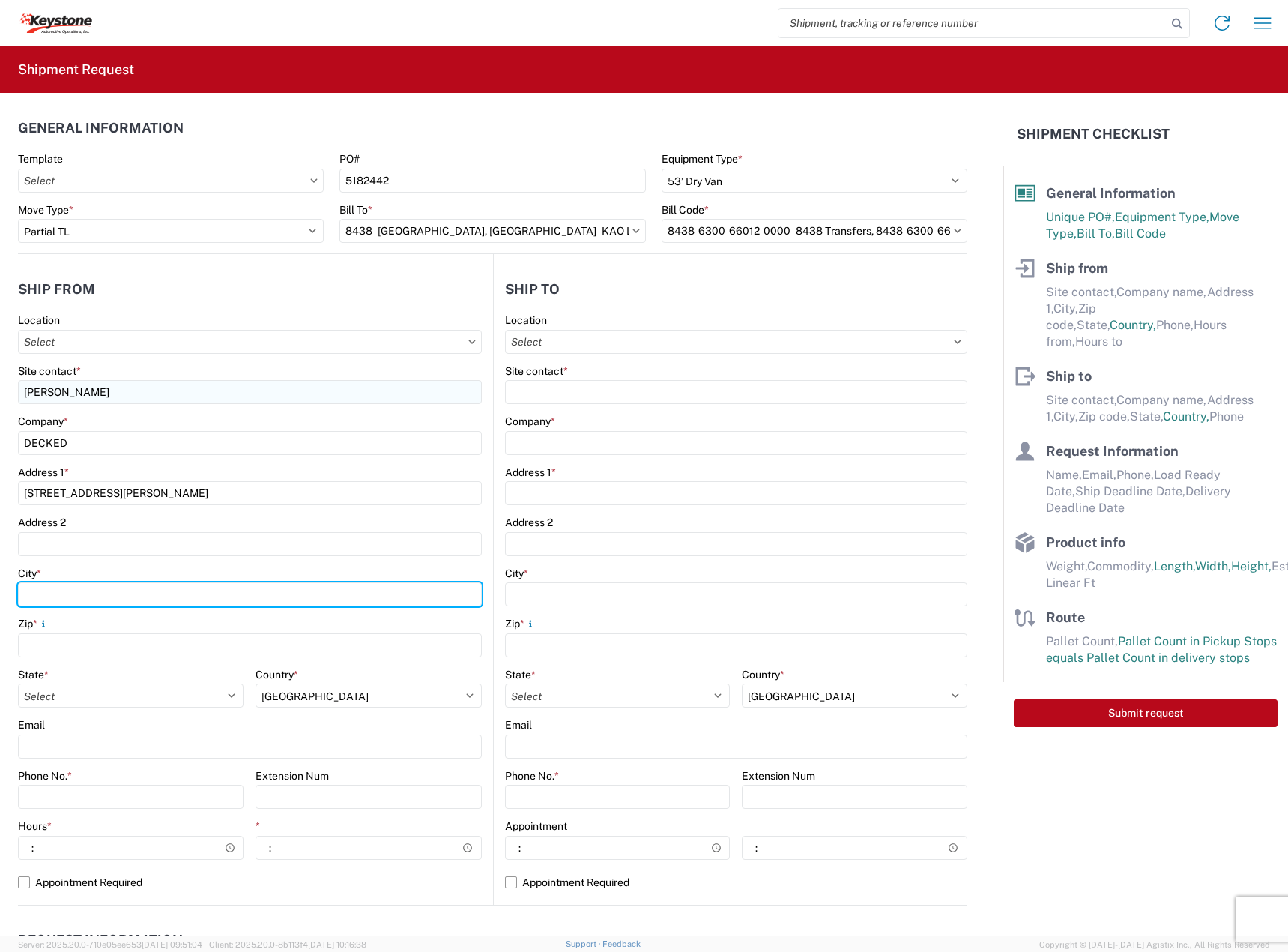
type input "Defiance"
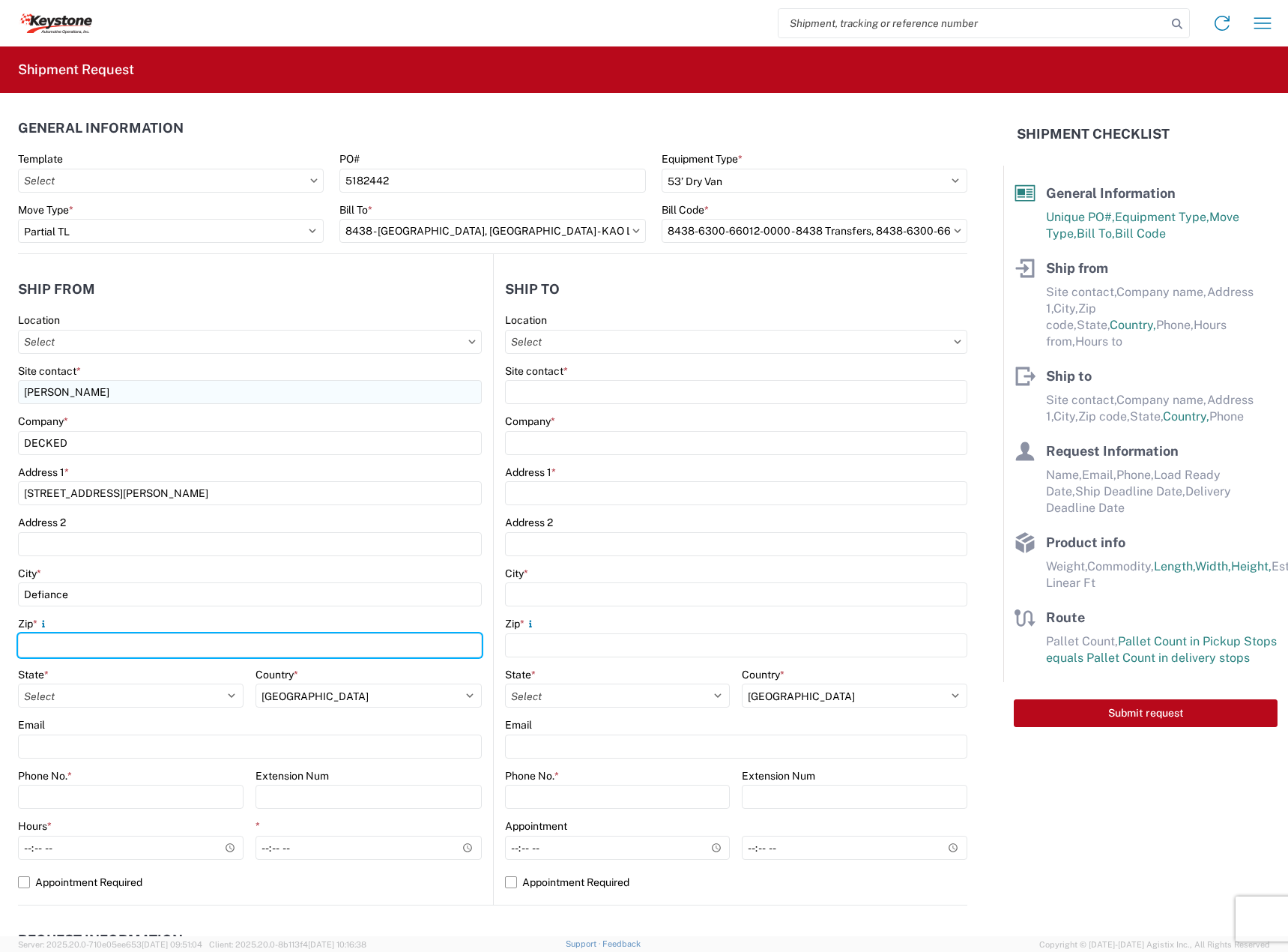
type input "43512"
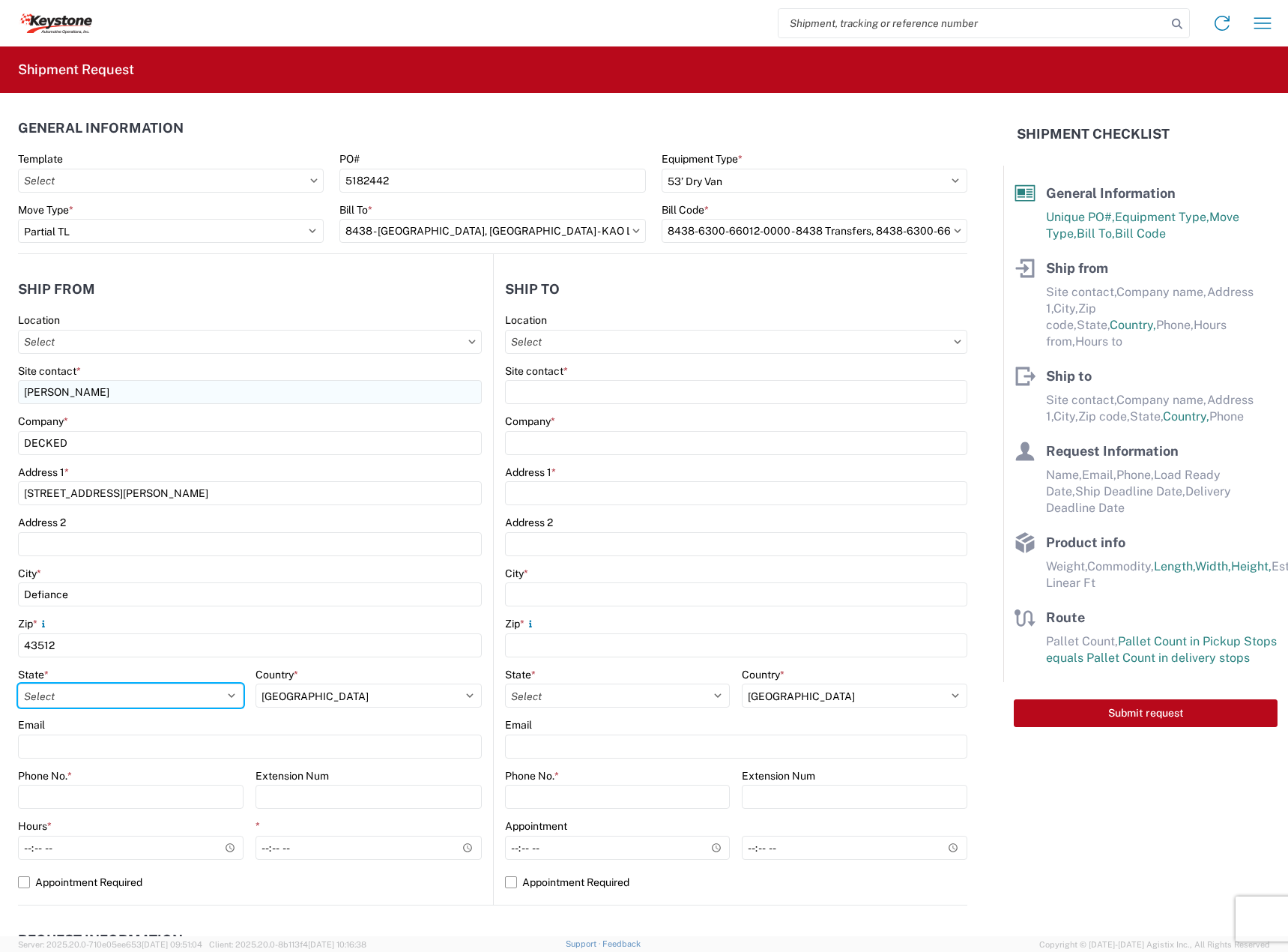
select select "OH"
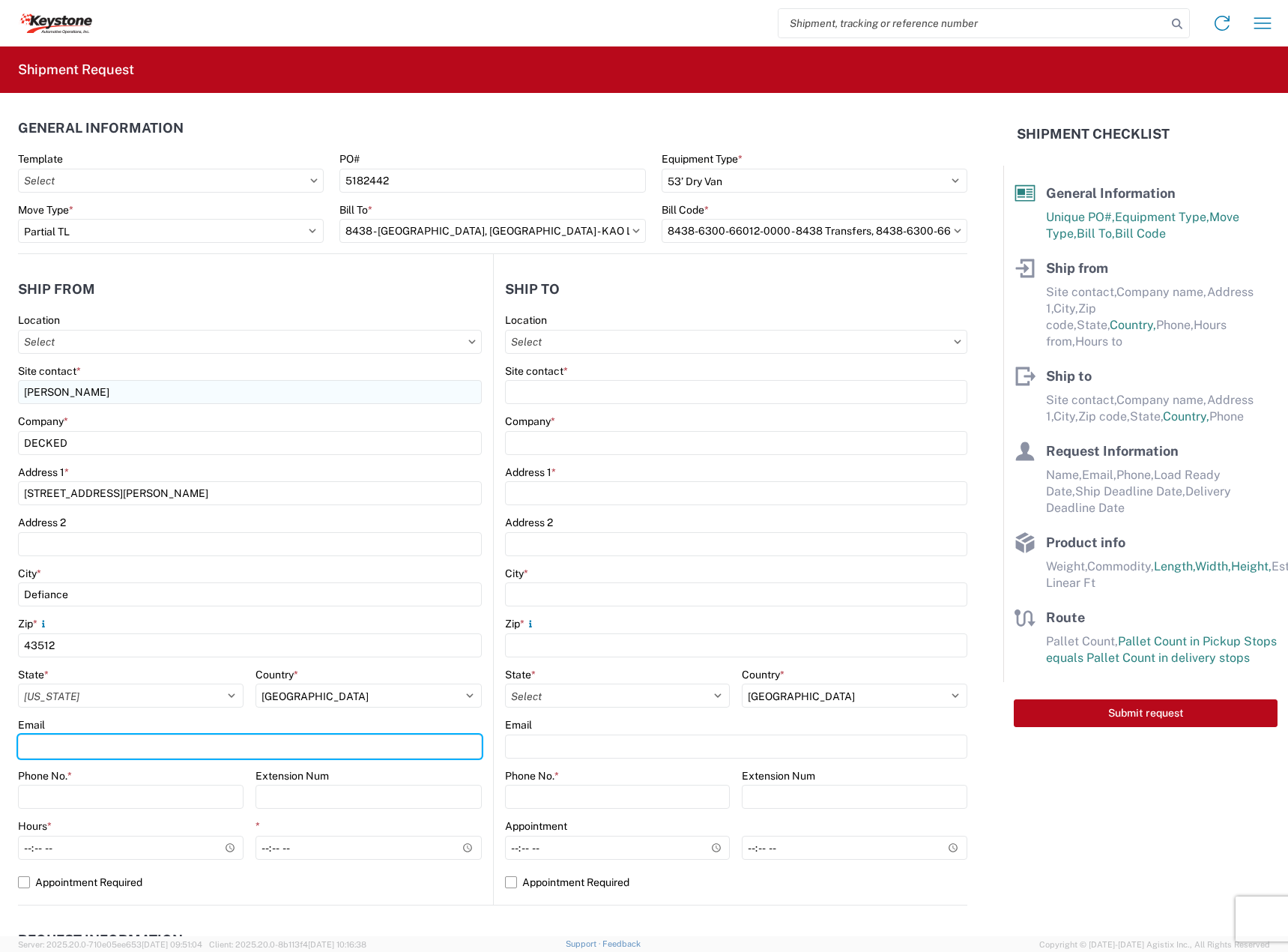
type input "[EMAIL_ADDRESS][DOMAIN_NAME]"
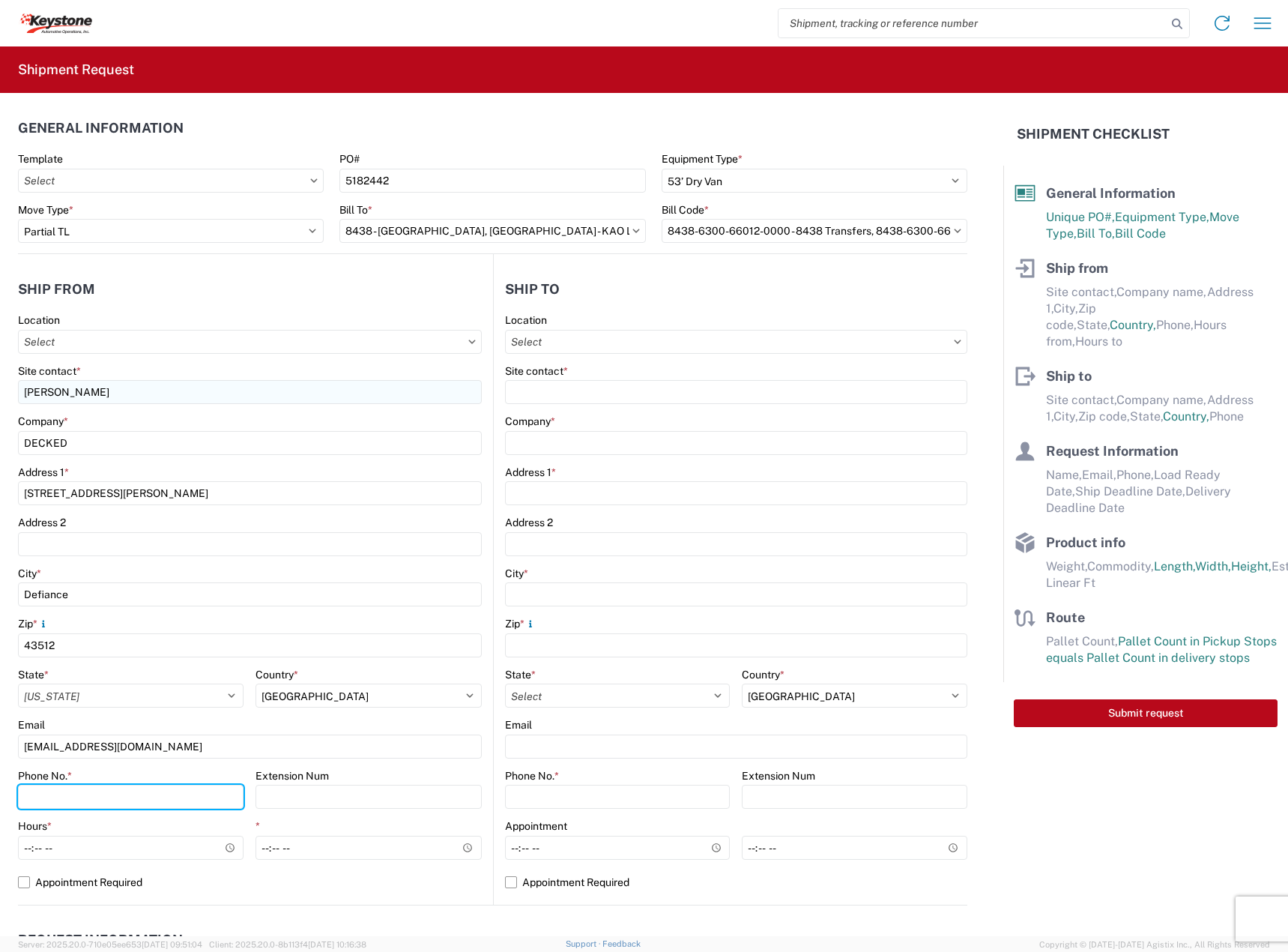
type input "2088060251"
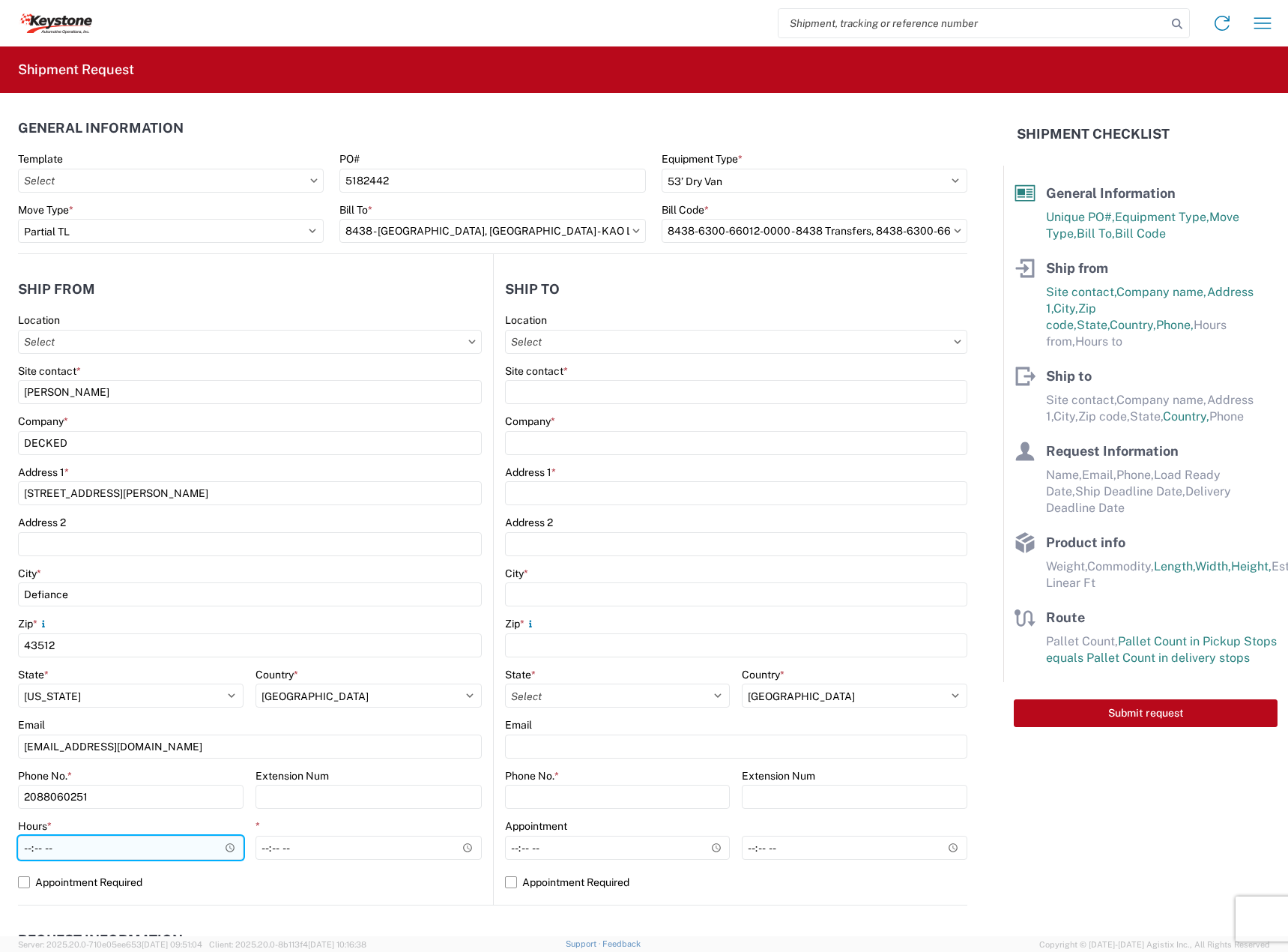
click at [29, 852] on input "Hours *" at bounding box center [131, 847] width 225 height 24
type input "08:00"
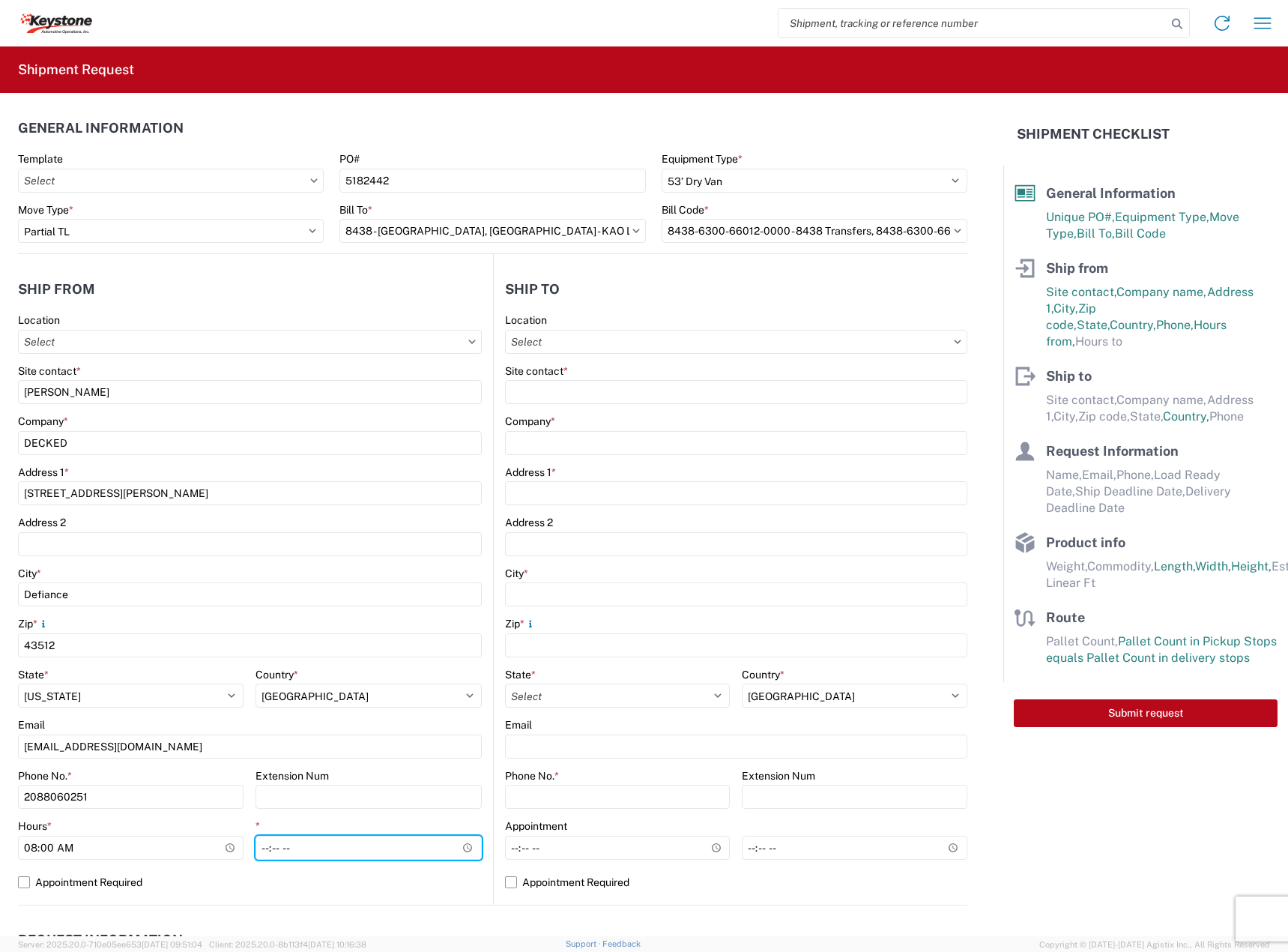
type input "15:30"
click at [560, 343] on input "text" at bounding box center [736, 341] width 463 height 24
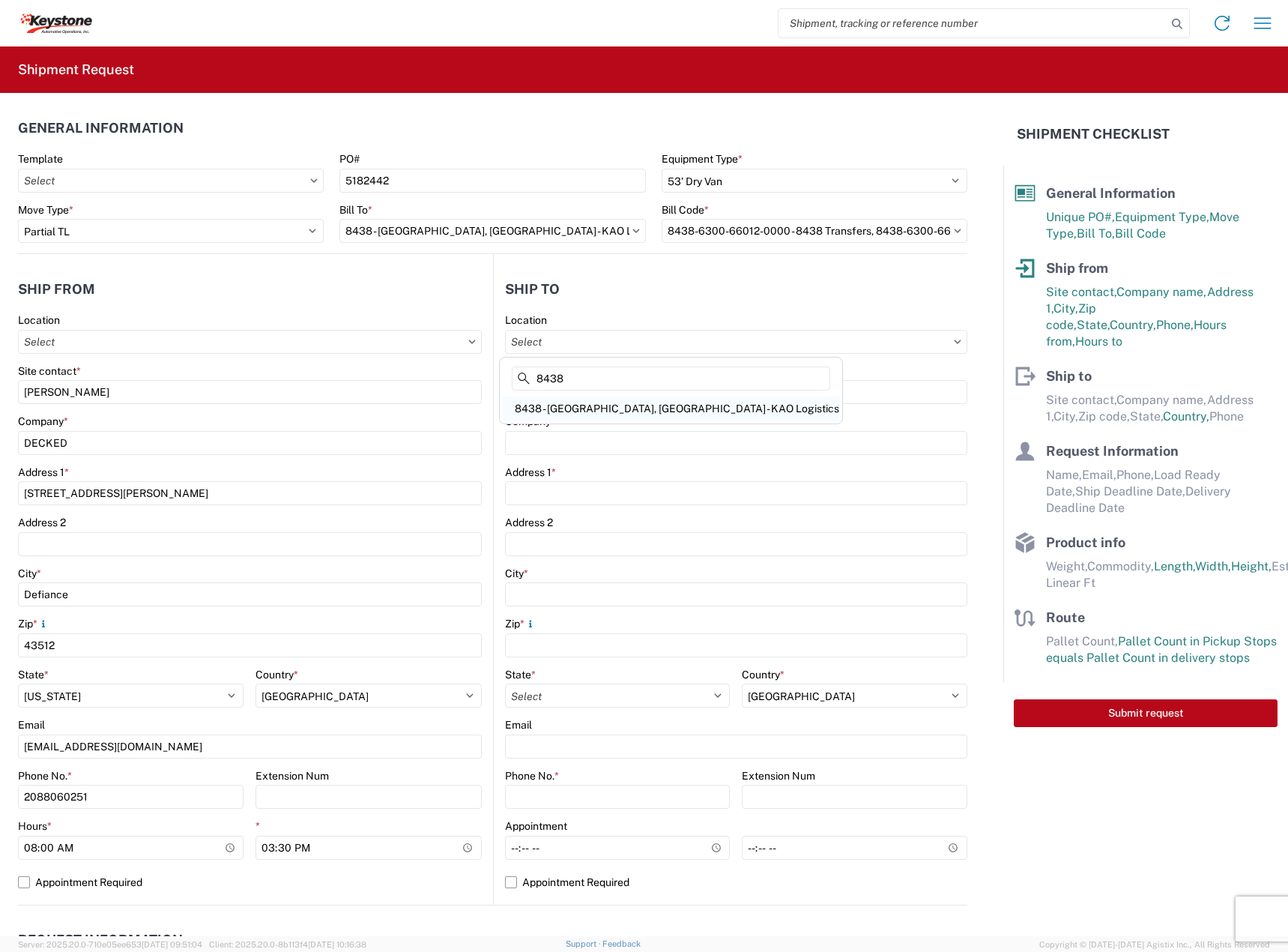
type input "8438"
click at [565, 403] on div "8438 - [GEOGRAPHIC_DATA], [GEOGRAPHIC_DATA] - KAO Logistics" at bounding box center [670, 409] width 336 height 24
type input "8438 - [GEOGRAPHIC_DATA], [GEOGRAPHIC_DATA] - KAO Logistics"
type input "KAO"
type input "[STREET_ADDRESS][PERSON_NAME]"
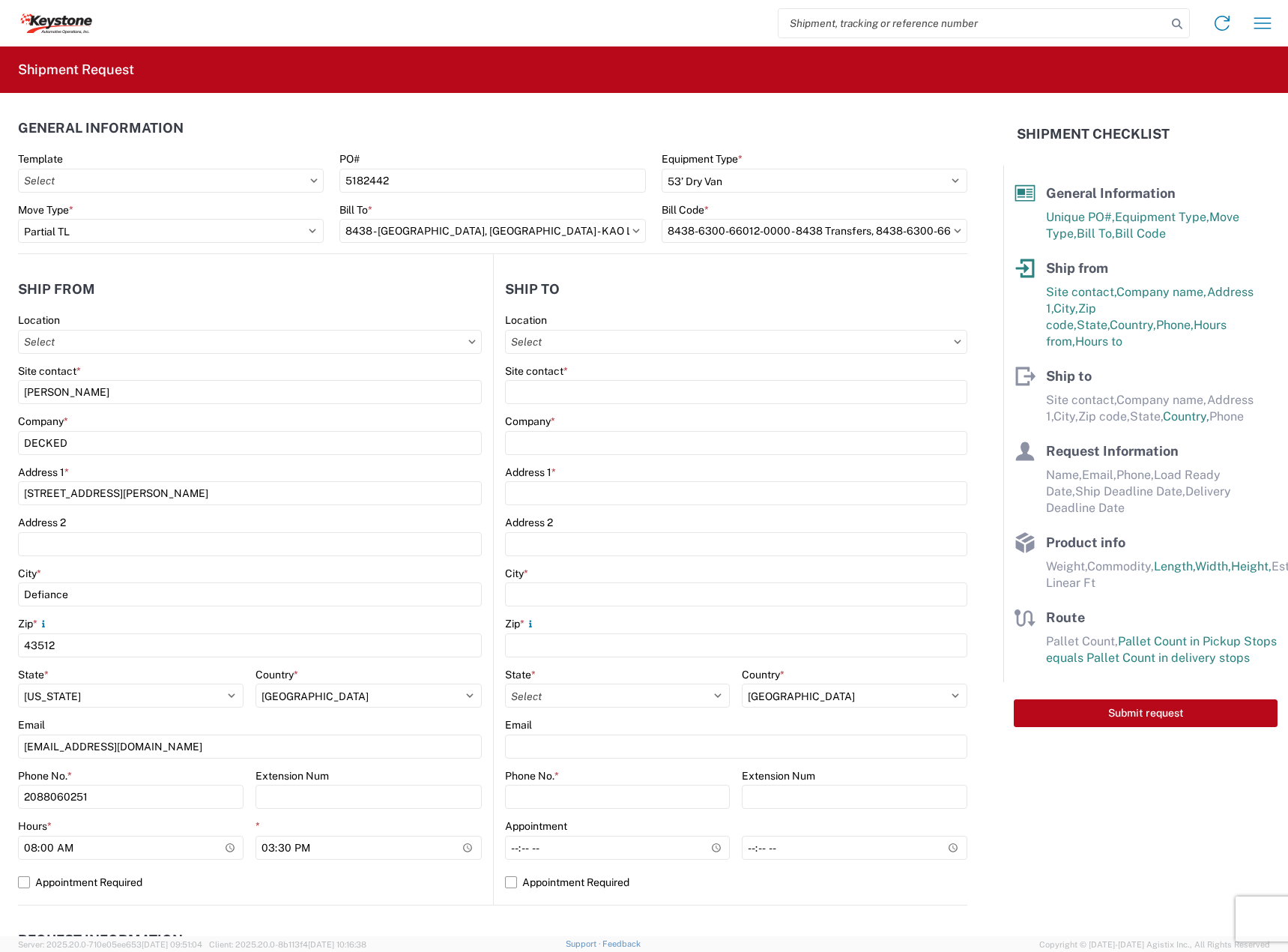
type input "[GEOGRAPHIC_DATA]"
type input "99224"
select select "WA"
select select "US"
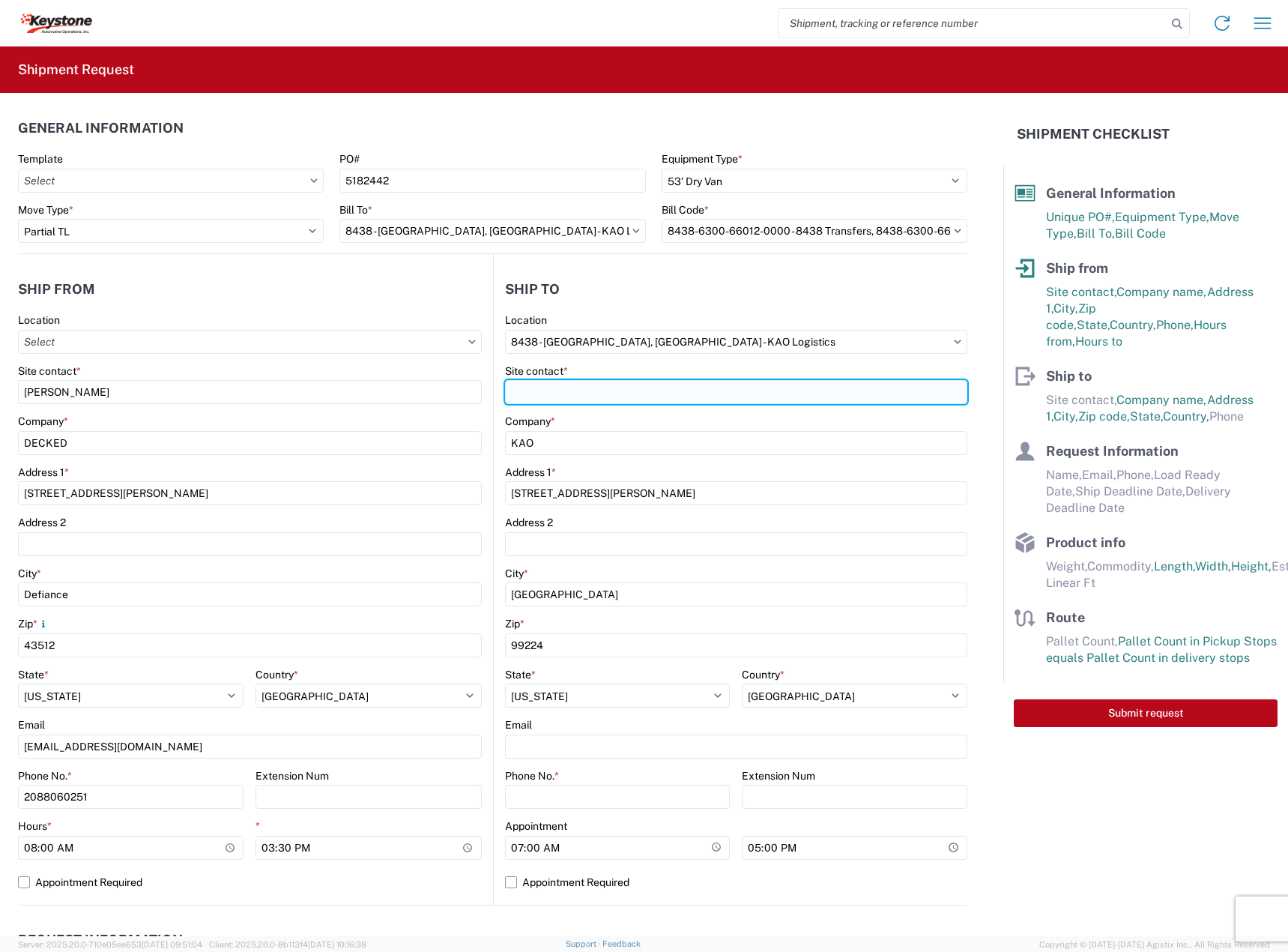
click at [565, 402] on input "Site contact *" at bounding box center [736, 391] width 463 height 24
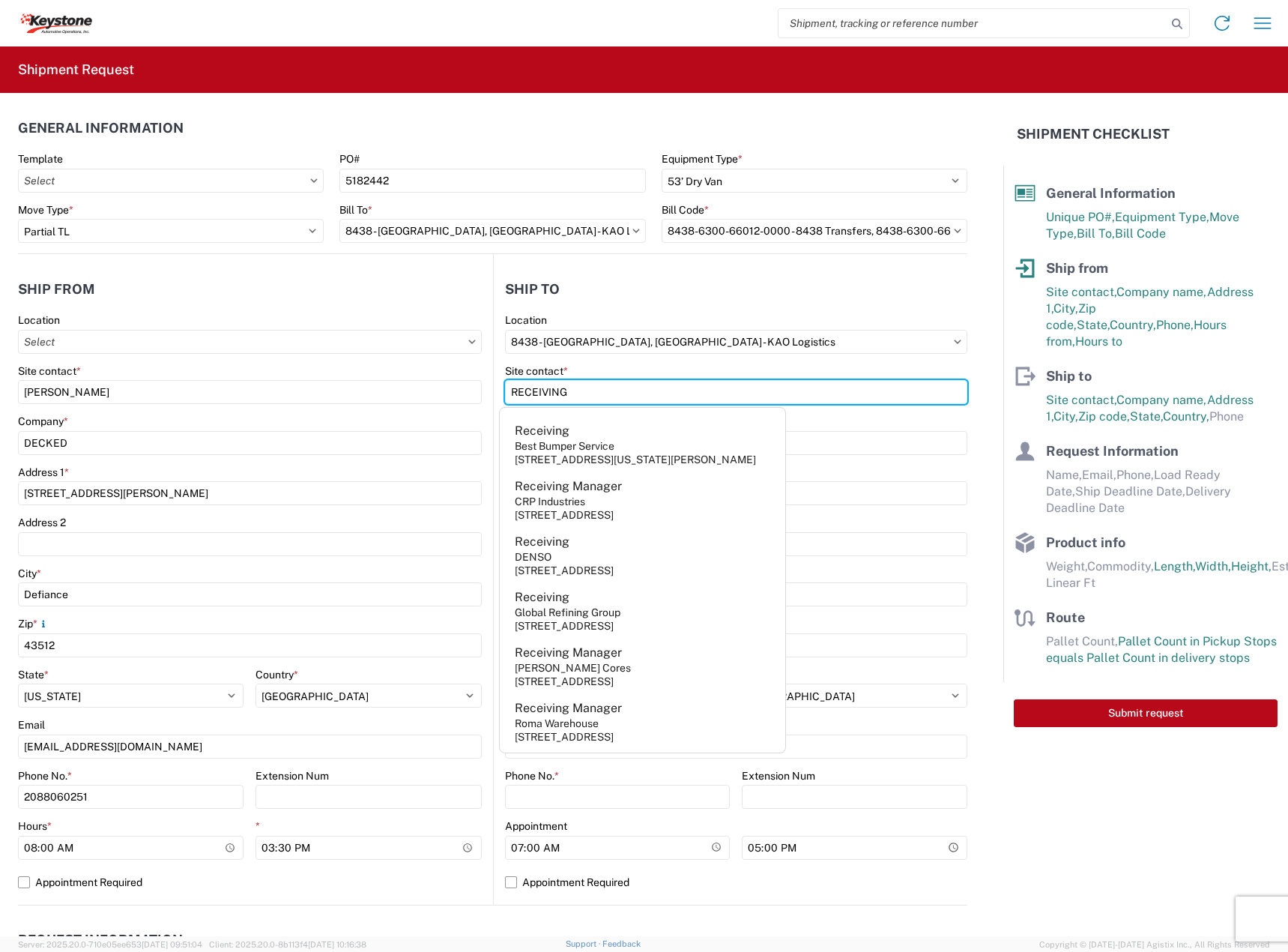
type input "RECEIVING"
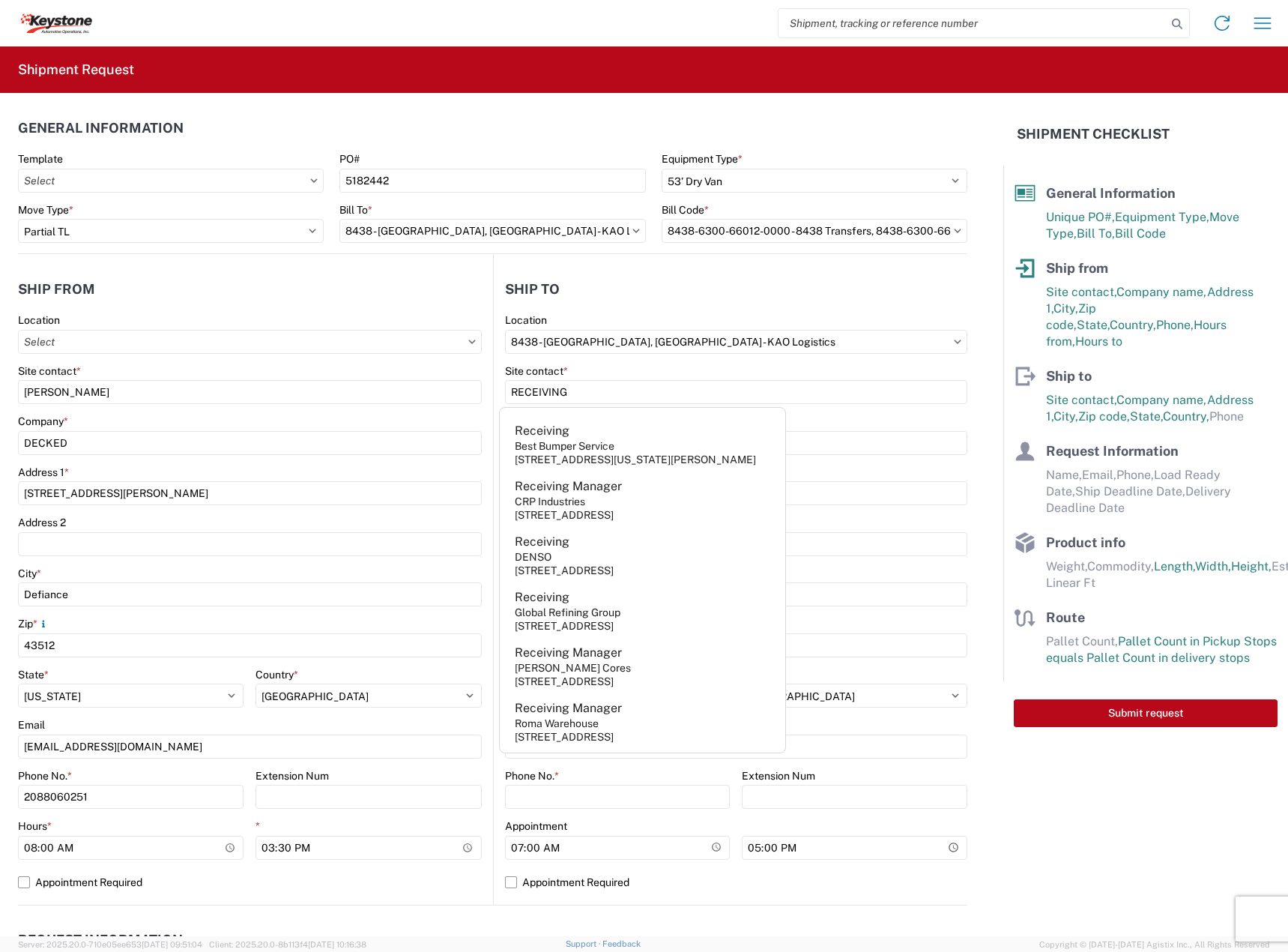
click at [603, 370] on div "Site contact *" at bounding box center [736, 371] width 463 height 13
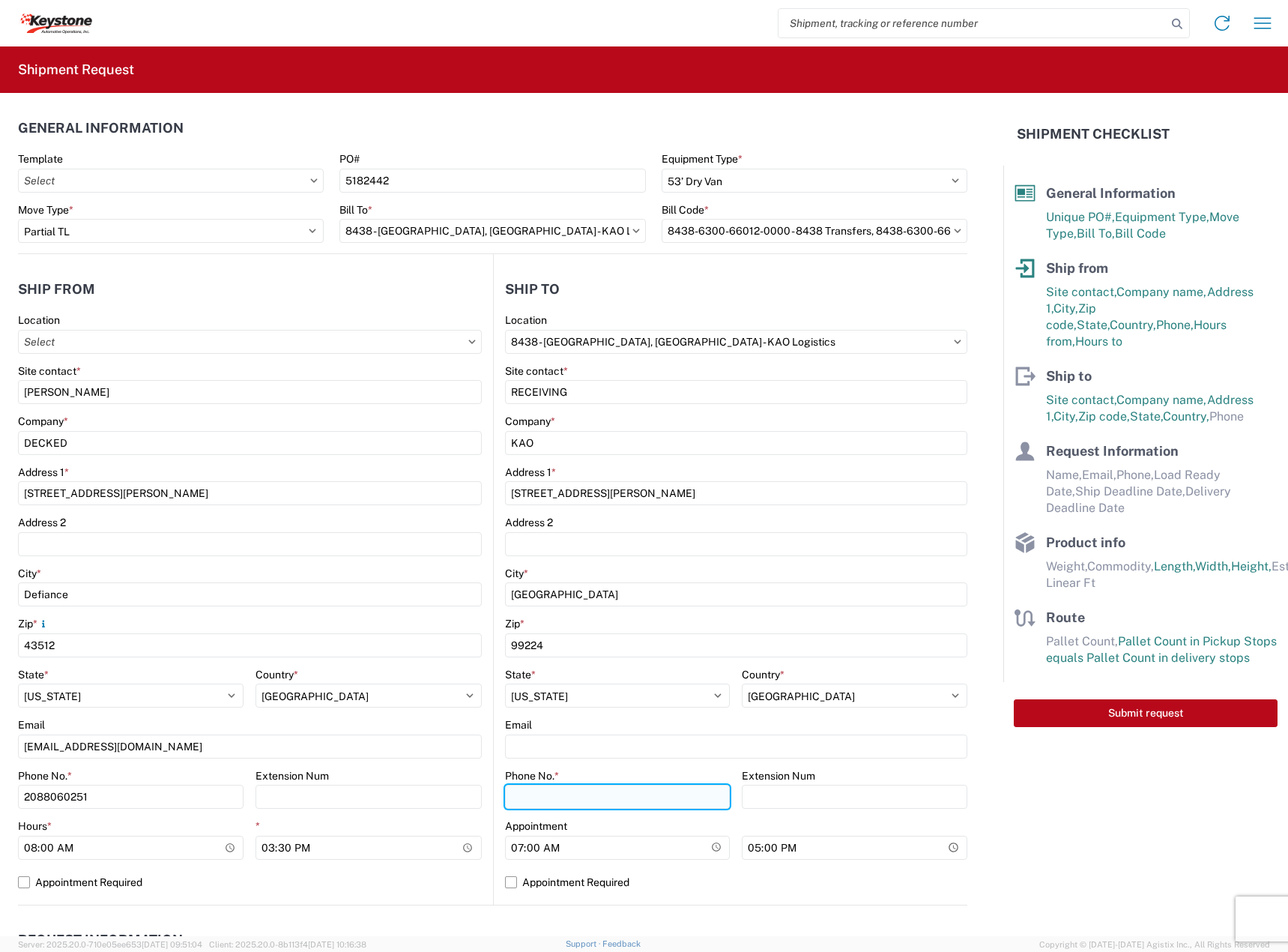
click at [538, 792] on input "Phone No. *" at bounding box center [618, 797] width 225 height 24
drag, startPoint x: 588, startPoint y: 803, endPoint x: 536, endPoint y: 846, distance: 67.5
click at [588, 803] on input "Phone No. *" at bounding box center [618, 797] width 225 height 24
paste input "[PHONE_NUMBER]"
type input "[PHONE_NUMBER]"
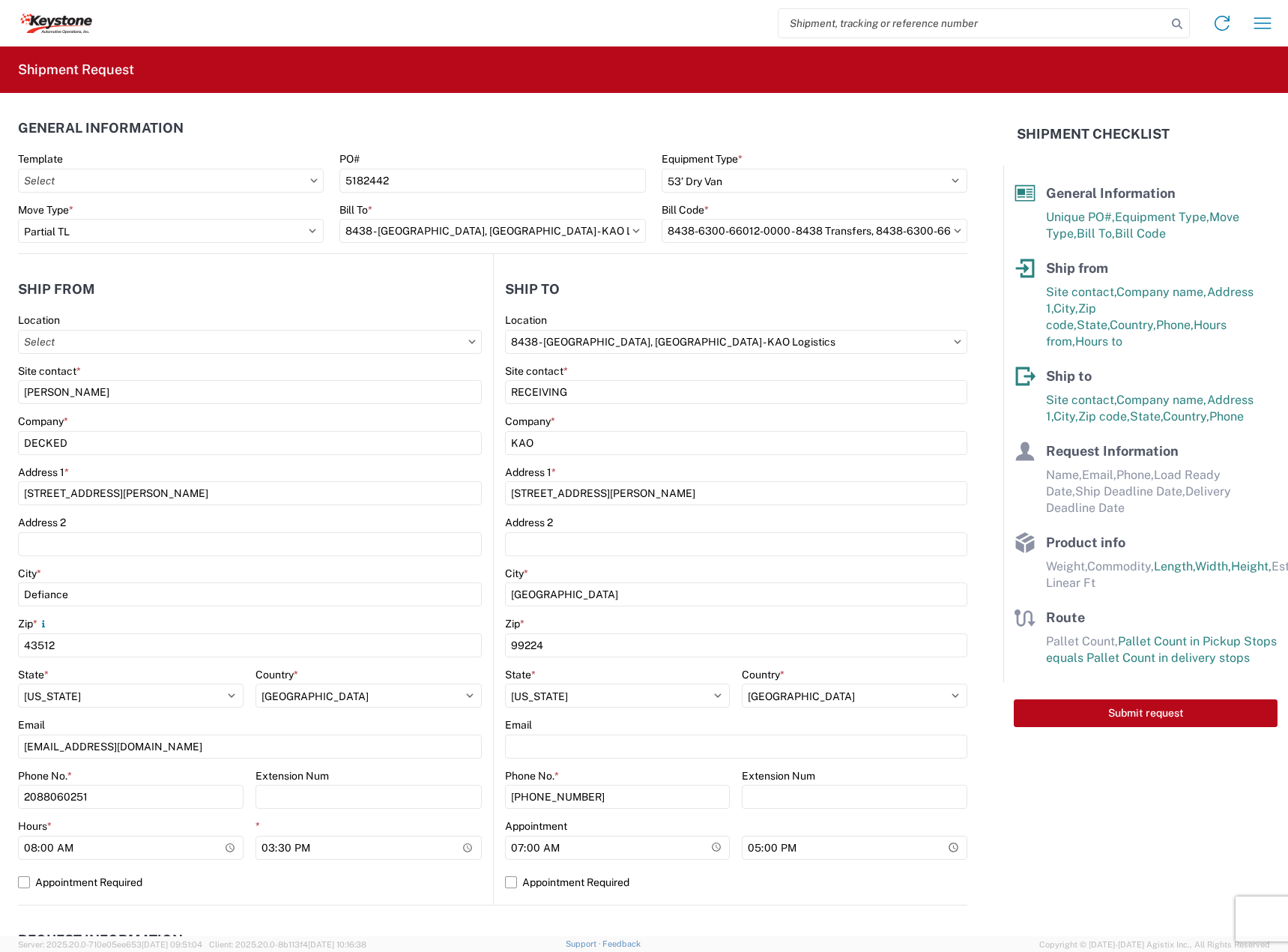
click at [506, 866] on agx-form-control-wrapper-v2 "Appointment 07:00" at bounding box center [618, 844] width 225 height 51
click at [513, 858] on input "07:00" at bounding box center [618, 847] width 225 height 24
click at [536, 888] on label "Appointment Required" at bounding box center [736, 882] width 463 height 24
click at [0, 0] on input "Appointment Required" at bounding box center [0, 0] width 0 height 0
select select "US"
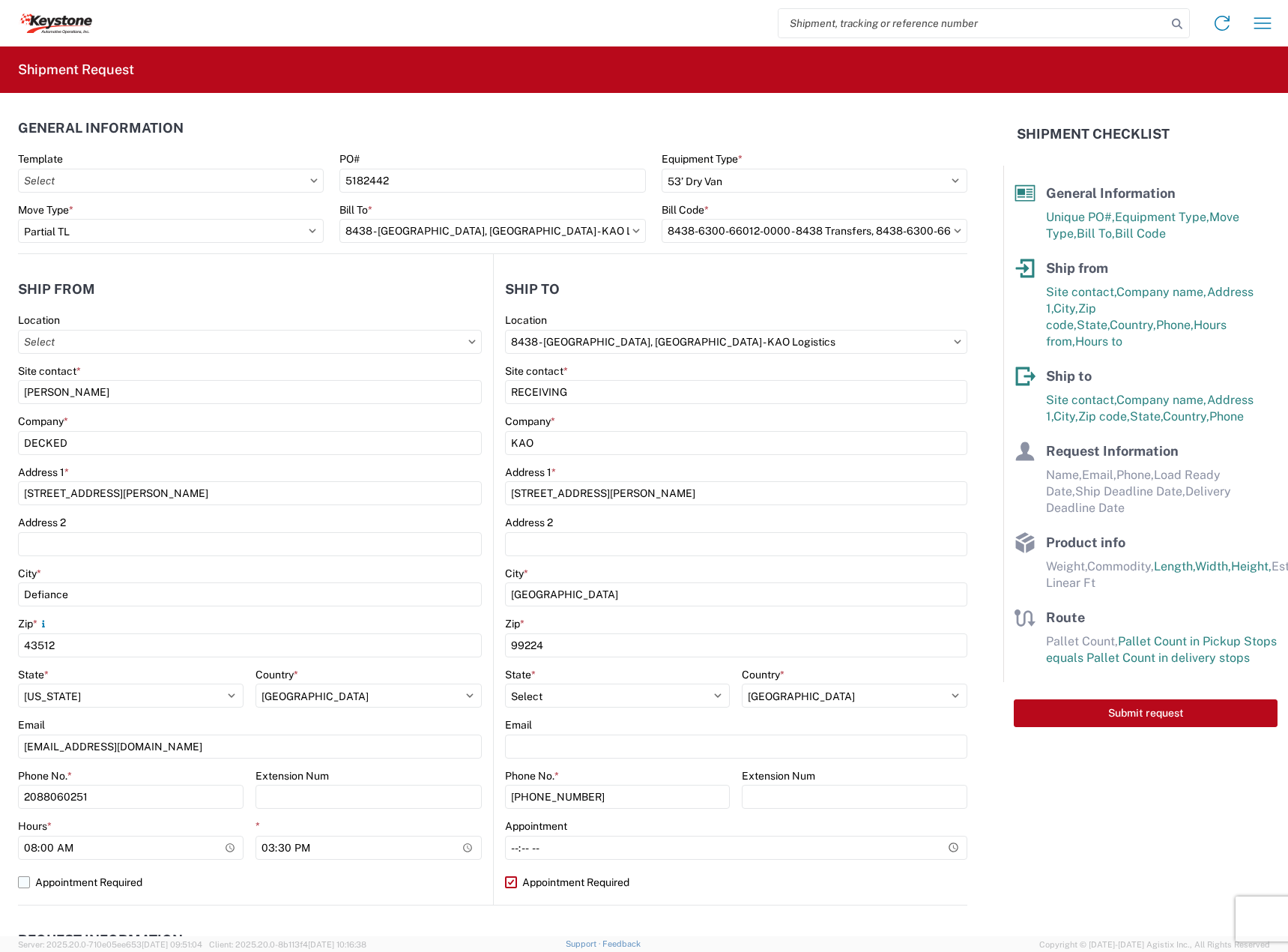
click at [113, 886] on label "Appointment Required" at bounding box center [250, 882] width 464 height 24
click at [0, 0] on input "Appointment Required" at bounding box center [0, 0] width 0 height 0
select select "US"
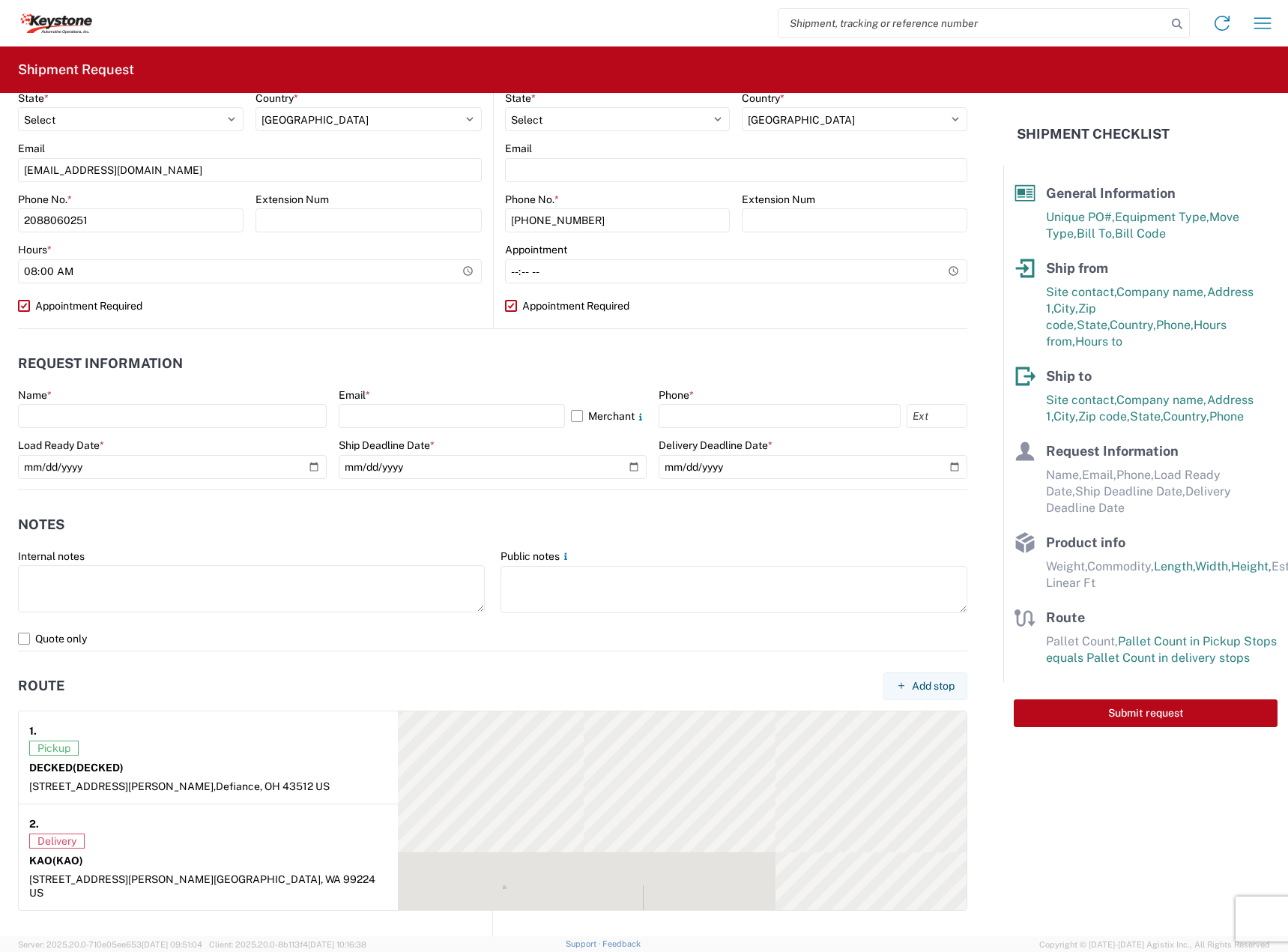
scroll to position [624, 0]
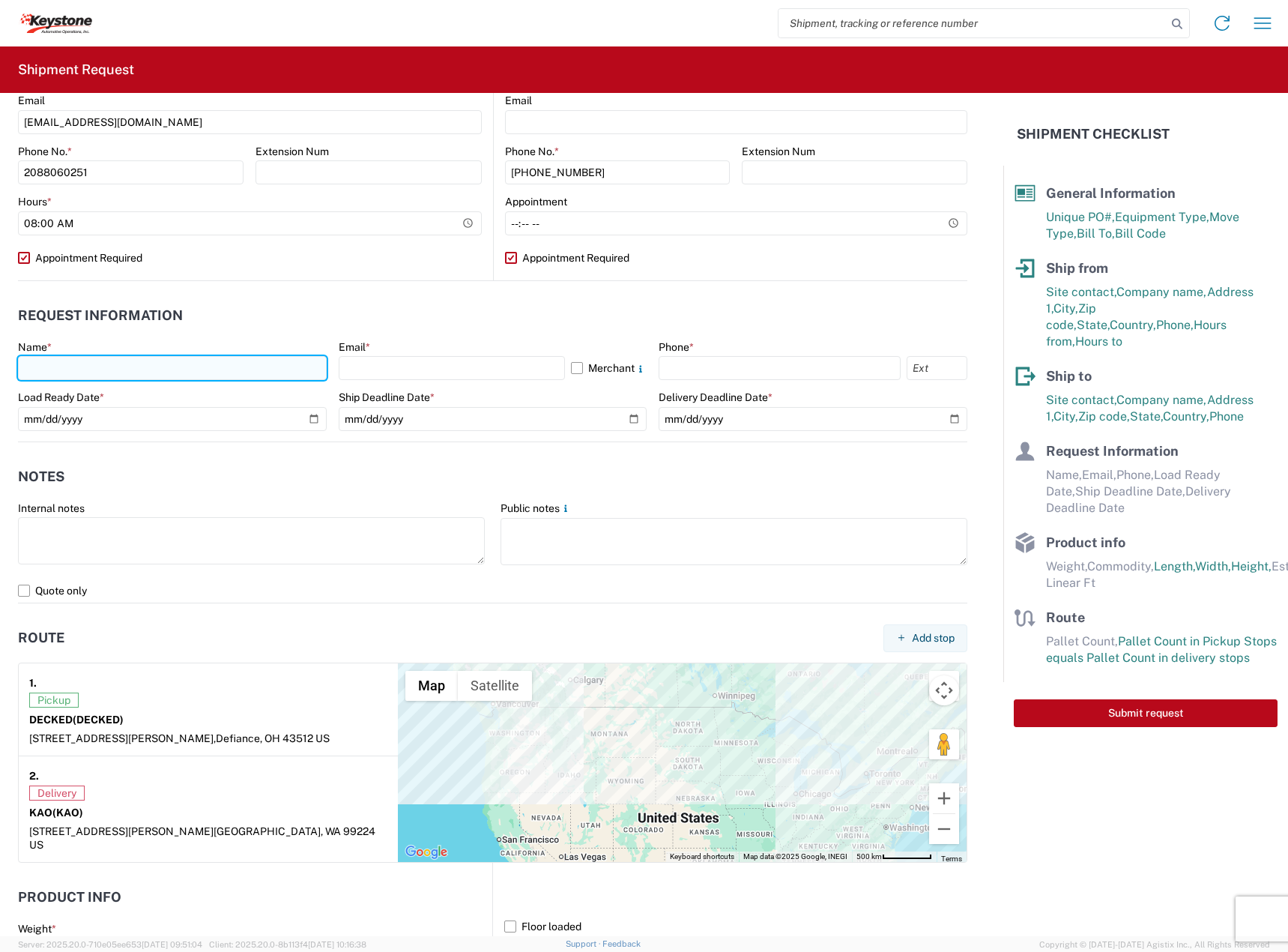
click at [121, 370] on input "text" at bounding box center [172, 368] width 309 height 24
type input "[PERSON_NAME]"
type input "[EMAIL_ADDRESS][DOMAIN_NAME]"
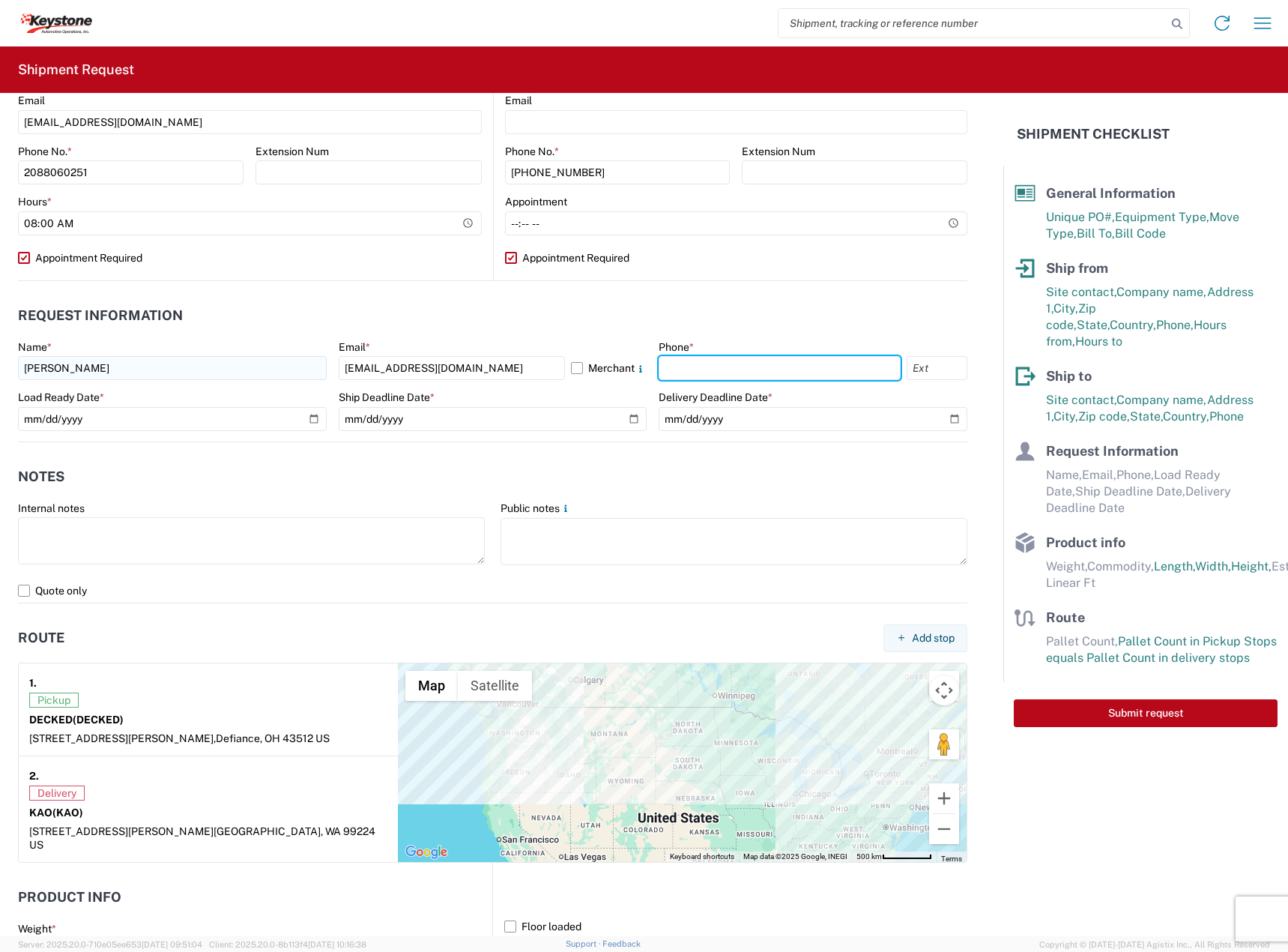
type input "2088060251"
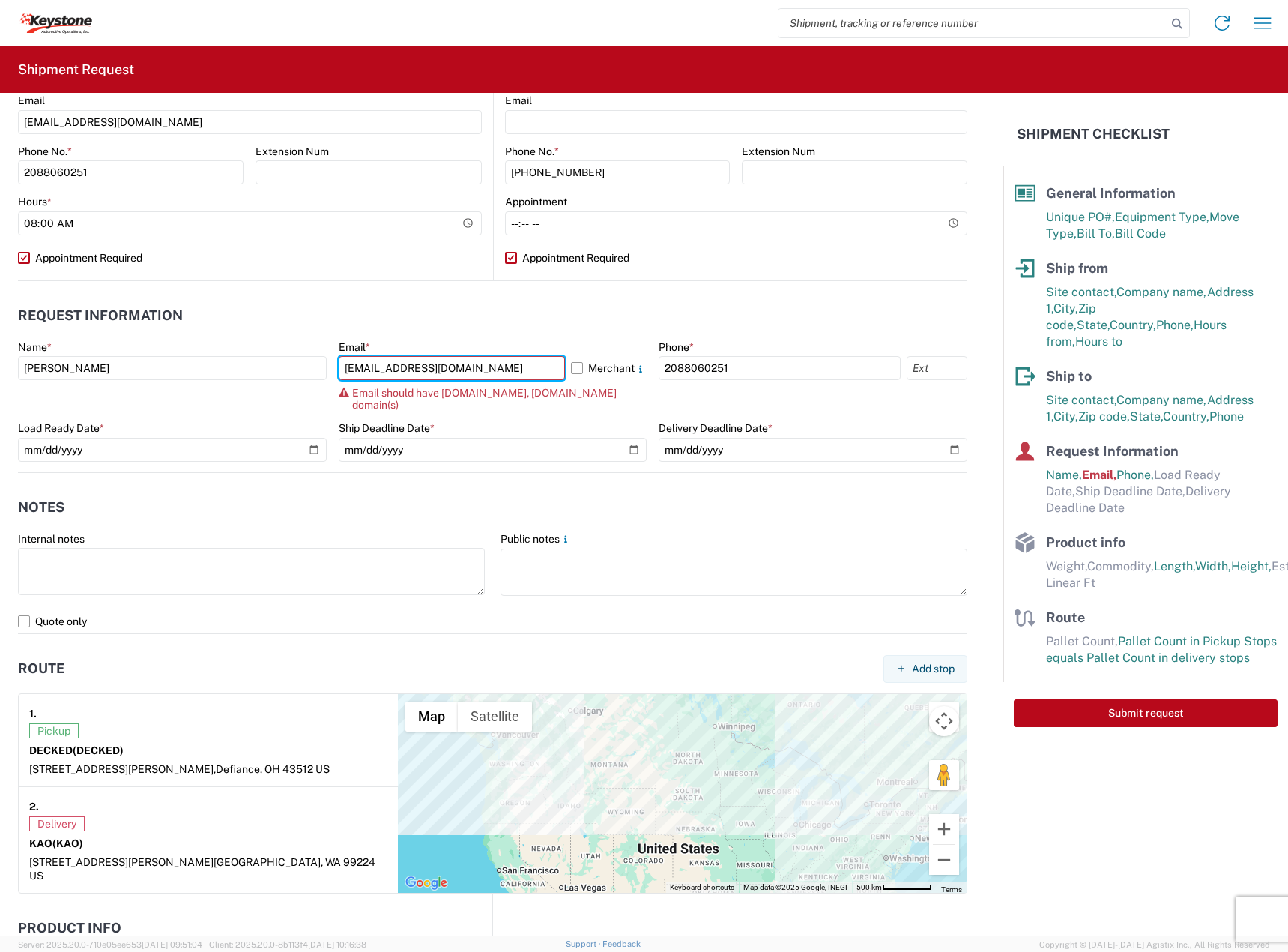
drag, startPoint x: 407, startPoint y: 364, endPoint x: 191, endPoint y: 349, distance: 216.5
click at [191, 349] on div "Name * [PERSON_NAME] Email * [EMAIL_ADDRESS][DOMAIN_NAME] Merchant Email should…" at bounding box center [493, 406] width 950 height 132
type input "[PERSON_NAME][EMAIL_ADDRESS][DOMAIN_NAME]"
click at [602, 361] on label "Merchant" at bounding box center [609, 368] width 76 height 24
click at [0, 0] on input "Merchant" at bounding box center [0, 0] width 0 height 0
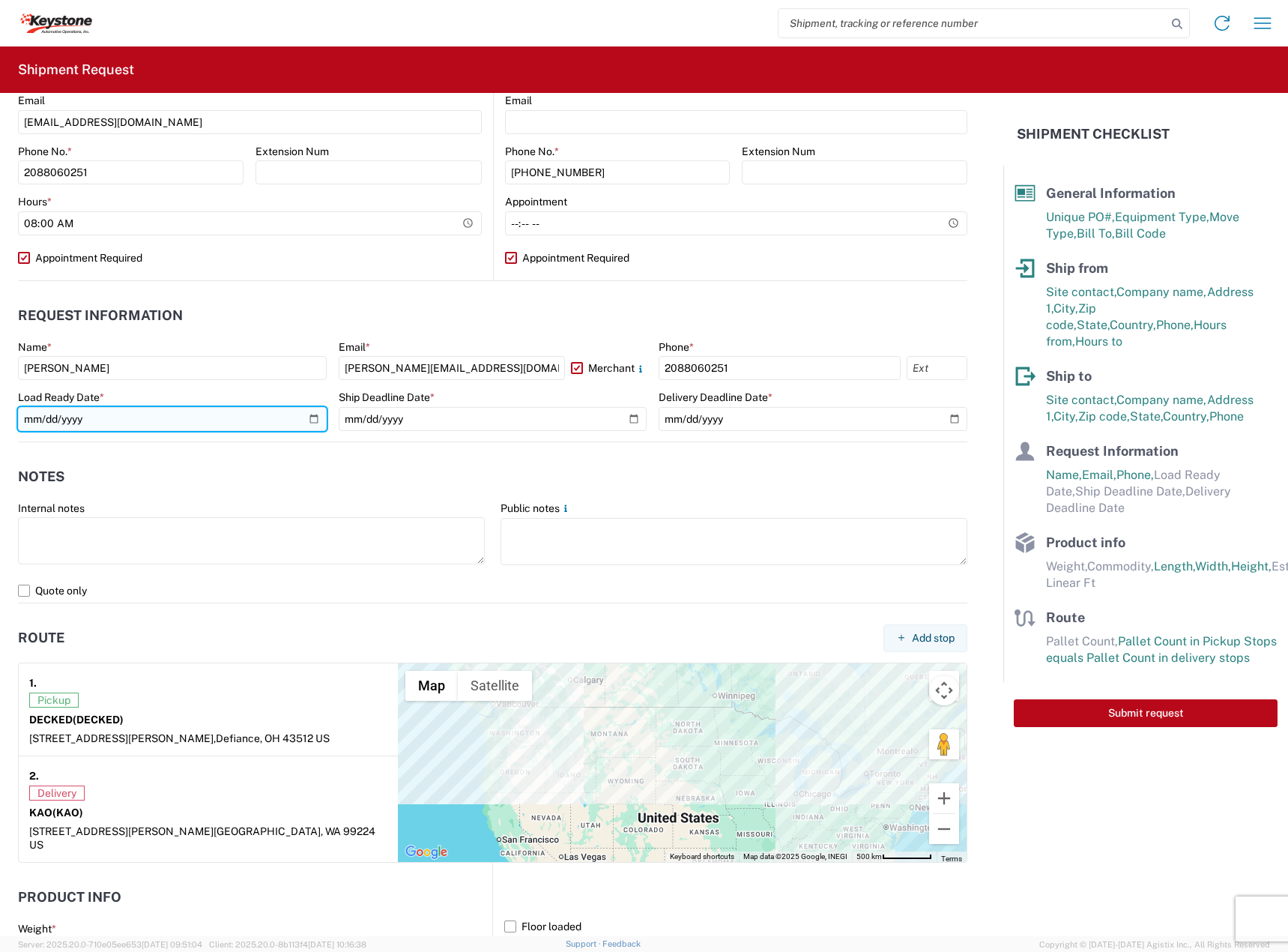
click at [307, 415] on input "date" at bounding box center [172, 418] width 309 height 24
type input "[DATE]"
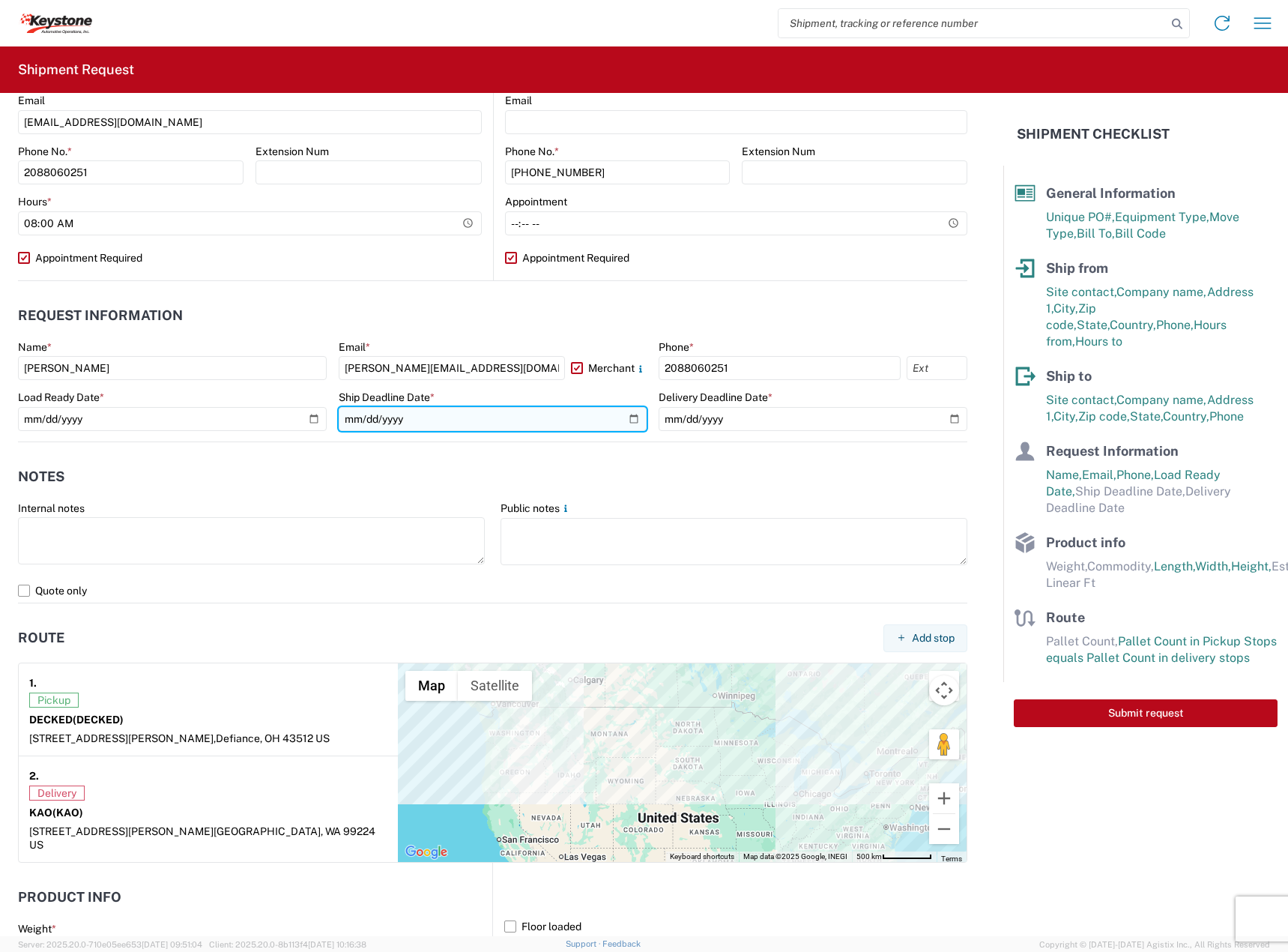
click at [628, 420] on input "date" at bounding box center [493, 418] width 309 height 24
type input "[DATE]"
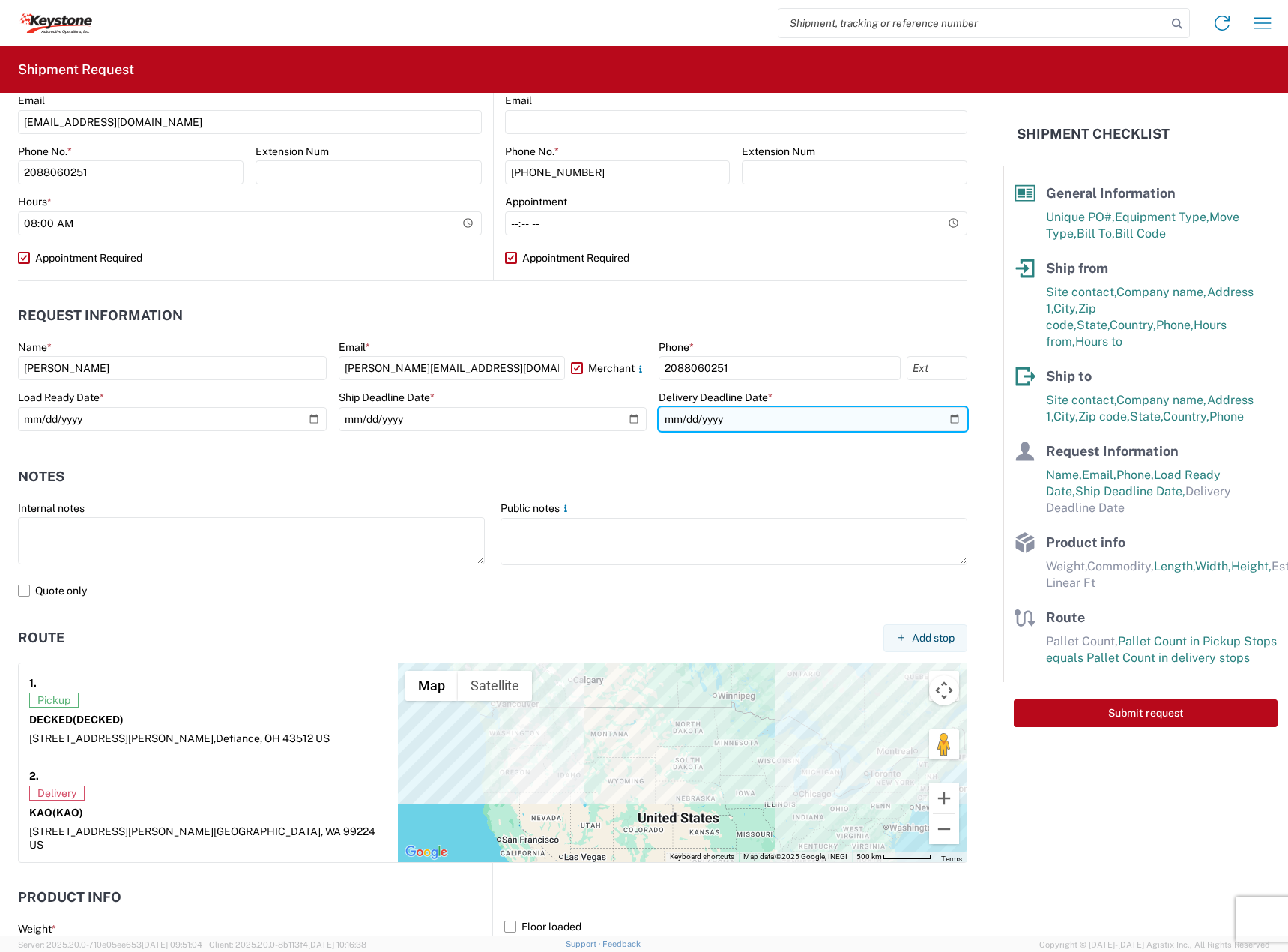
click at [716, 424] on input "date" at bounding box center [813, 418] width 309 height 24
click at [947, 417] on input "date" at bounding box center [813, 418] width 309 height 24
type input "[DATE]"
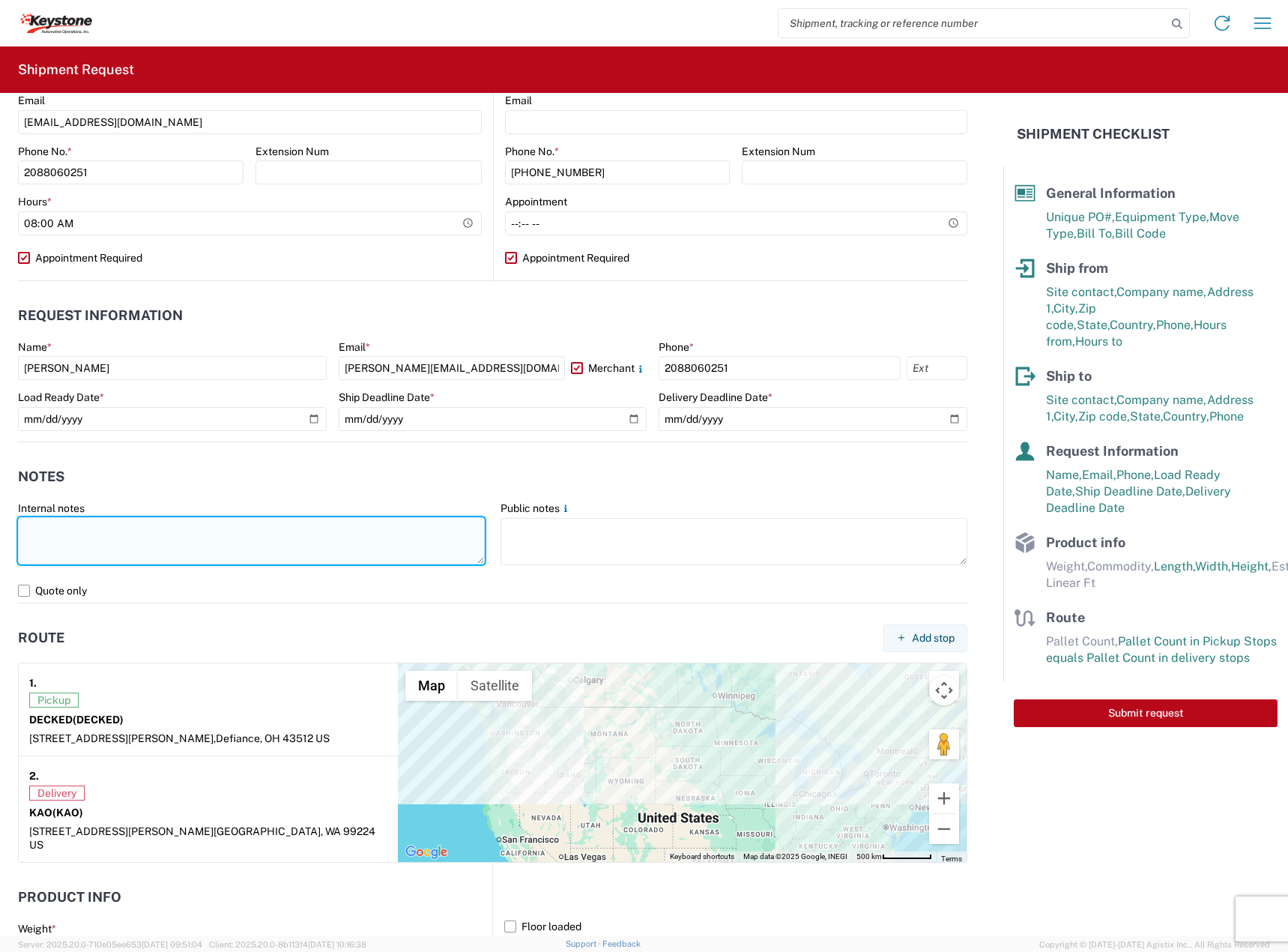
click at [111, 531] on textarea at bounding box center [251, 541] width 467 height 47
paste textarea "Driver is required to provide and utilize LOAD STRAPS and/or LOAD BARS to secur…"
drag, startPoint x: 71, startPoint y: 538, endPoint x: 63, endPoint y: 545, distance: 10.6
click at [63, 545] on textarea "Driver is required to provide and utilize LOAD STRAPS and/or LOAD BARS to secur…" at bounding box center [251, 541] width 467 height 47
click at [335, 549] on textarea "Driver is required to provide and utilize LOAD STRAPS and/or LOAD BARS to secur…" at bounding box center [251, 541] width 467 height 47
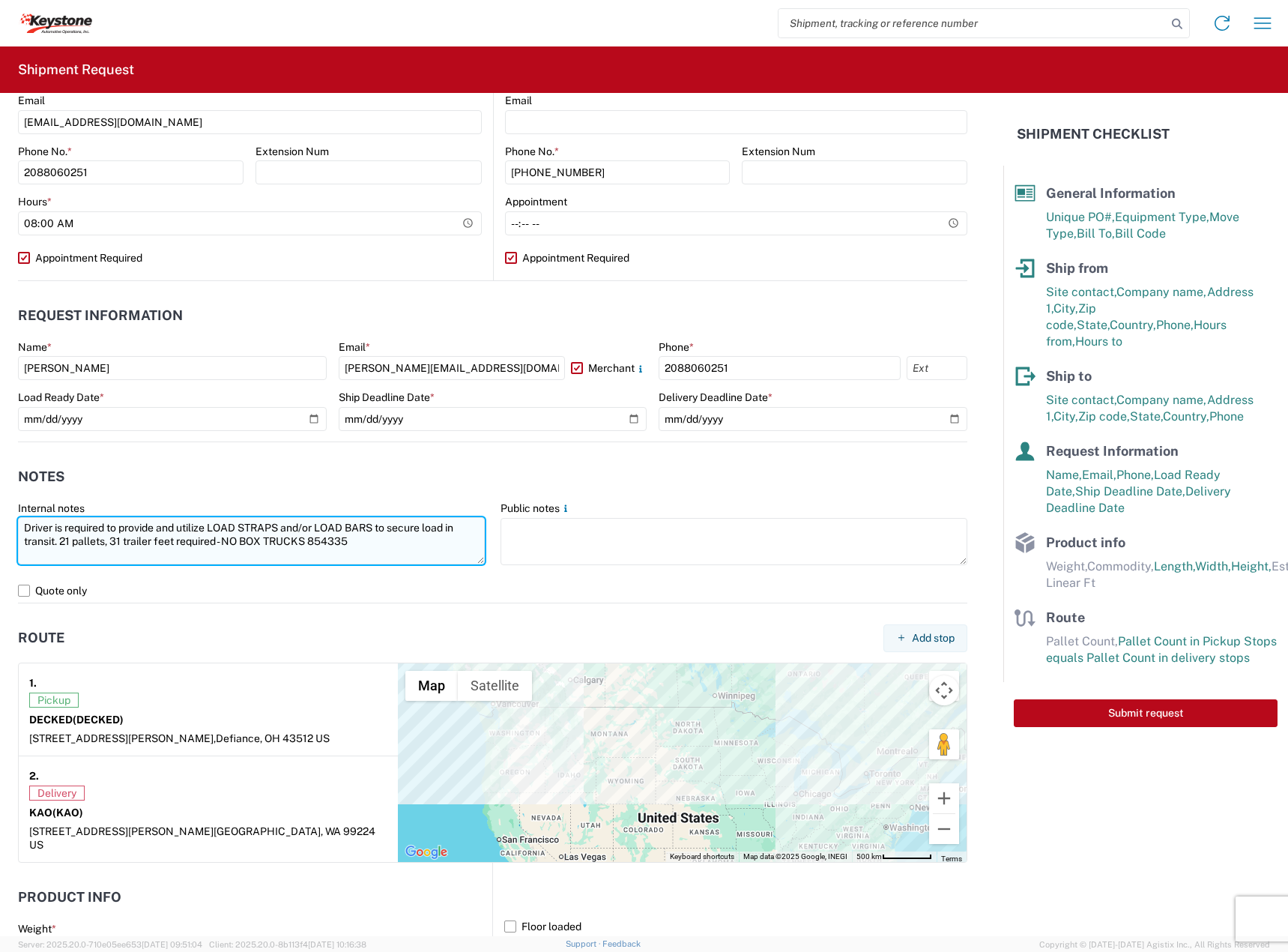
click at [335, 549] on textarea "Driver is required to provide and utilize LOAD STRAPS and/or LOAD BARS to secur…" at bounding box center [251, 541] width 467 height 47
paste textarea "6"
drag, startPoint x: 367, startPoint y: 542, endPoint x: -91, endPoint y: 487, distance: 461.3
click at [0, 487] on html "Home Shipment request Shipment tracking Shipment Request General Information Te…" at bounding box center [644, 476] width 1288 height 952
type textarea "Driver is required to provide and utilize LOAD STRAPS and/or LOAD BARS to secur…"
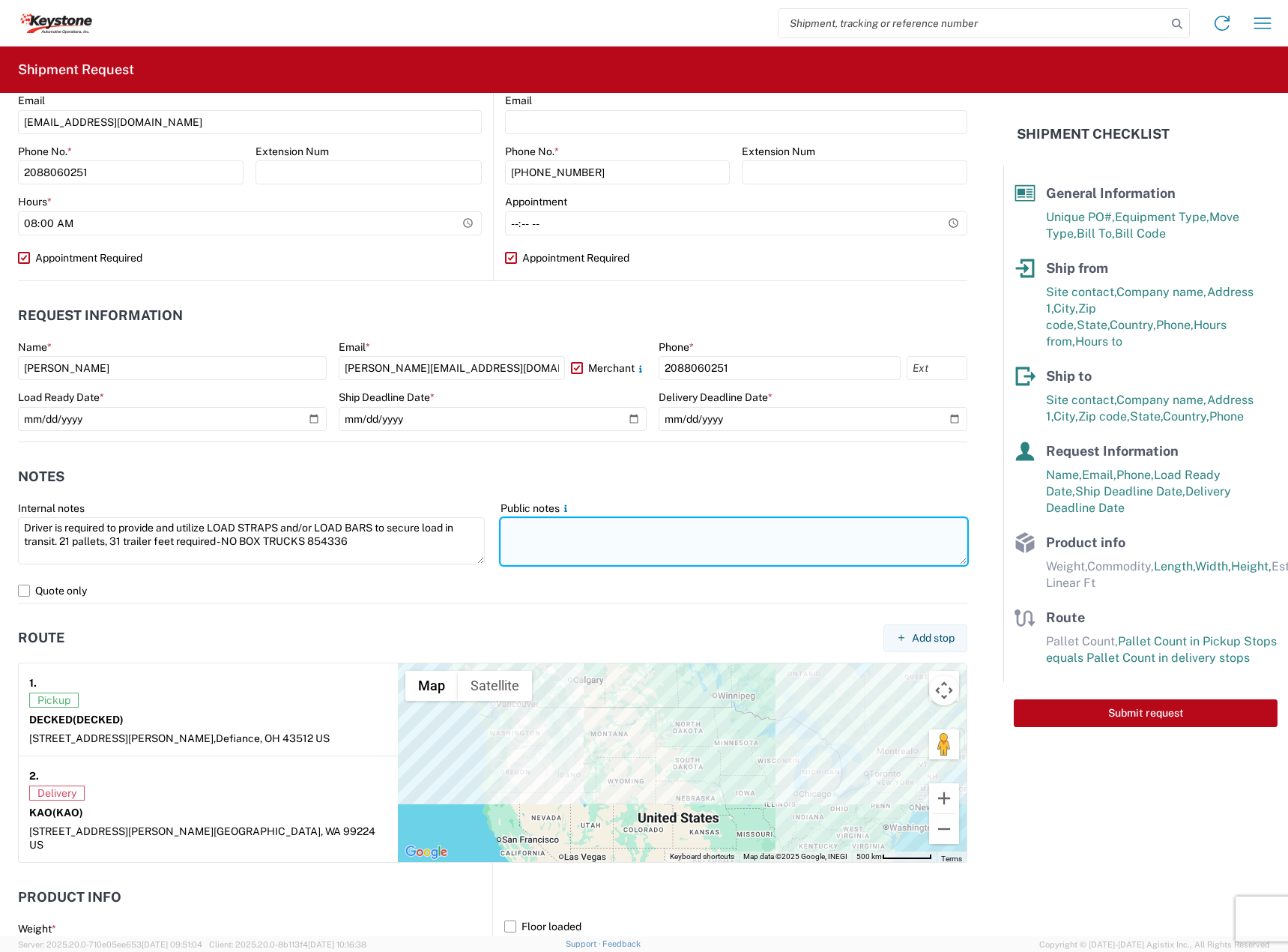
click at [670, 552] on textarea at bounding box center [734, 542] width 467 height 47
paste textarea "Driver is required to provide and utilize LOAD STRAPS and/or LOAD BARS to secur…"
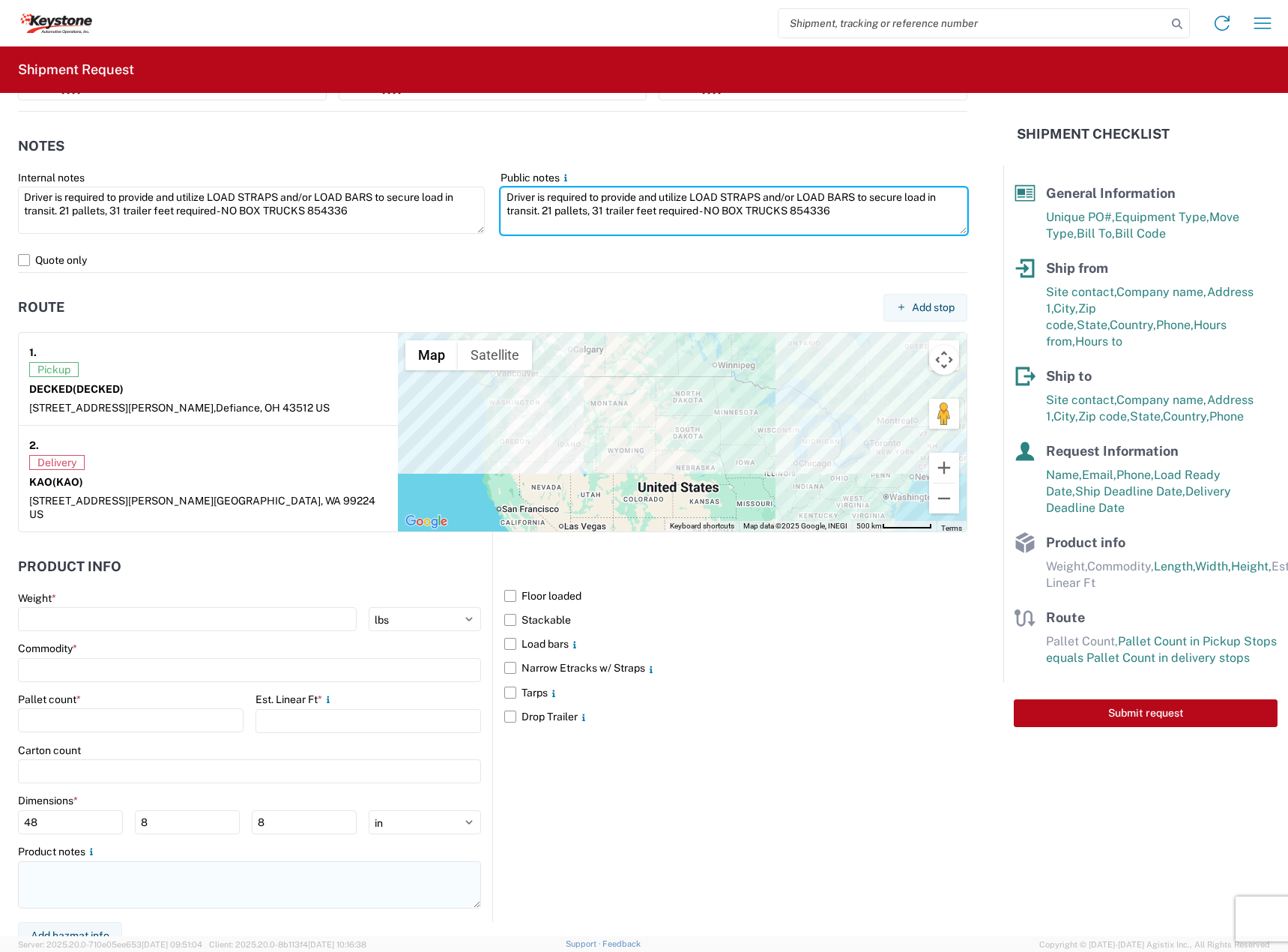
type textarea "Driver is required to provide and utilize LOAD STRAPS and/or LOAD BARS to secur…"
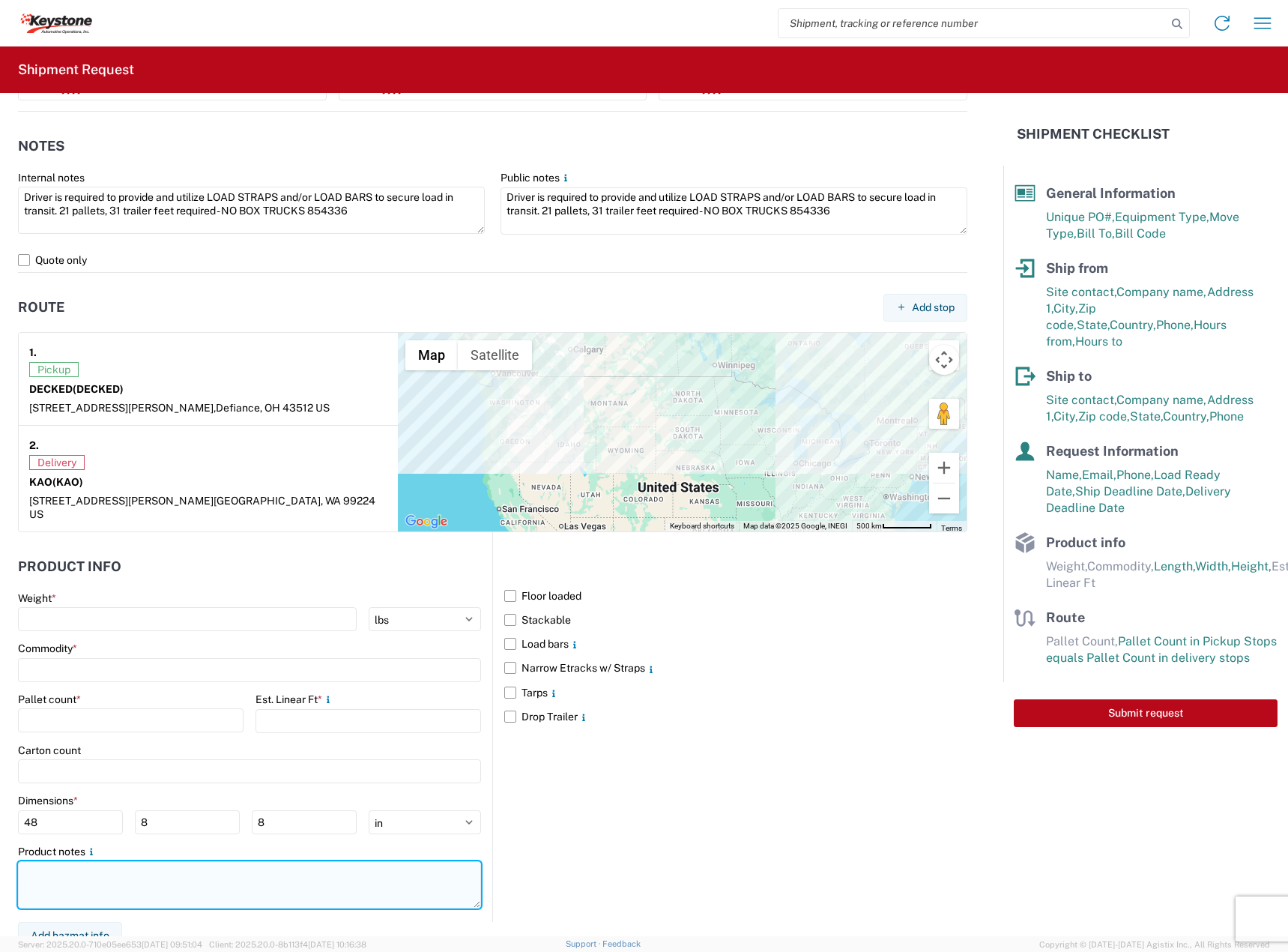
click at [123, 861] on textarea at bounding box center [250, 885] width 463 height 47
paste textarea "Driver is required to provide and utilize LOAD STRAPS and/or LOAD BARS to secur…"
type textarea "Driver is required to provide and utilize LOAD STRAPS and/or LOAD BARS to secur…"
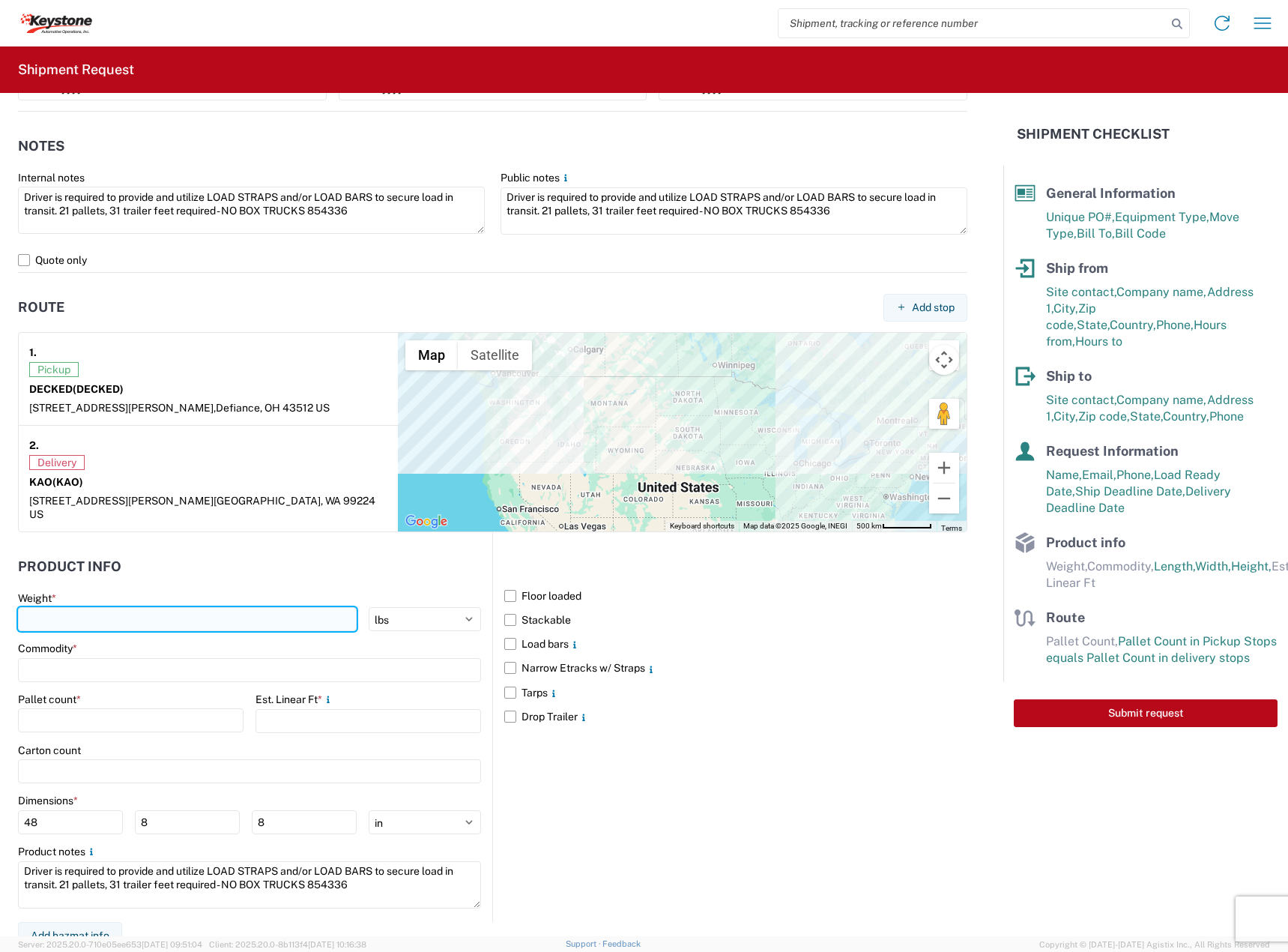
drag, startPoint x: 96, startPoint y: 603, endPoint x: 69, endPoint y: 596, distance: 27.9
click at [96, 607] on input "number" at bounding box center [188, 619] width 339 height 24
type input "7458"
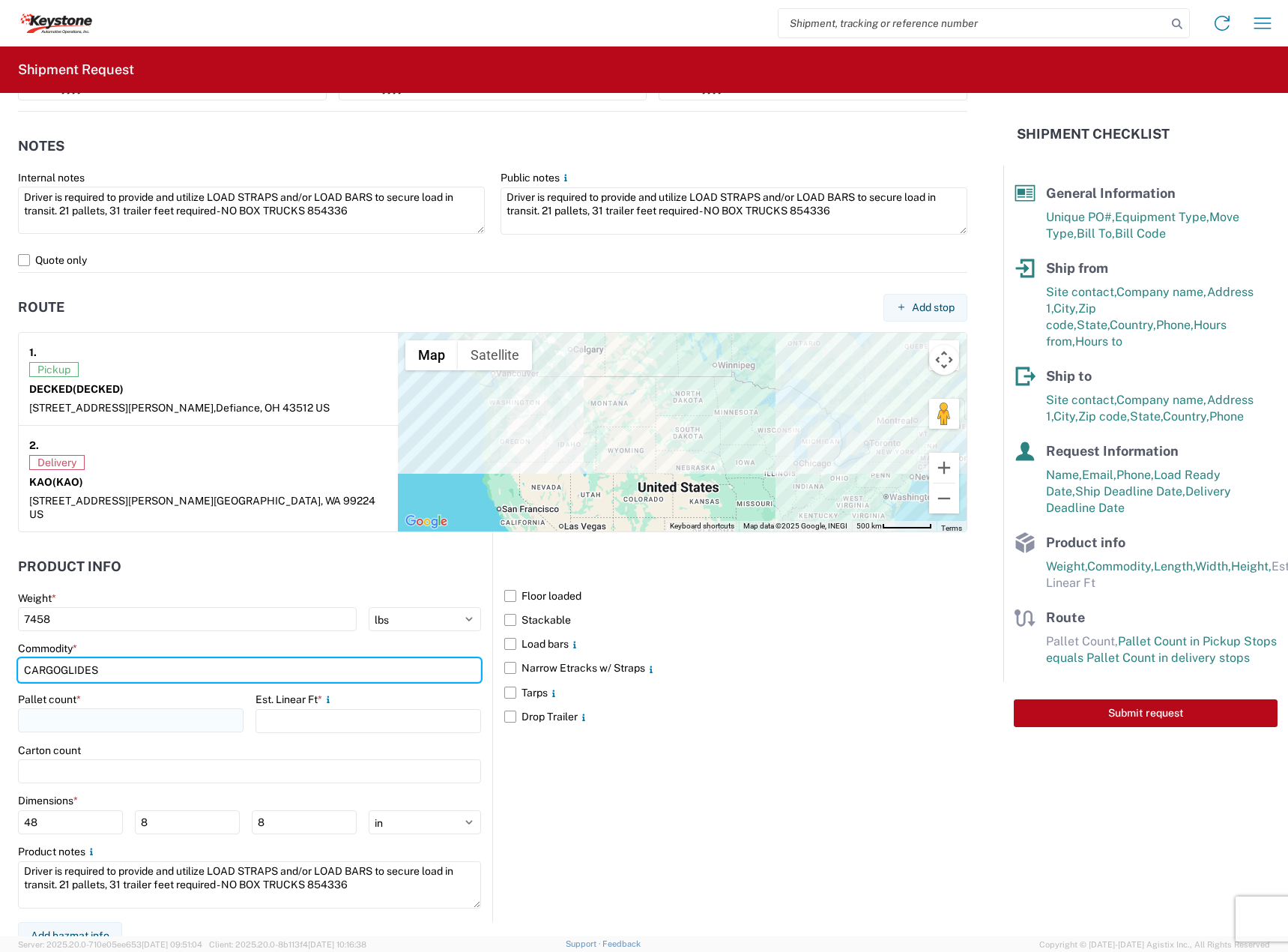
type input "CARGOGLIDES"
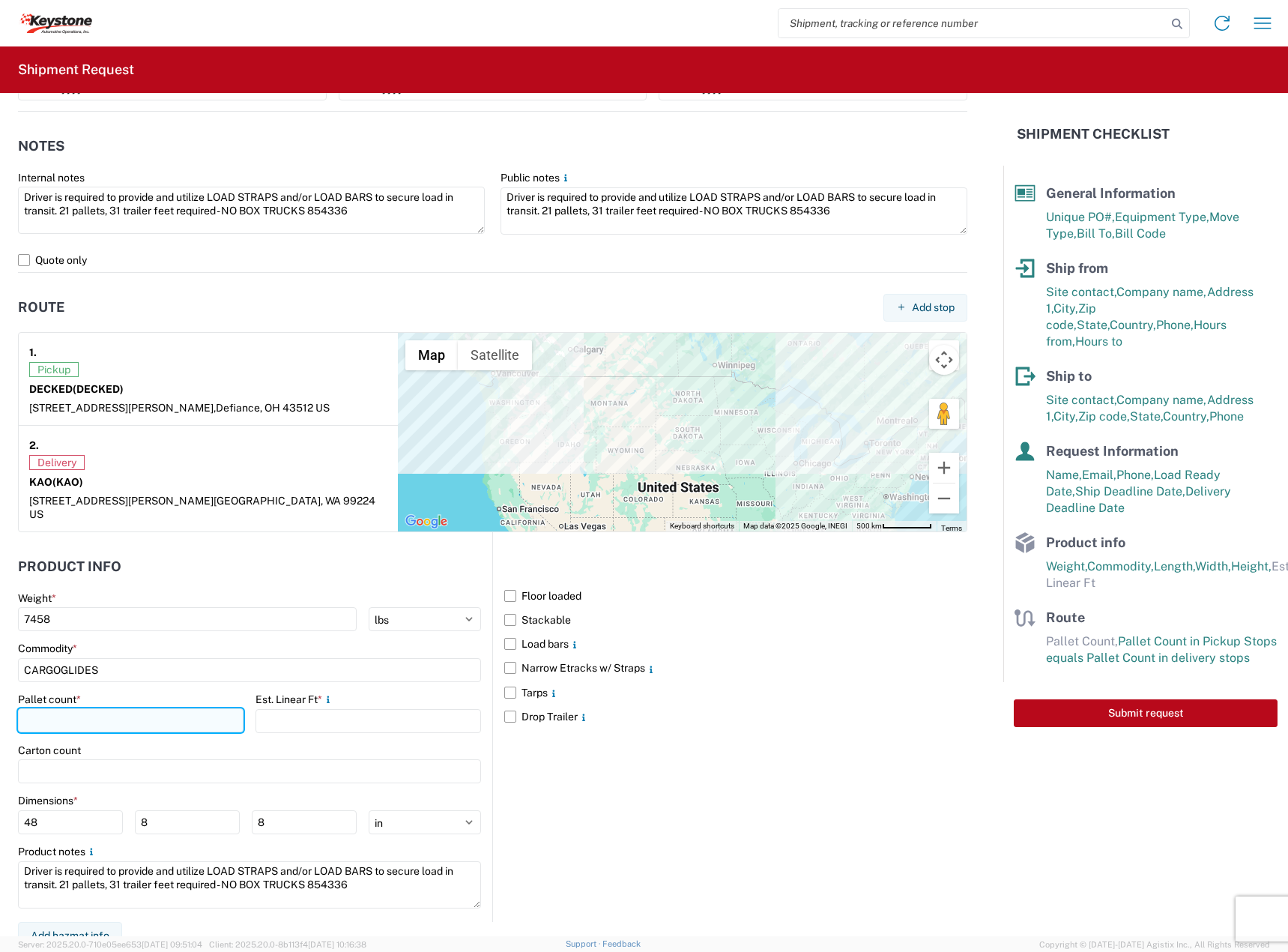
click at [172, 708] on input "number" at bounding box center [131, 720] width 225 height 24
type input "21"
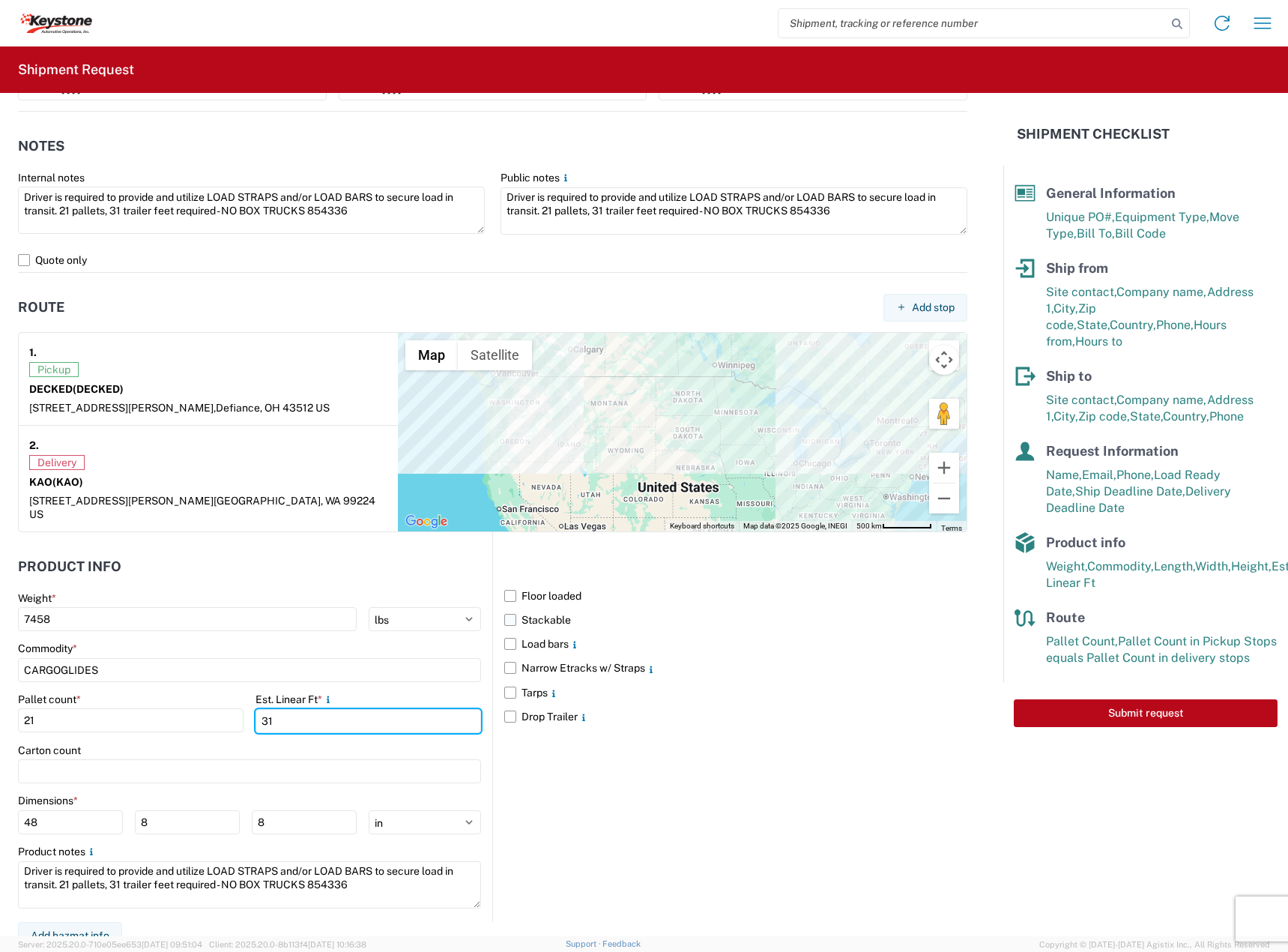
type input "31"
click at [551, 608] on label "Stackable" at bounding box center [736, 620] width 463 height 24
click at [0, 0] on input "Stackable" at bounding box center [0, 0] width 0 height 0
click at [549, 634] on label "Load bars" at bounding box center [736, 644] width 463 height 24
click at [0, 0] on input "Load bars" at bounding box center [0, 0] width 0 height 0
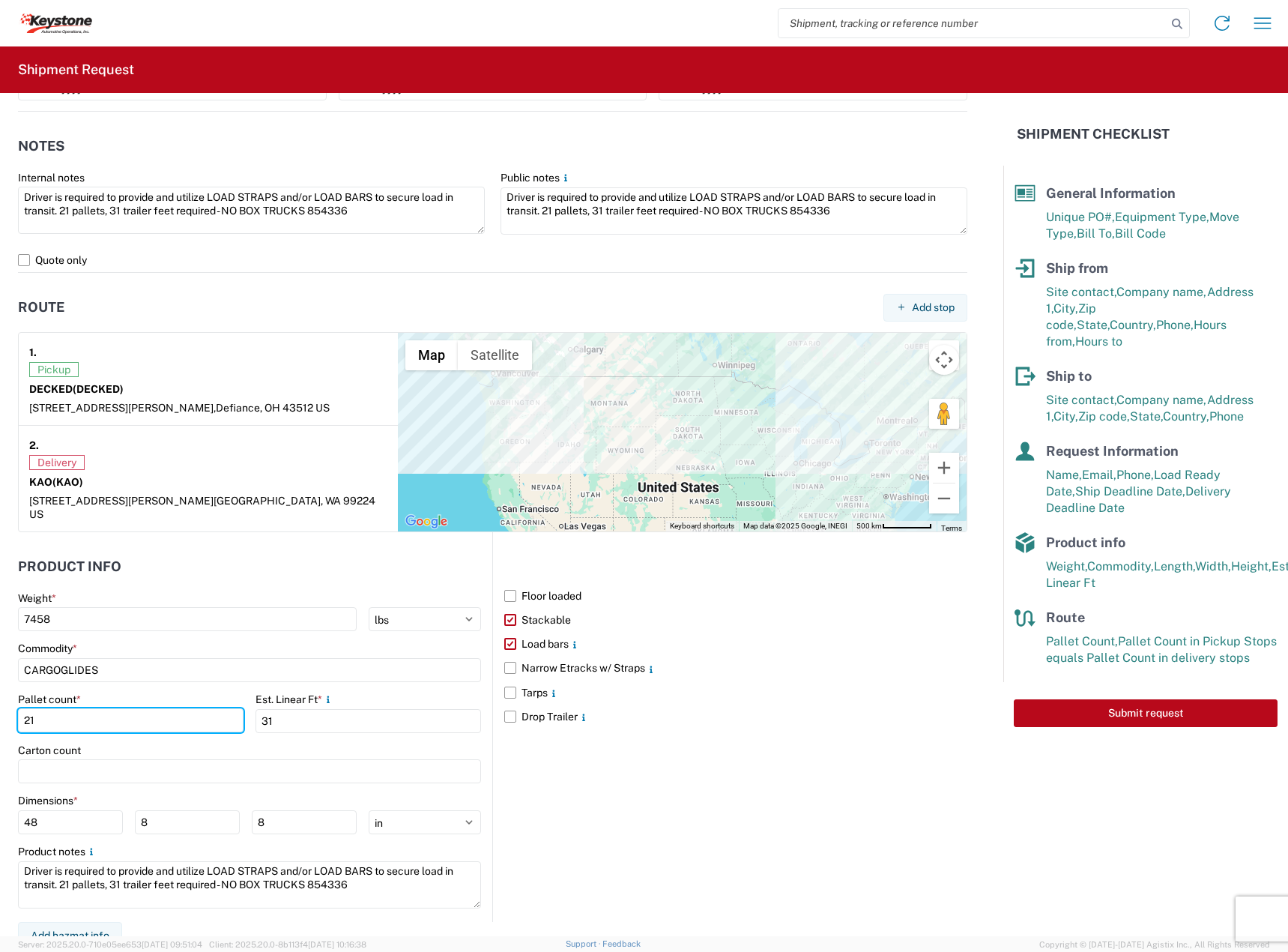
drag, startPoint x: 47, startPoint y: 716, endPoint x: 32, endPoint y: 722, distance: 16.2
click at [32, 722] on agx-form-control-wrapper-v2 "Pallet count * 21" at bounding box center [131, 718] width 225 height 51
type input "22"
click at [670, 860] on div "Floor loaded Stackable Load bars Narrow Etracks w/ Straps Tarps Drop Trailer" at bounding box center [729, 727] width 475 height 390
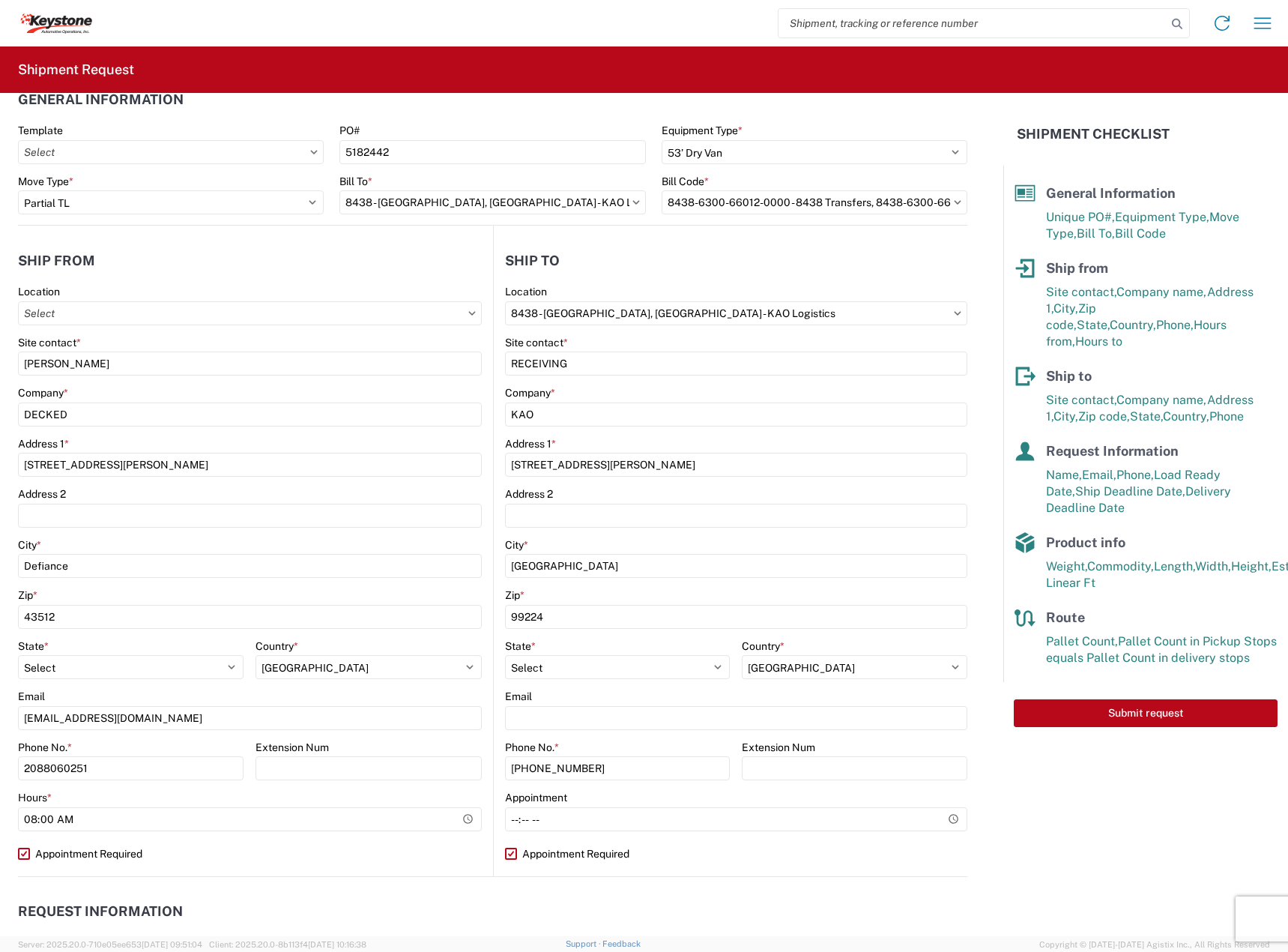
scroll to position [0, 0]
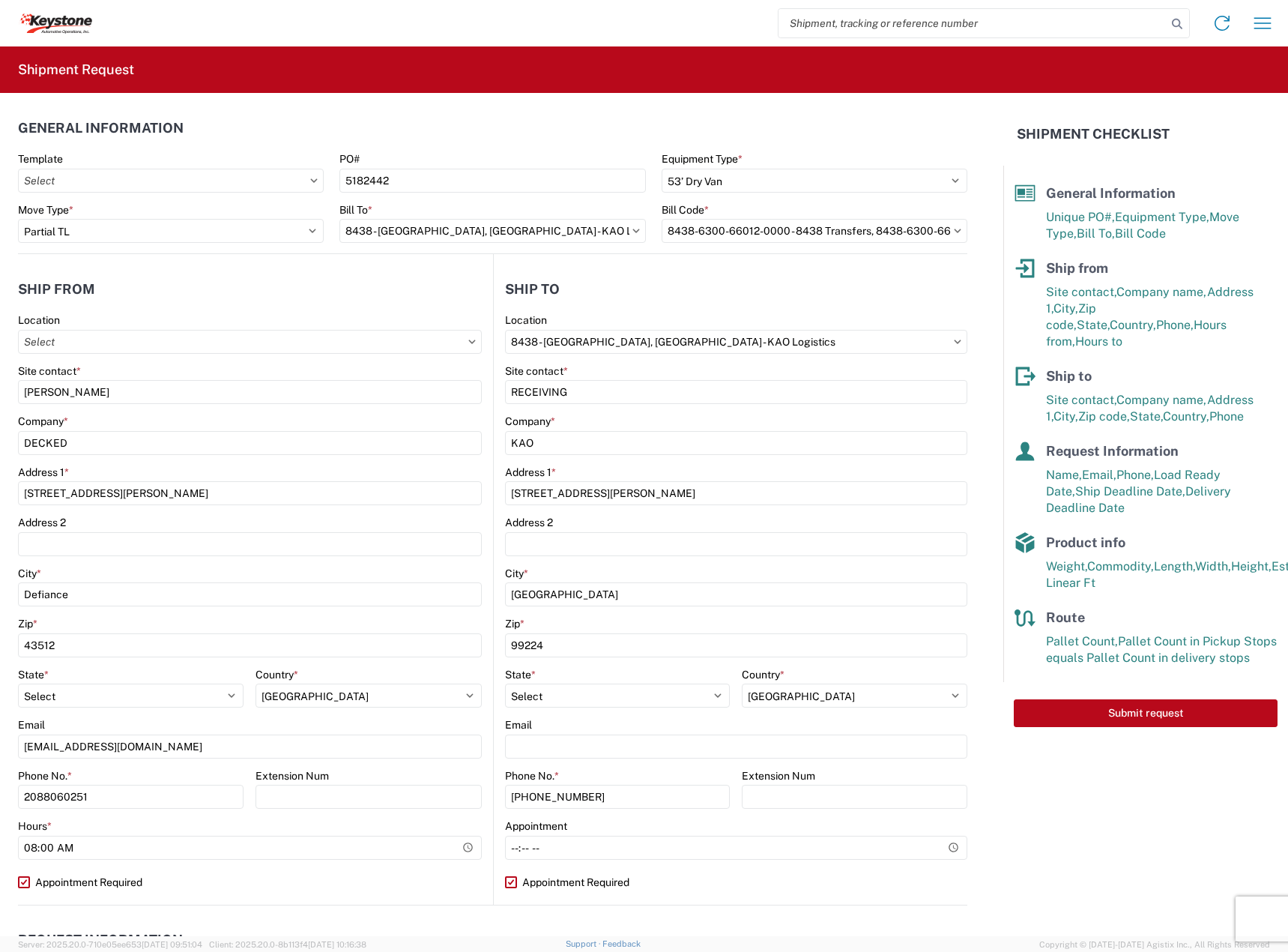
click at [1123, 713] on div "Submit request" at bounding box center [1146, 713] width 285 height 63
click at [1122, 703] on button "Submit request" at bounding box center [1146, 713] width 264 height 28
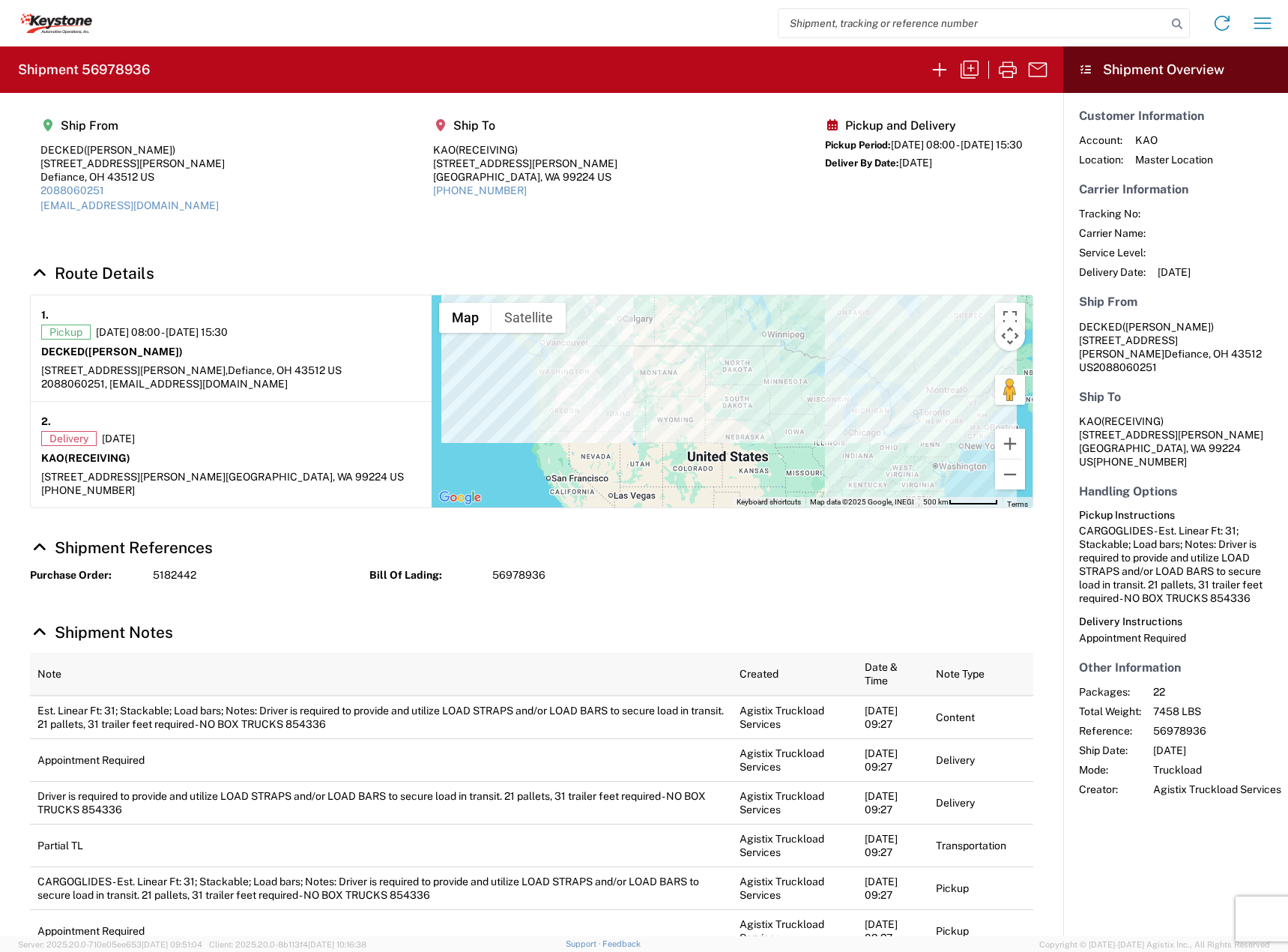
click at [111, 72] on h2 "Shipment 56978936" at bounding box center [84, 69] width 132 height 18
click at [112, 72] on h2 "Shipment 56978936" at bounding box center [84, 69] width 132 height 18
copy h2 "56978936"
